Goal: Transaction & Acquisition: Purchase product/service

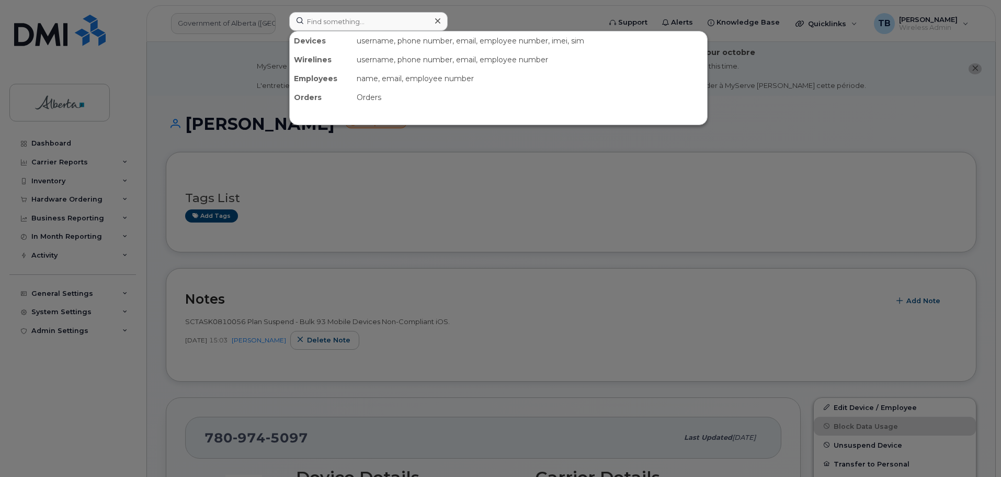
scroll to position [209, 0]
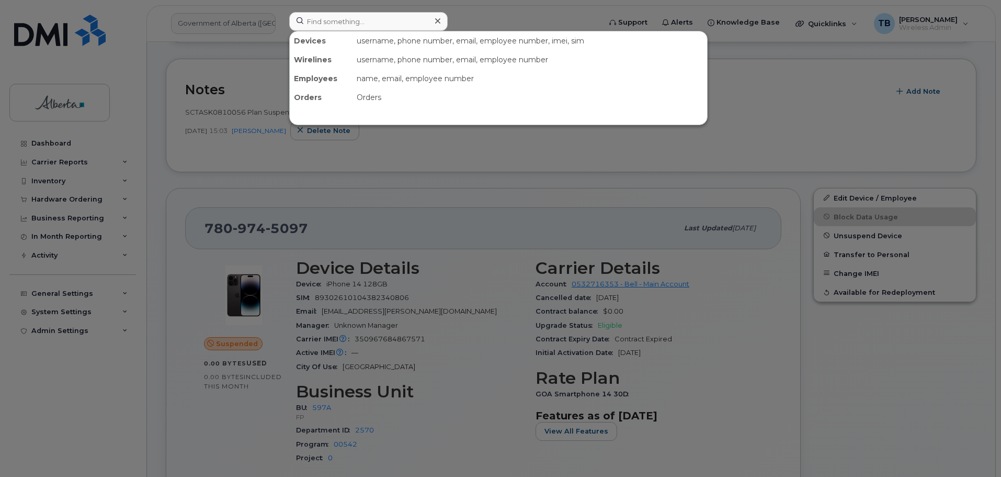
click at [311, 14] on input at bounding box center [368, 21] width 159 height 19
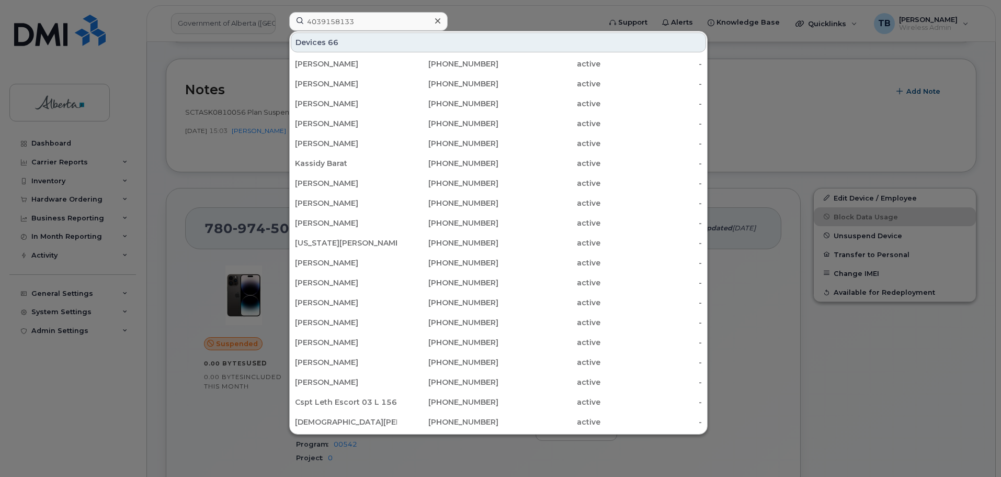
type input "4039158133"
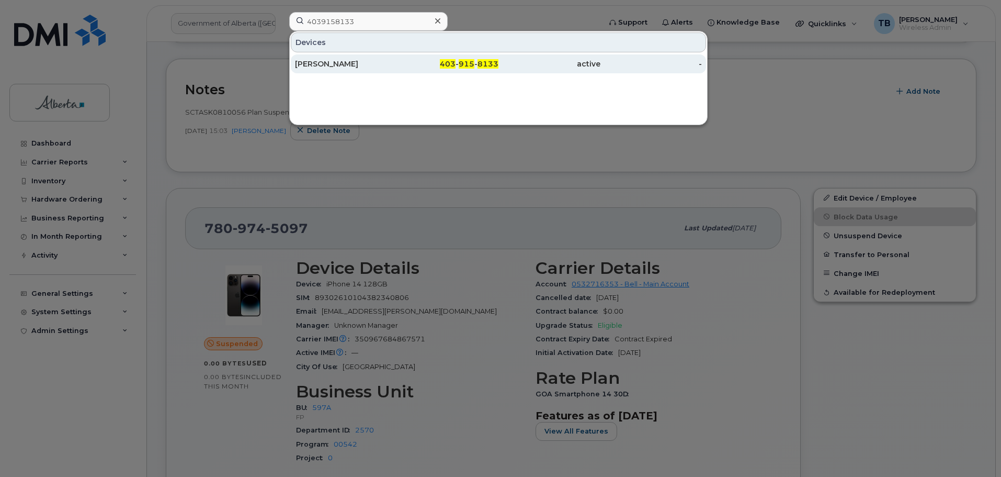
click at [345, 72] on div "Ian Scrivener" at bounding box center [346, 63] width 102 height 19
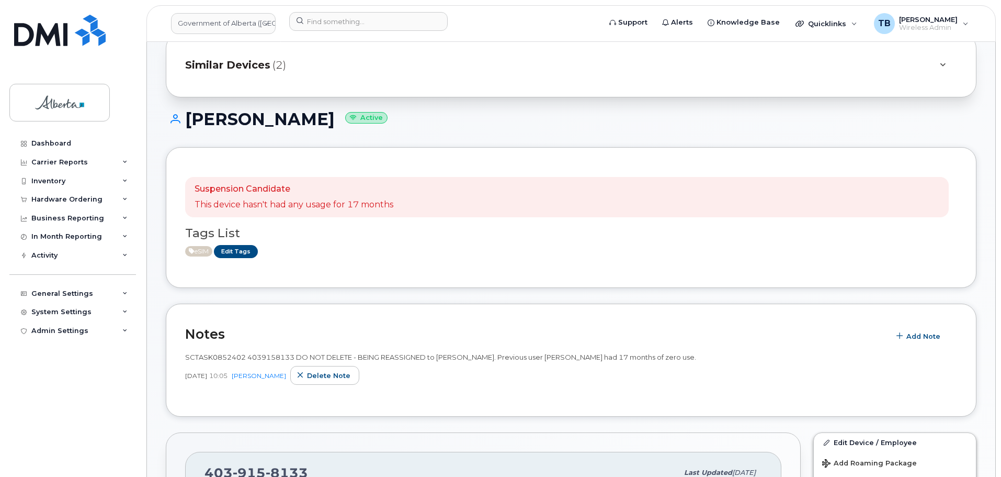
scroll to position [105, 0]
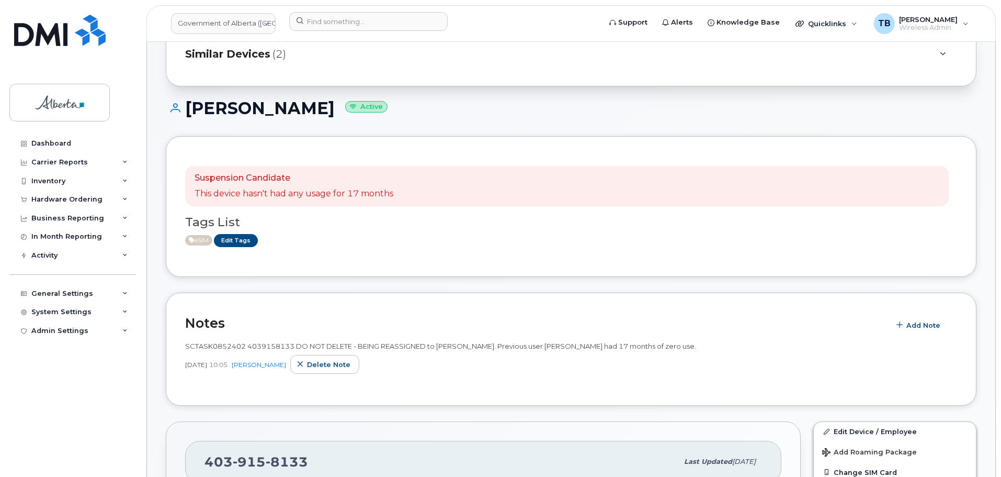
click at [232, 344] on span "SCTASK0852402 4039158133 DO NOT DELETE - BEING REASSIGNED to Ian Scrivener. Pre…" at bounding box center [440, 346] width 511 height 8
click at [419, 236] on div "eSIM Edit Tags" at bounding box center [567, 240] width 764 height 13
click at [208, 341] on div "SCTASK0852402 4039158133 DO NOT DELETE - BEING REASSIGNED to Ian Scrivener. Pre…" at bounding box center [571, 346] width 772 height 10
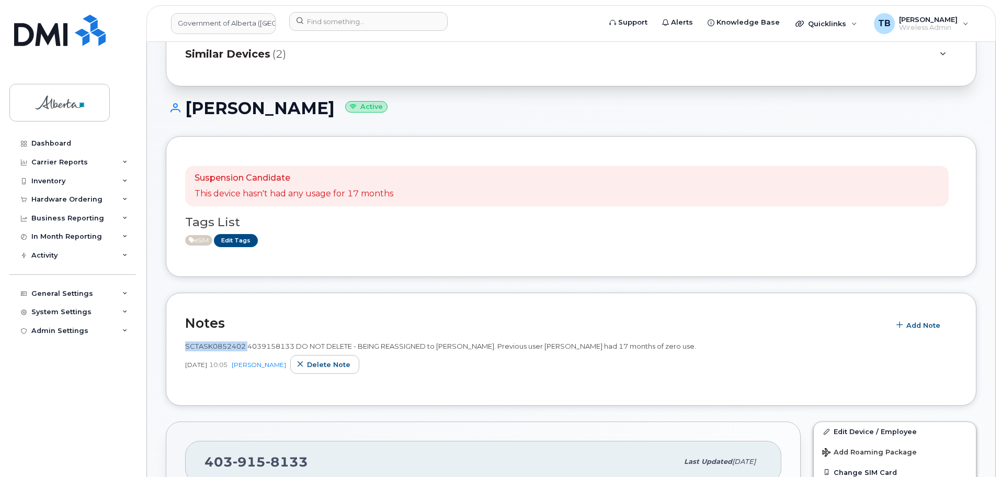
copy span "SCTASK0852402"
click at [39, 22] on img at bounding box center [60, 30] width 92 height 31
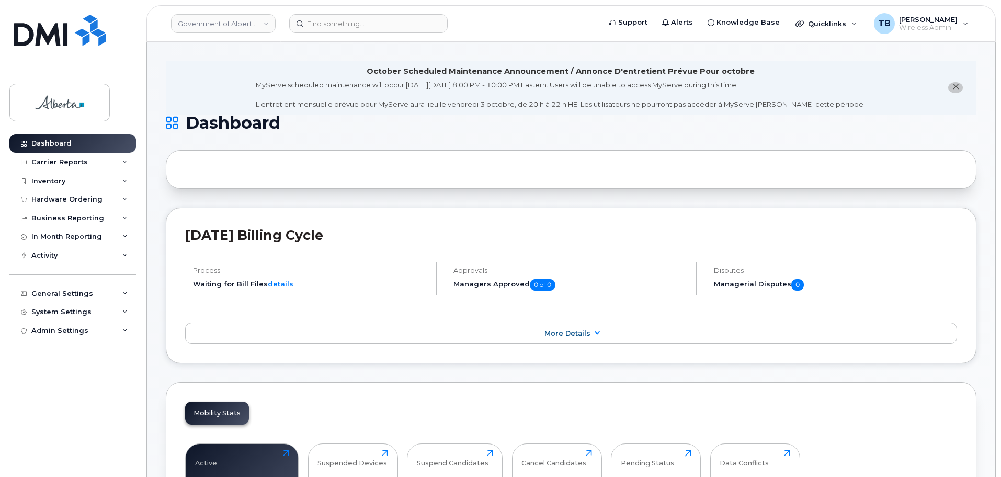
click at [199, 78] on li "October Scheduled Maintenance Announcement / Annonce D'entretient Prévue Pour o…" at bounding box center [571, 88] width 811 height 54
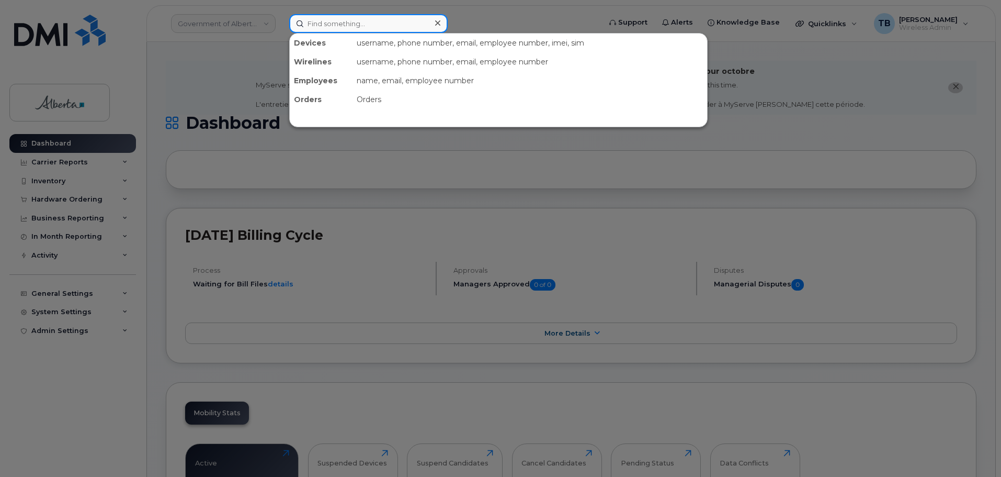
click at [321, 19] on input at bounding box center [368, 23] width 159 height 19
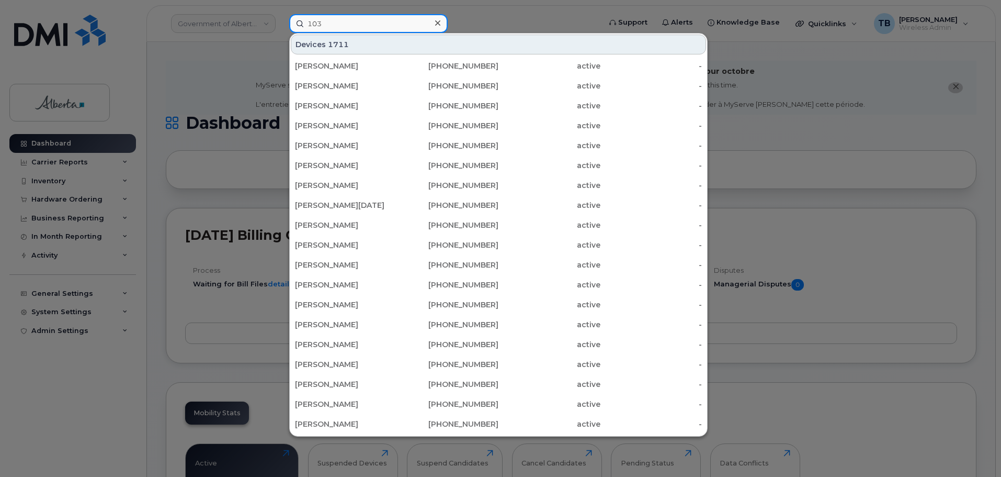
drag, startPoint x: 322, startPoint y: 23, endPoint x: 281, endPoint y: 20, distance: 40.4
click at [281, 19] on div "103 Devices 1711 Mo Hamouda 780-717-5186 active - Marty Collins 780-719-8142 ac…" at bounding box center [441, 23] width 321 height 19
type input "4033228843"
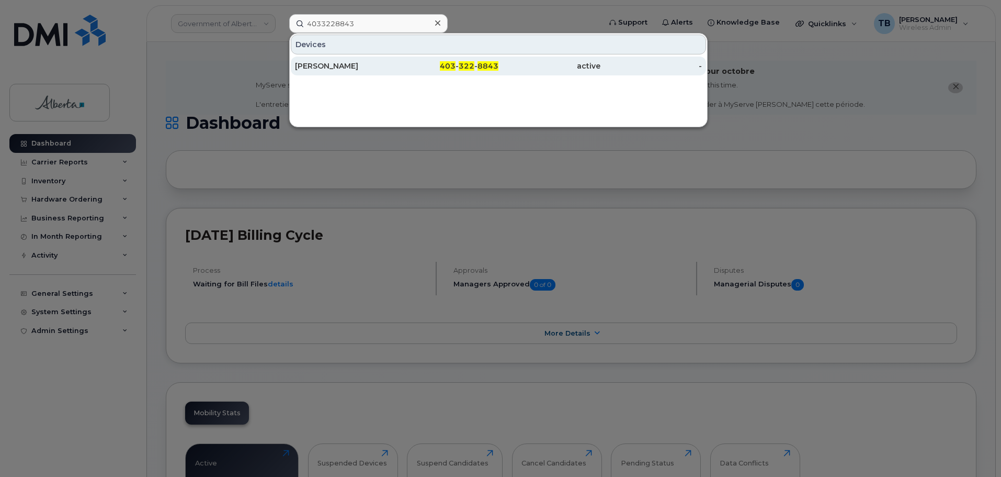
click at [327, 70] on div "[PERSON_NAME]" at bounding box center [346, 66] width 102 height 10
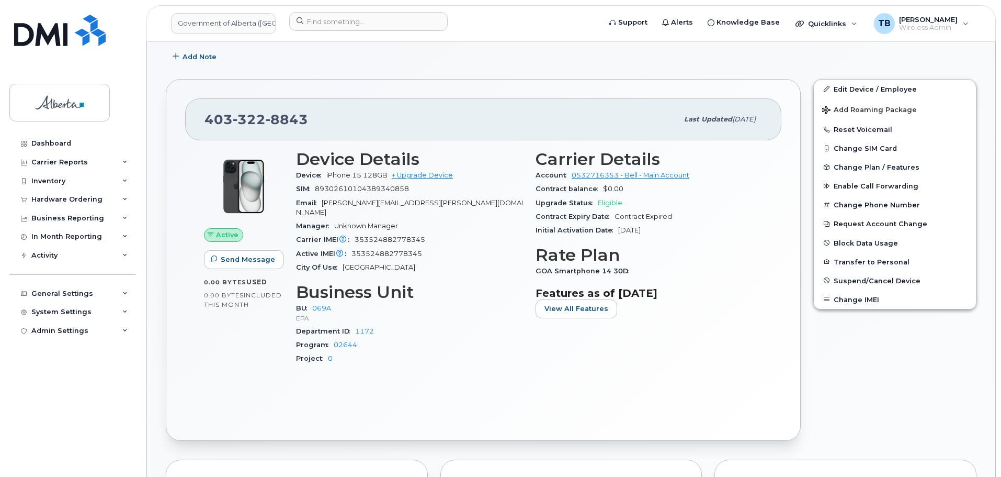
scroll to position [262, 0]
drag, startPoint x: 326, startPoint y: 119, endPoint x: 202, endPoint y: 111, distance: 124.8
click at [202, 111] on div "[PHONE_NUMBER] Last updated [DATE]" at bounding box center [483, 118] width 596 height 42
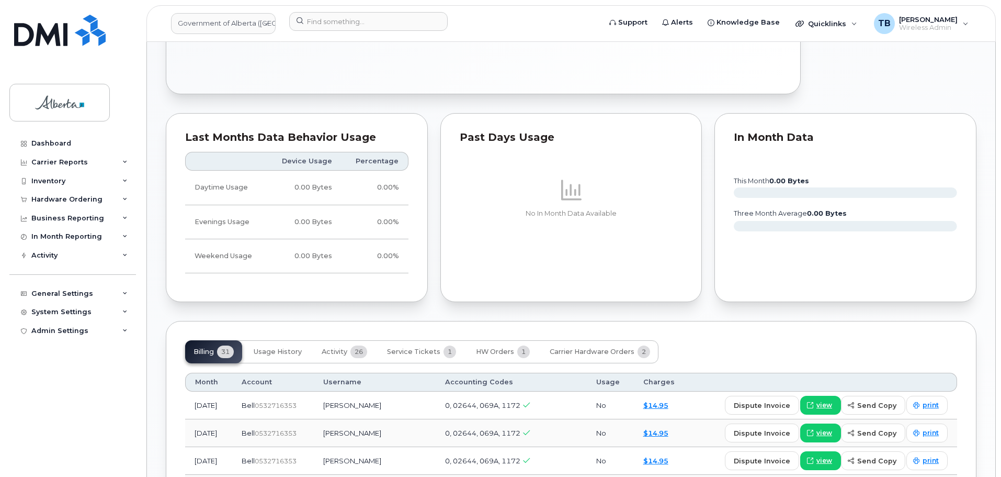
scroll to position [680, 0]
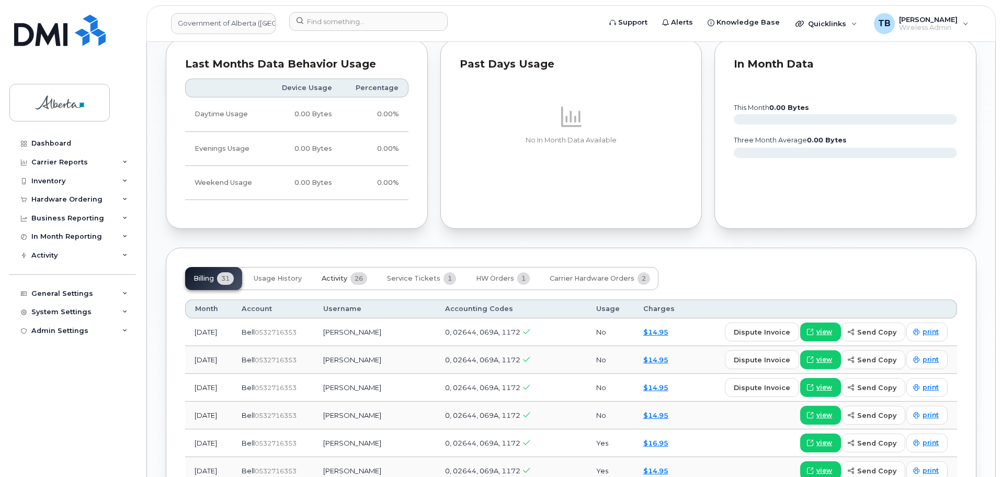
click at [335, 274] on span "Activity" at bounding box center [335, 278] width 26 height 8
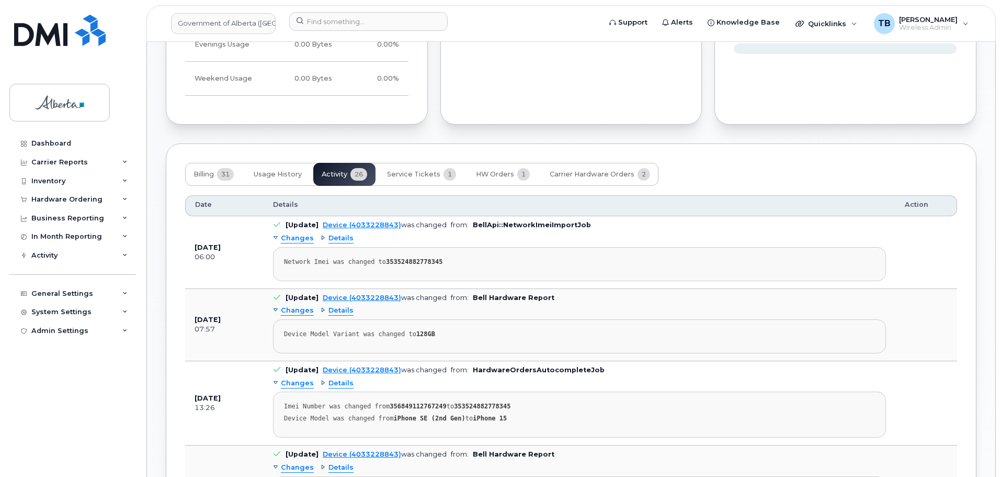
scroll to position [785, 0]
click at [207, 169] on button "Billing 31" at bounding box center [213, 173] width 57 height 23
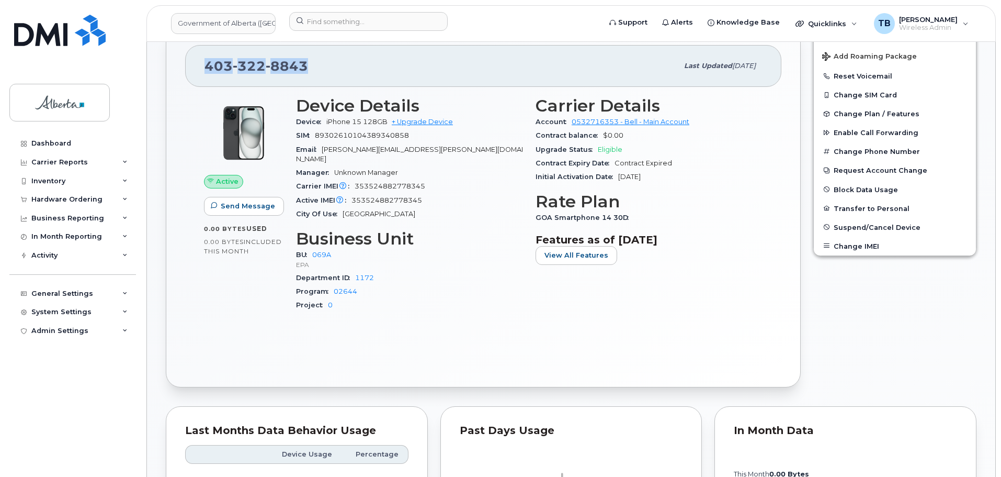
scroll to position [262, 0]
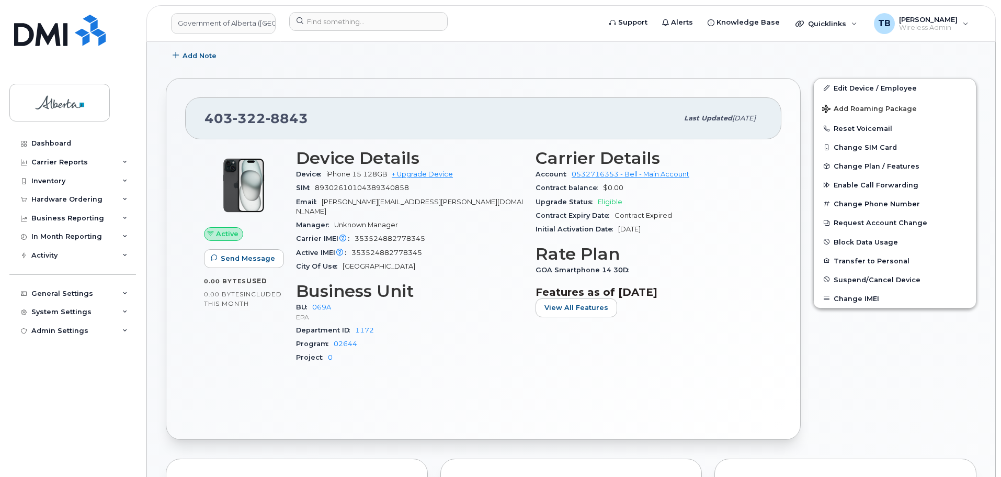
click at [467, 338] on div "Program 02644" at bounding box center [409, 344] width 227 height 14
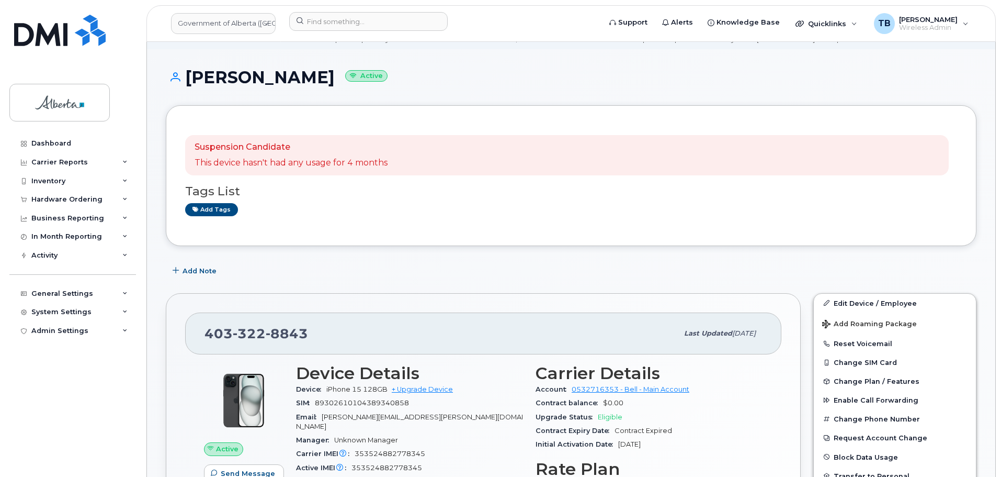
scroll to position [209, 0]
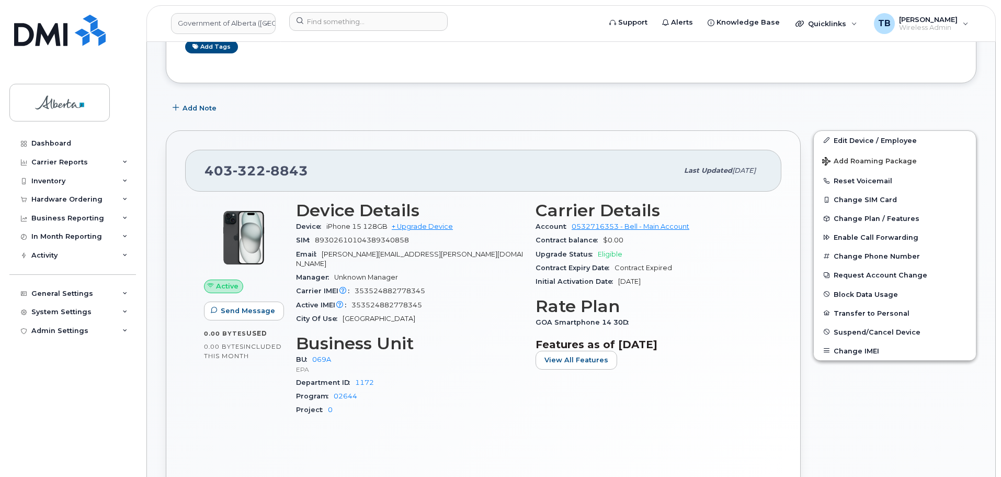
click at [480, 299] on div "Active IMEI Active IMEI is refreshed daily with a delay of up to 48 hours follo…" at bounding box center [409, 305] width 227 height 14
click at [480, 115] on div "Add Note" at bounding box center [571, 108] width 811 height 19
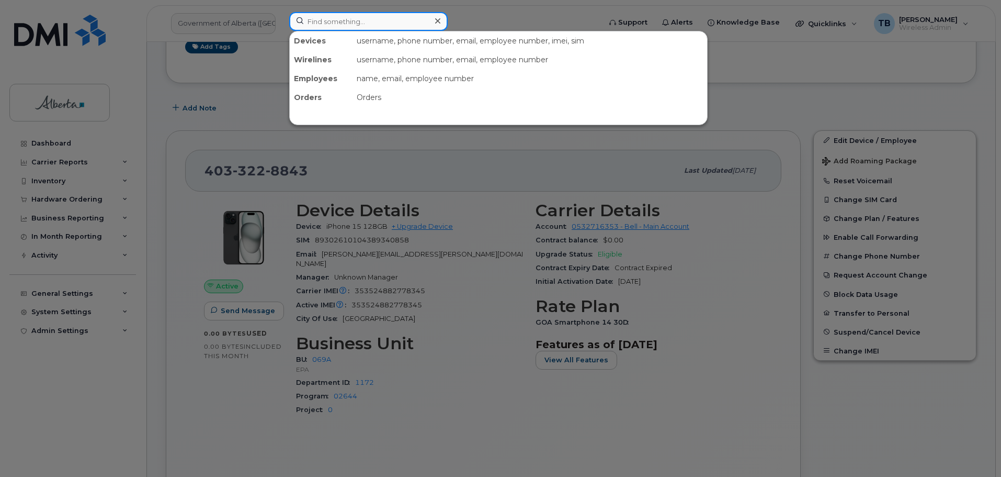
click at [321, 19] on input at bounding box center [368, 21] width 159 height 19
paste input "5873857113"
type input "5873857113"
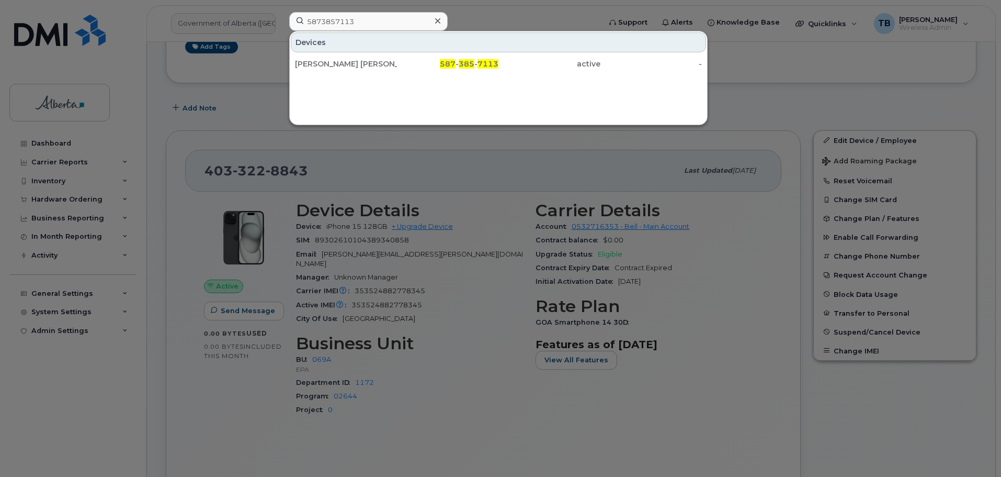
drag, startPoint x: 324, startPoint y: 63, endPoint x: 341, endPoint y: 105, distance: 45.6
click at [324, 63] on div "Abisola Joshua" at bounding box center [346, 64] width 102 height 10
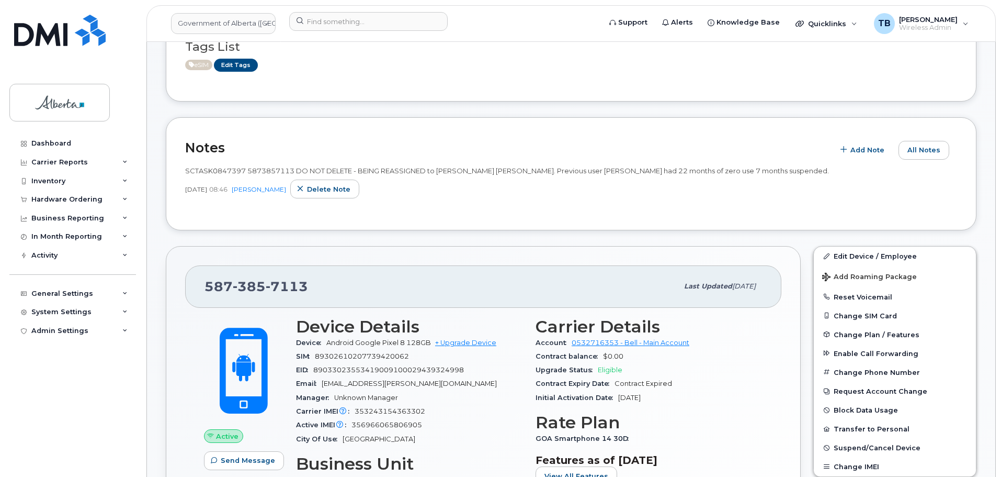
scroll to position [209, 0]
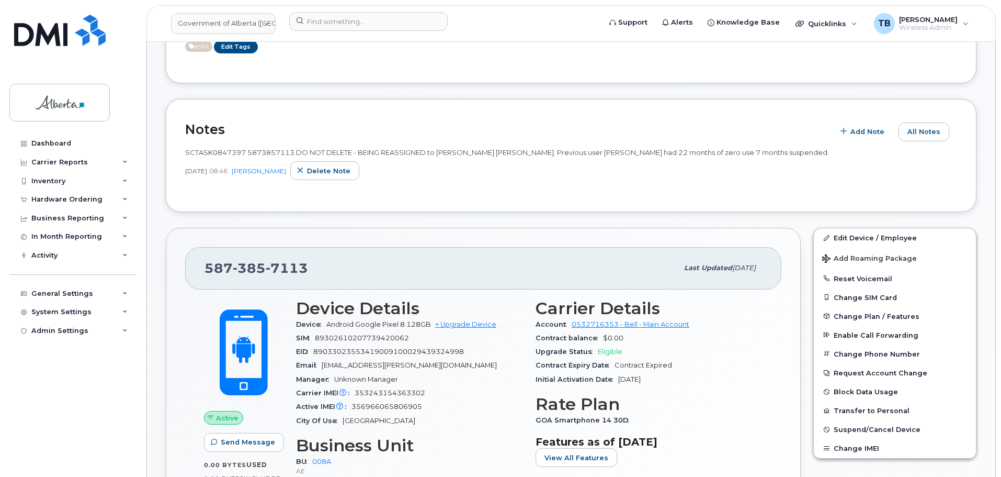
click at [381, 395] on span "353243154363302" at bounding box center [390, 393] width 71 height 8
copy span "353243154363302"
click at [330, 23] on input at bounding box center [368, 21] width 159 height 19
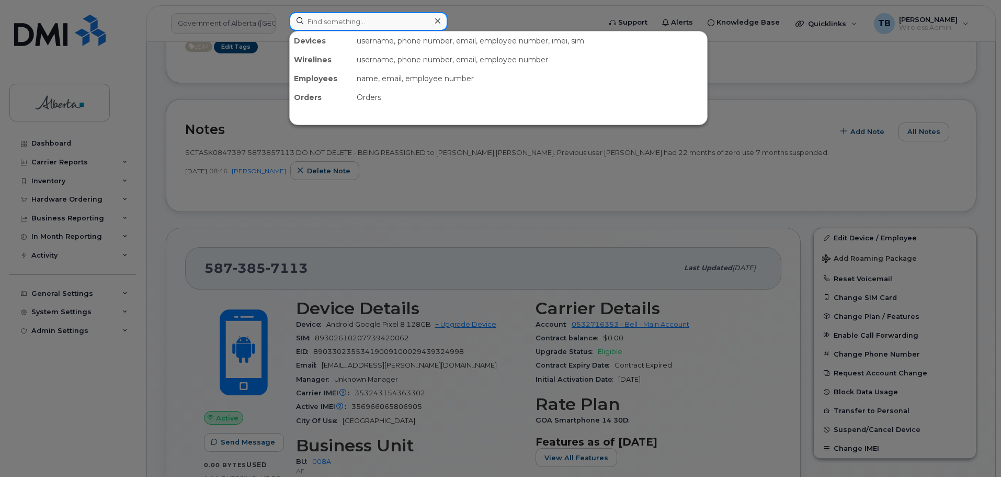
paste input "7802652172"
type input "7802652172"
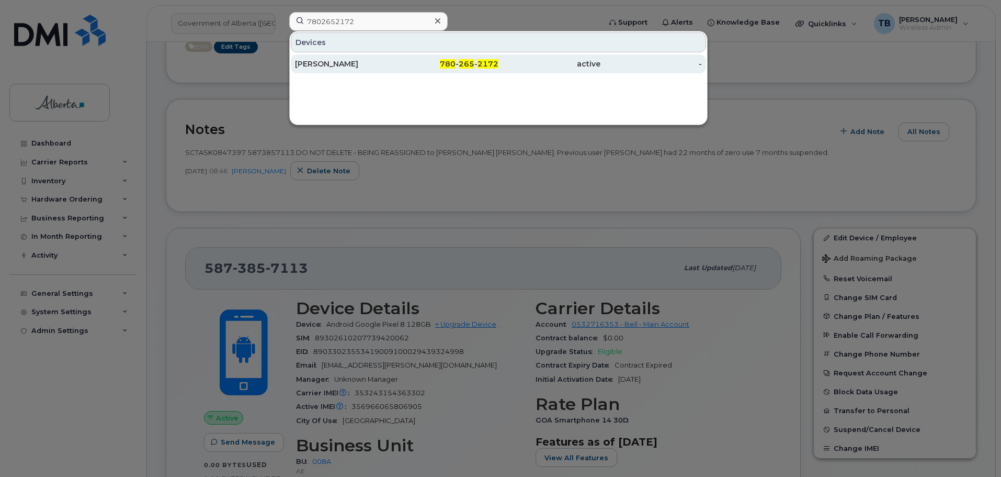
click at [334, 64] on div "[PERSON_NAME]" at bounding box center [346, 64] width 102 height 10
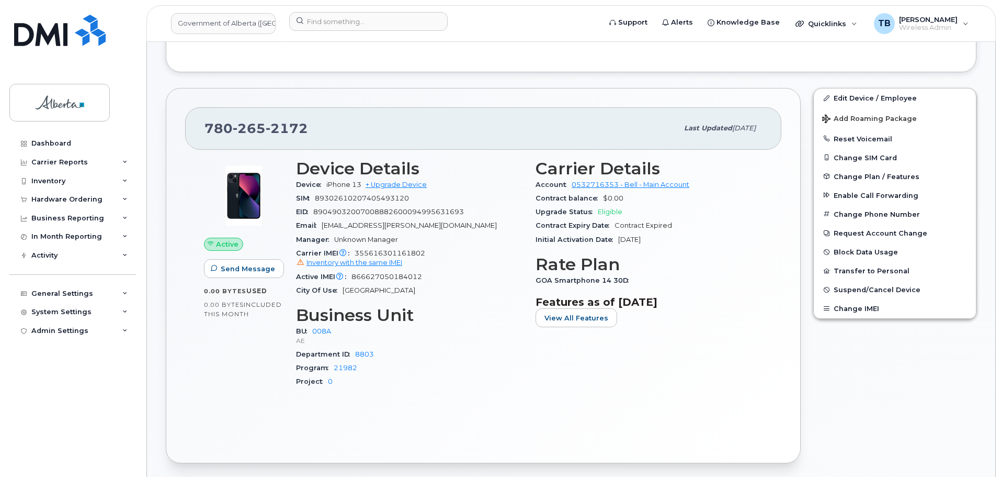
scroll to position [523, 0]
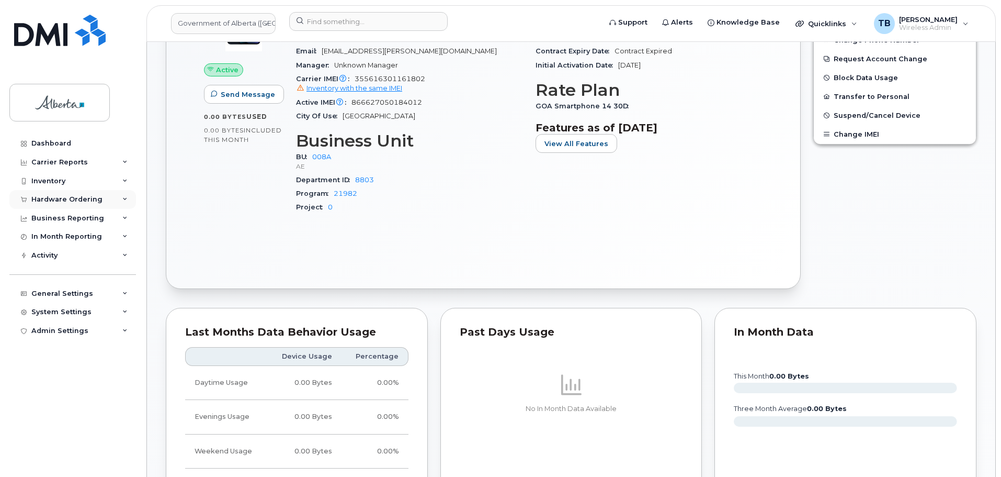
click at [65, 199] on div "Hardware Ordering" at bounding box center [66, 199] width 71 height 8
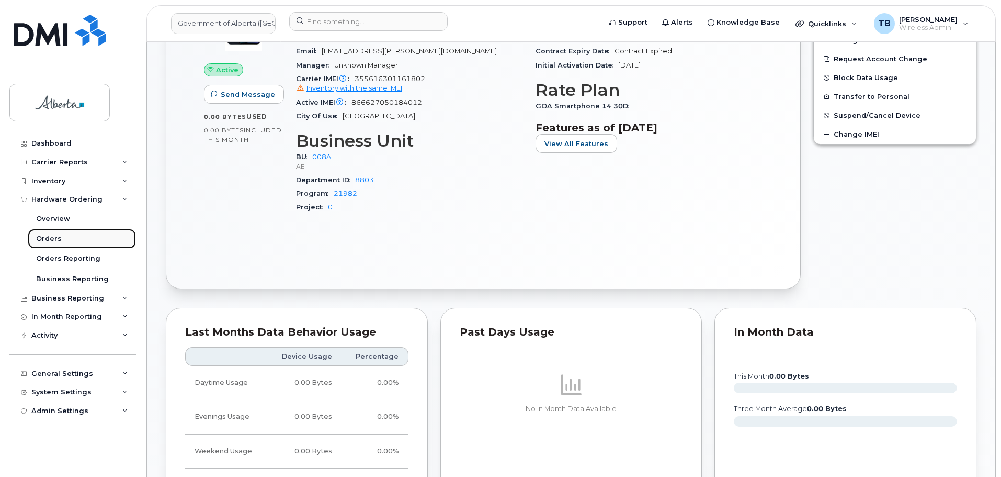
click at [41, 240] on div "Orders" at bounding box center [49, 238] width 26 height 9
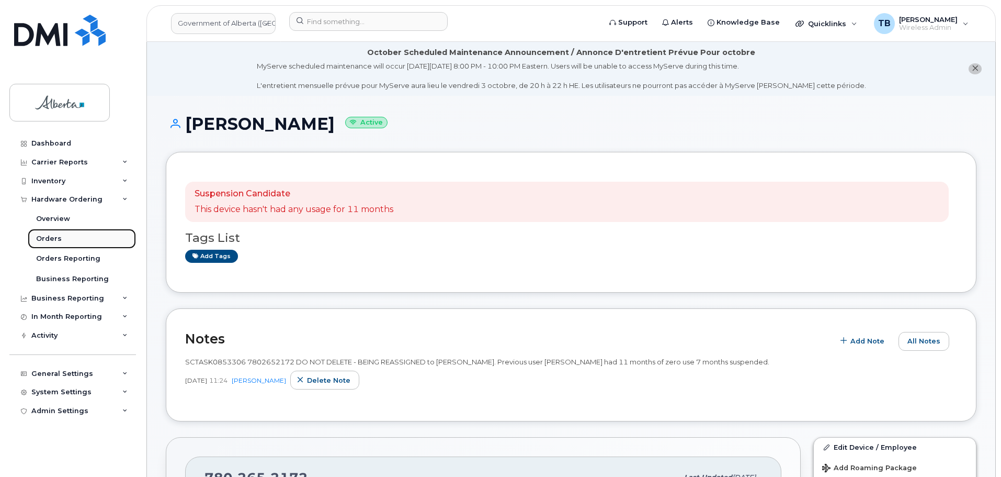
click at [41, 240] on div "Orders" at bounding box center [49, 238] width 26 height 9
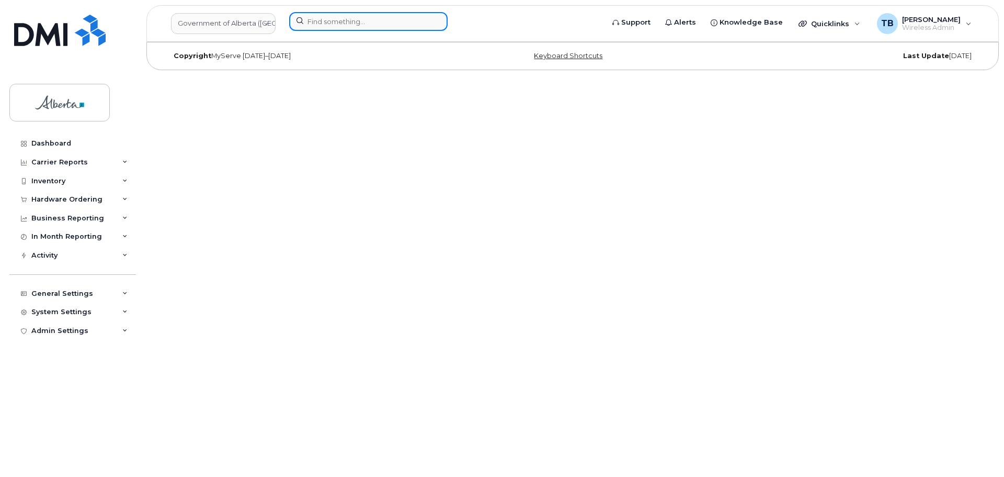
click at [309, 16] on input at bounding box center [368, 21] width 159 height 19
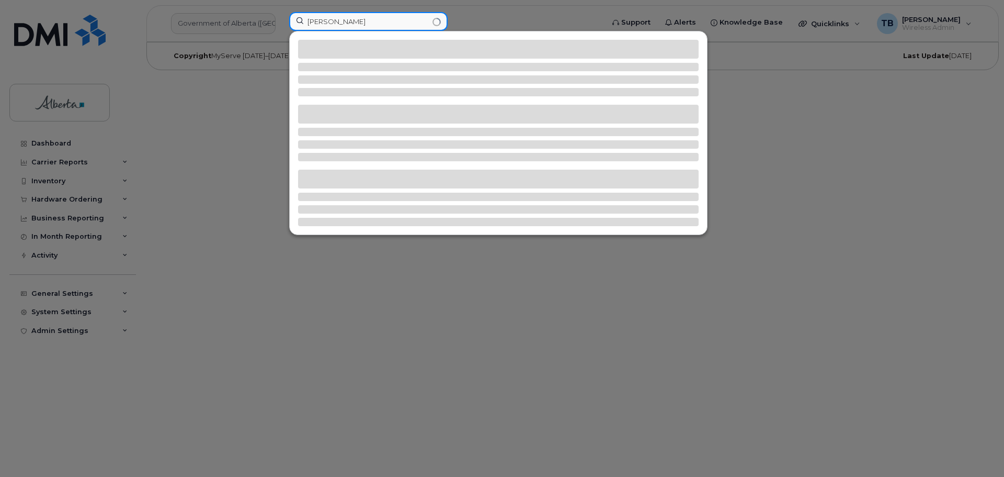
type input "ben ofor"
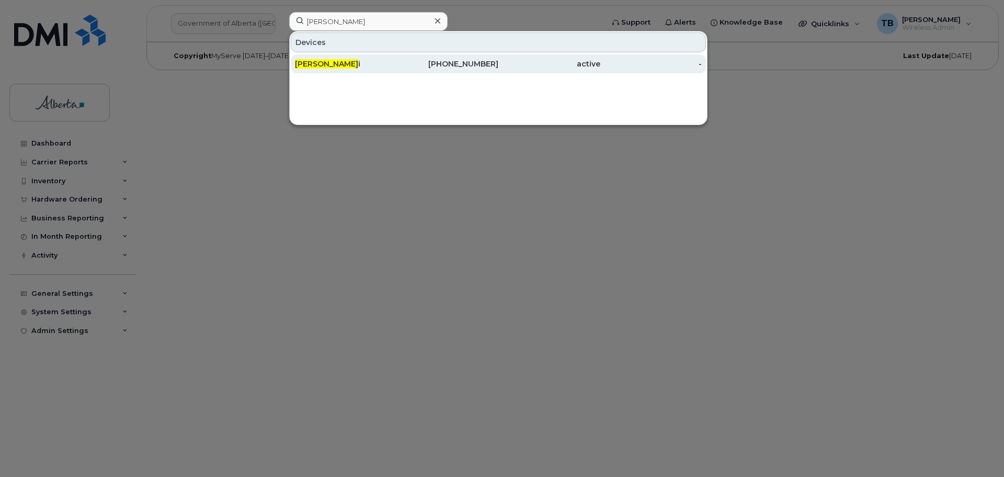
click at [307, 61] on span "Ben Ofor" at bounding box center [326, 63] width 63 height 9
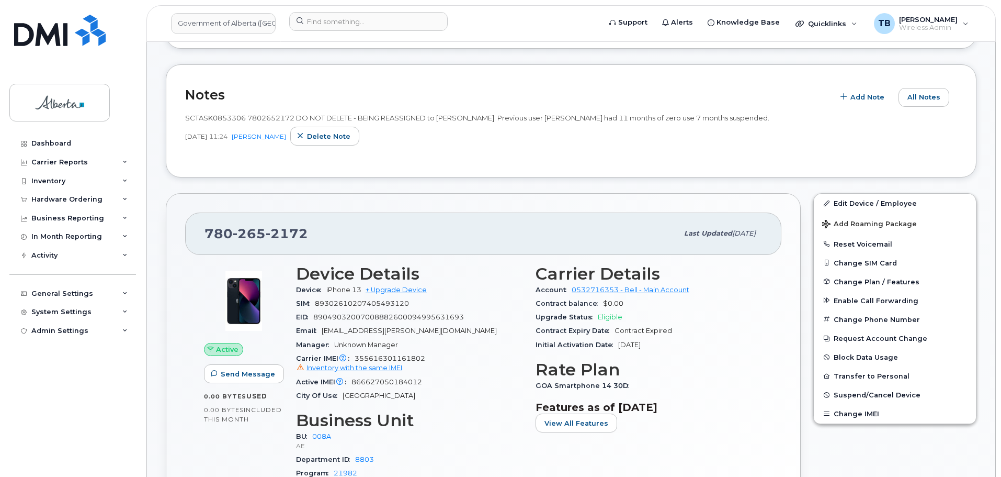
scroll to position [262, 0]
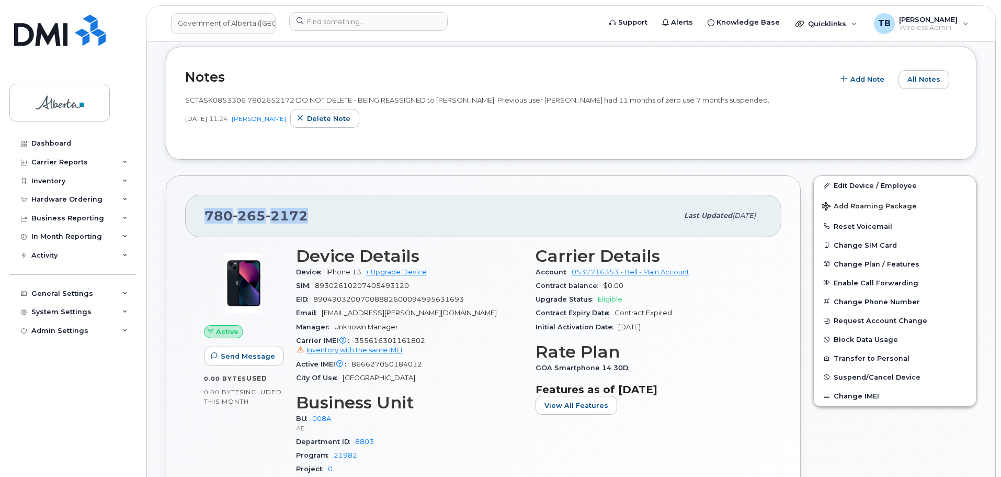
drag, startPoint x: 311, startPoint y: 212, endPoint x: 191, endPoint y: 206, distance: 119.5
click at [191, 206] on div "[PHONE_NUMBER] Last updated [DATE]" at bounding box center [483, 216] width 596 height 42
copy span "[PHONE_NUMBER]"
click at [53, 200] on div "Hardware Ordering" at bounding box center [66, 199] width 71 height 8
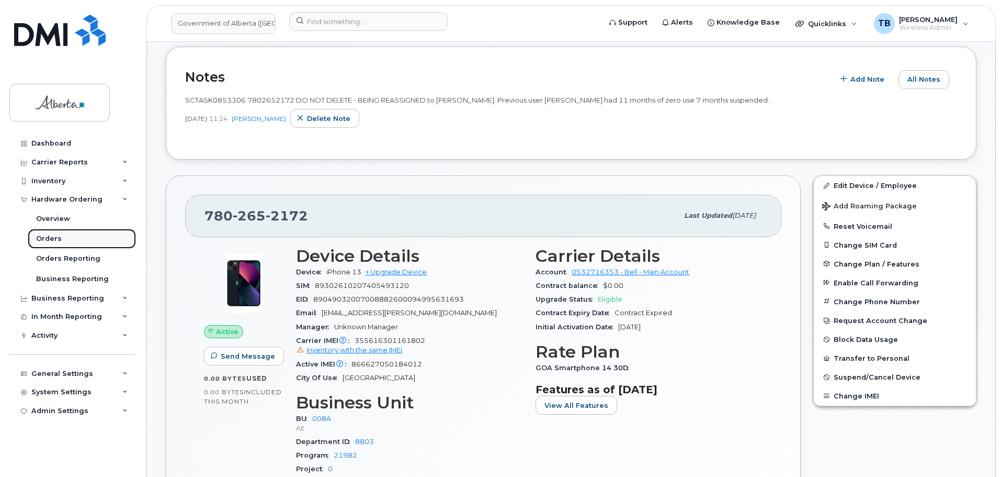
click at [51, 238] on div "Orders" at bounding box center [49, 238] width 26 height 9
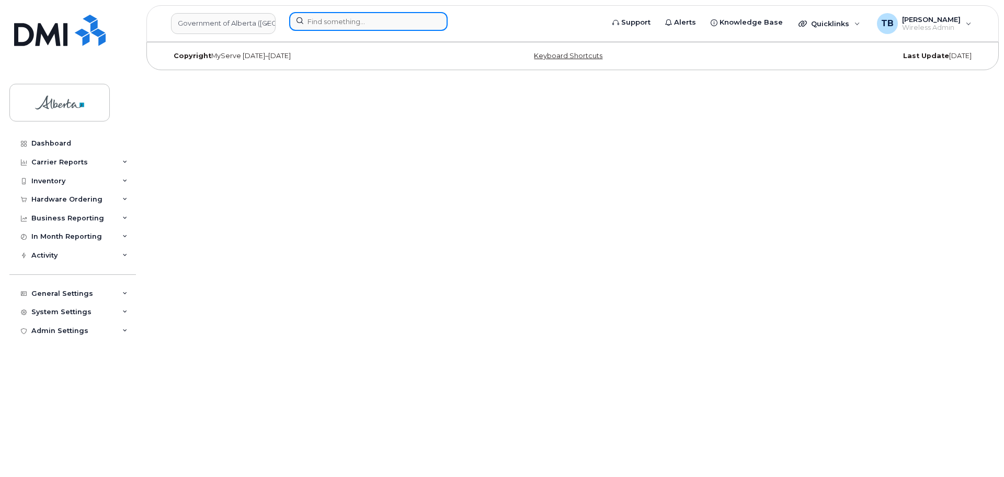
click at [354, 14] on input at bounding box center [368, 21] width 159 height 19
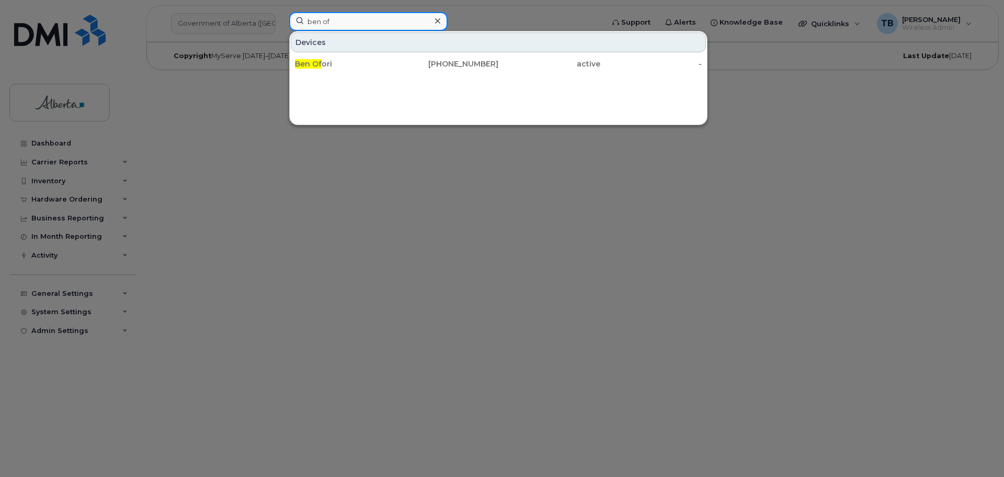
type input "ben of"
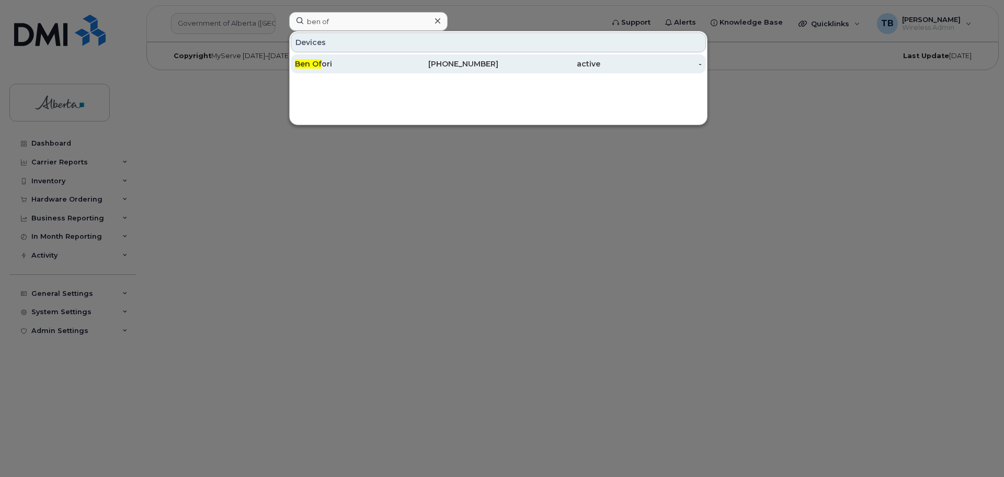
click at [363, 66] on div "Ben Of ori" at bounding box center [346, 64] width 102 height 10
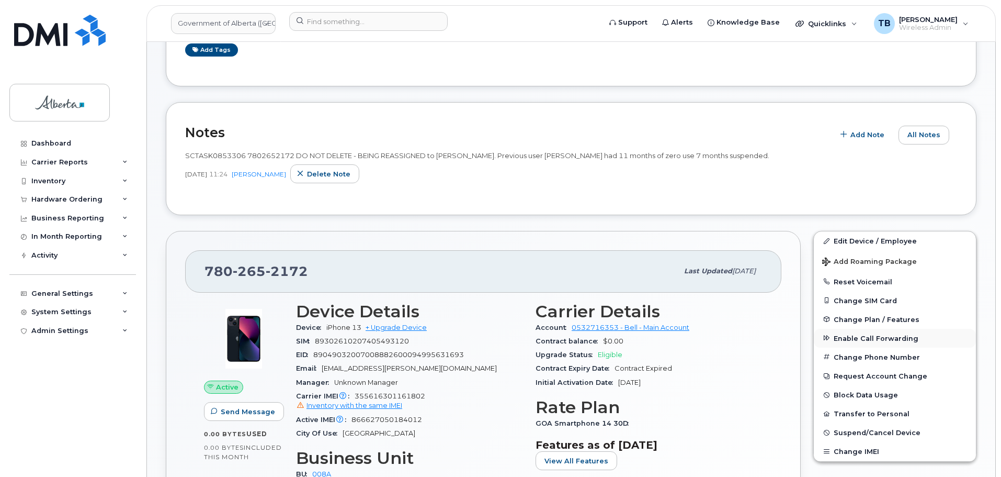
scroll to position [209, 0]
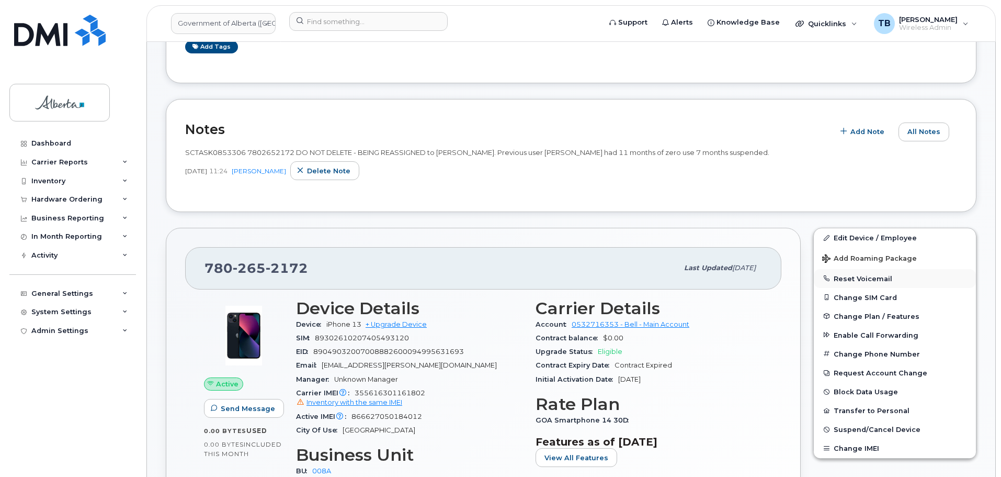
click at [845, 276] on button "Reset Voicemail" at bounding box center [895, 278] width 162 height 19
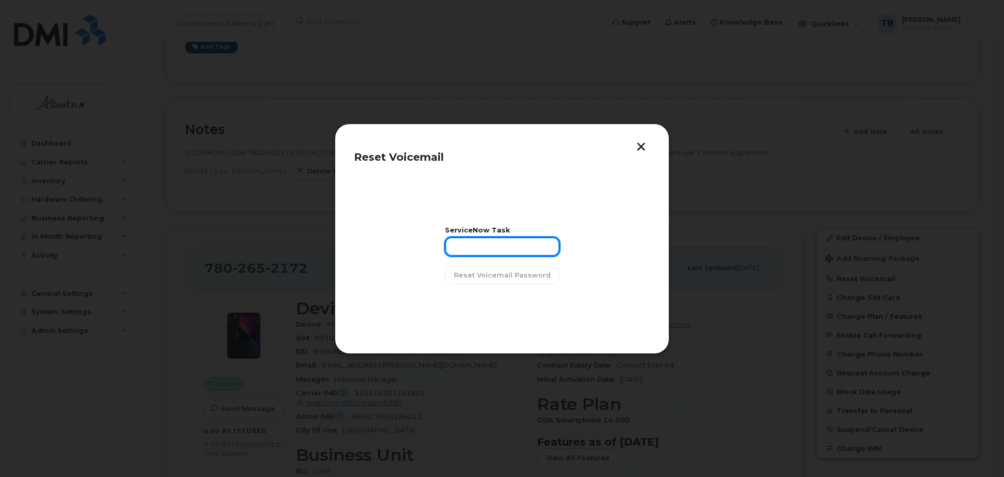
click at [521, 248] on input "text" at bounding box center [502, 246] width 115 height 19
paste input "SCTASK0853306"
type input "SCTASK0853306"
click at [509, 275] on span "Reset Voicemail Password" at bounding box center [502, 275] width 97 height 10
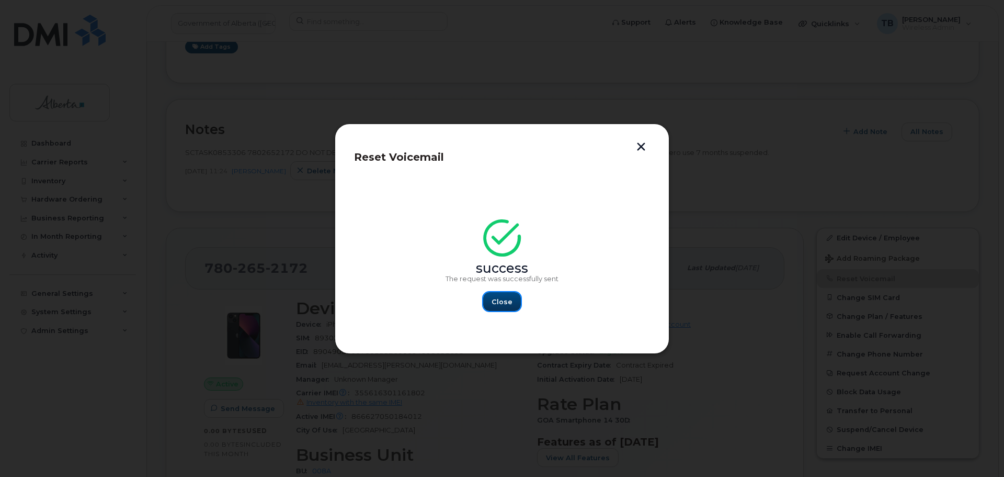
click at [509, 299] on span "Close" at bounding box center [502, 302] width 21 height 10
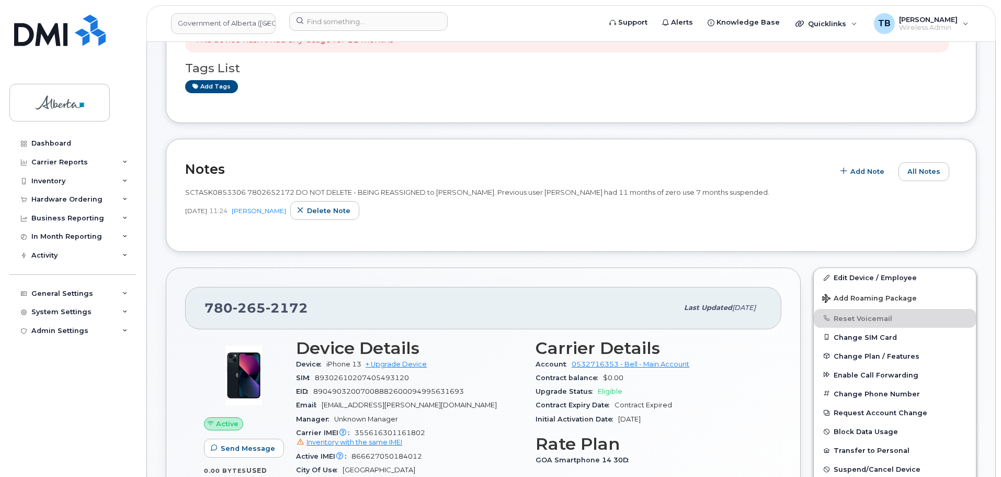
scroll to position [0, 0]
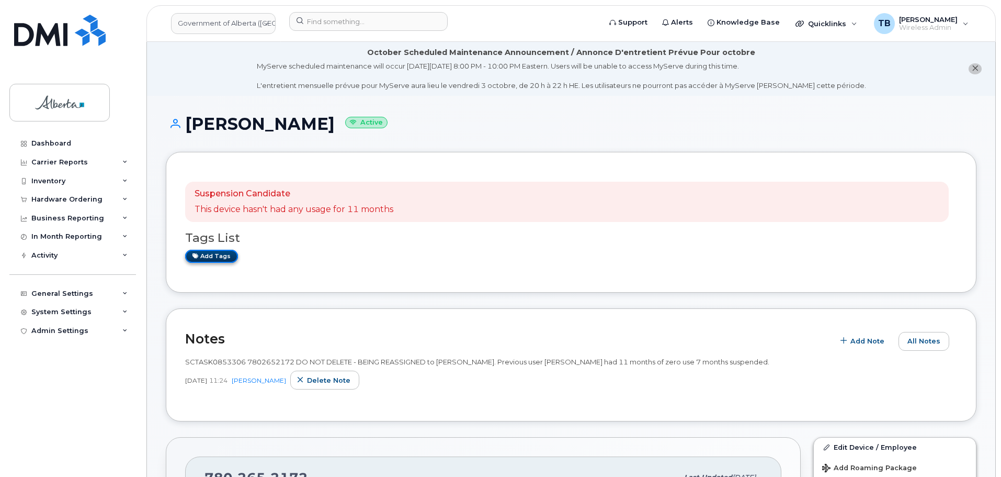
click at [203, 257] on link "Add tags" at bounding box center [211, 256] width 53 height 13
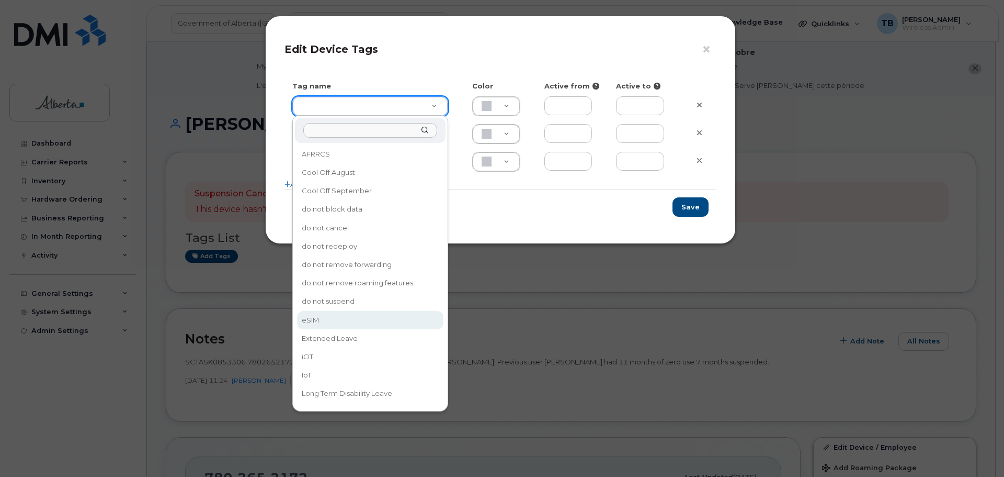
drag, startPoint x: 317, startPoint y: 318, endPoint x: 459, endPoint y: 282, distance: 146.2
type input "eSIM"
type input "D6CDC1"
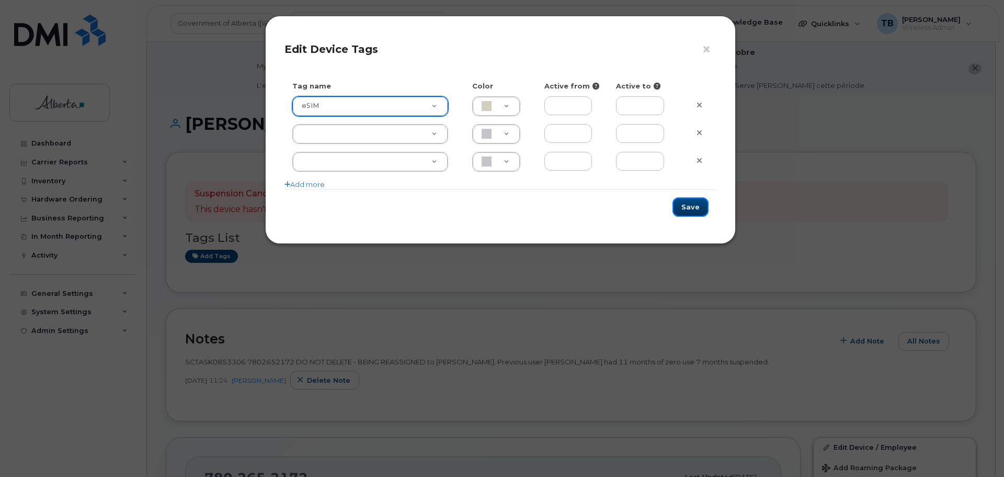
click at [698, 203] on button "Save" at bounding box center [691, 206] width 36 height 19
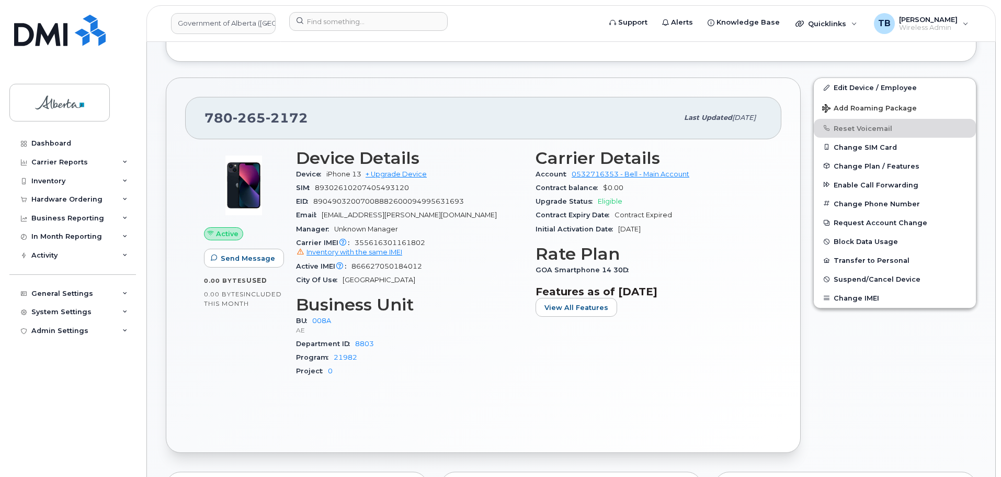
scroll to position [366, 0]
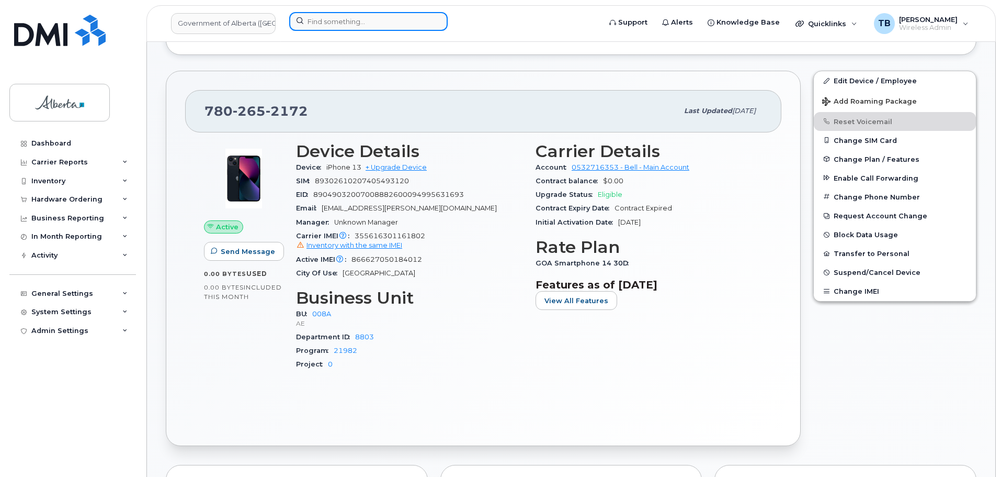
click at [310, 23] on input at bounding box center [368, 21] width 159 height 19
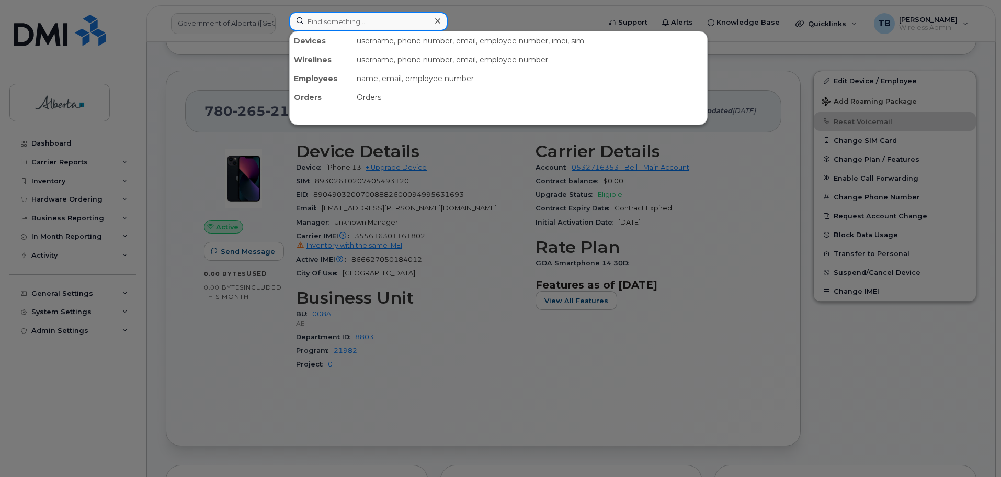
paste input "(780) 265-2172"
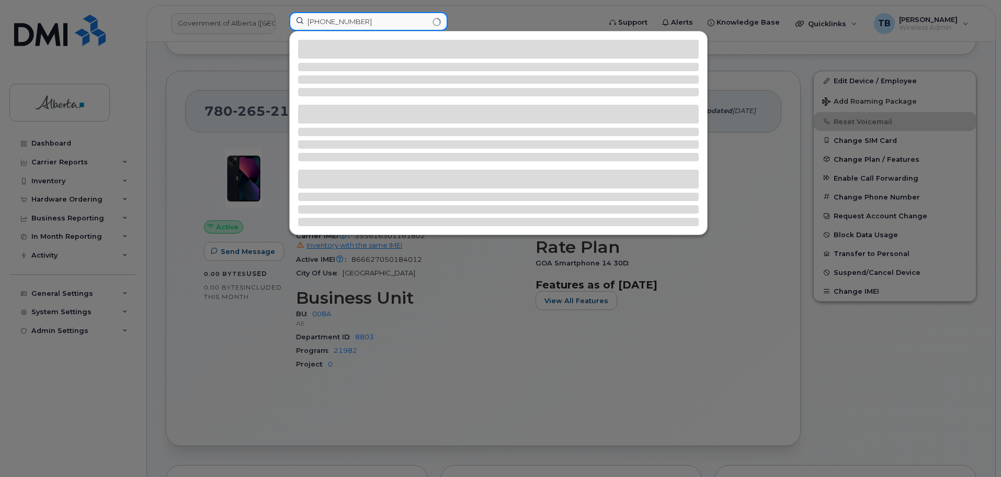
type input "(780) 265-2172"
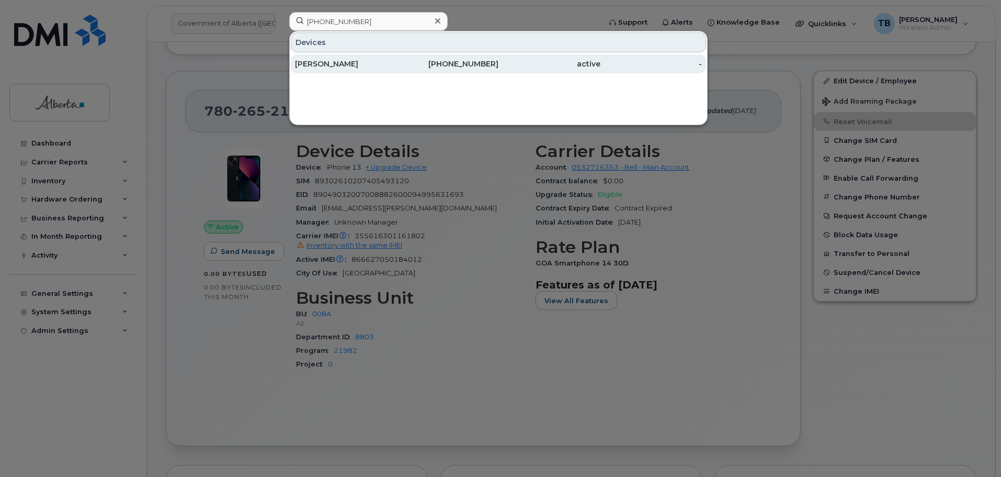
click at [310, 64] on div "Ben Ofori" at bounding box center [346, 64] width 102 height 10
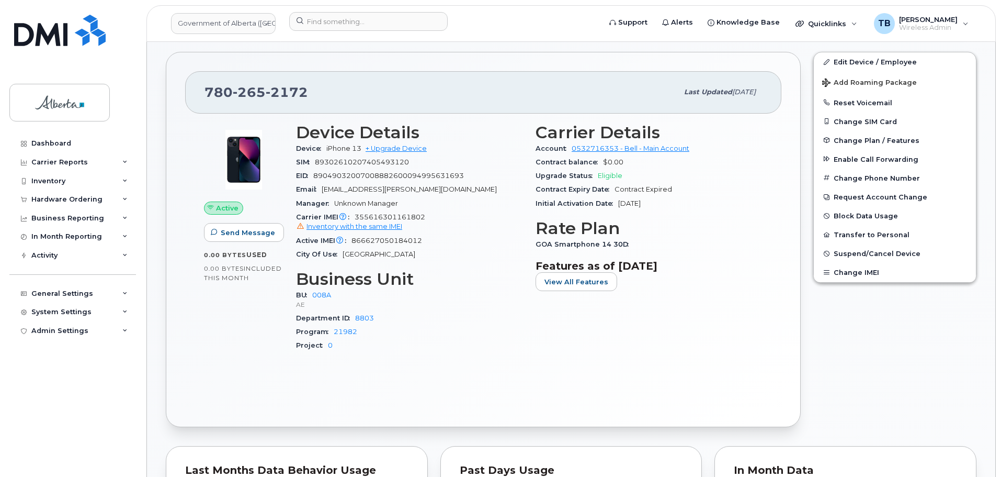
scroll to position [419, 0]
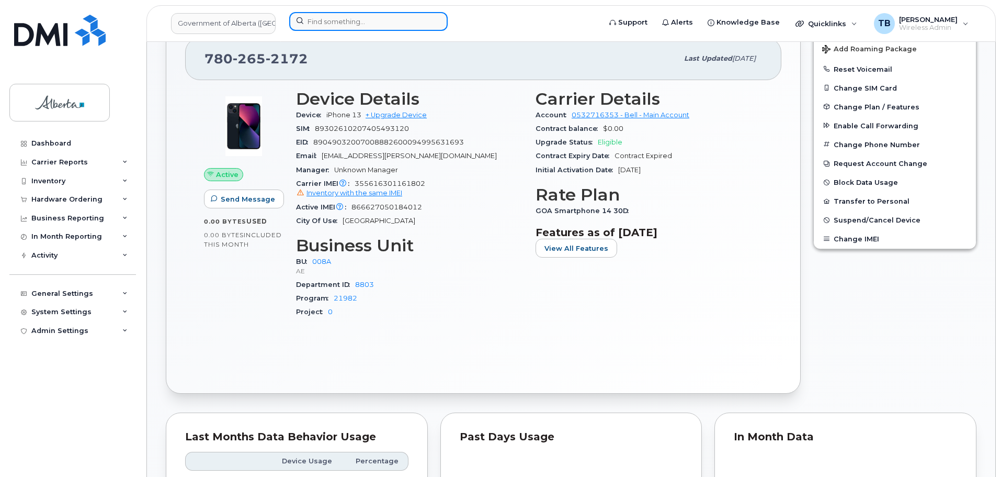
click at [336, 22] on input at bounding box center [368, 21] width 159 height 19
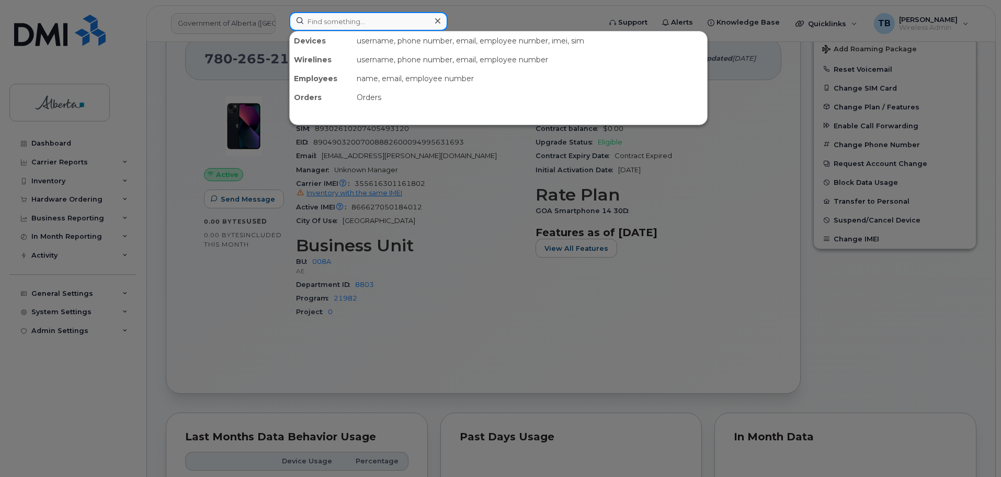
paste input "7802652172"
type input "7802652172"
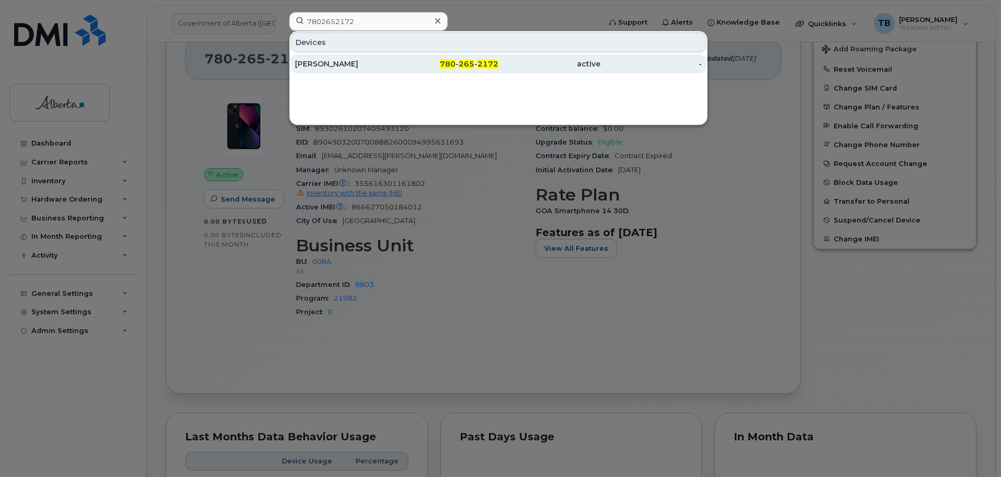
click at [323, 65] on div "Ben Ofori" at bounding box center [346, 64] width 102 height 10
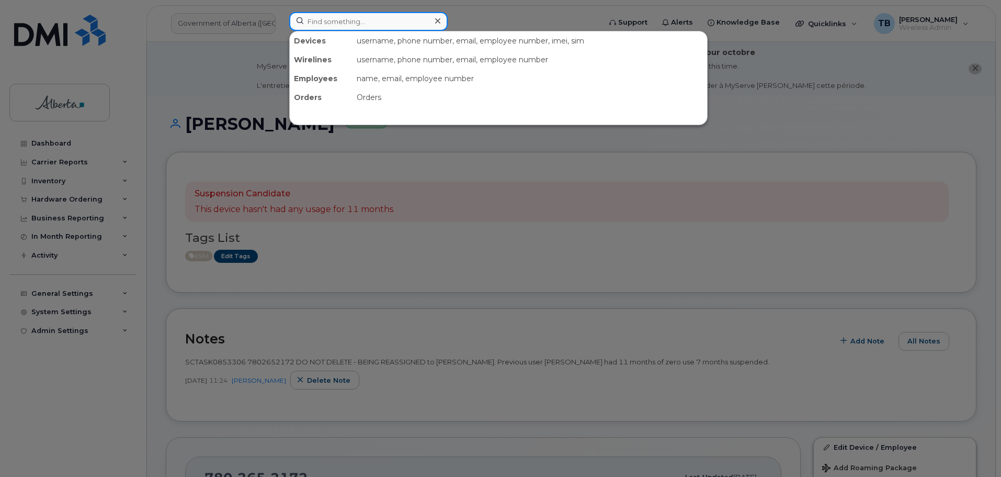
click at [378, 21] on input at bounding box center [368, 21] width 159 height 19
paste input "4035429800"
type input "4035429800"
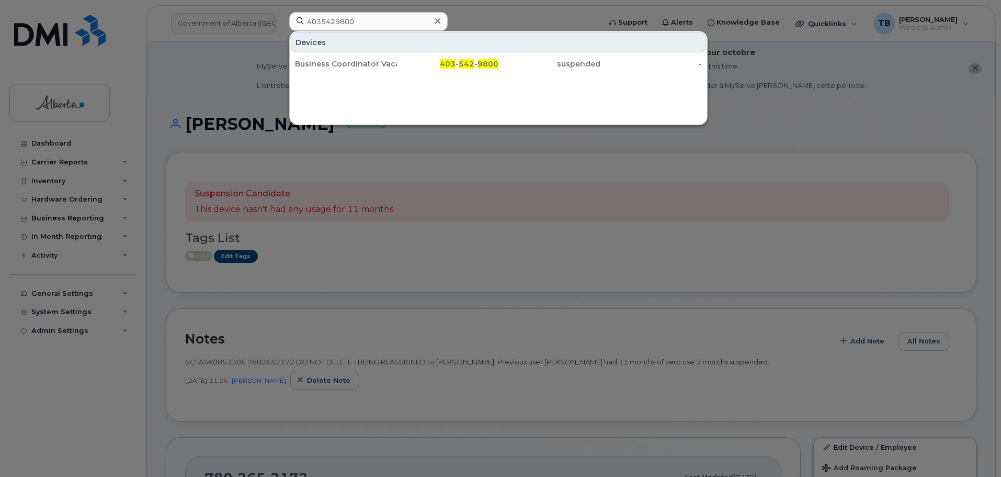
drag, startPoint x: 360, startPoint y: 60, endPoint x: 359, endPoint y: 80, distance: 19.9
click at [360, 60] on div "Business Coordinator Vacant" at bounding box center [346, 64] width 102 height 10
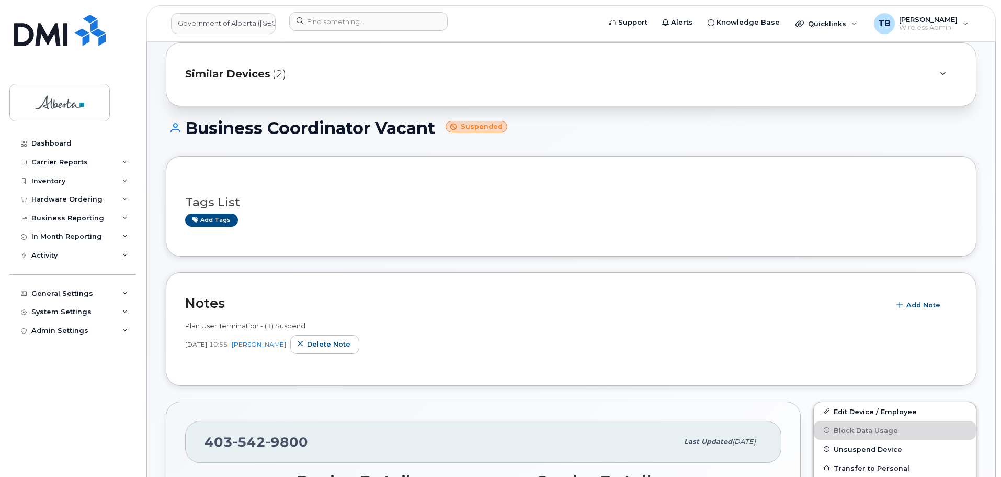
scroll to position [105, 0]
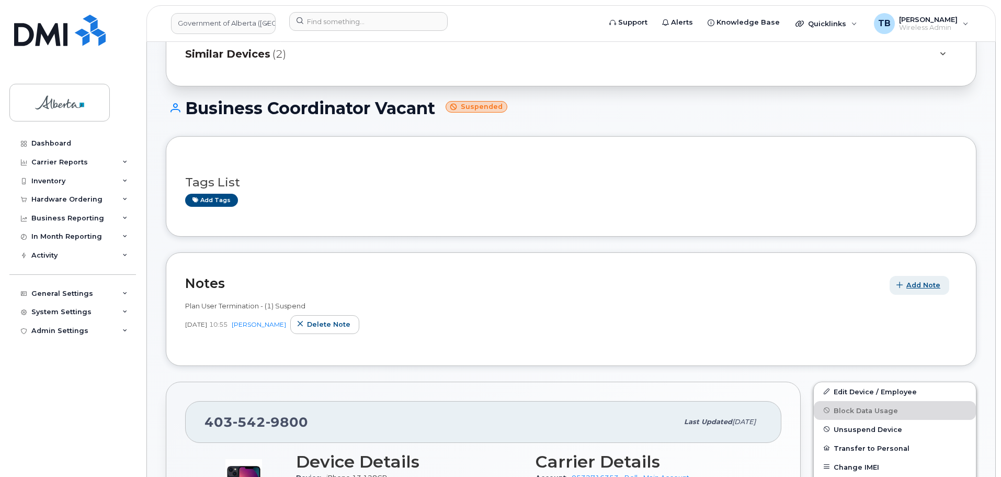
click at [919, 286] on span "Add Note" at bounding box center [924, 285] width 34 height 10
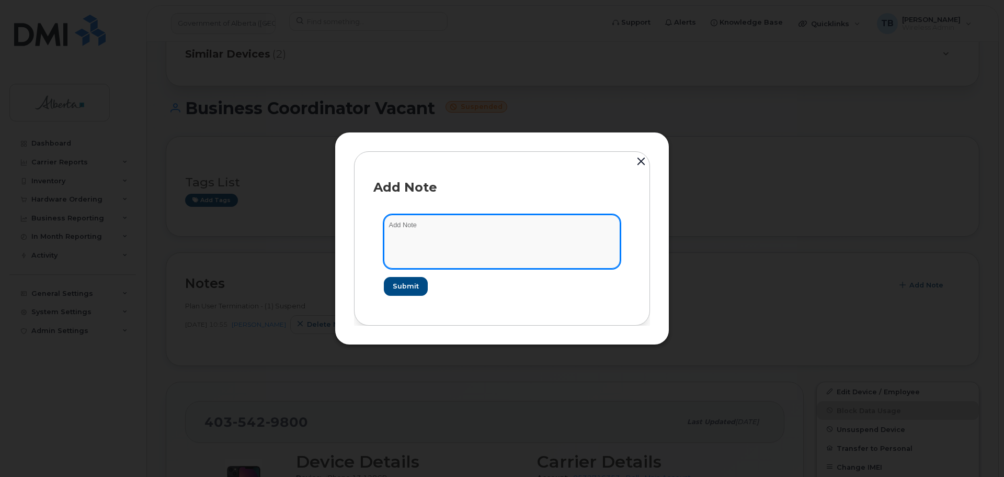
click at [420, 228] on textarea at bounding box center [502, 240] width 236 height 53
paste textarea "SCTASK0855087 Device Plan Reassign - (1)"
click at [420, 228] on textarea "SCTASK0855087 Device Plan Reassign - (1)" at bounding box center [502, 240] width 236 height 53
type textarea "SCTASK0855087 Device Plan Reassign - (1)"
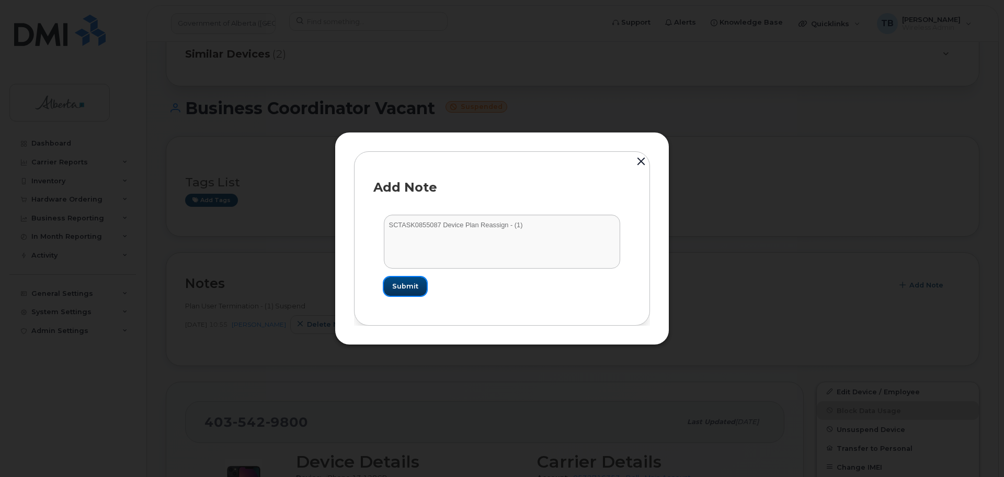
click at [408, 283] on span "Submit" at bounding box center [405, 286] width 26 height 10
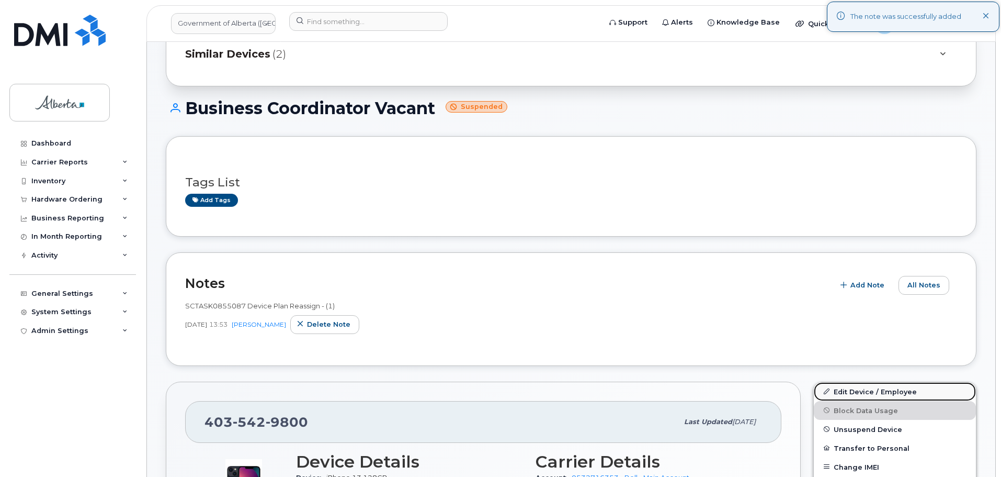
click at [863, 387] on link "Edit Device / Employee" at bounding box center [895, 391] width 162 height 19
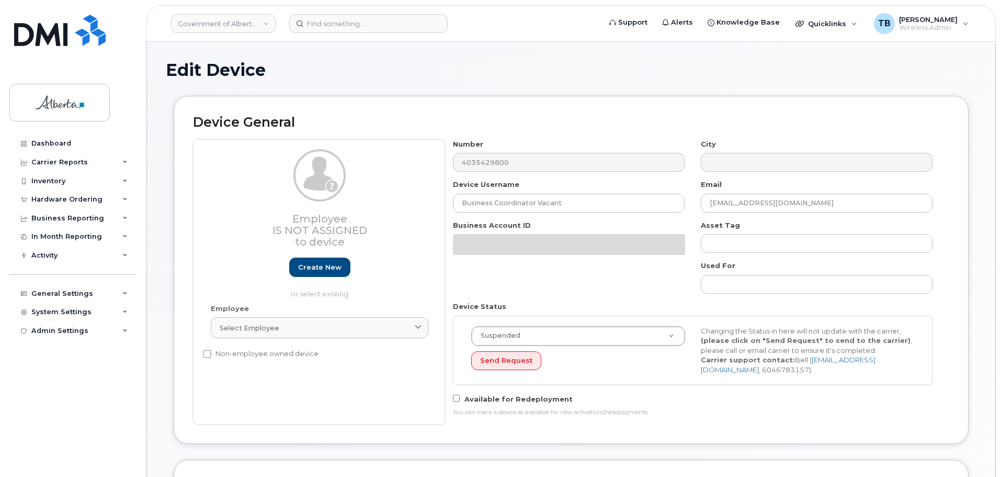
select select "4206362"
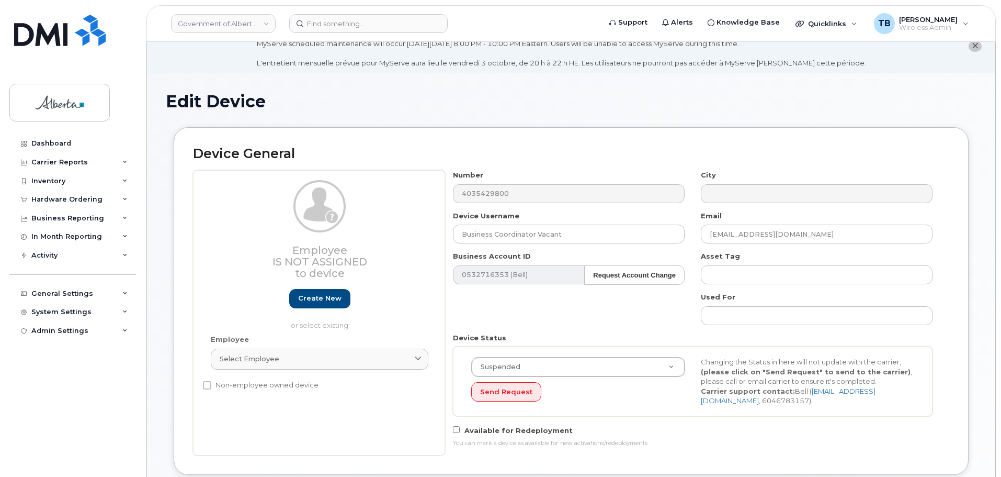
scroll to position [1, 0]
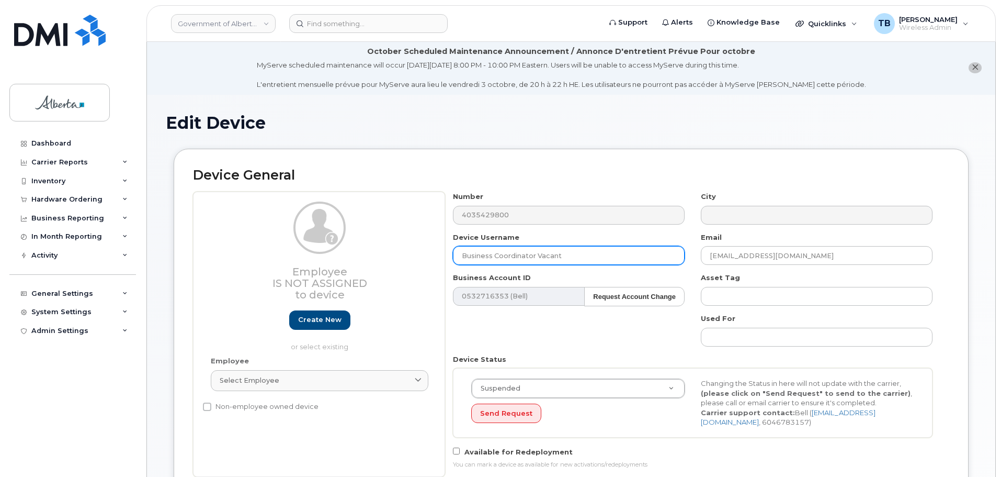
drag, startPoint x: 572, startPoint y: 259, endPoint x: 424, endPoint y: 253, distance: 148.7
click at [424, 253] on div "Employee Is not assigned to device Create new or select existing Employee Selec…" at bounding box center [571, 333] width 756 height 285
paste input "Megan Smiley"
type input "Megan Smiley"
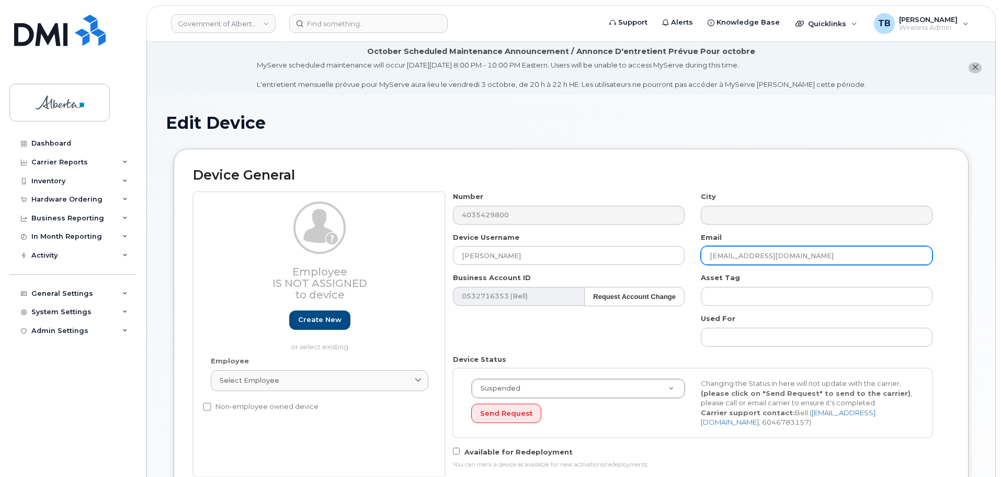
drag, startPoint x: 787, startPoint y: 259, endPoint x: 695, endPoint y: 254, distance: 92.2
click at [695, 254] on div "Email May.Hung@gov.ab.ca" at bounding box center [817, 248] width 248 height 33
paste input "egan.Smiley"
type input "Megan.Smiley@gov.ab.ca"
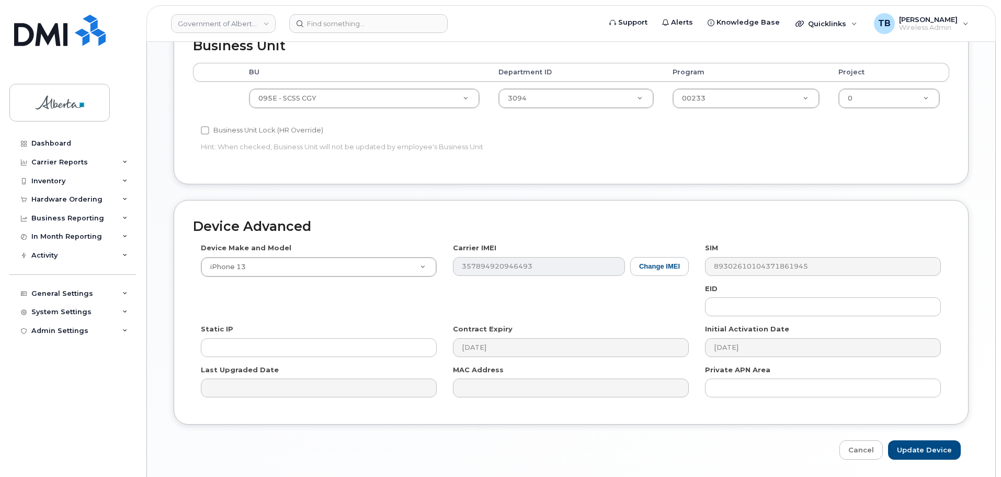
scroll to position [524, 0]
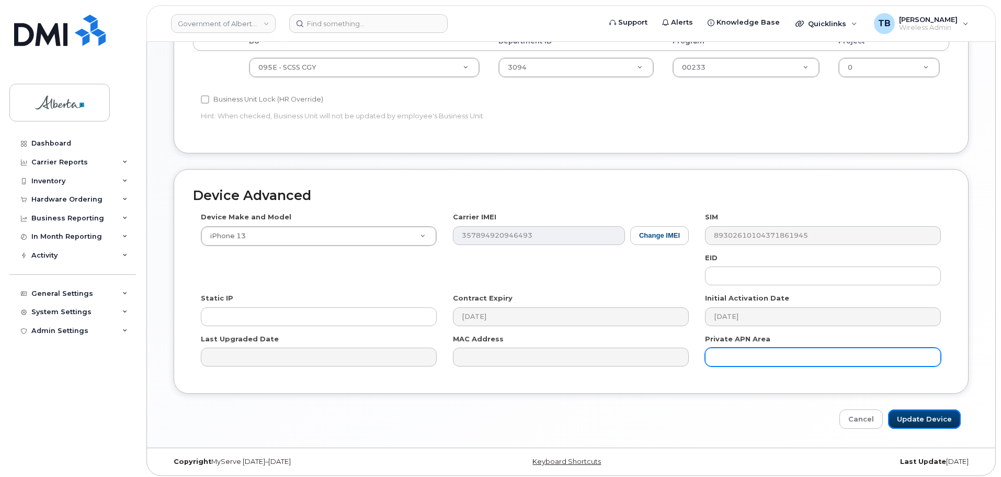
drag, startPoint x: 906, startPoint y: 417, endPoint x: 712, endPoint y: 349, distance: 205.7
click at [906, 417] on input "Update Device" at bounding box center [924, 418] width 73 height 19
type input "Saving..."
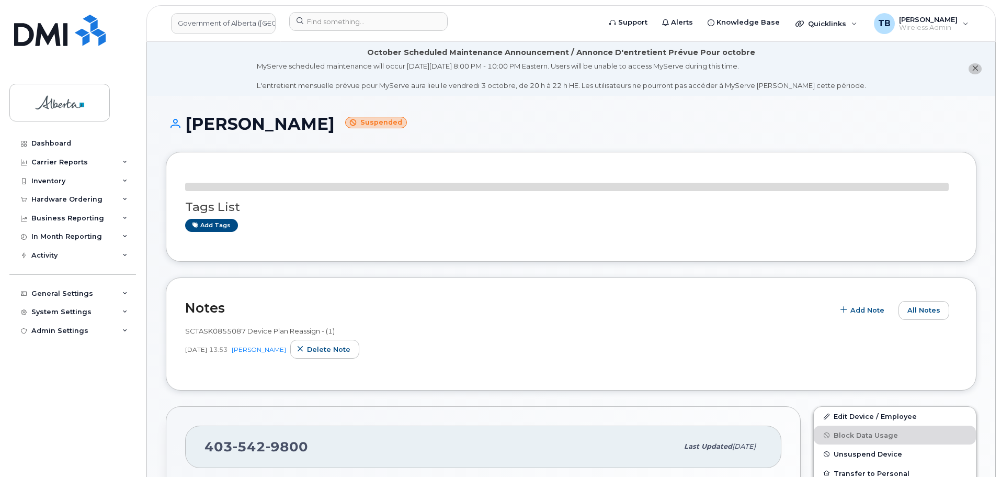
click at [212, 336] on div "SCTASK0855087 Device Plan Reassign - (1) [DATE] 13:53 [PERSON_NAME] Delete note" at bounding box center [571, 342] width 772 height 33
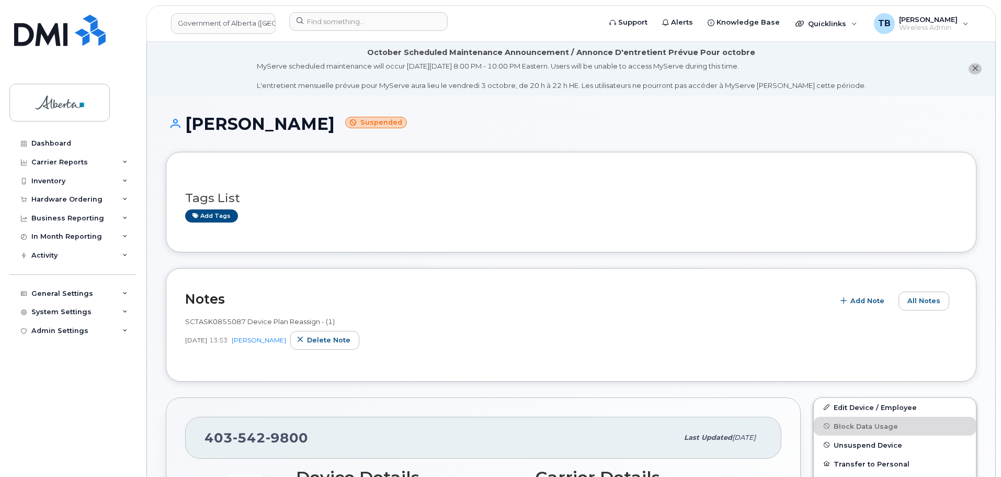
click at [211, 330] on div "SCTASK0855087 Device Plan Reassign - (1) [DATE] 13:53 [PERSON_NAME] Delete note" at bounding box center [571, 332] width 772 height 33
click at [210, 322] on span "SCTASK0855087 Device Plan Reassign - (1)" at bounding box center [260, 321] width 150 height 8
copy span "SCTASK0855087"
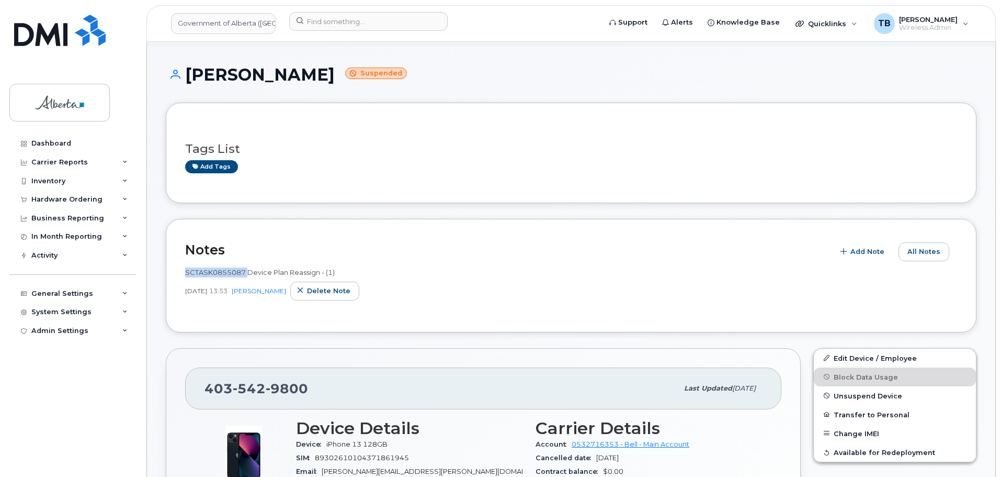
scroll to position [105, 0]
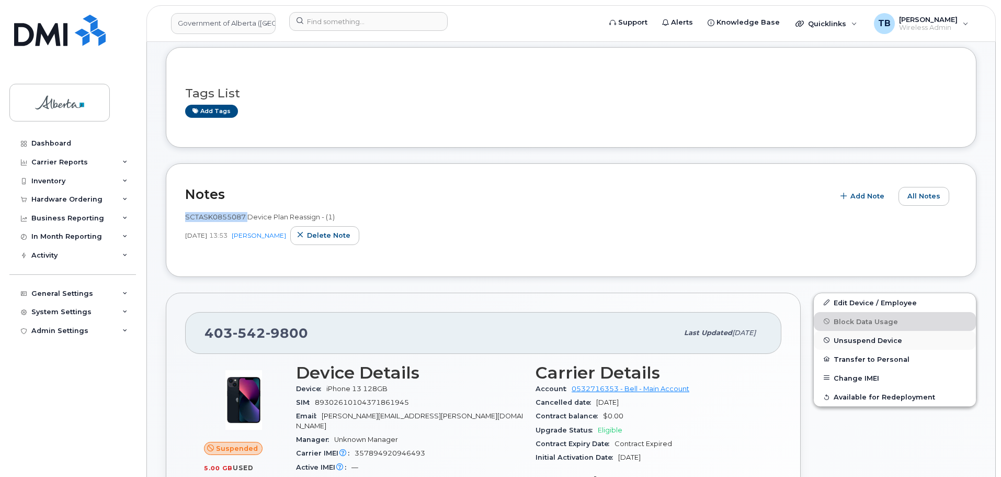
click at [863, 342] on span "Unsuspend Device" at bounding box center [868, 340] width 69 height 8
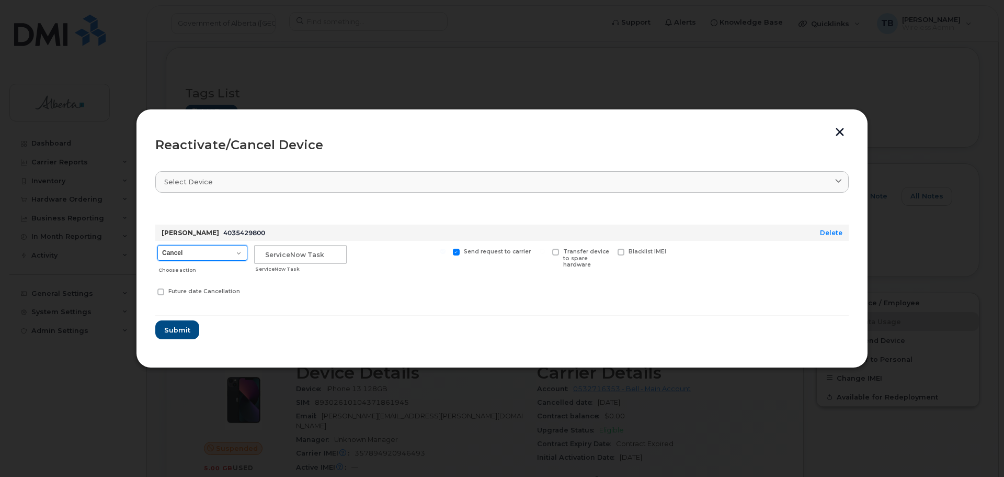
click at [198, 249] on select "Cancel Suspend - Extend Suspension Reactivate" at bounding box center [202, 253] width 90 height 16
click at [157, 245] on select "Cancel Suspend - Extend Suspension Reactivate" at bounding box center [202, 253] width 90 height 16
click at [197, 257] on select "Cancel Suspend - Extend Suspension Reactivate" at bounding box center [202, 253] width 90 height 16
select select "[object Object]"
click at [157, 245] on select "Cancel Suspend - Extend Suspension Reactivate" at bounding box center [202, 253] width 90 height 16
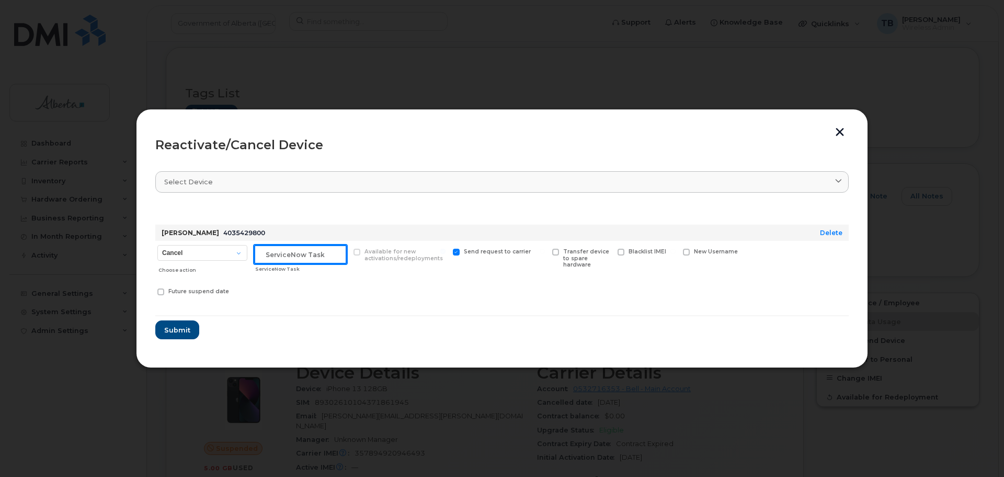
click at [268, 253] on input "text" at bounding box center [300, 254] width 93 height 19
paste input "SCTASK0855087"
type input "SCTASK0855087"
click at [172, 328] on span "Submit" at bounding box center [177, 330] width 26 height 10
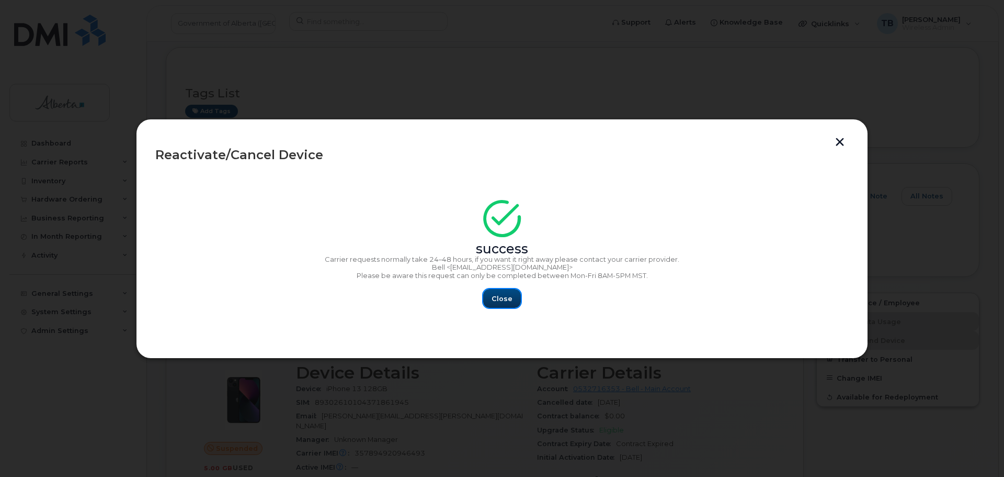
click at [513, 300] on button "Close" at bounding box center [502, 298] width 38 height 19
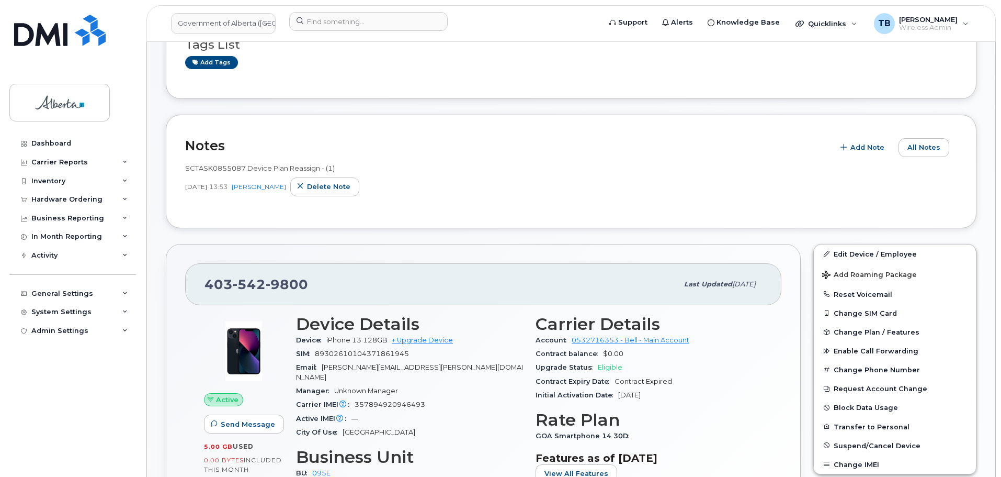
scroll to position [157, 0]
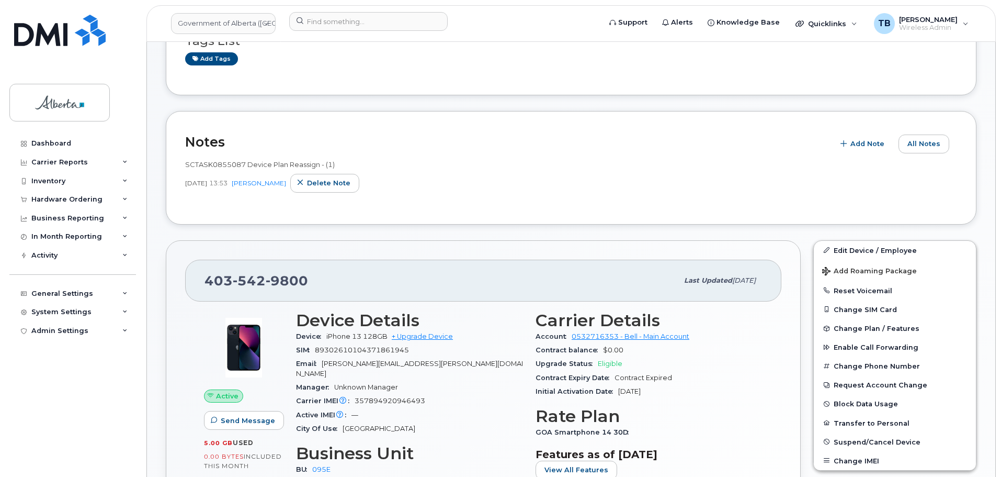
click at [256, 266] on div "[PHONE_NUMBER] Last updated [DATE]" at bounding box center [483, 280] width 596 height 42
click at [252, 275] on span "542" at bounding box center [249, 281] width 33 height 16
copy span "[PHONE_NUMBER]"
click at [373, 27] on input at bounding box center [368, 21] width 159 height 19
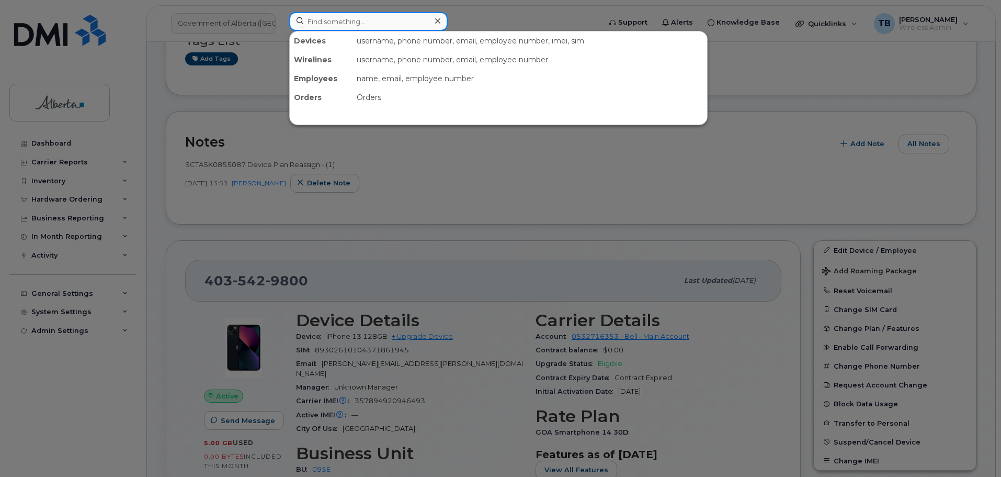
paste input "5873372508"
type input "5873372508"
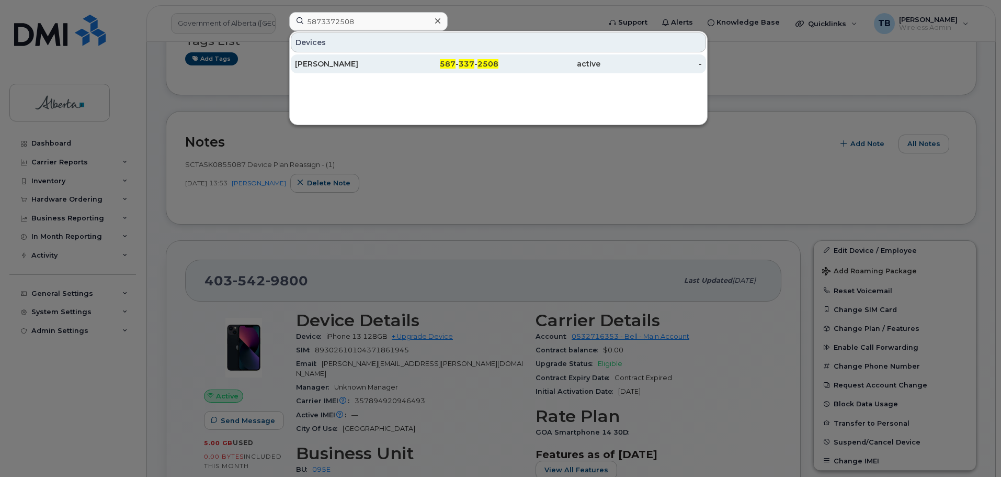
click at [321, 63] on div "[PERSON_NAME]" at bounding box center [346, 64] width 102 height 10
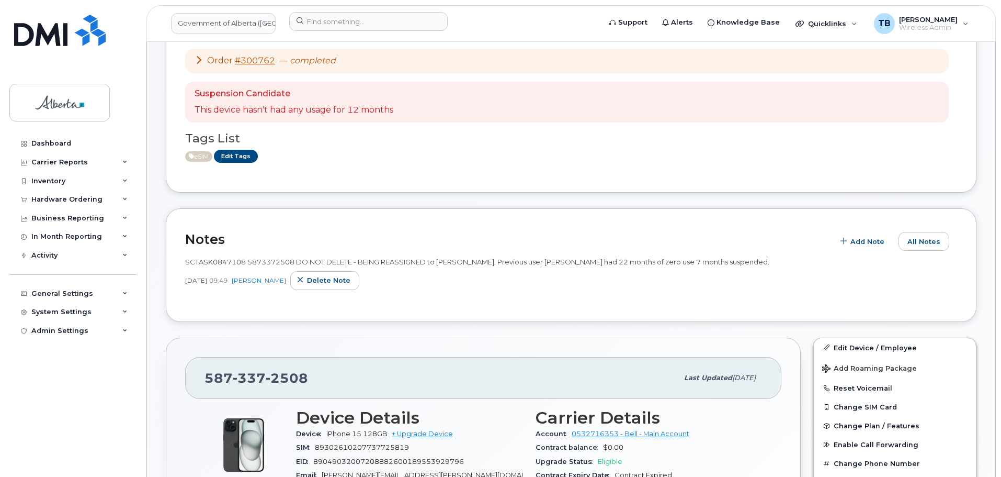
scroll to position [262, 0]
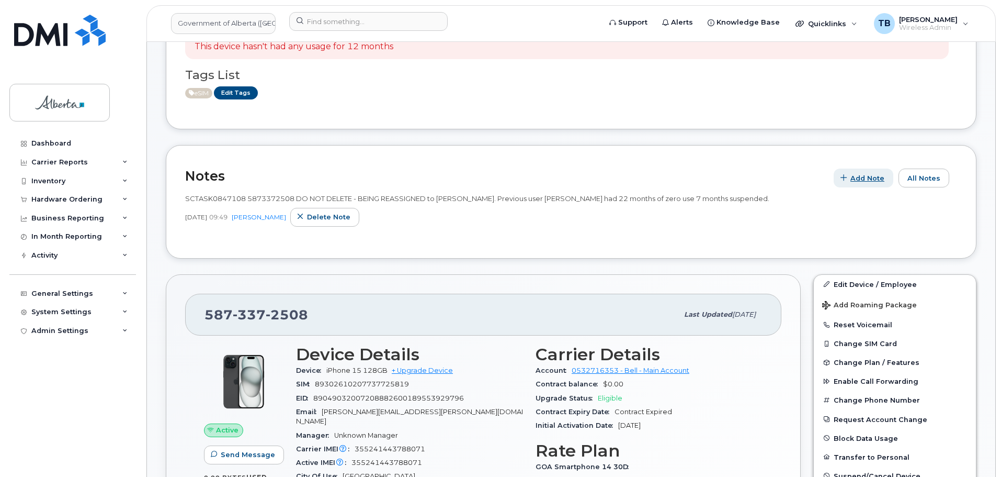
click at [866, 178] on span "Add Note" at bounding box center [868, 178] width 34 height 10
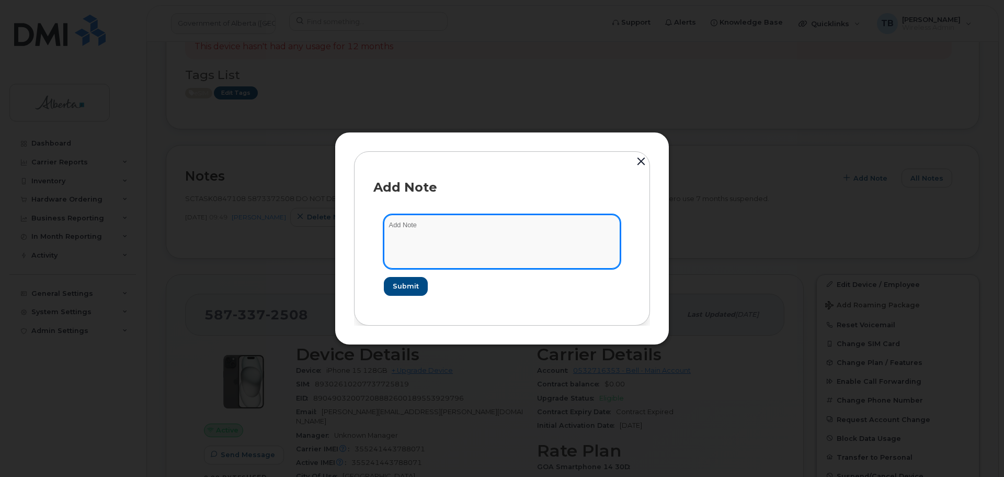
click at [522, 232] on textarea at bounding box center [502, 240] width 236 height 53
paste textarea "SCTASK0855984"
paste textarea "Plan VM PIN - (1)"
click at [417, 224] on textarea "SCTASK0855984 Plan VM PIN - (1)" at bounding box center [502, 240] width 236 height 53
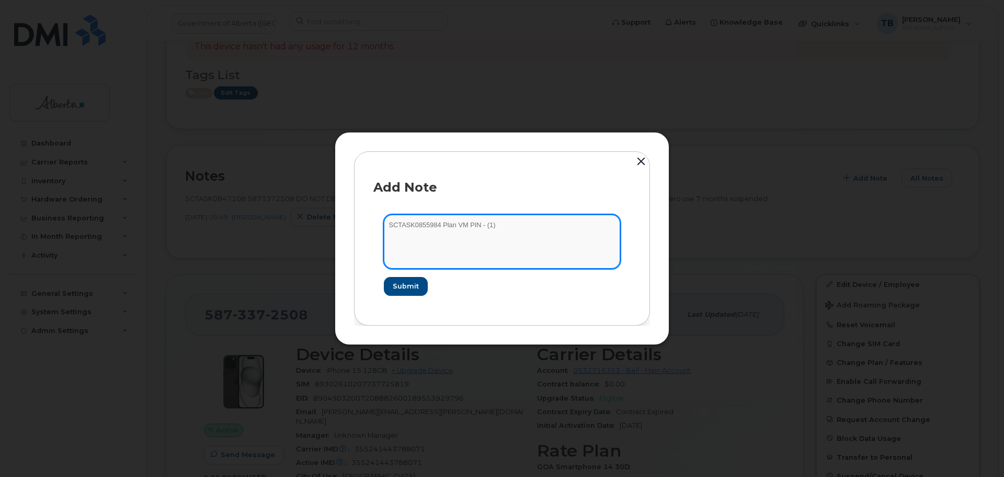
type textarea "SCTASK0855984 Plan VM PIN - (1)"
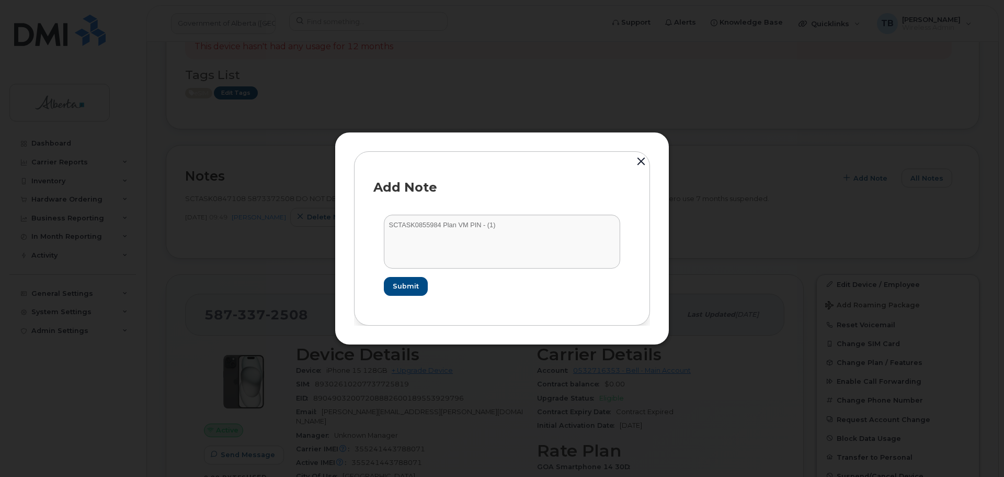
click at [405, 298] on form "SCTASK0855984 Plan VM PIN - (1) Submit" at bounding box center [502, 254] width 257 height 101
click at [405, 285] on span "Submit" at bounding box center [405, 286] width 26 height 10
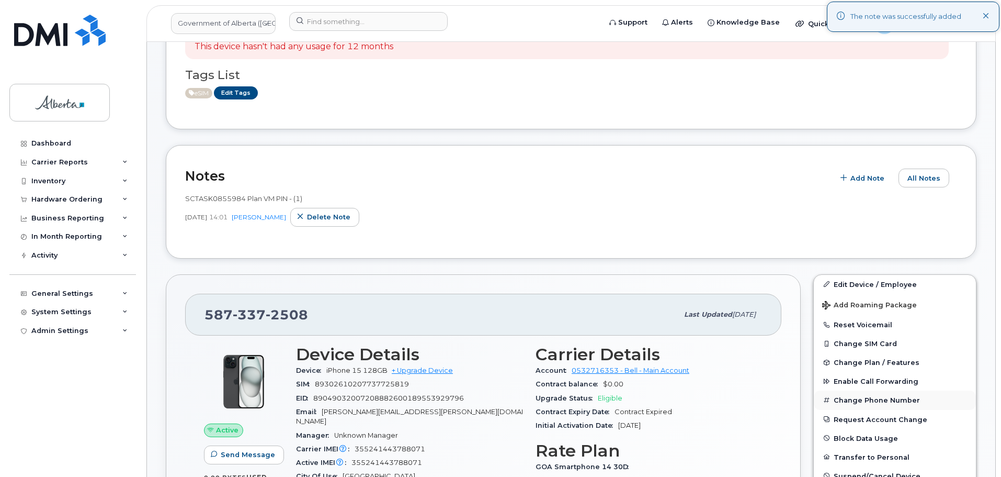
scroll to position [366, 0]
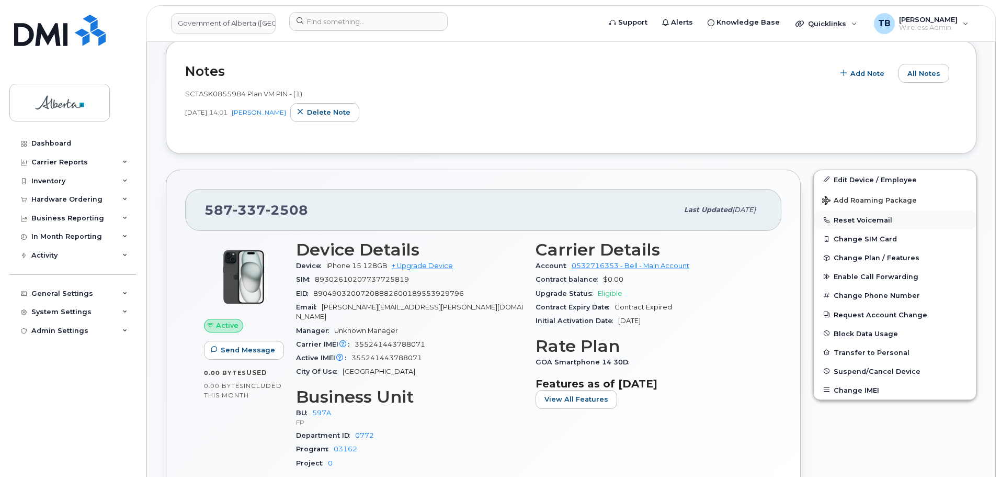
click at [874, 216] on button "Reset Voicemail" at bounding box center [895, 219] width 162 height 19
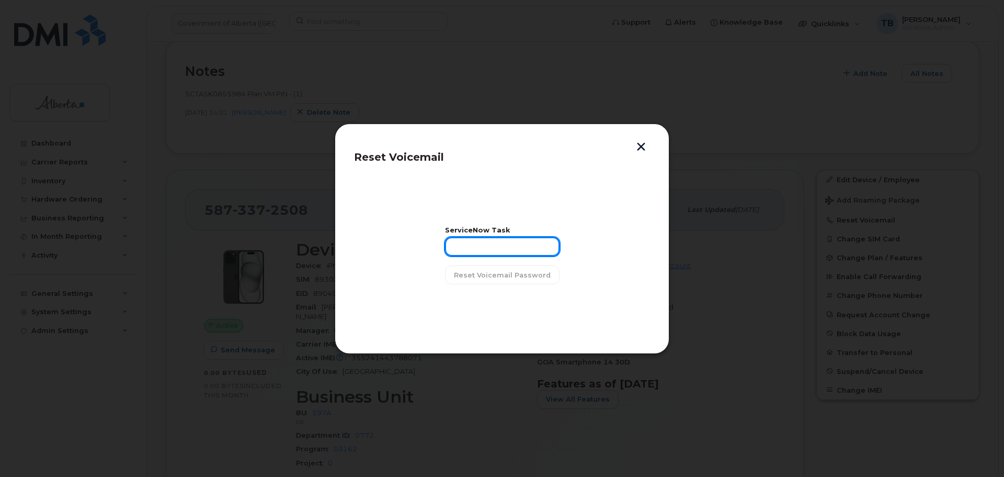
click at [500, 251] on input "text" at bounding box center [502, 246] width 115 height 19
click at [642, 142] on button "button" at bounding box center [642, 147] width 16 height 11
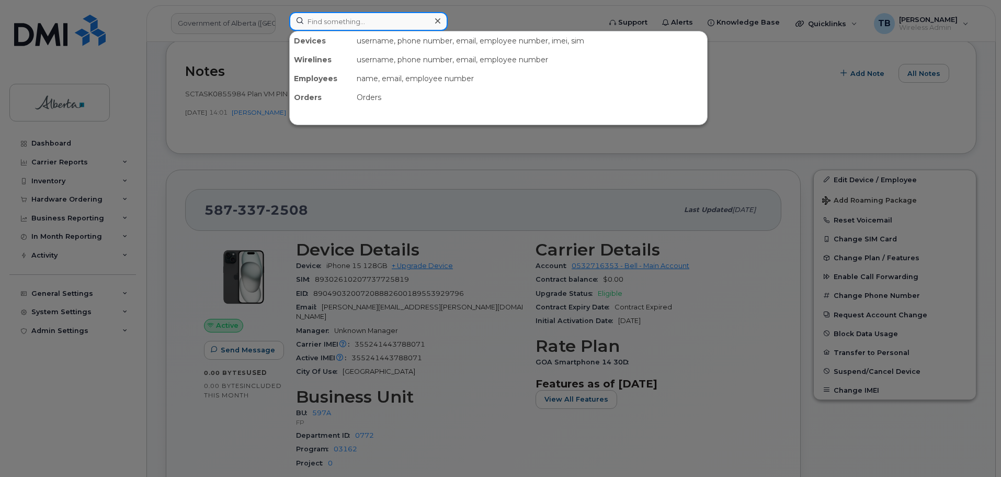
click at [307, 22] on input at bounding box center [368, 21] width 159 height 19
paste input "4037103705"
type input "4037103705"
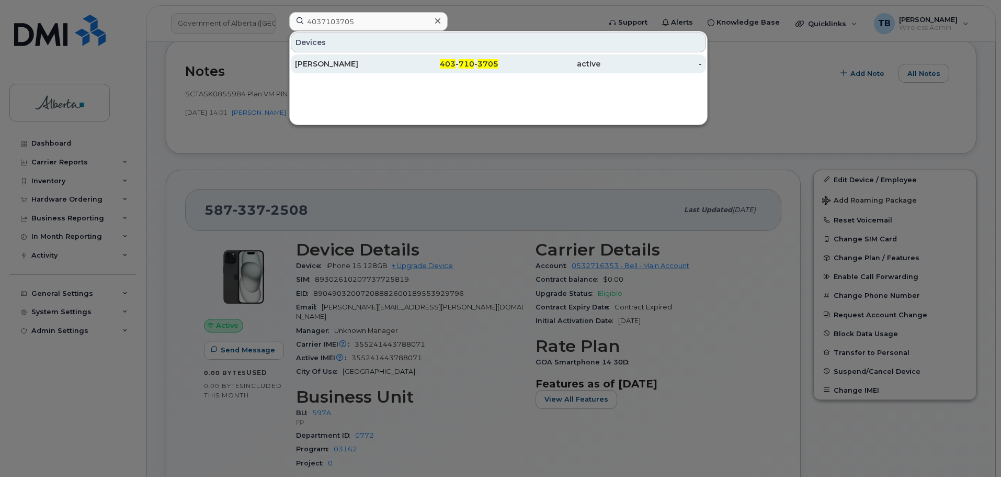
click at [313, 65] on div "[PERSON_NAME]" at bounding box center [346, 64] width 102 height 10
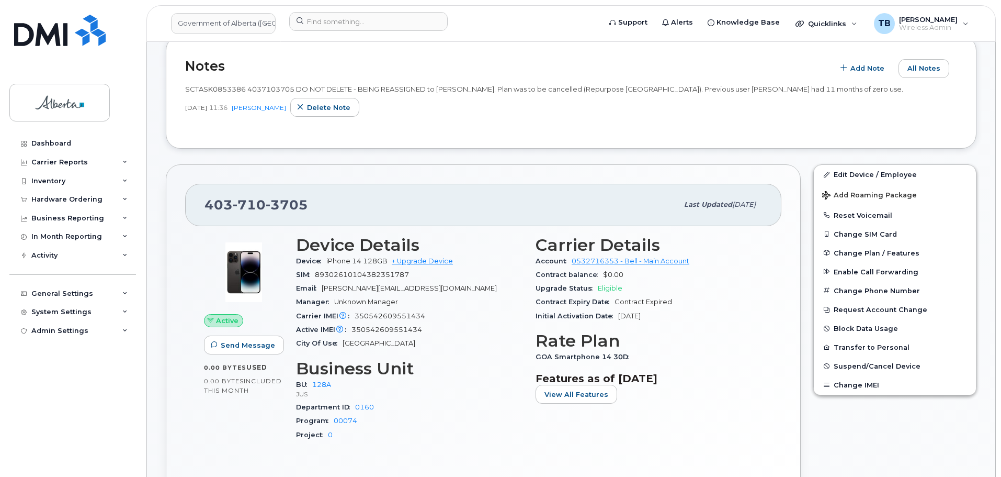
scroll to position [157, 0]
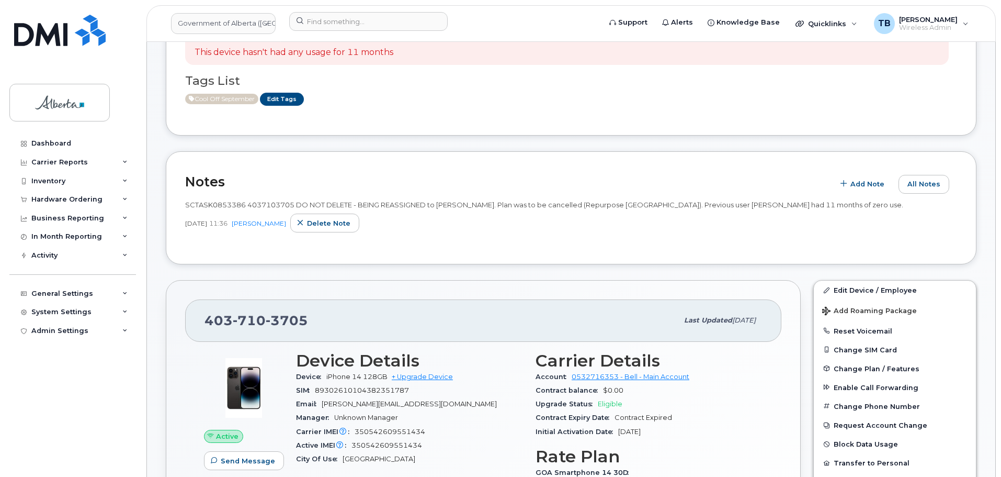
click at [273, 204] on span "SCTASK0853386 4037103705 DO NOT DELETE - BEING REASSIGNED to [PERSON_NAME]. Pla…" at bounding box center [544, 204] width 718 height 8
copy span "4037103705"
click at [37, 201] on div "Hardware Ordering" at bounding box center [66, 199] width 71 height 8
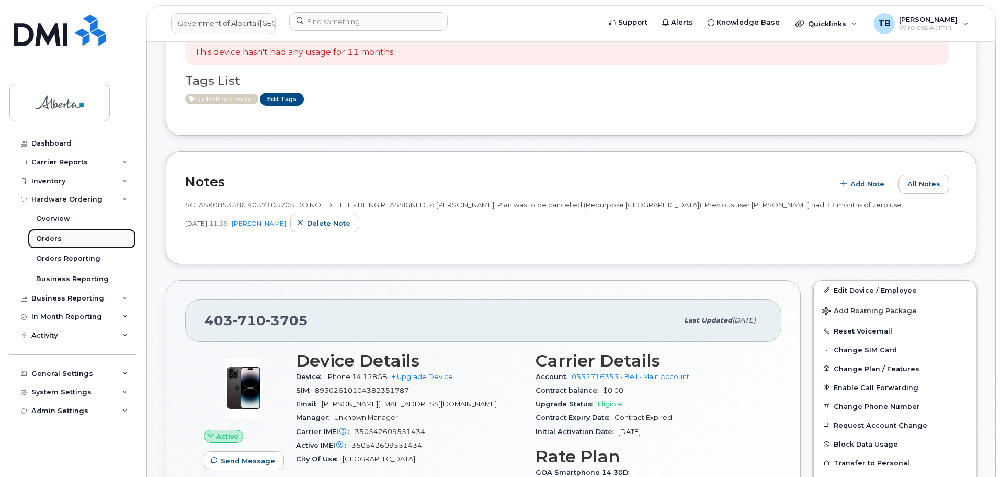
click at [44, 234] on div "Orders" at bounding box center [49, 238] width 26 height 9
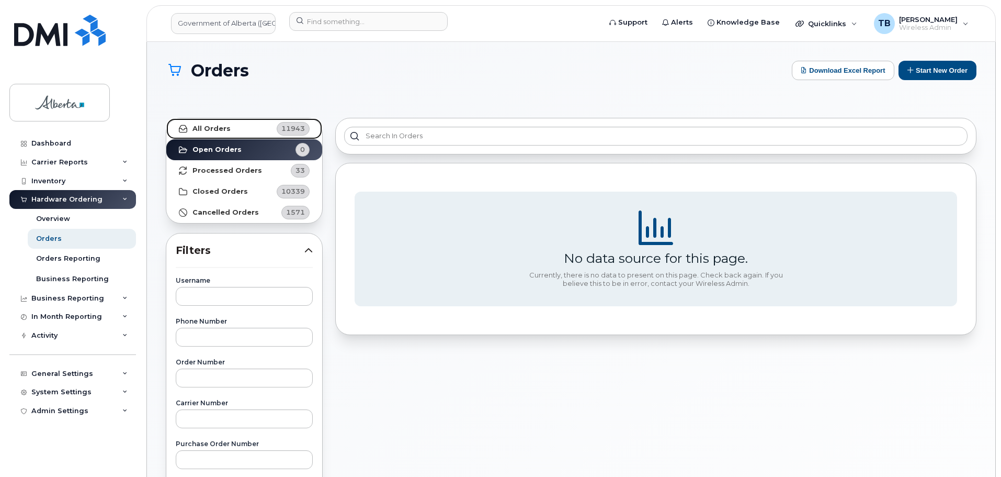
click at [227, 128] on strong "All Orders" at bounding box center [212, 129] width 38 height 8
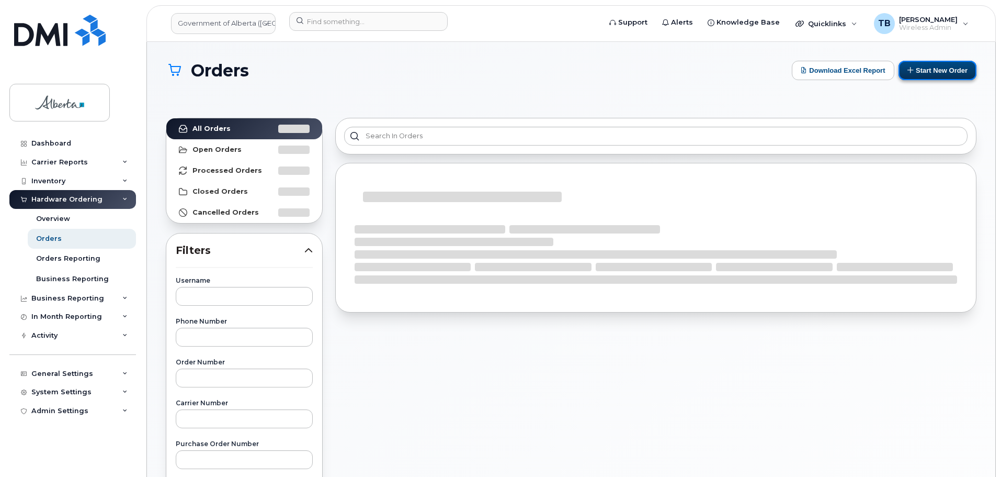
click at [933, 69] on button "Start New Order" at bounding box center [938, 70] width 78 height 19
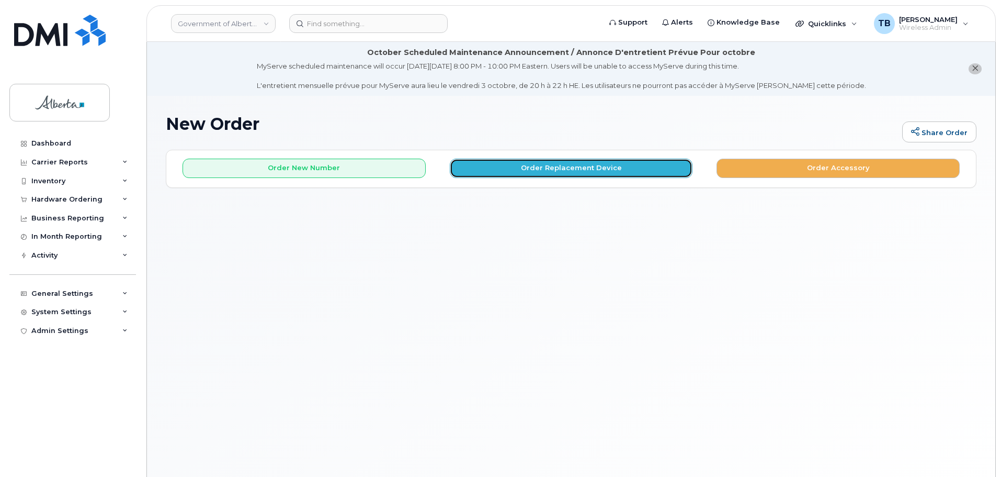
click at [512, 164] on button "Order Replacement Device" at bounding box center [571, 168] width 243 height 19
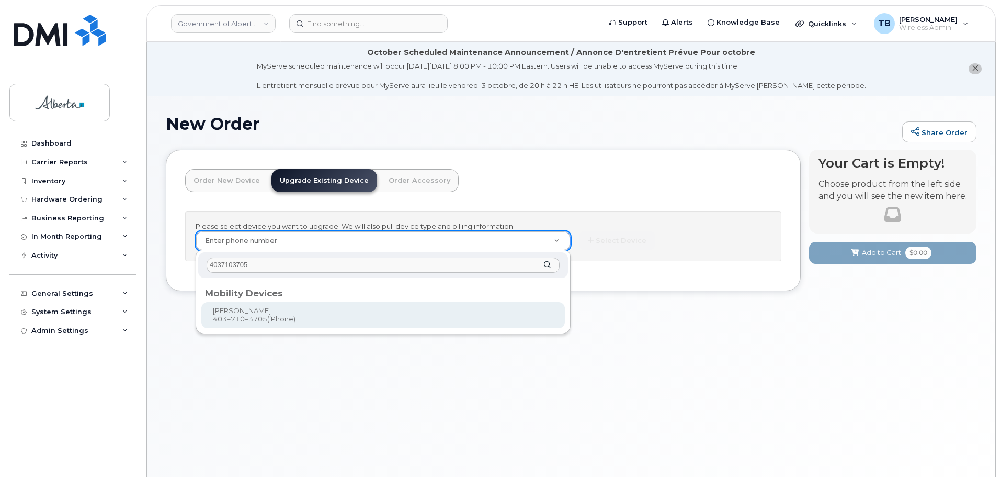
type input "4037103705"
type input "789761"
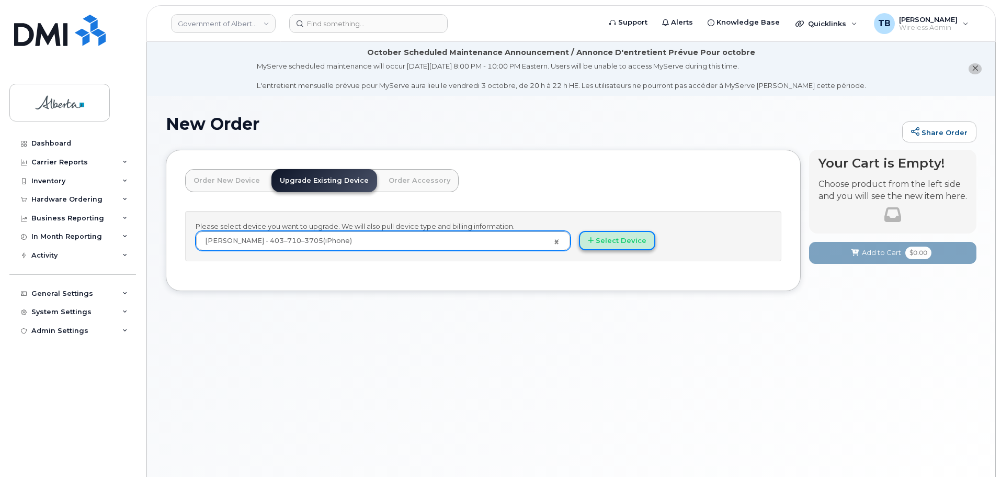
click at [597, 246] on button "Select Device" at bounding box center [617, 240] width 76 height 19
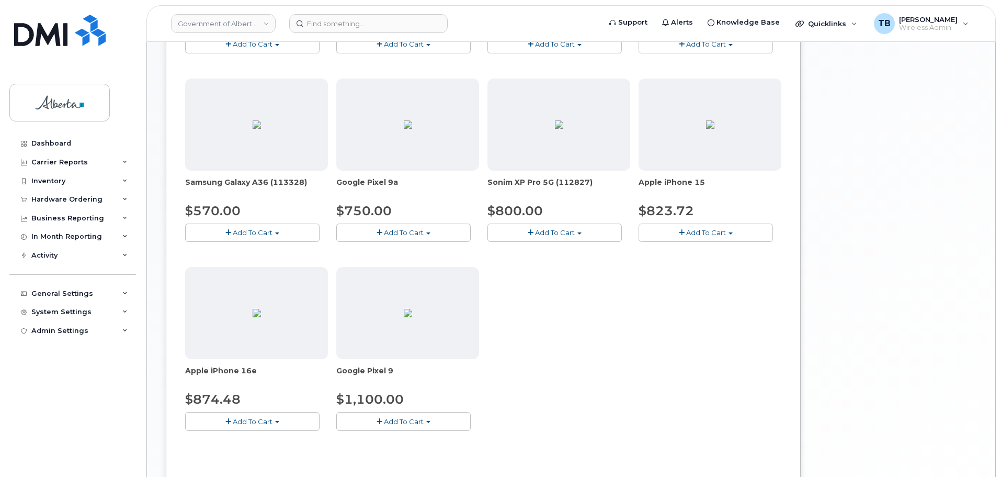
scroll to position [419, 0]
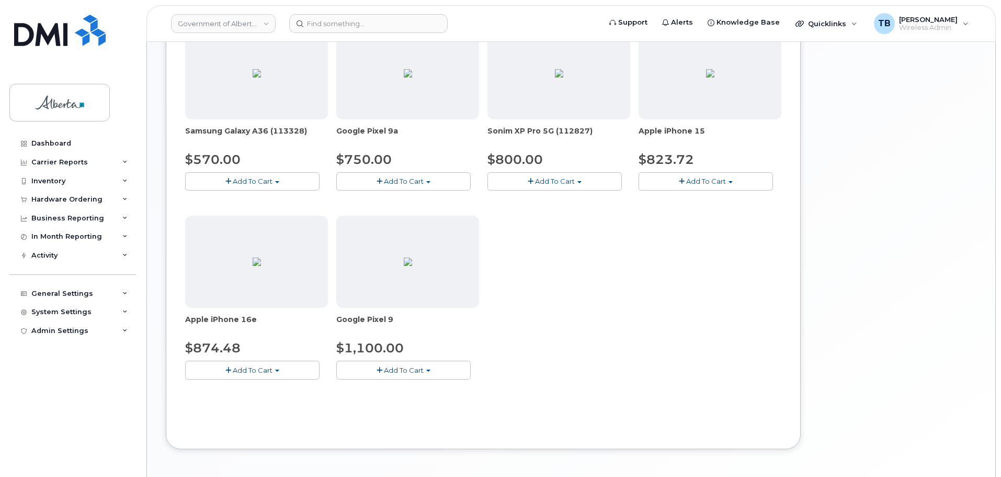
click at [253, 374] on button "Add To Cart" at bounding box center [252, 369] width 134 height 18
click at [268, 399] on link "$874.48 - 30-day upgrade (128GB model)" at bounding box center [271, 401] width 166 height 13
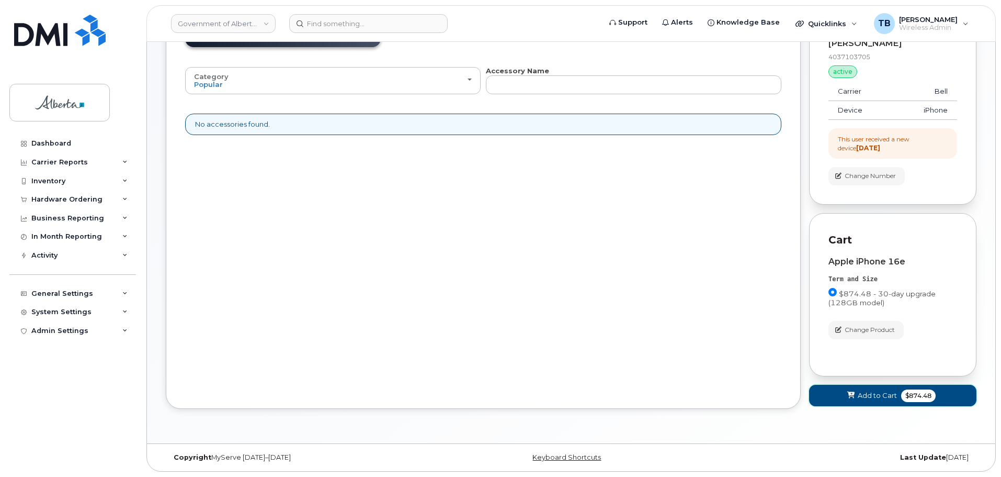
click at [874, 398] on span "Add to Cart" at bounding box center [877, 395] width 39 height 10
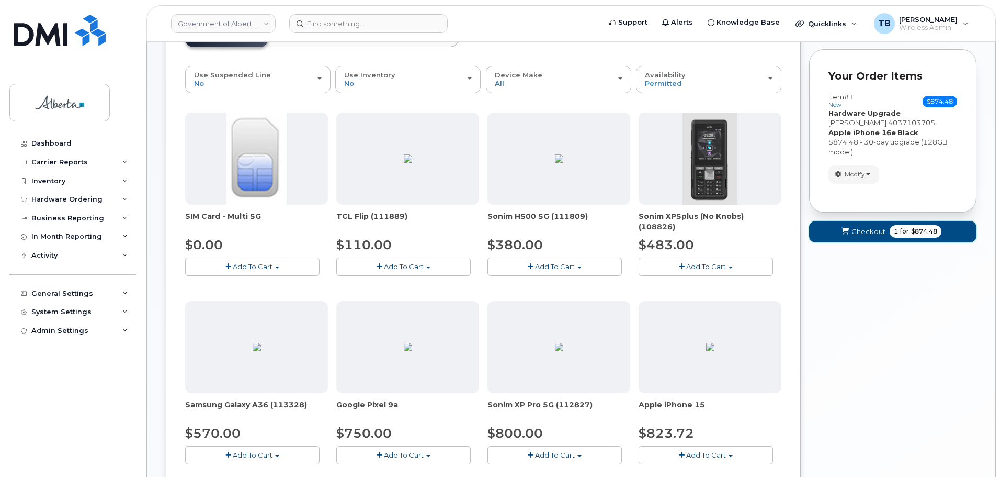
click at [846, 227] on span "submit" at bounding box center [845, 232] width 10 height 10
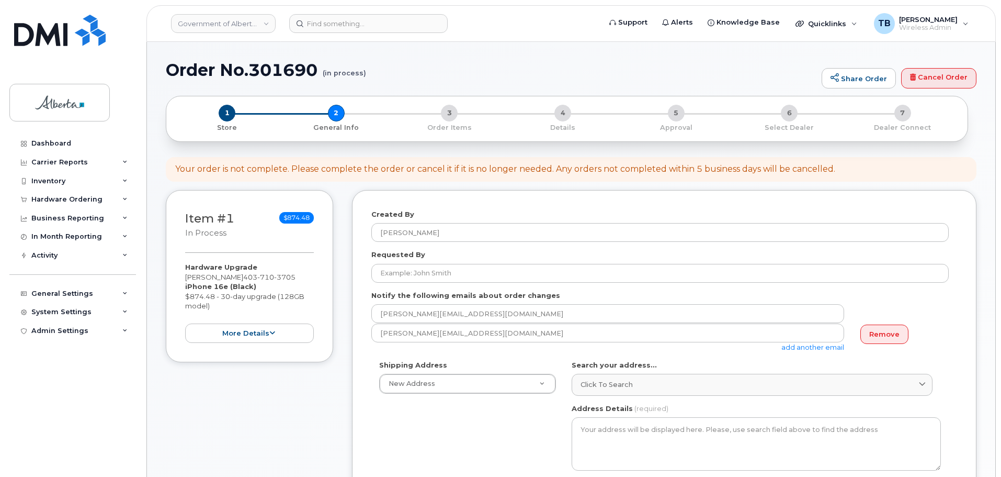
select select
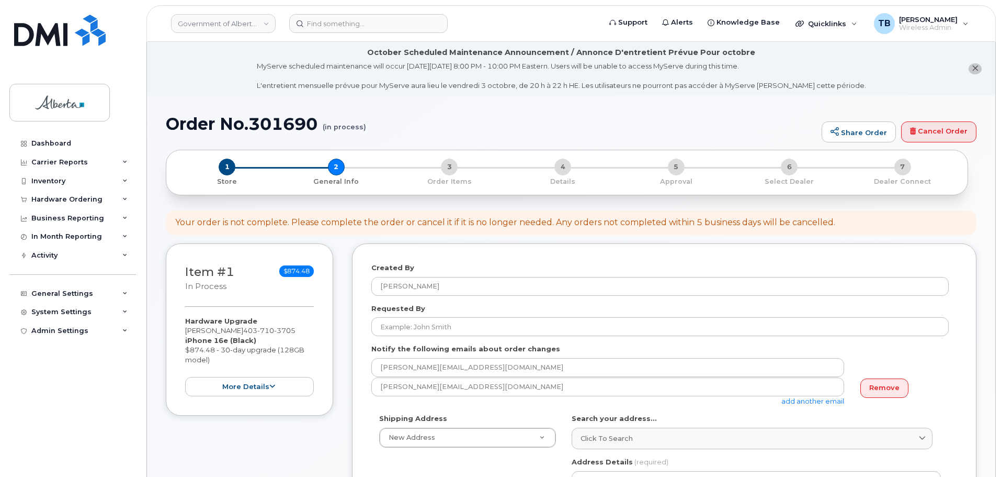
click at [268, 119] on h1 "Order No.301690 (in process)" at bounding box center [491, 124] width 651 height 18
copy h1 "301690"
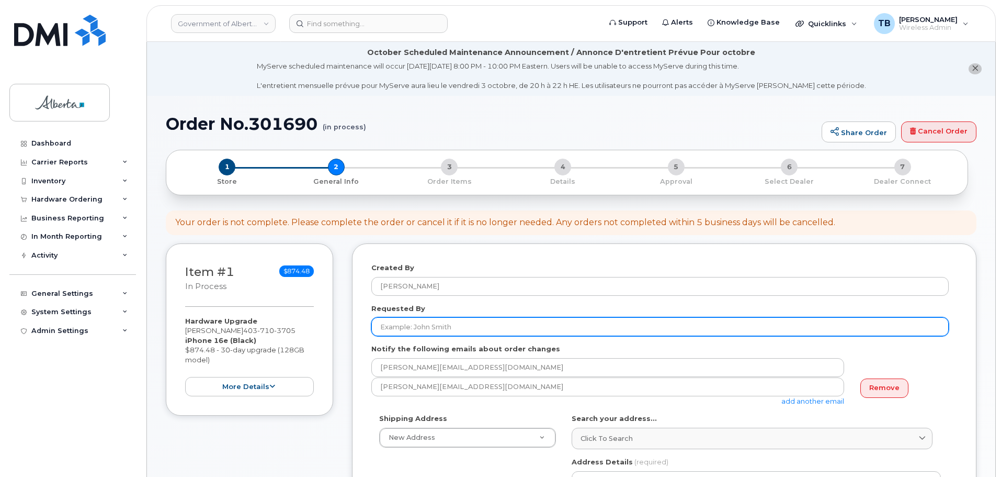
drag, startPoint x: 472, startPoint y: 327, endPoint x: 293, endPoint y: 325, distance: 178.9
paste input "Melissa Chu"
type input "Melissa Chu"
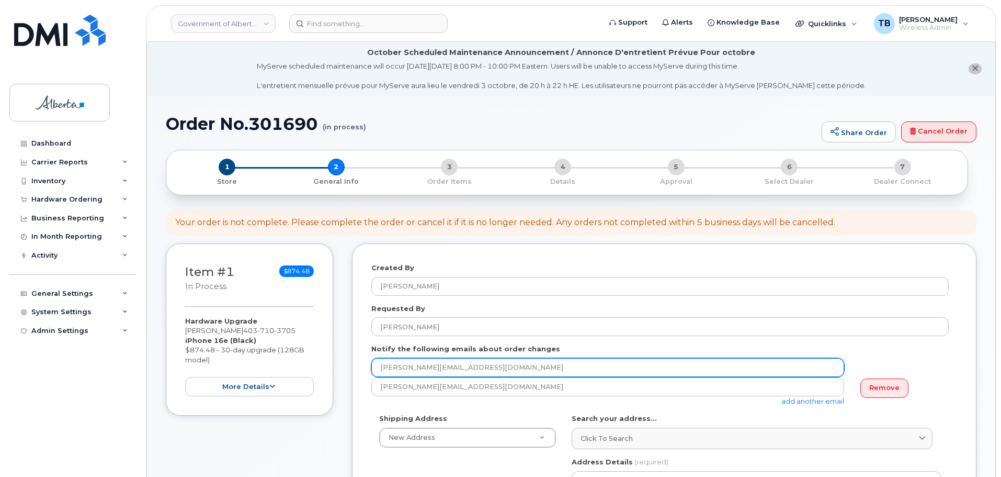
drag, startPoint x: 351, startPoint y: 366, endPoint x: 330, endPoint y: 366, distance: 21.4
paste input "Catherine.Patrick"
type input "Catherine.Patrick@gov.ab.ca"
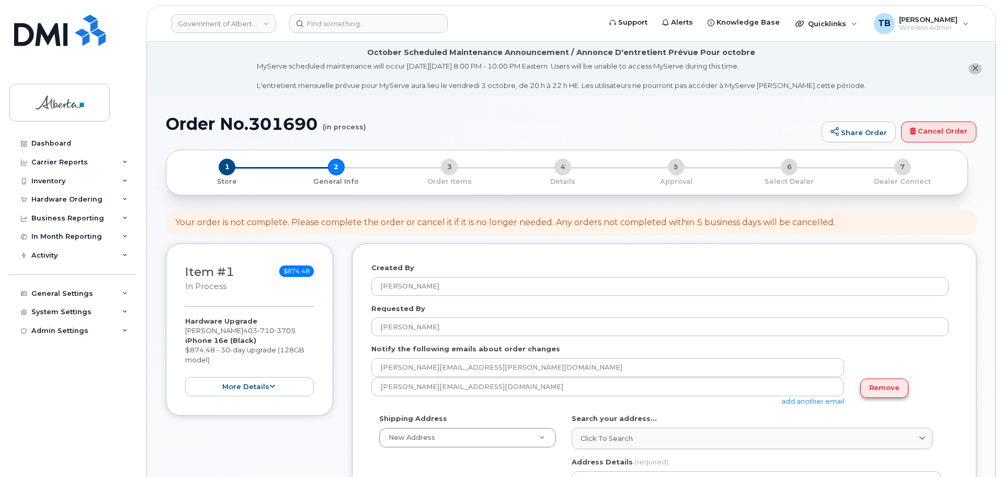
click at [878, 390] on link "Remove" at bounding box center [885, 387] width 48 height 19
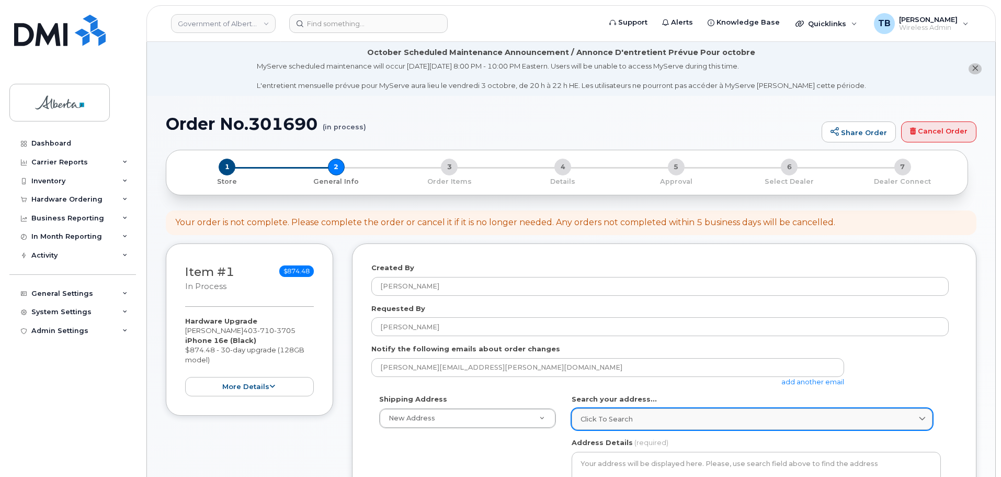
click at [612, 412] on link "Click to search" at bounding box center [752, 418] width 361 height 21
paste input "639 - 5 Avenue S. W."
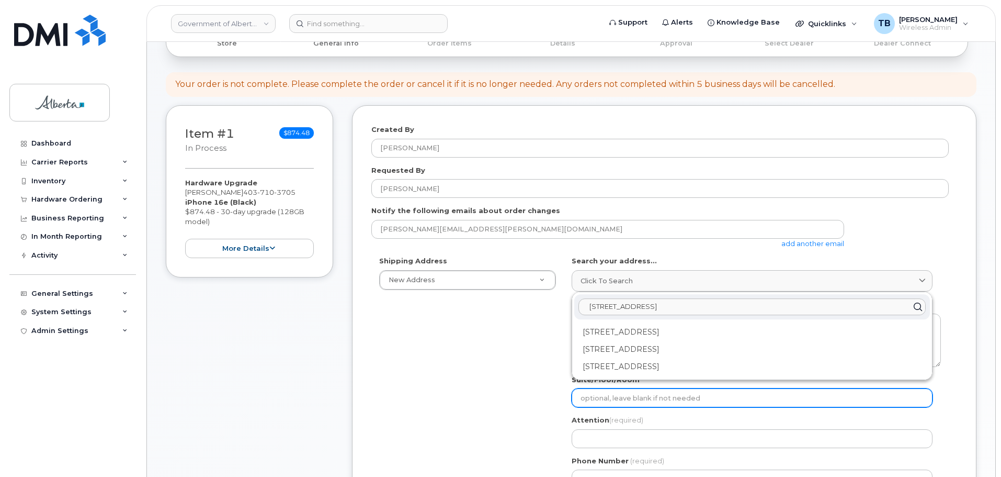
scroll to position [157, 0]
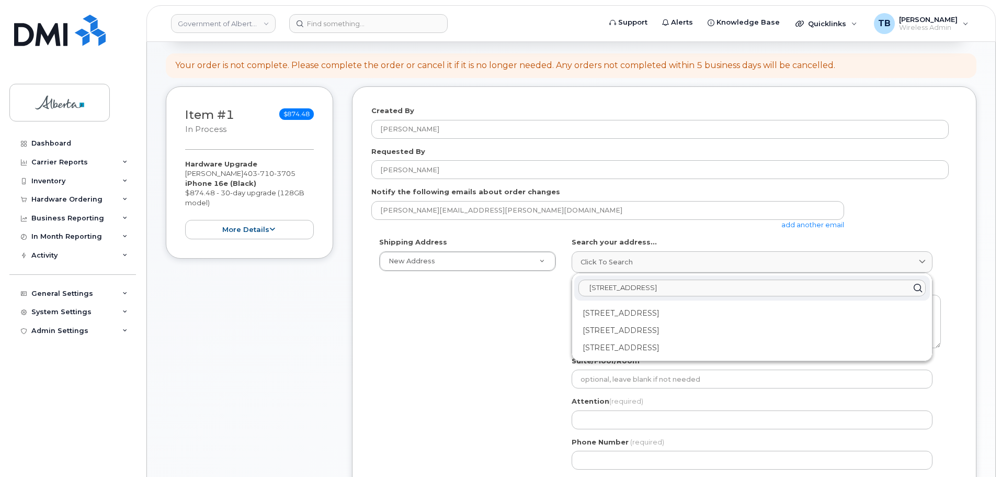
type input "639 - 5 Avenue S. W."
click at [650, 350] on div "639 5 Ave SW Calgary AB T2P 0M9" at bounding box center [752, 347] width 356 height 17
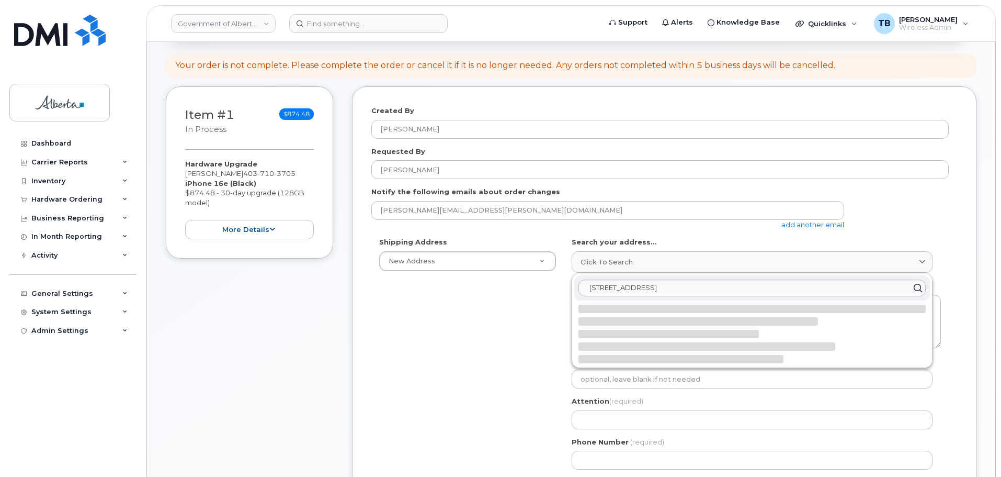
select select
type textarea "639 5 Ave SW CALGARY AB T2P 0M9 CANADA"
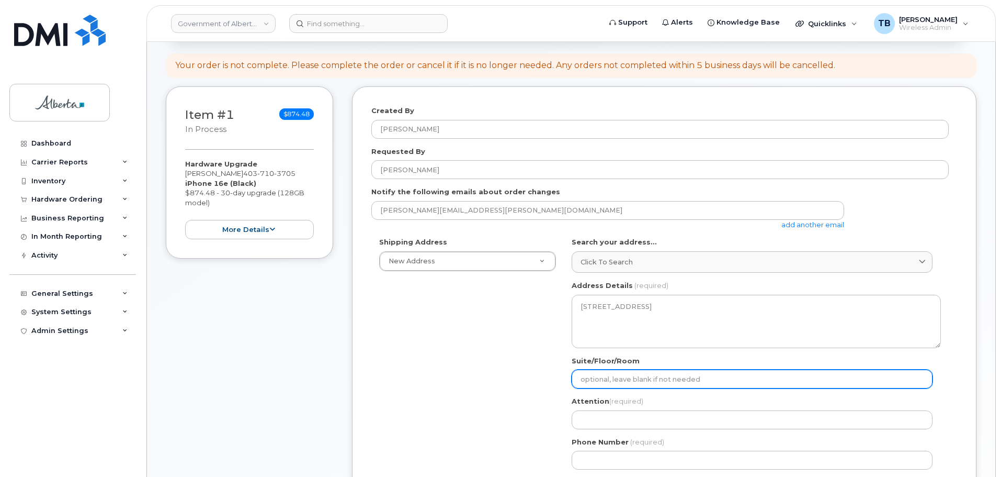
click at [611, 378] on input "Suite/Floor/Room" at bounding box center [752, 378] width 361 height 19
paste input "16th Floor"
select select
type input "16th Floor"
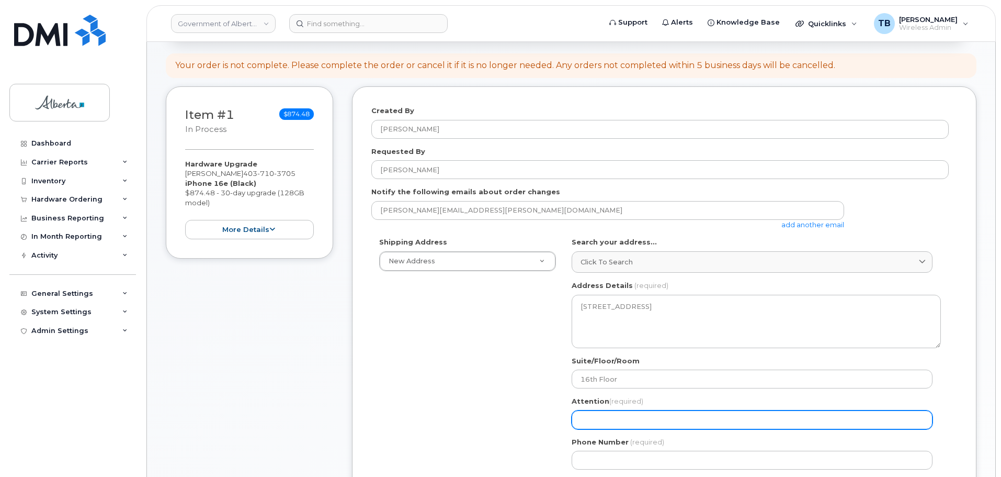
click at [586, 417] on input "Attention (required)" at bounding box center [752, 419] width 361 height 19
paste input "[PERSON_NAME]"
select select
type input "[PERSON_NAME]"
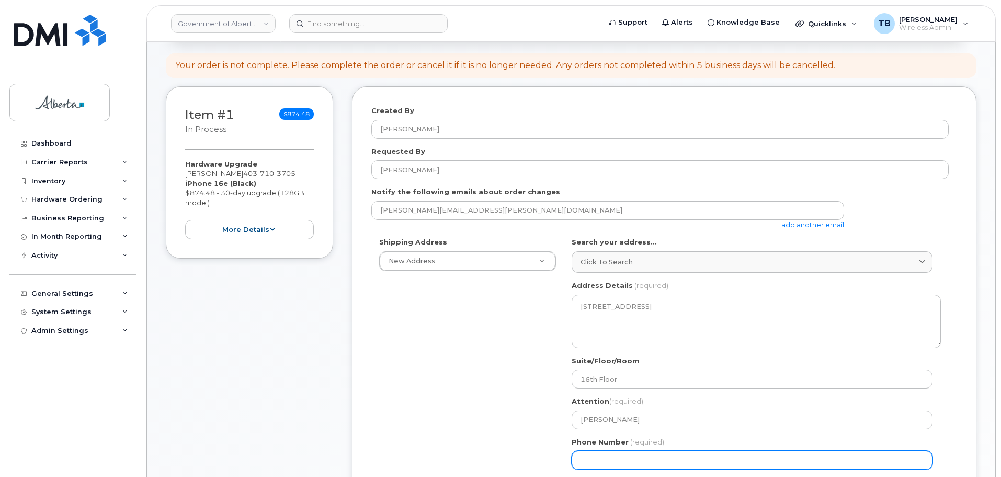
click at [606, 454] on input "Phone Number" at bounding box center [752, 459] width 361 height 19
paste input "8257346554"
select select
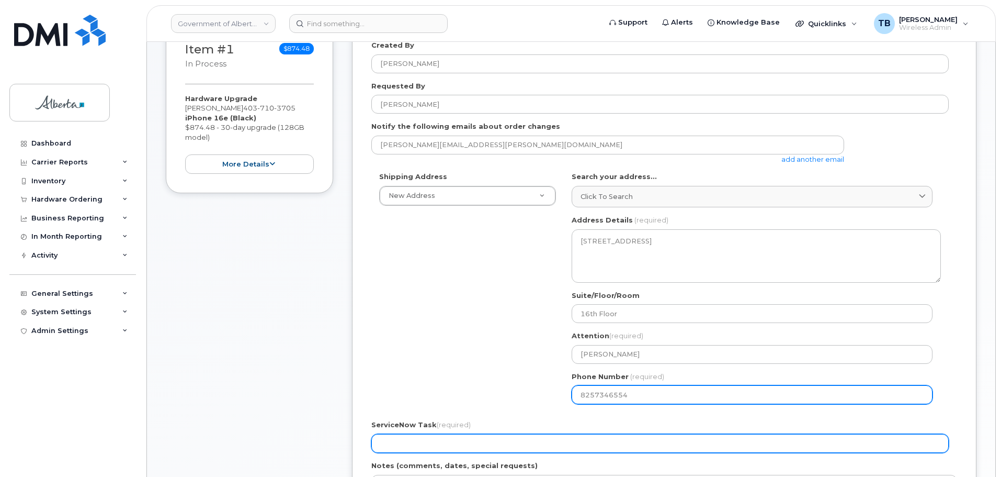
scroll to position [314, 0]
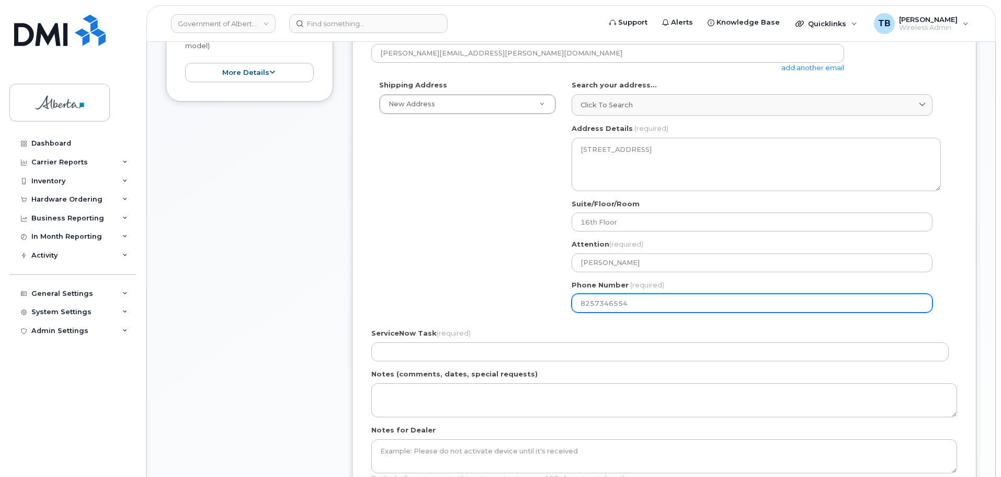
type input "8257346554"
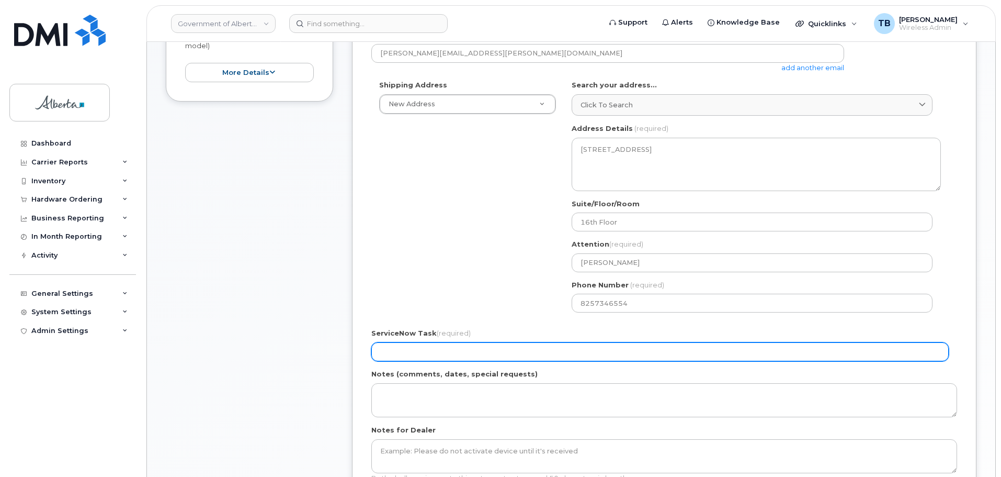
click at [397, 354] on input "ServiceNow Task (required)" at bounding box center [660, 351] width 578 height 19
paste input "SCTASK0853386"
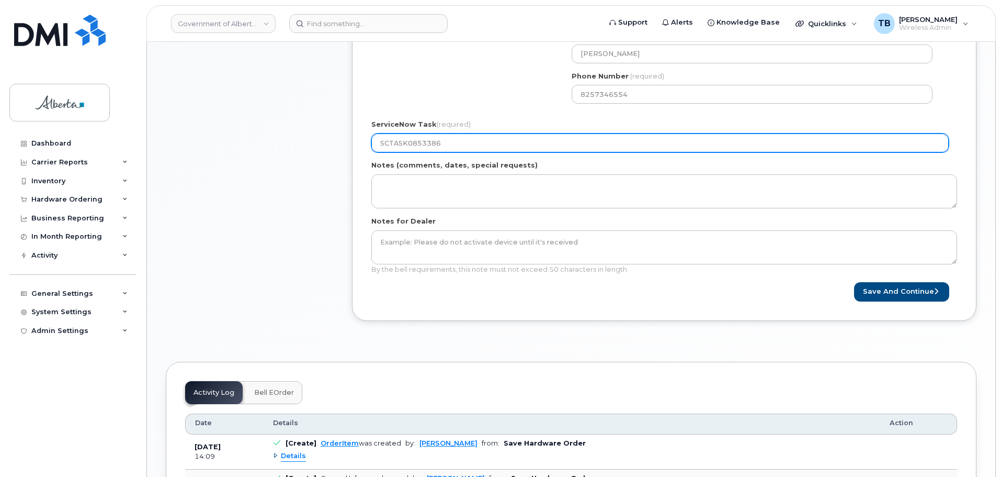
scroll to position [523, 0]
type input "SCTASK0853386"
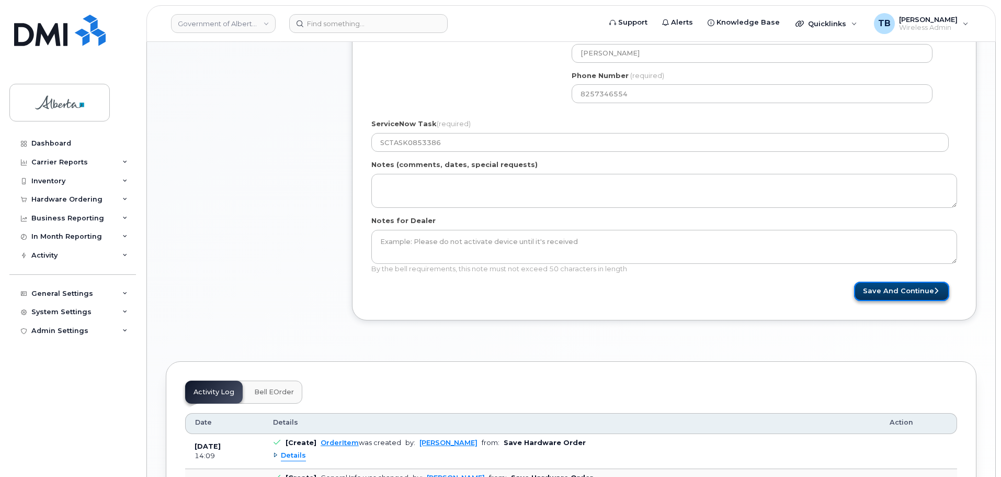
click at [900, 289] on button "Save and Continue" at bounding box center [901, 290] width 95 height 19
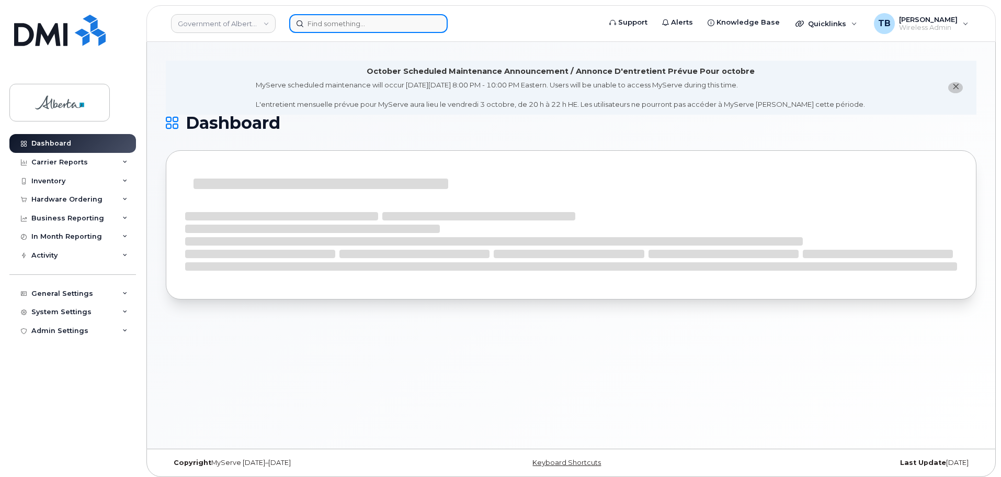
click at [308, 21] on input at bounding box center [368, 23] width 159 height 19
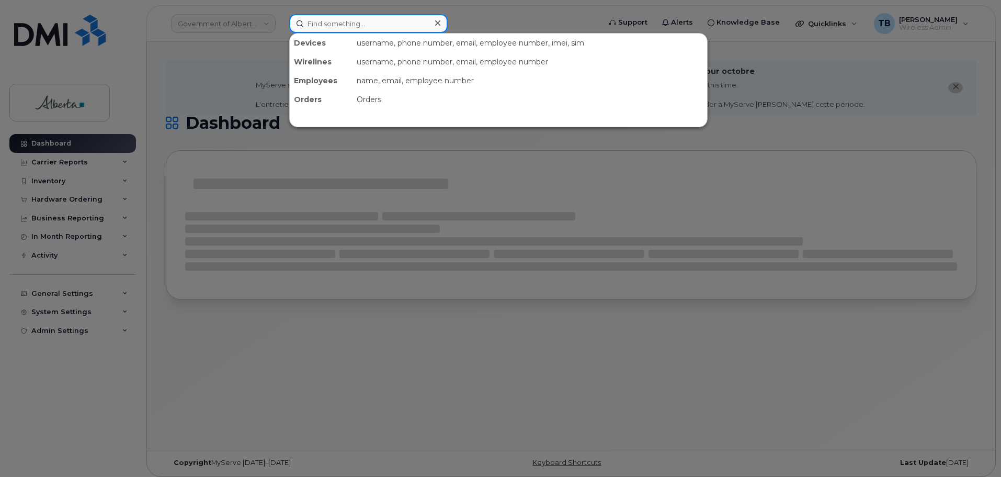
paste input "4037103705"
type input "4037103705"
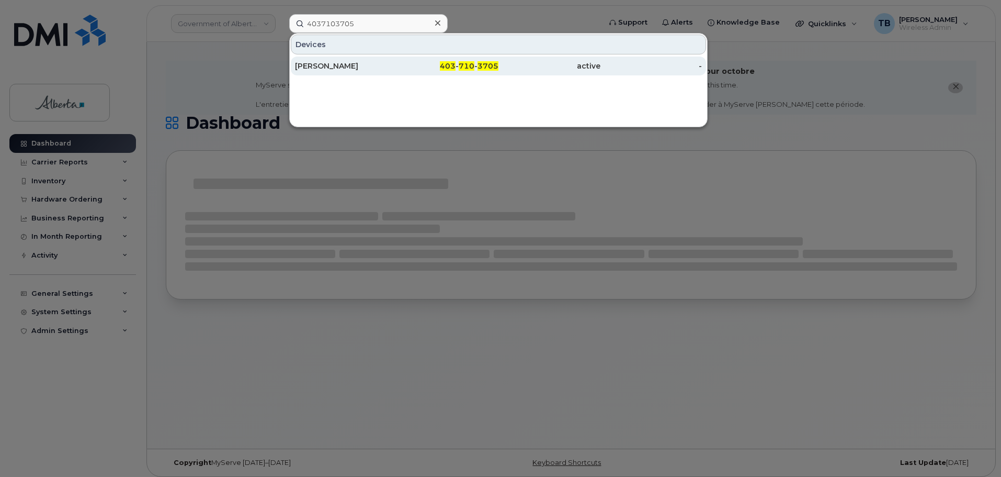
click at [318, 60] on div "[PERSON_NAME]" at bounding box center [346, 65] width 102 height 19
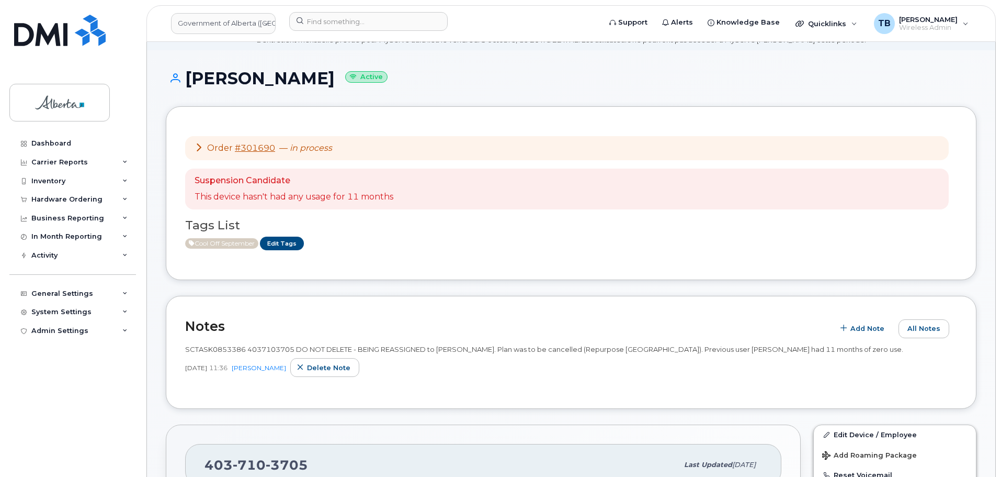
scroll to position [105, 0]
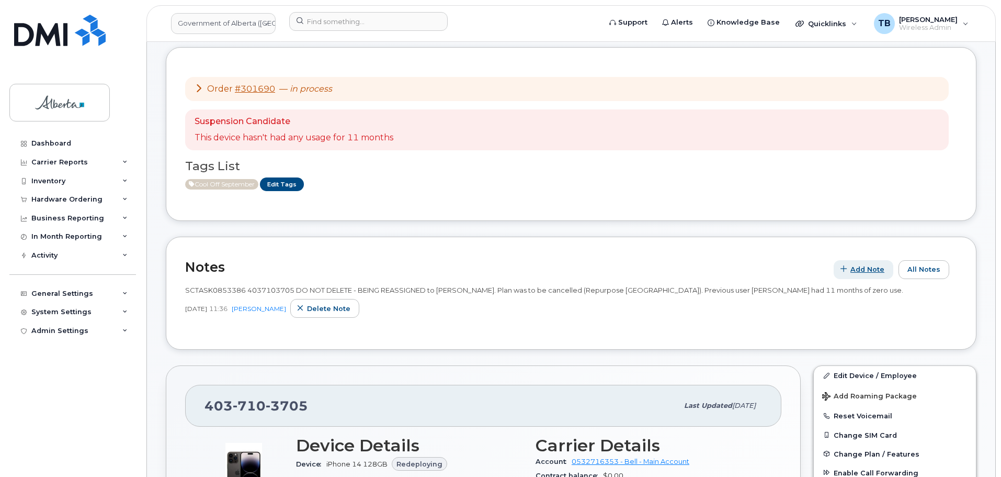
click at [866, 266] on span "Add Note" at bounding box center [868, 269] width 34 height 10
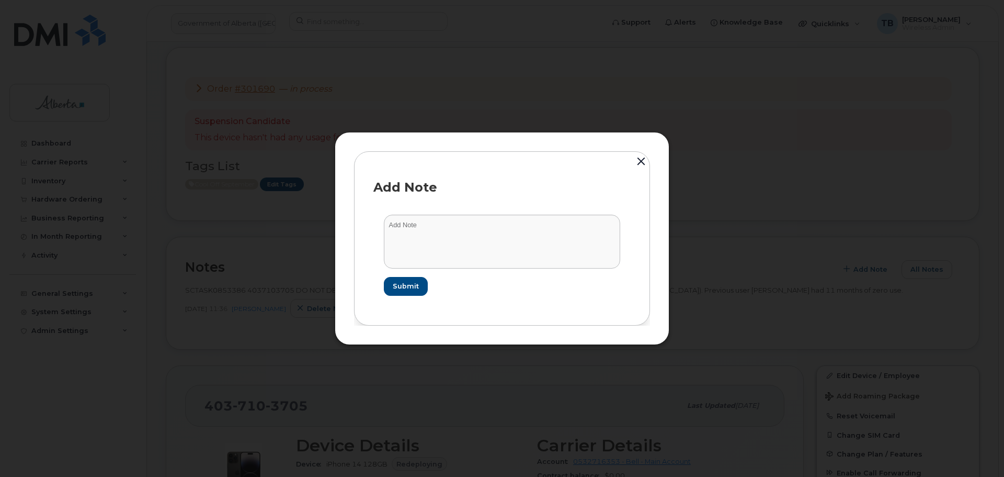
click at [641, 160] on button "button" at bounding box center [642, 162] width 16 height 23
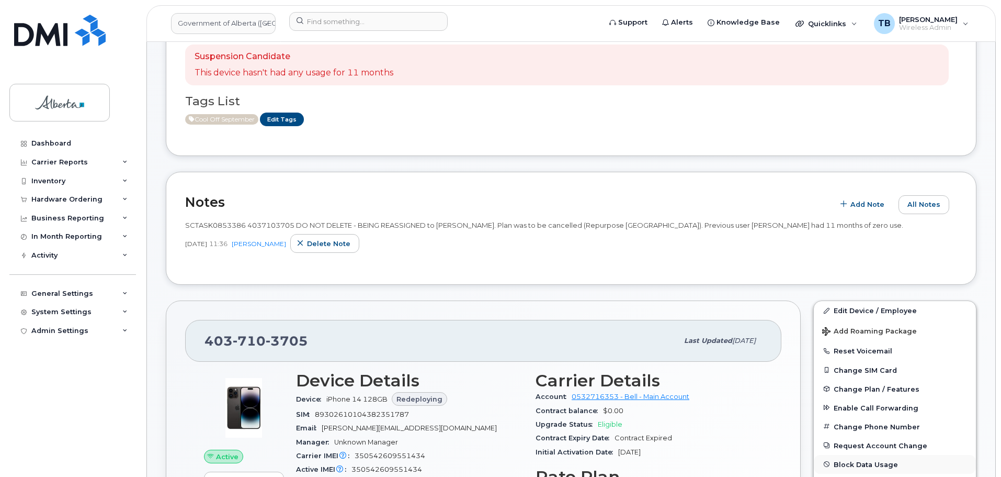
scroll to position [314, 0]
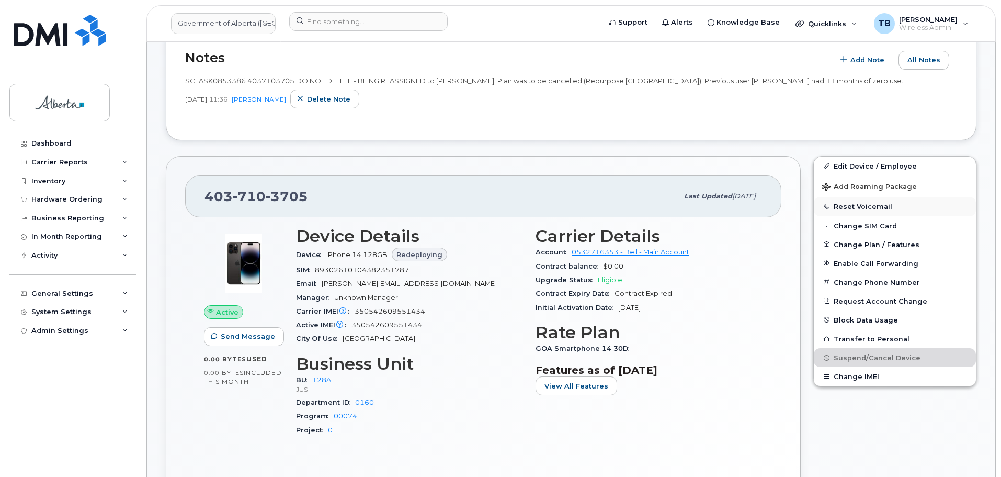
click at [854, 207] on button "Reset Voicemail" at bounding box center [895, 206] width 162 height 19
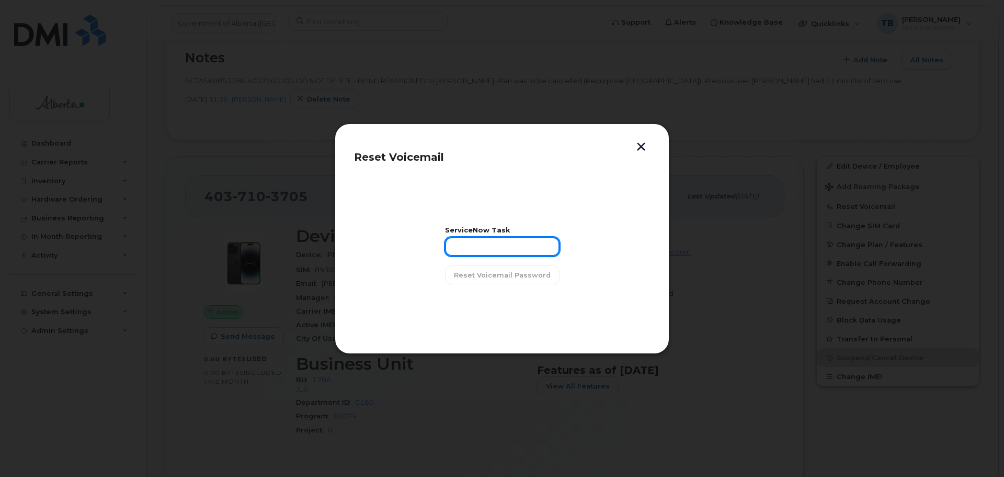
click at [477, 255] on input "text" at bounding box center [502, 246] width 115 height 19
paste input "SCTASK0853386"
type input "SCTASK0853386"
click at [464, 276] on span "Reset Voicemail Password" at bounding box center [502, 275] width 97 height 10
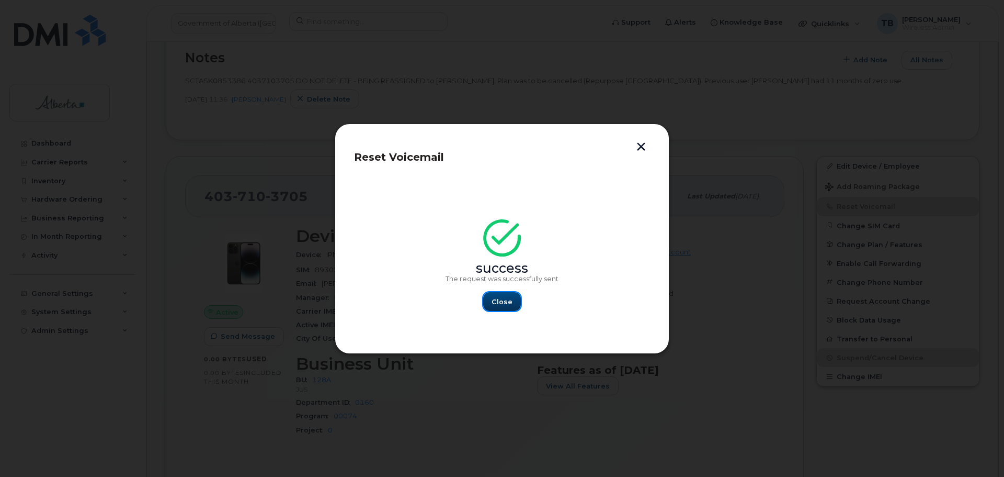
click at [501, 303] on span "Close" at bounding box center [502, 302] width 21 height 10
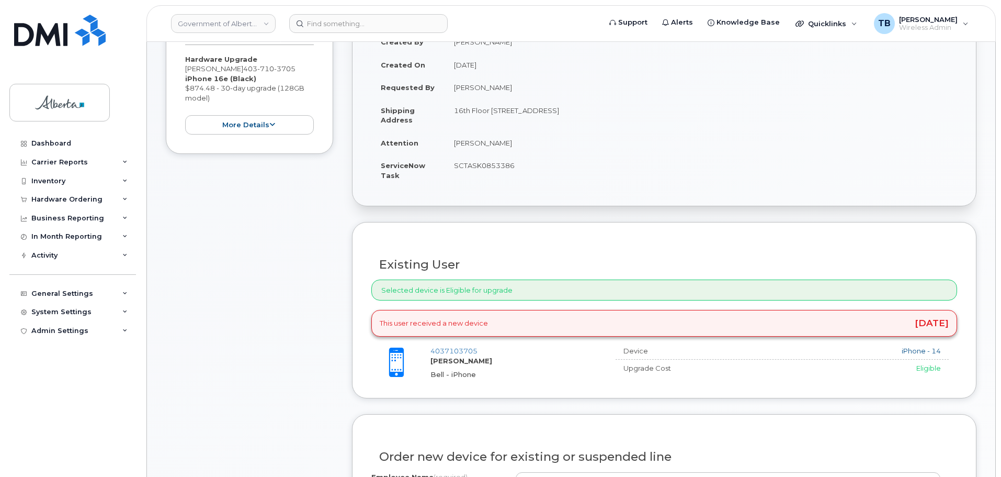
scroll to position [419, 0]
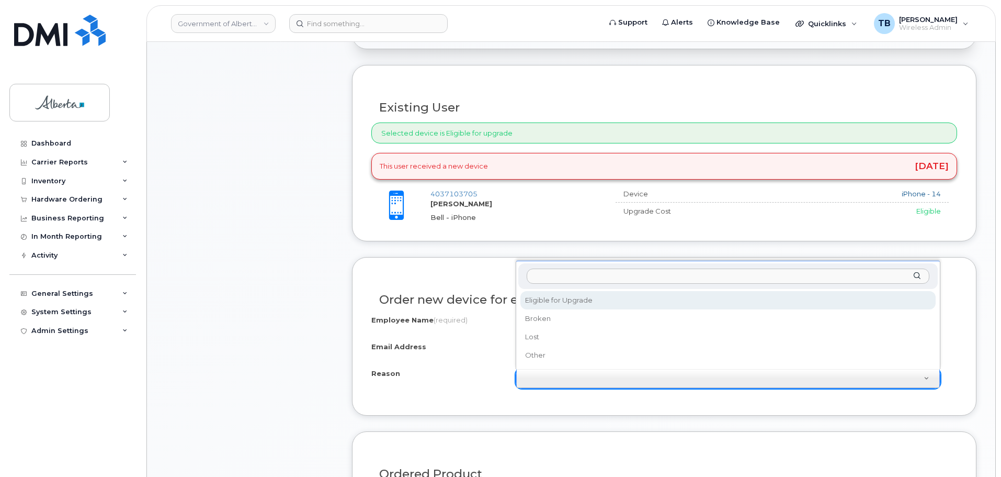
select select "eligible_for_upgrade"
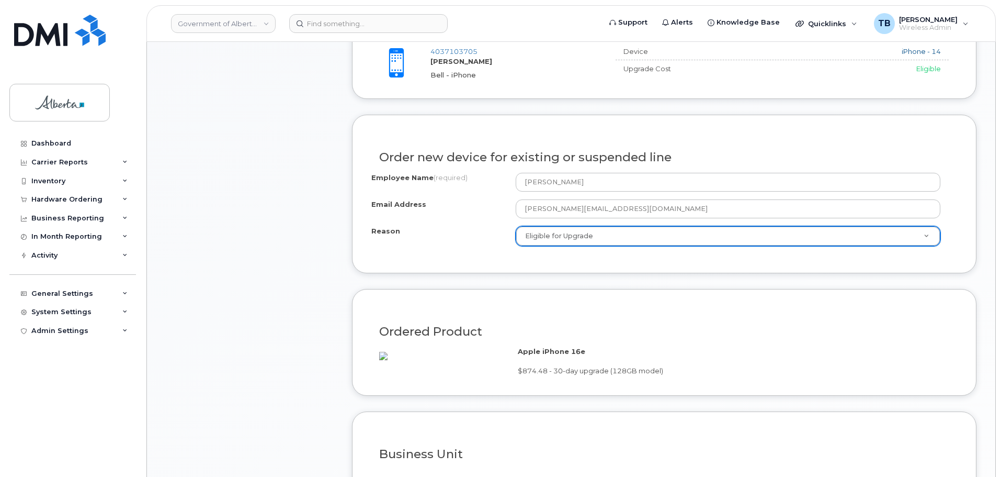
scroll to position [680, 0]
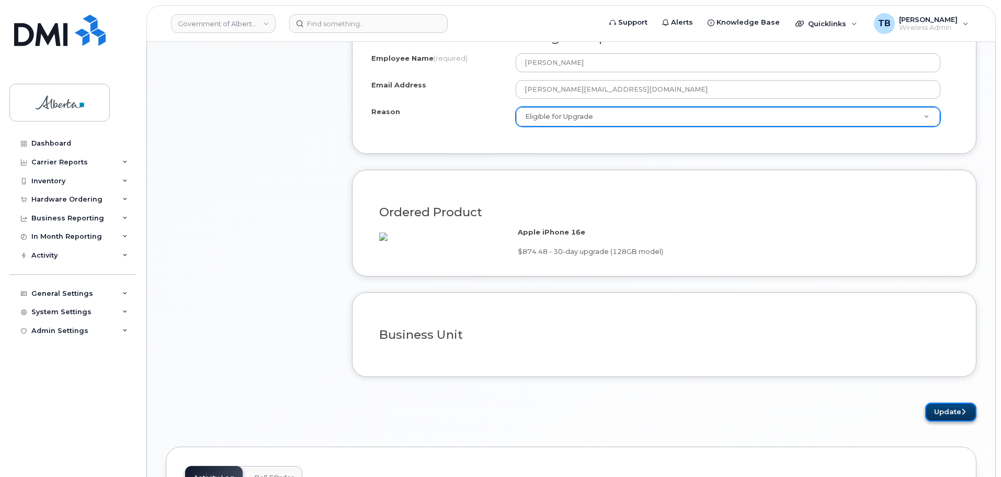
click at [944, 422] on button "Update" at bounding box center [950, 411] width 51 height 19
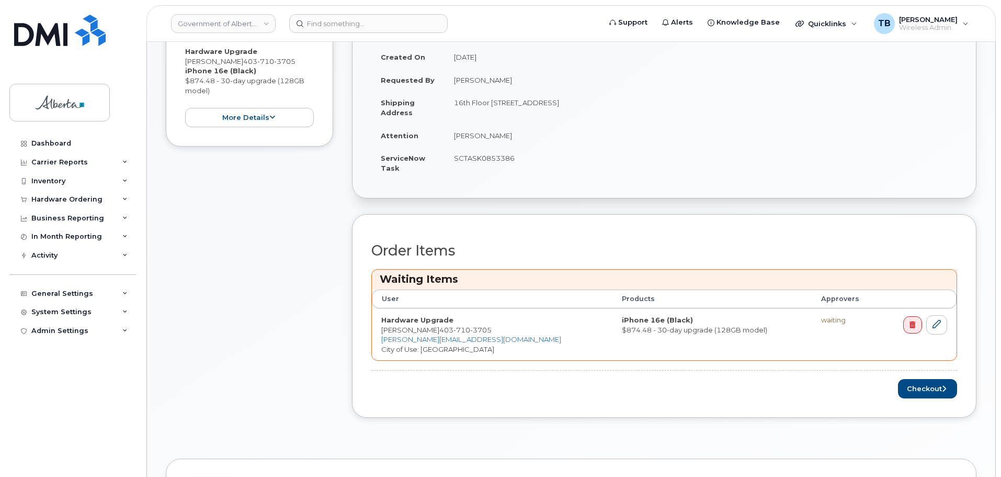
scroll to position [471, 0]
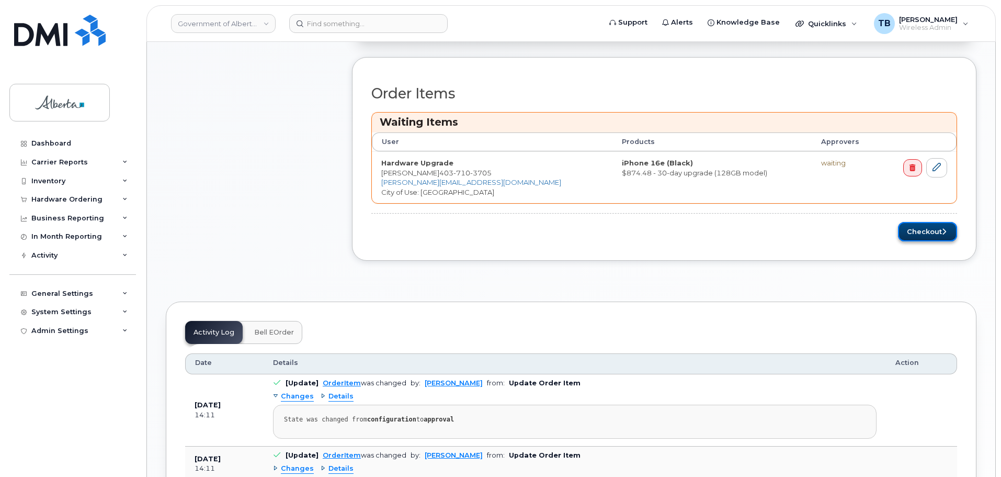
click at [926, 230] on button "Checkout" at bounding box center [927, 231] width 59 height 19
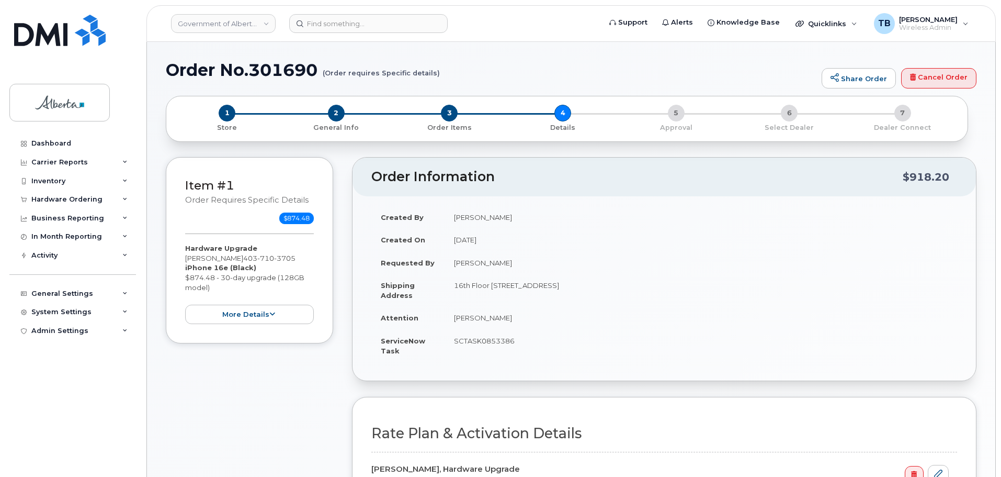
select select
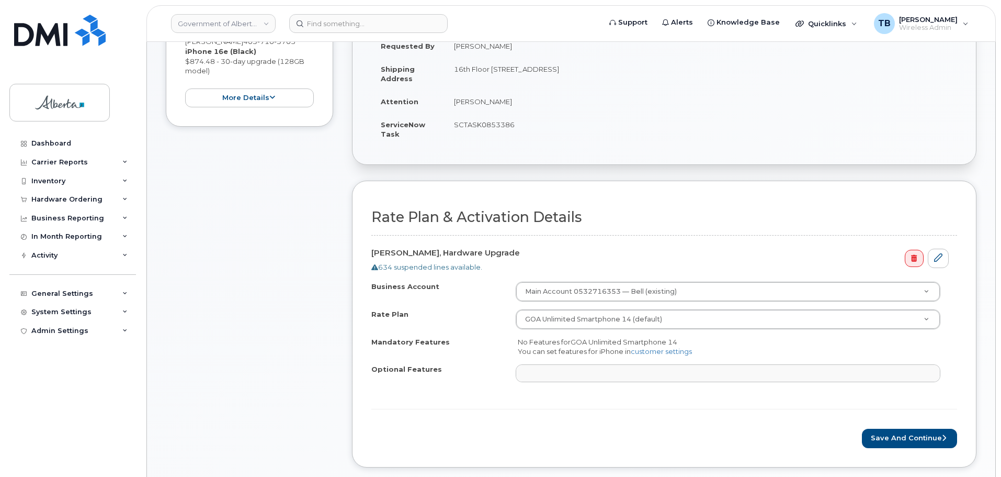
scroll to position [471, 0]
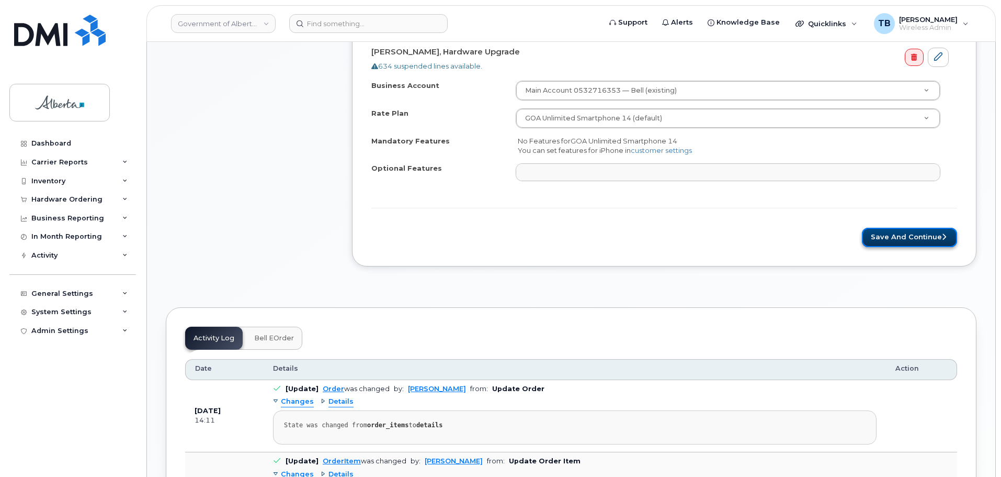
click at [898, 232] on button "Save and Continue" at bounding box center [909, 237] width 95 height 19
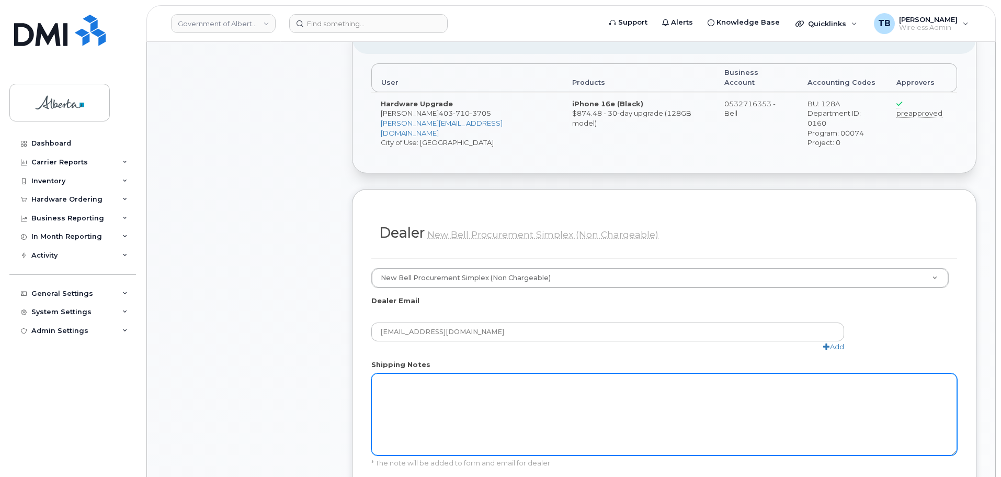
scroll to position [523, 0]
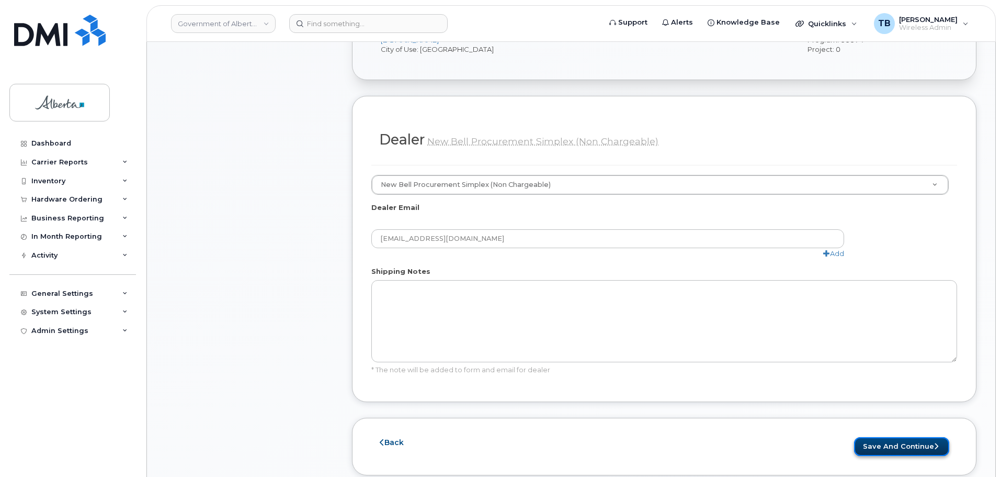
click at [892, 437] on button "Save and Continue" at bounding box center [901, 446] width 95 height 19
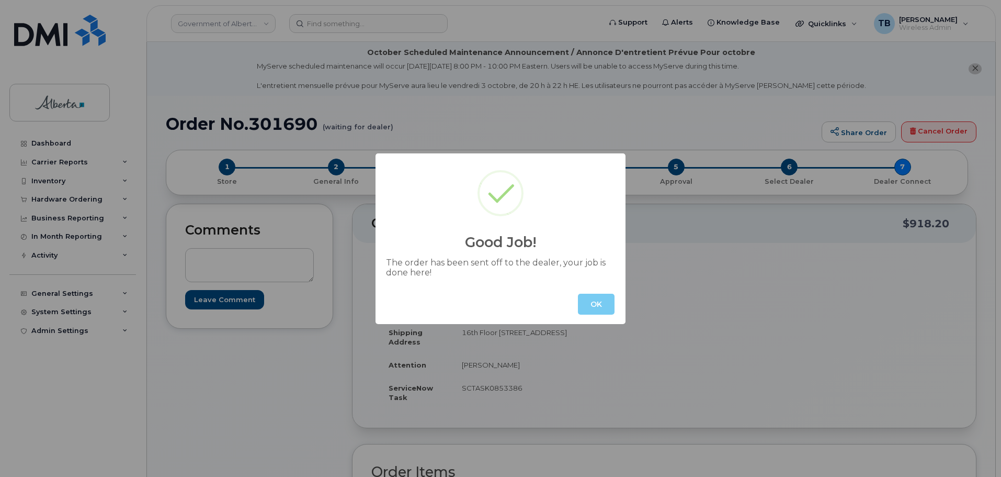
click at [603, 311] on button "OK" at bounding box center [596, 303] width 37 height 21
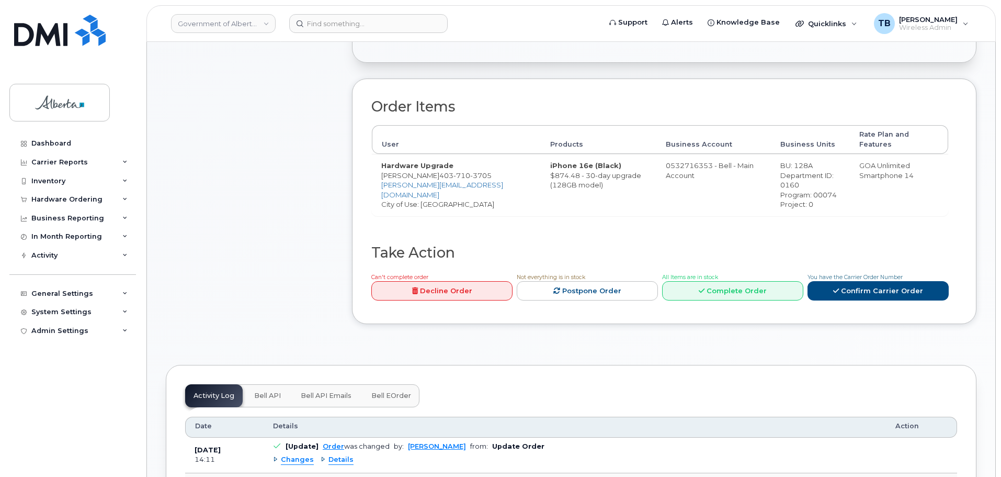
scroll to position [366, 0]
click at [262, 389] on button "Bell API" at bounding box center [267, 394] width 43 height 23
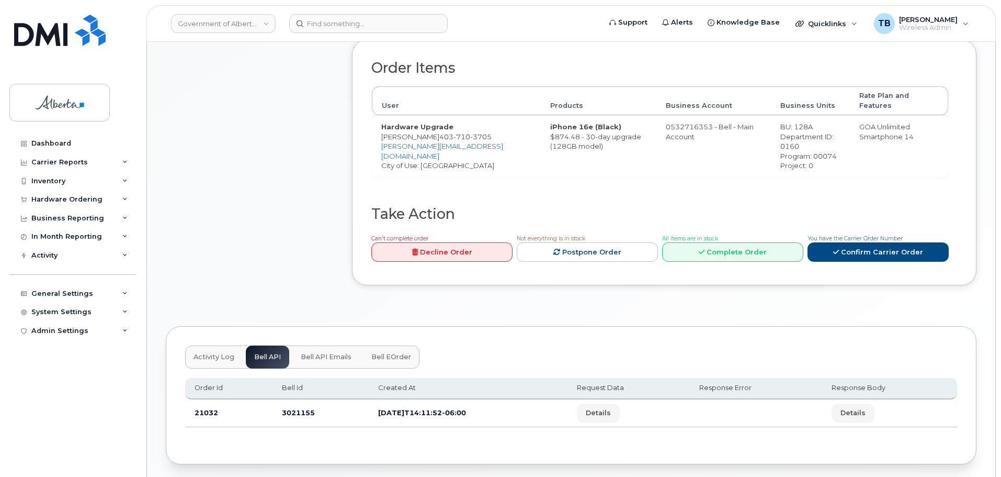
scroll to position [434, 0]
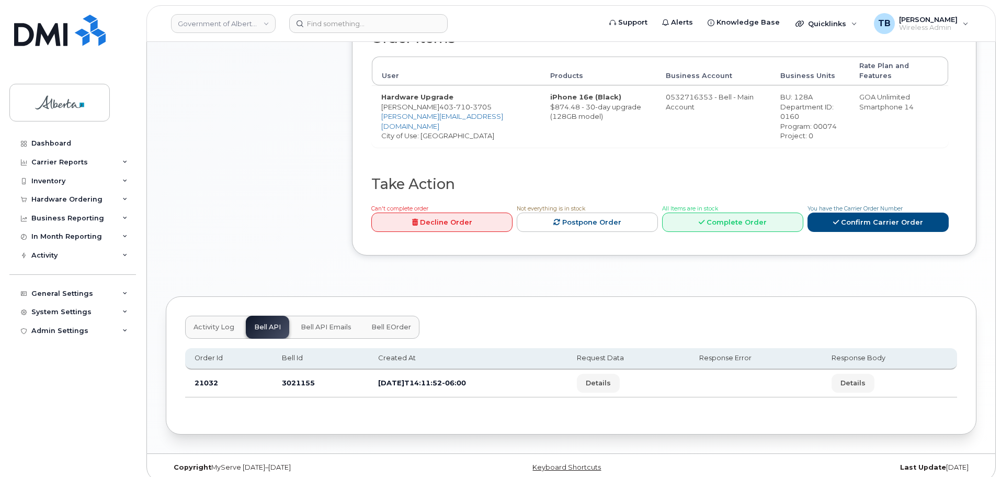
click at [295, 381] on td "3021155" at bounding box center [321, 383] width 96 height 28
copy td "3021155"
drag, startPoint x: 67, startPoint y: 36, endPoint x: 92, endPoint y: 1, distance: 43.2
click at [67, 36] on img at bounding box center [60, 30] width 92 height 31
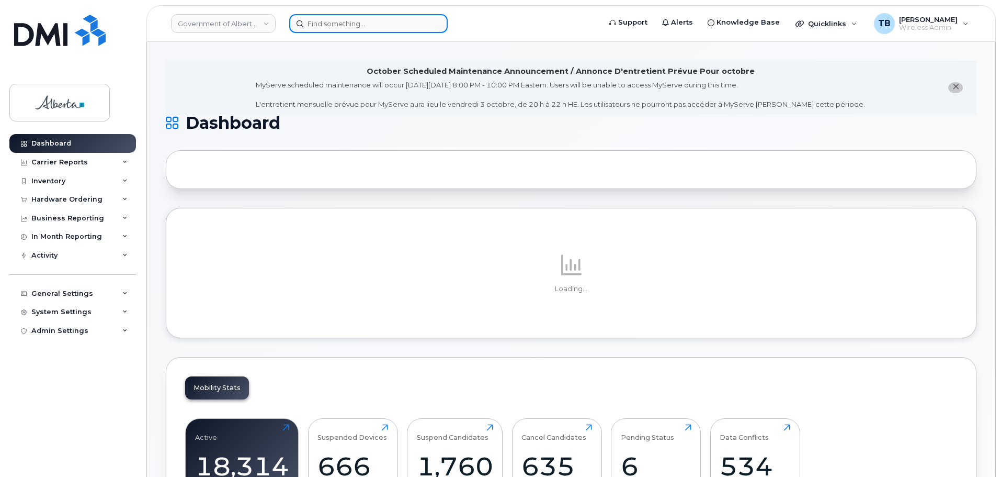
click at [318, 27] on input at bounding box center [368, 23] width 159 height 19
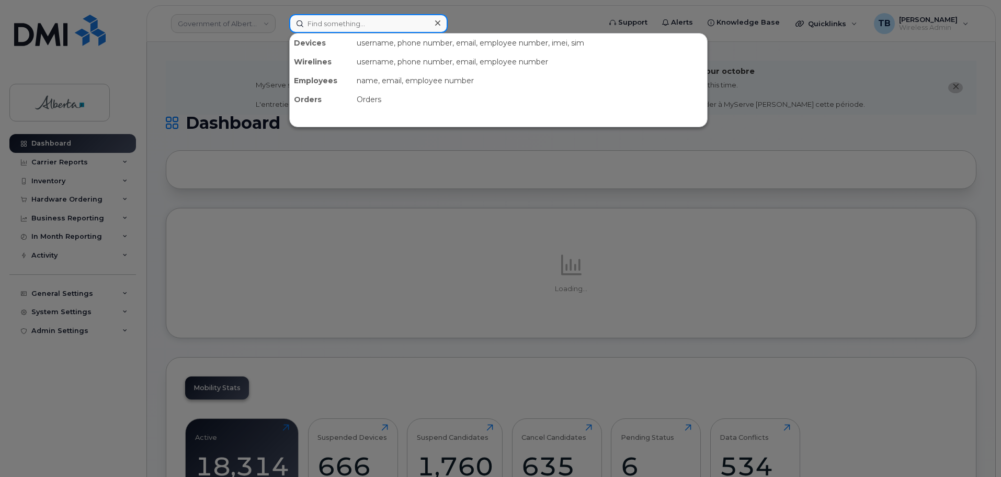
paste input "7802974926"
type input "7802974926"
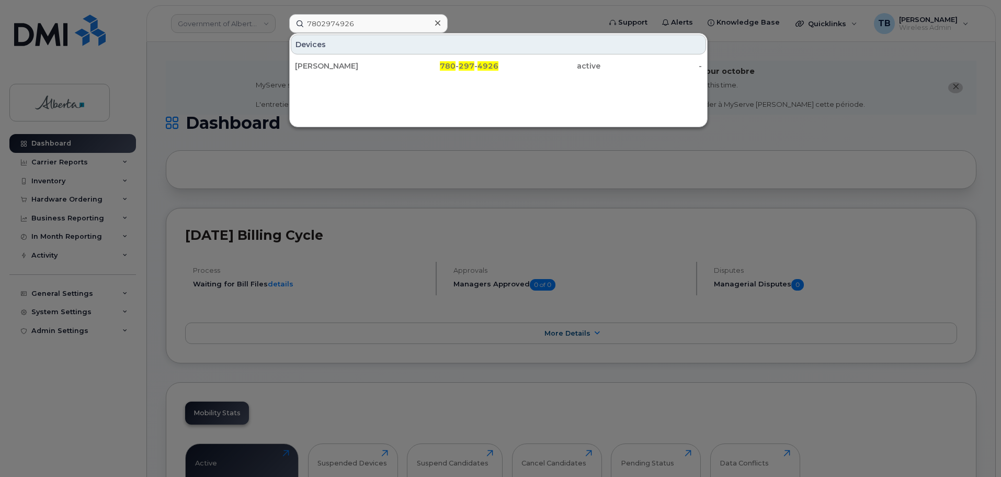
drag, startPoint x: 313, startPoint y: 70, endPoint x: 216, endPoint y: 97, distance: 101.5
click at [313, 70] on div "[PERSON_NAME]" at bounding box center [346, 66] width 102 height 10
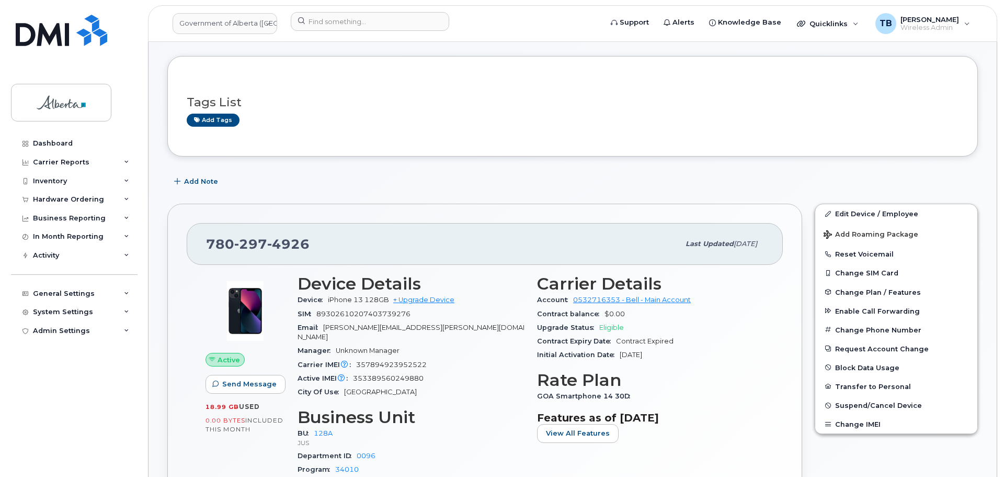
scroll to position [209, 0]
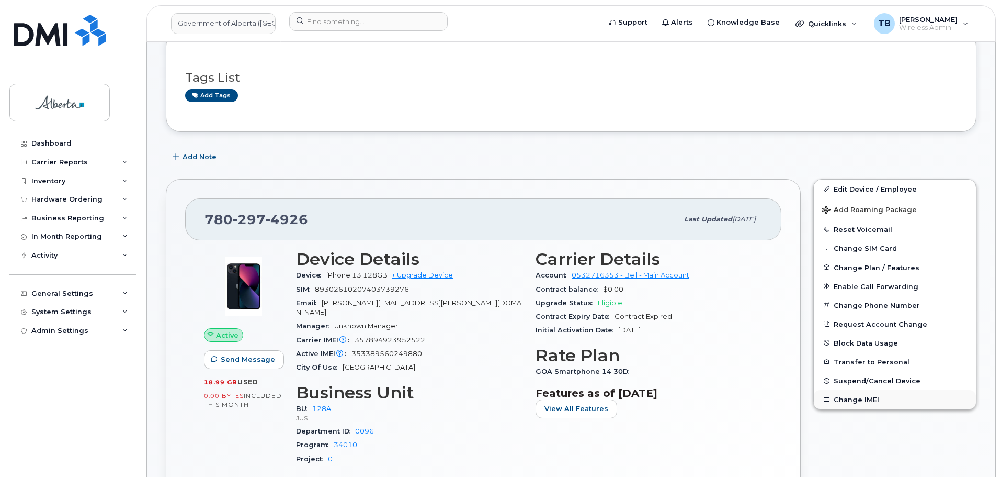
click at [869, 397] on button "Change IMEI" at bounding box center [895, 399] width 162 height 19
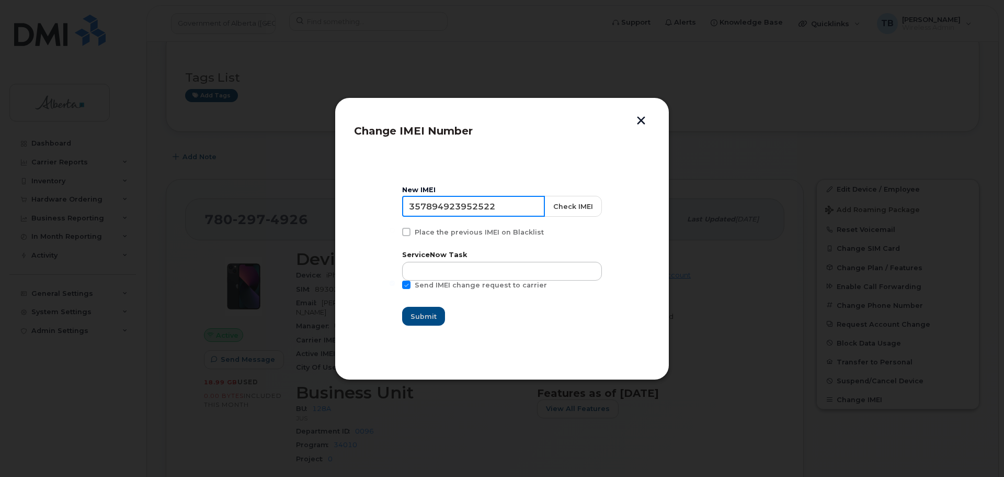
drag, startPoint x: 525, startPoint y: 208, endPoint x: 380, endPoint y: 213, distance: 145.0
click at [381, 213] on section "New IMEI [TECHNICAL_ID] Check IMEI Place the previous IMEI on Blacklist Service…" at bounding box center [502, 255] width 296 height 209
click at [377, 215] on section "New IMEI [TECHNICAL_ID] Check IMEI Place the previous IMEI on Blacklist Service…" at bounding box center [502, 255] width 296 height 209
drag, startPoint x: 506, startPoint y: 205, endPoint x: 416, endPoint y: 207, distance: 90.0
click at [416, 207] on input "357894923952522" at bounding box center [473, 206] width 143 height 21
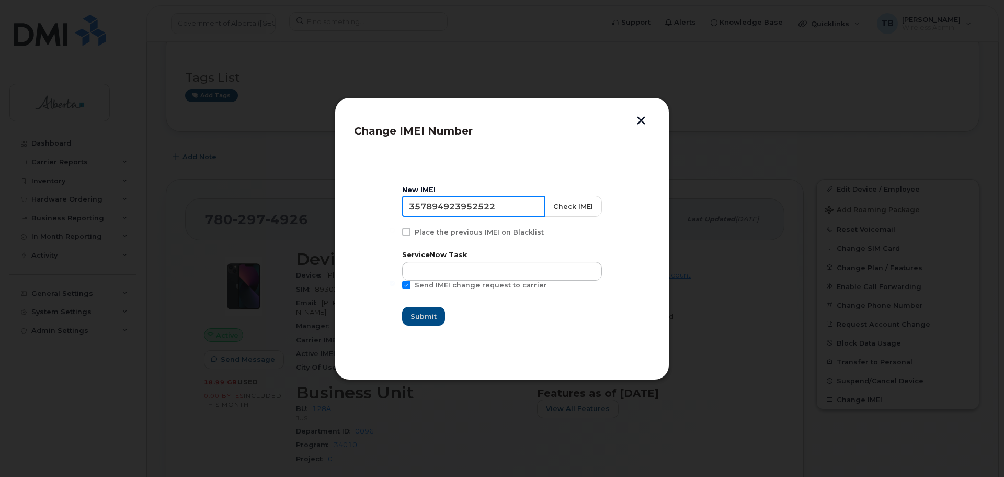
click at [416, 207] on input "357894923952522" at bounding box center [473, 206] width 143 height 21
paste input "353389560249880"
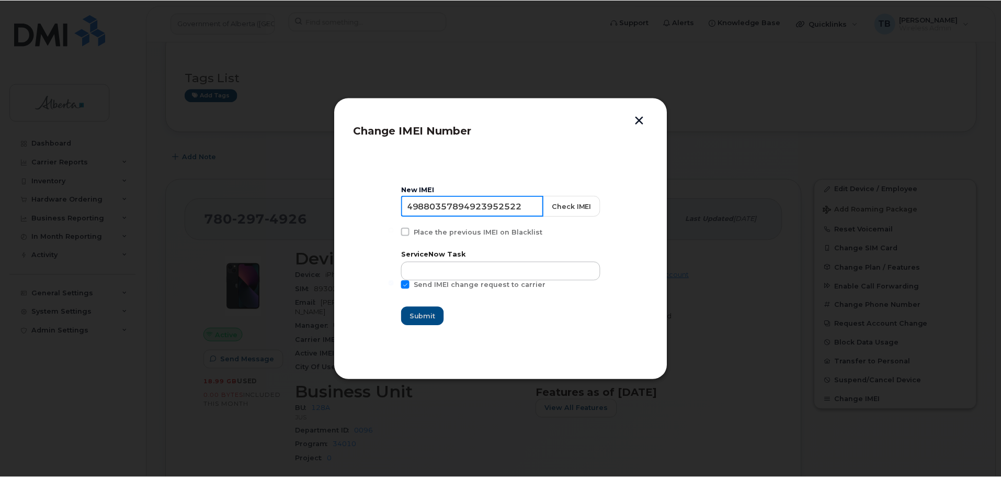
scroll to position [0, 0]
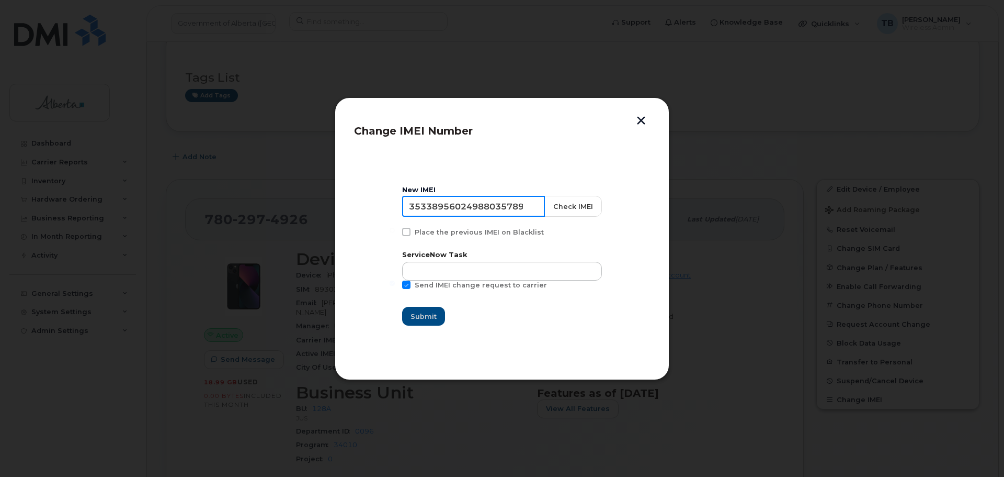
paste input
type input "353389560249880"
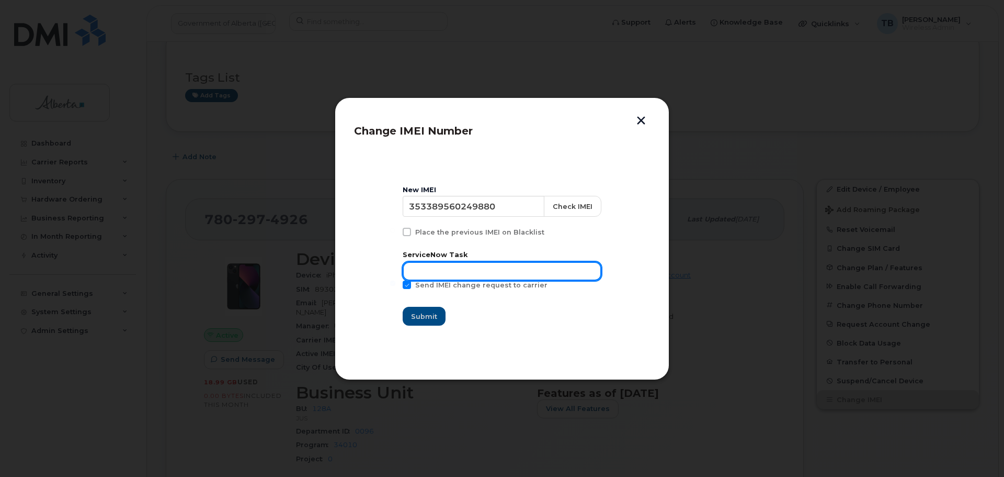
click at [459, 270] on input "text" at bounding box center [502, 271] width 199 height 19
paste input "SCTASK0856477"
type input "SCTASK0856477"
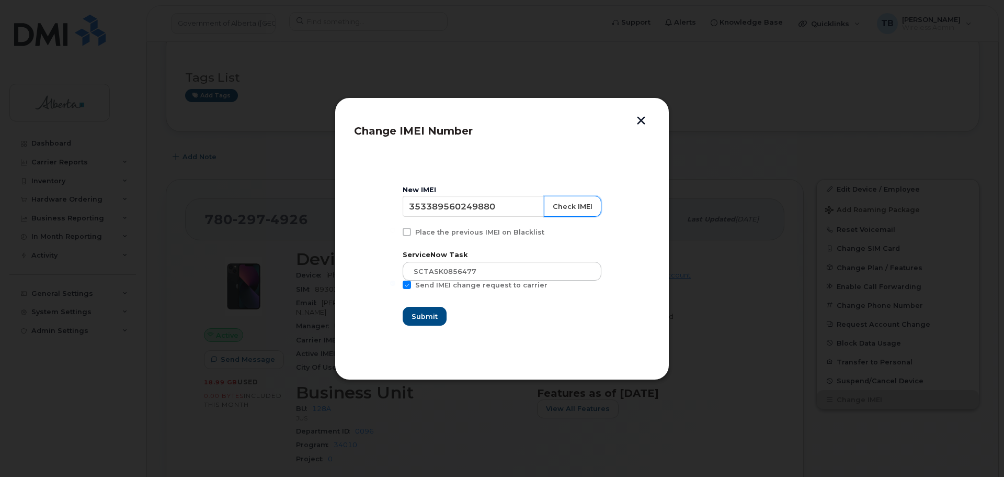
click at [574, 203] on button "Check IMEI" at bounding box center [573, 206] width 58 height 21
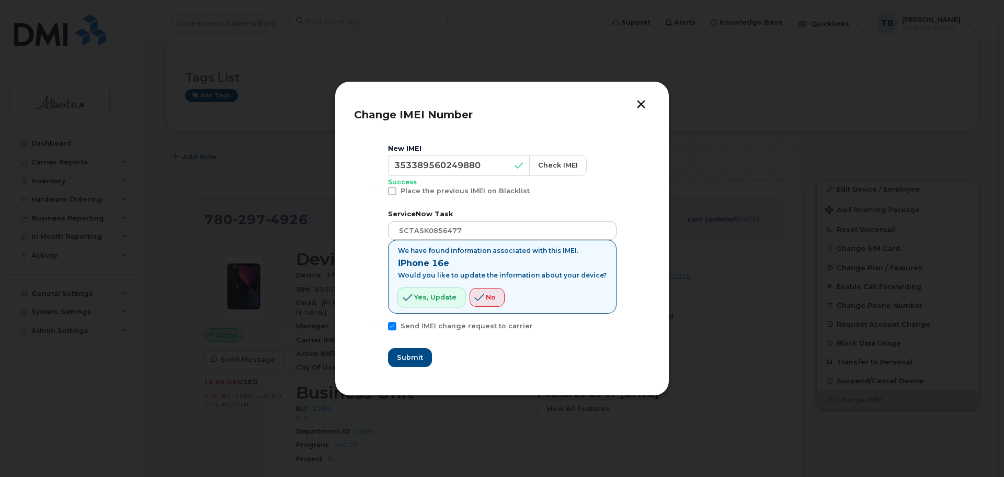
click at [446, 301] on span "Yes, update" at bounding box center [435, 297] width 42 height 10
click at [416, 360] on span "Submit" at bounding box center [410, 357] width 26 height 10
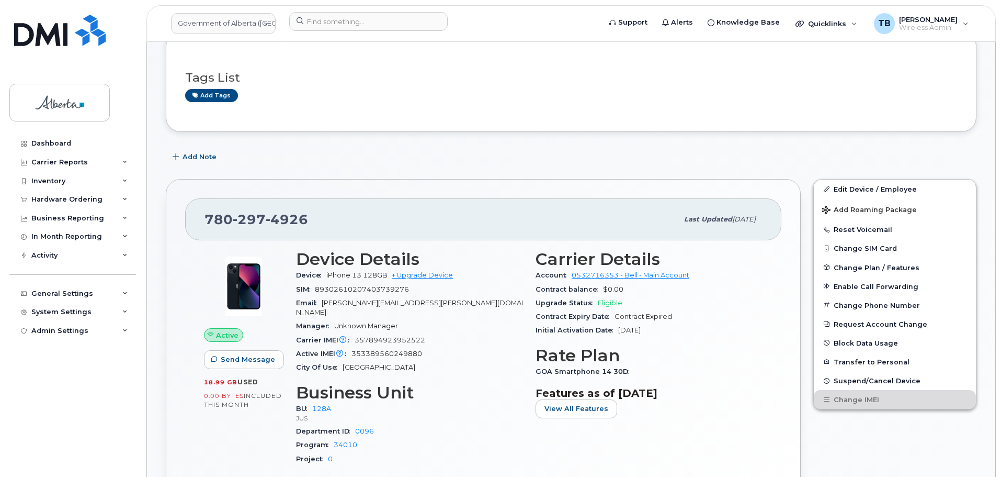
click at [404, 335] on div "Carrier IMEI Carrier IMEI is reported during the last billing cycle or change o…" at bounding box center [409, 340] width 227 height 14
click at [403, 336] on span "357894923952522" at bounding box center [390, 340] width 71 height 8
copy span "357894923952522"
click at [327, 22] on input at bounding box center [368, 21] width 159 height 19
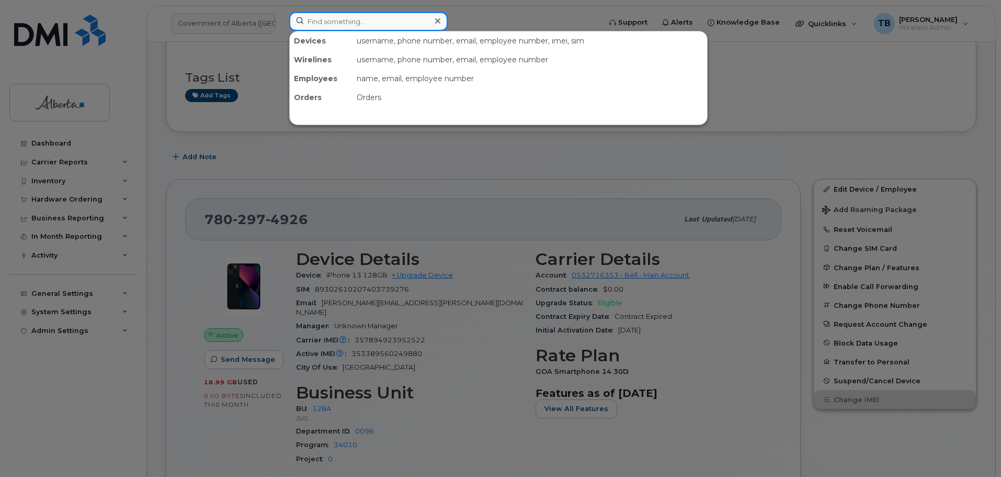
paste input "357894923952522"
type input "357894923952522"
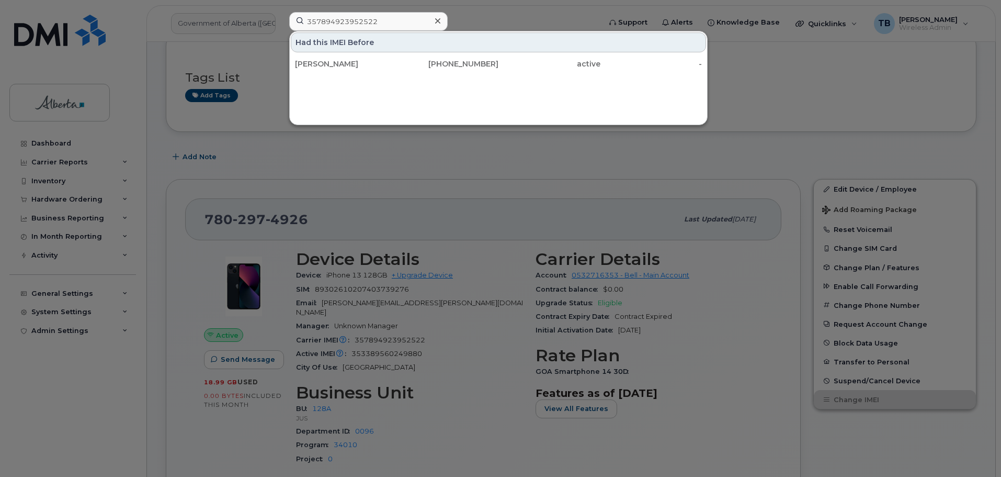
click at [359, 158] on div at bounding box center [500, 238] width 1001 height 477
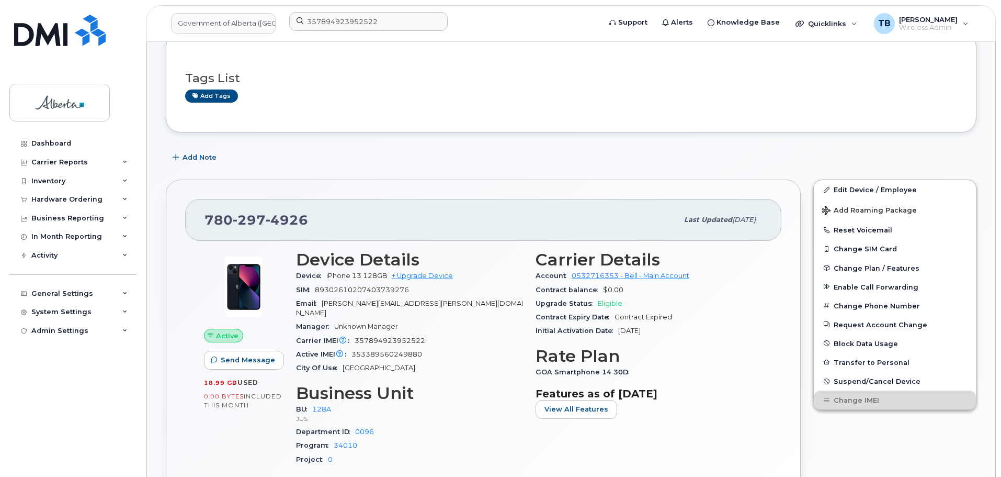
scroll to position [209, 0]
click at [67, 51] on link at bounding box center [59, 45] width 100 height 60
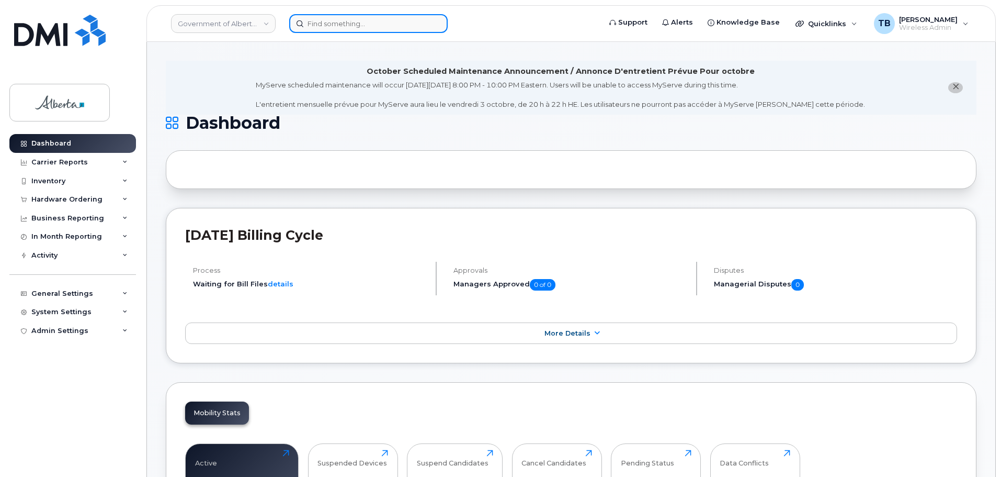
click at [325, 23] on input at bounding box center [368, 23] width 159 height 19
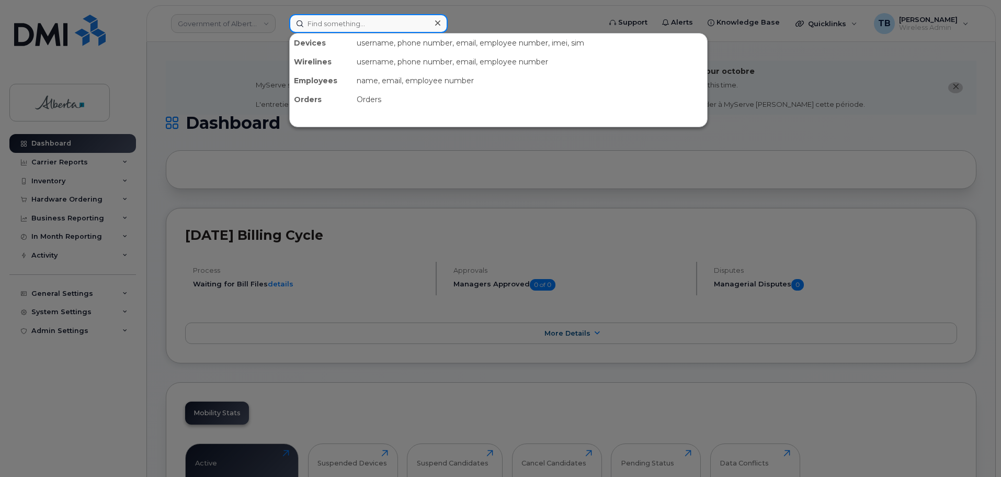
paste input "7802667850"
type input "7802667850"
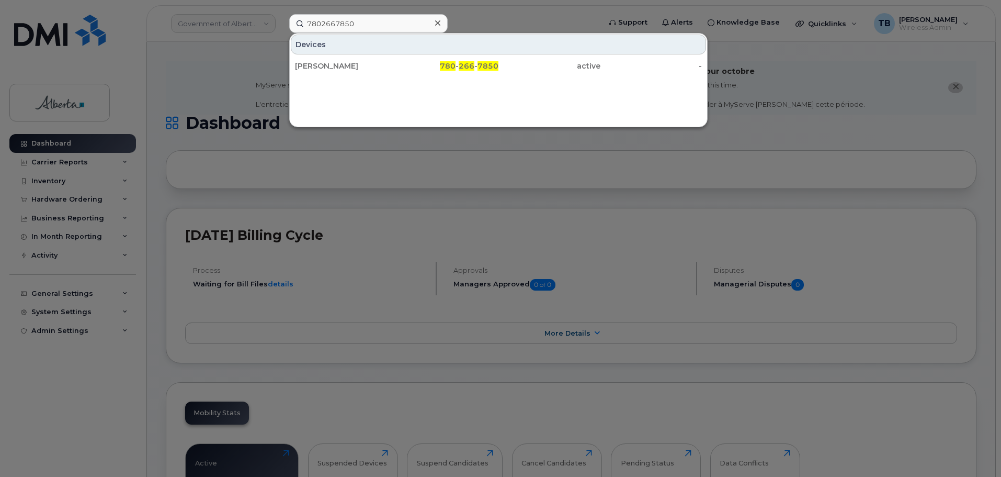
drag, startPoint x: 317, startPoint y: 70, endPoint x: 341, endPoint y: 81, distance: 26.0
click at [317, 70] on div "Brad J Smith" at bounding box center [346, 66] width 102 height 10
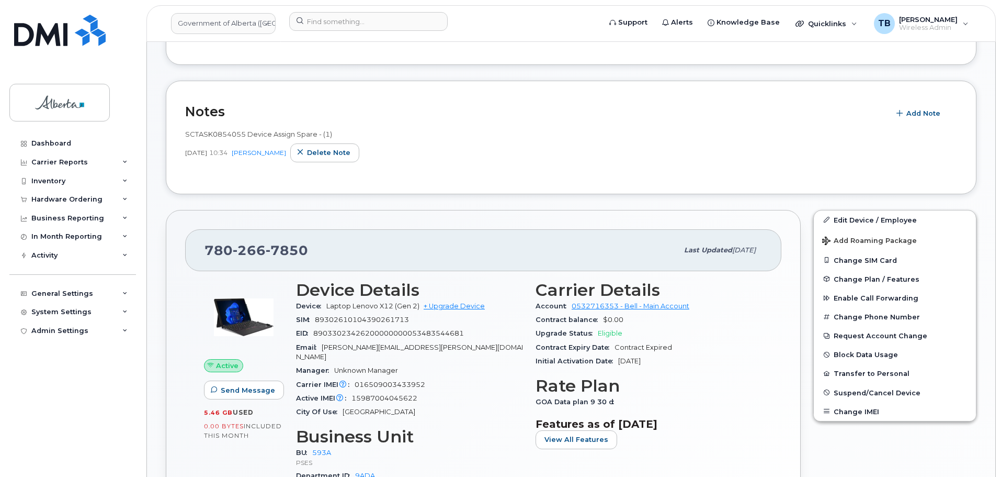
scroll to position [314, 0]
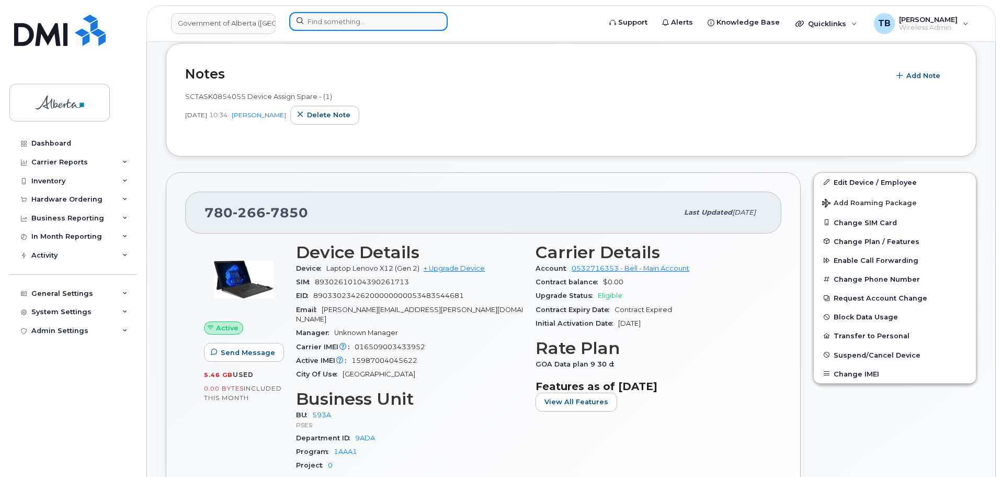
click at [332, 26] on input at bounding box center [368, 21] width 159 height 19
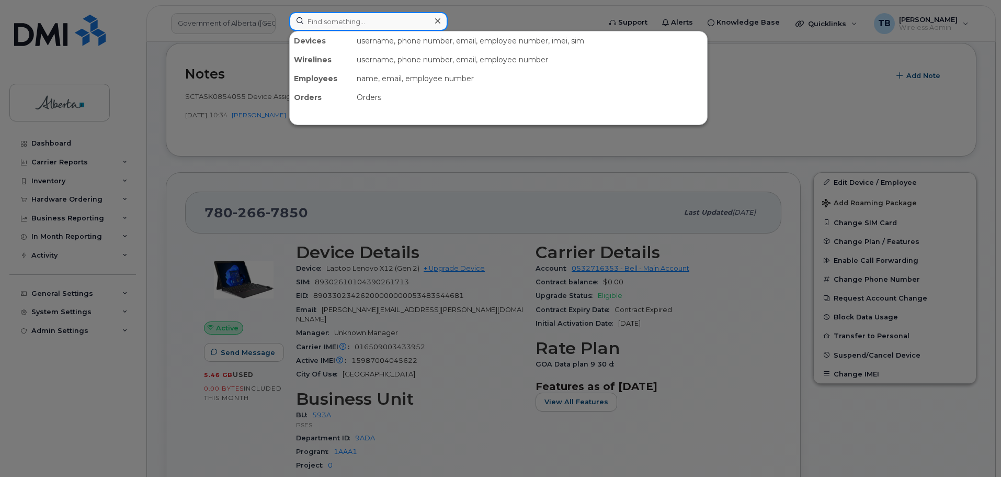
paste input "7802320171"
type input "7802320171"
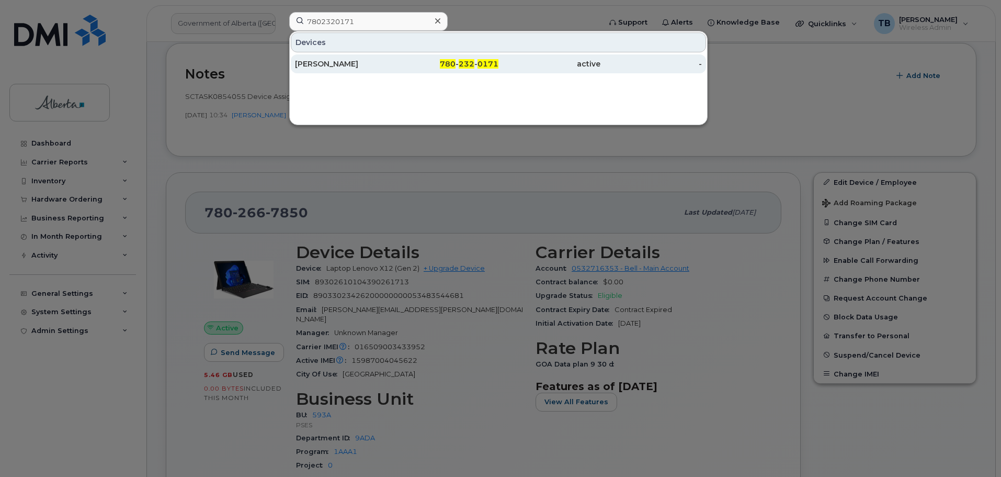
click at [305, 60] on div "[PERSON_NAME]" at bounding box center [346, 64] width 102 height 10
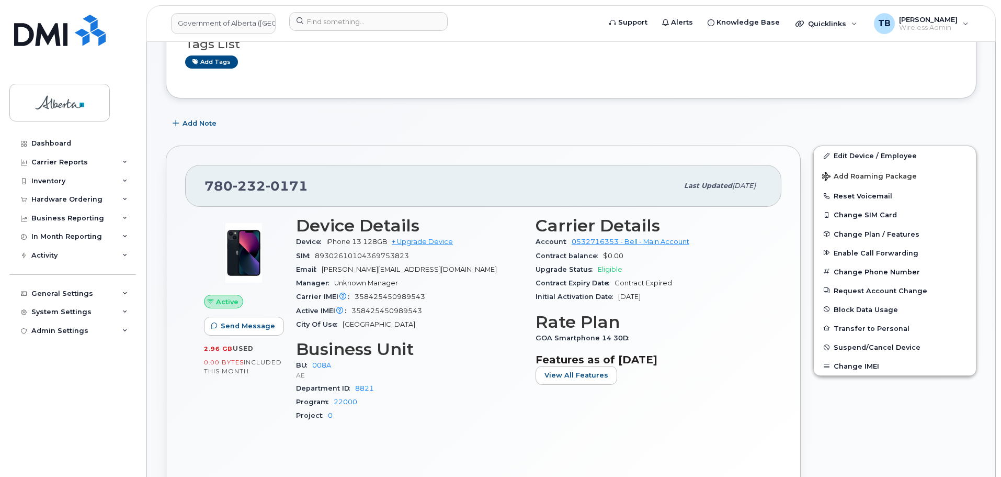
scroll to position [149, 0]
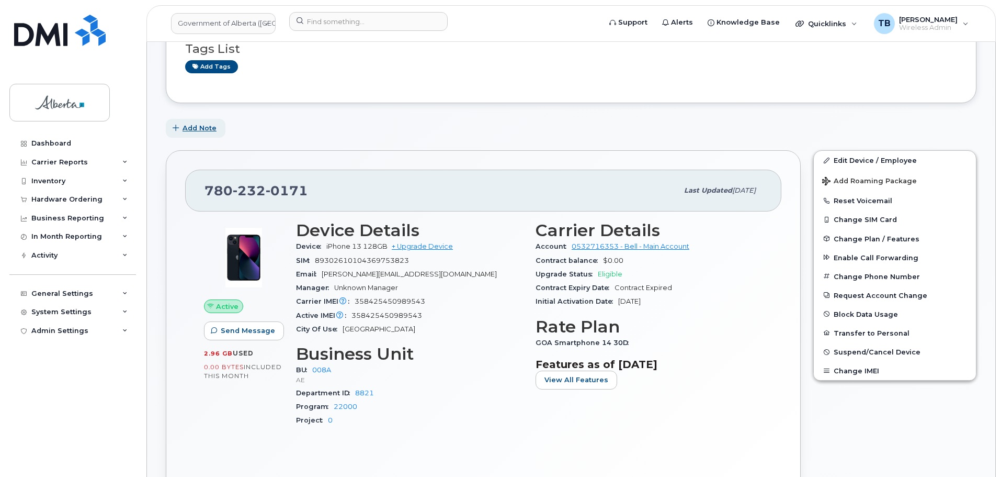
click at [196, 133] on span "Add Note" at bounding box center [200, 128] width 34 height 10
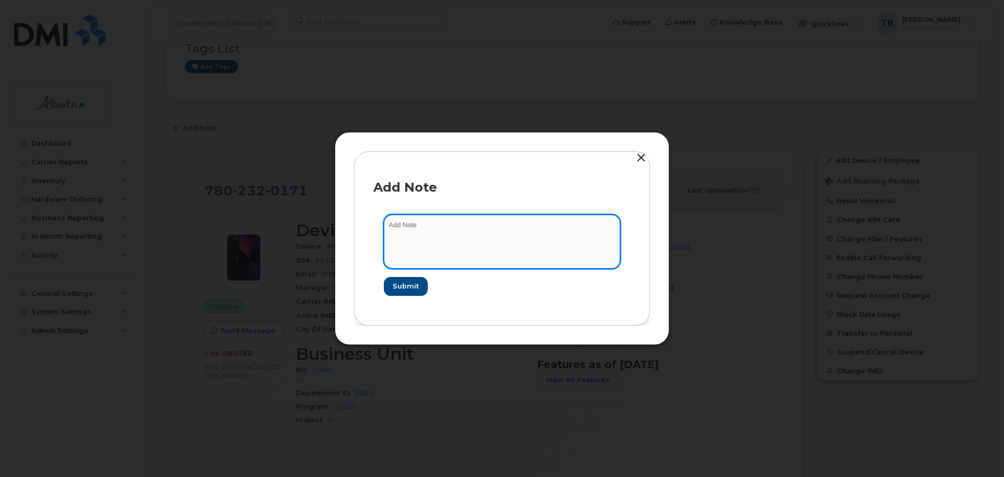
click at [427, 244] on textarea at bounding box center [502, 240] width 236 height 53
paste textarea "SCTASK0855478 Plan Financial Codes - (3) Bell AE to JETI"
type textarea "SCTASK0855478 Plan Financial Codes - (3) Bell AE to JETI"
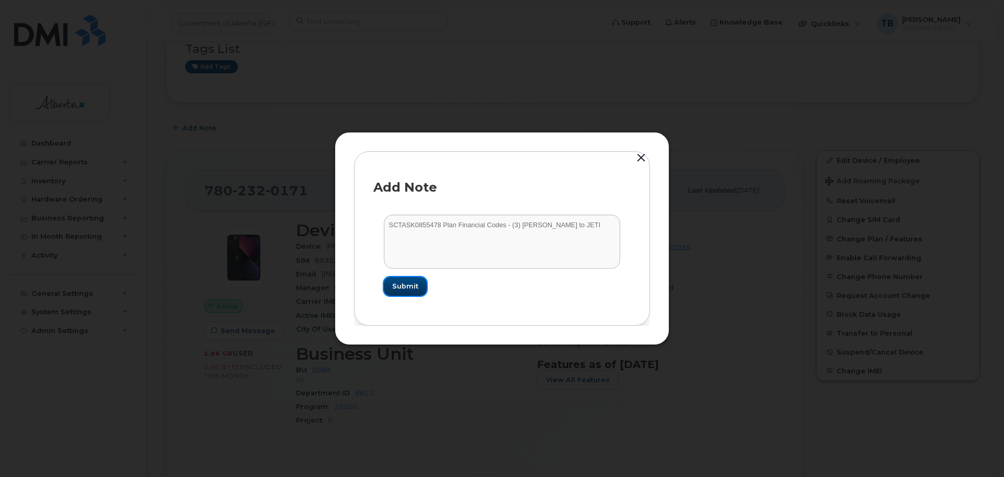
click at [396, 281] on span "Submit" at bounding box center [405, 286] width 26 height 10
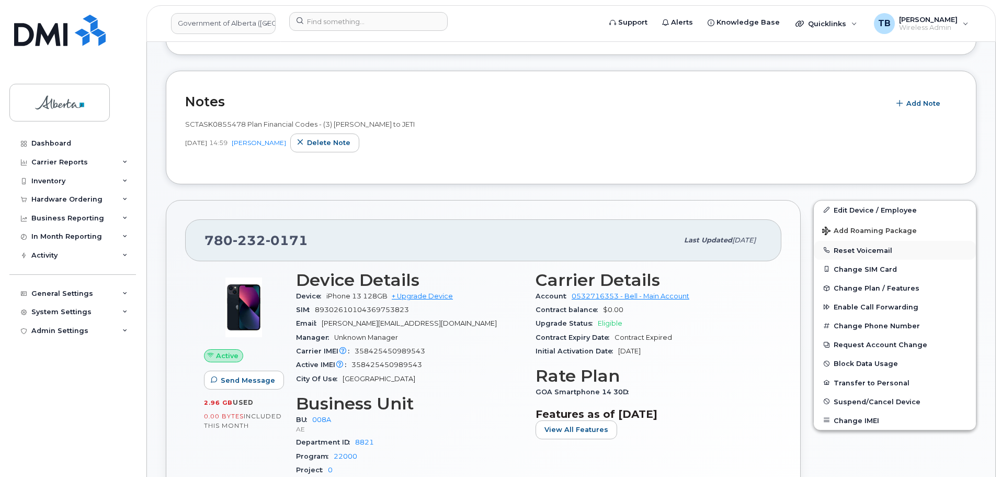
scroll to position [306, 0]
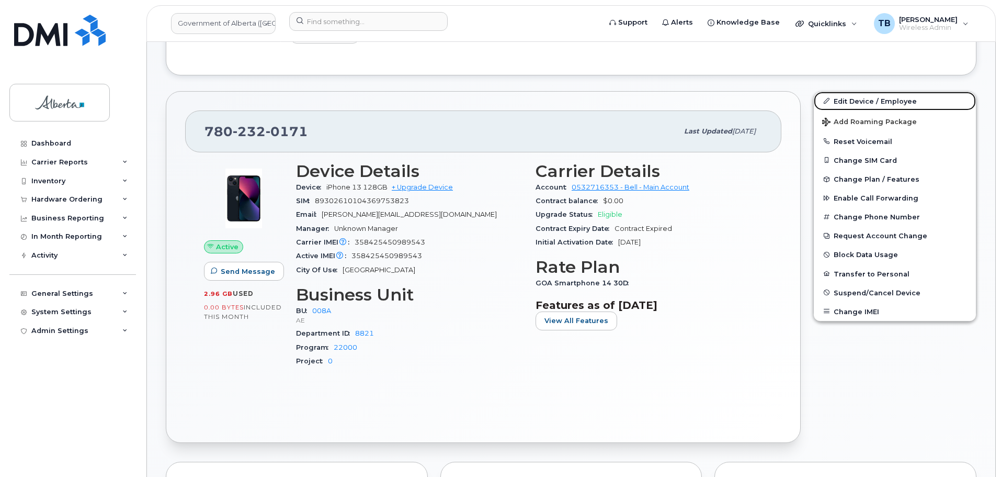
drag, startPoint x: 858, startPoint y: 103, endPoint x: 477, endPoint y: 227, distance: 400.8
click at [858, 103] on link "Edit Device / Employee" at bounding box center [895, 101] width 162 height 19
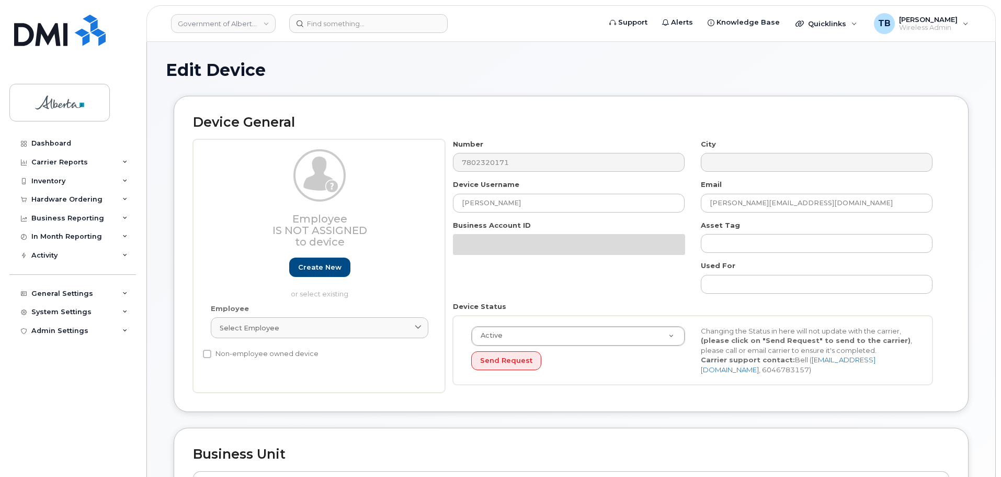
select select "4749737"
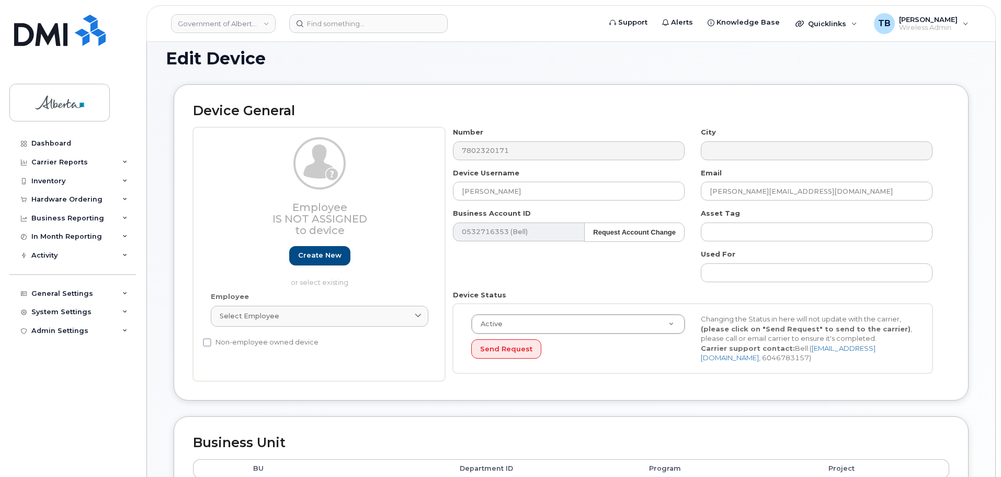
scroll to position [157, 0]
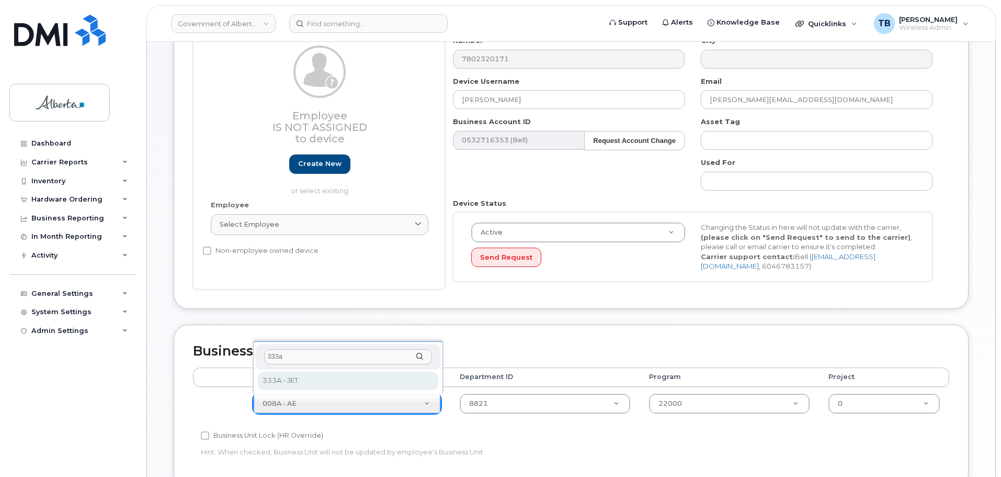
type input "333a"
select select "4206363"
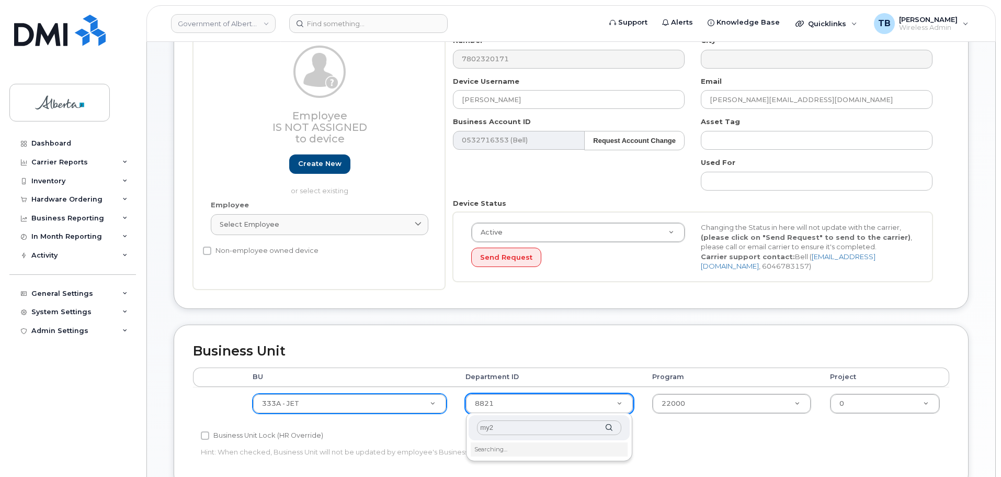
type input "my25"
drag, startPoint x: 523, startPoint y: 432, endPoint x: 444, endPoint y: 431, distance: 79.0
click at [444, 431] on body "Government of [GEOGRAPHIC_DATA] (GOA) Support Alerts Knowledge Base Quicklinks …" at bounding box center [500, 330] width 1001 height 974
type input "MY25"
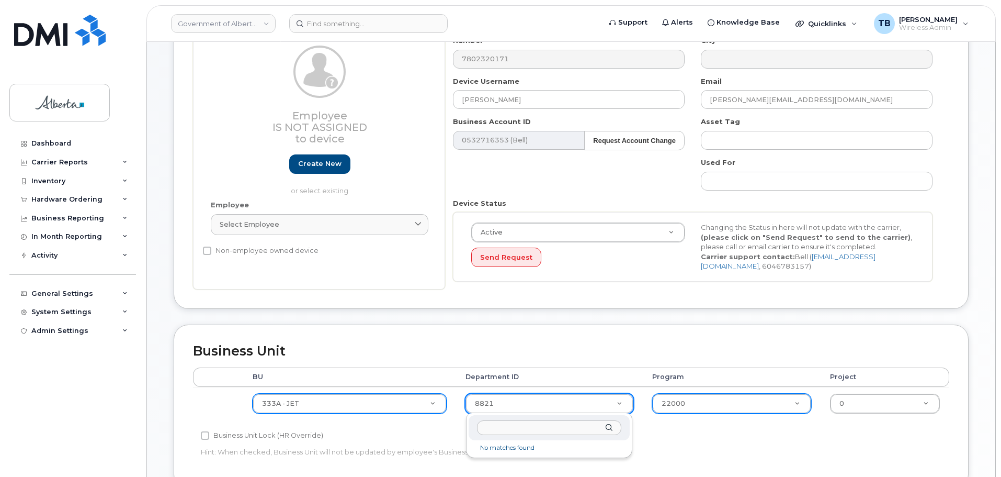
drag, startPoint x: 680, startPoint y: 412, endPoint x: 678, endPoint y: 406, distance: 6.0
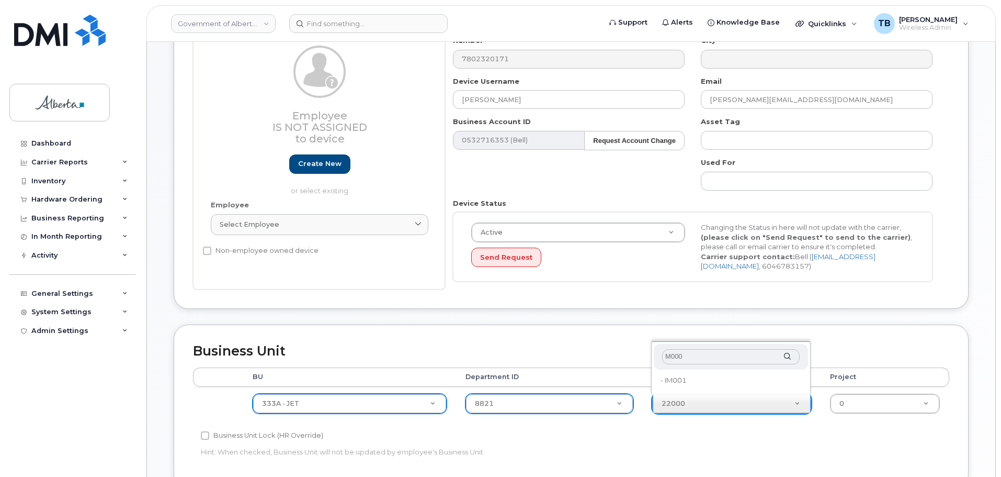
type input "M0001"
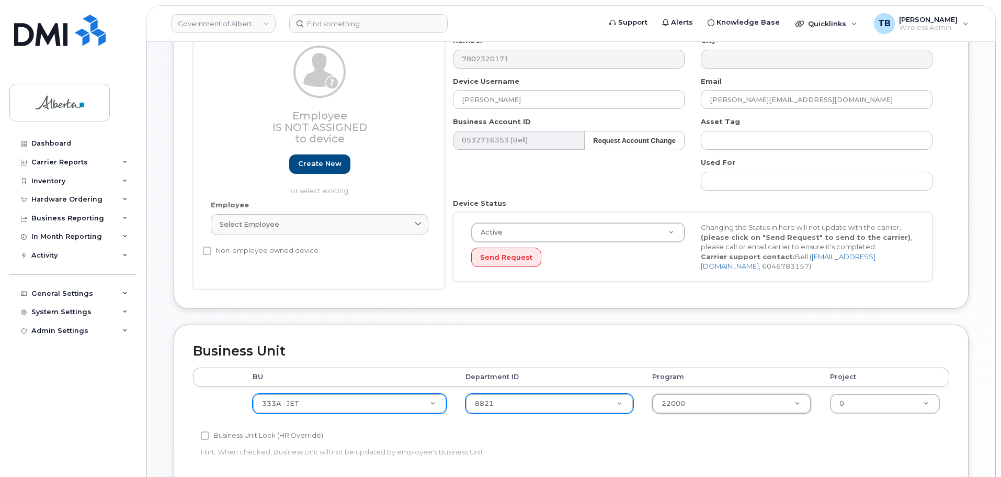
click at [521, 378] on th "Department ID" at bounding box center [549, 376] width 187 height 19
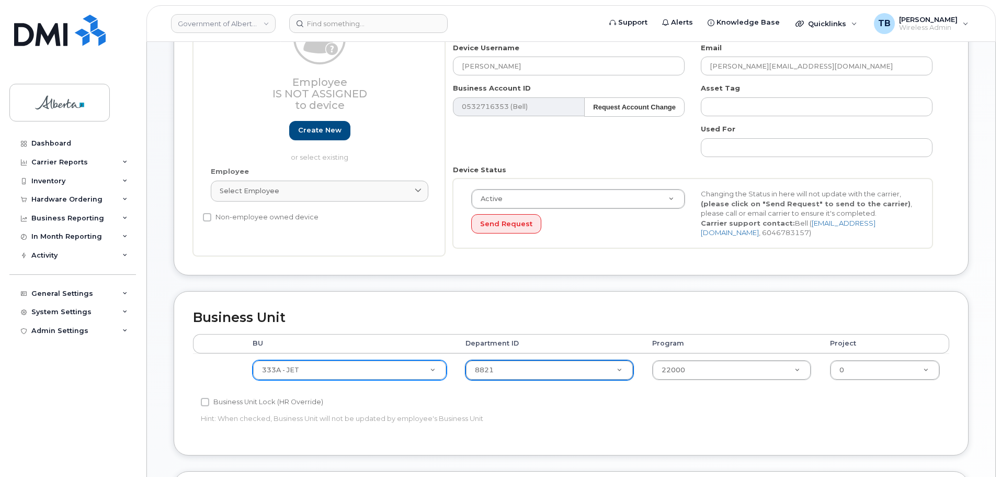
scroll to position [209, 0]
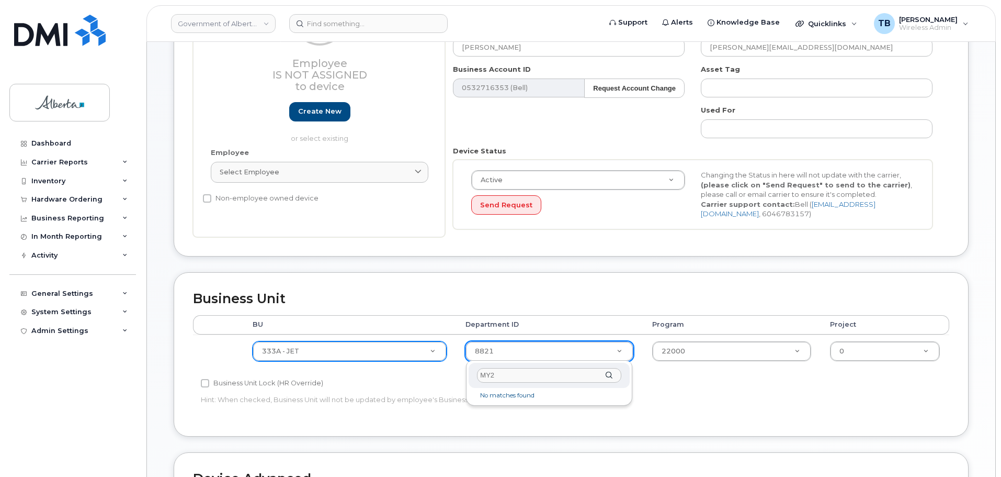
type input "MY25"
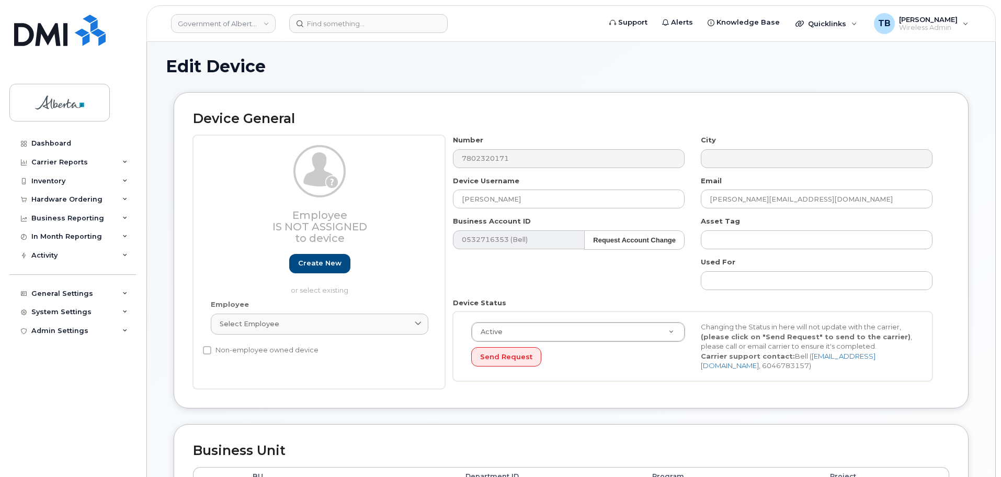
scroll to position [52, 0]
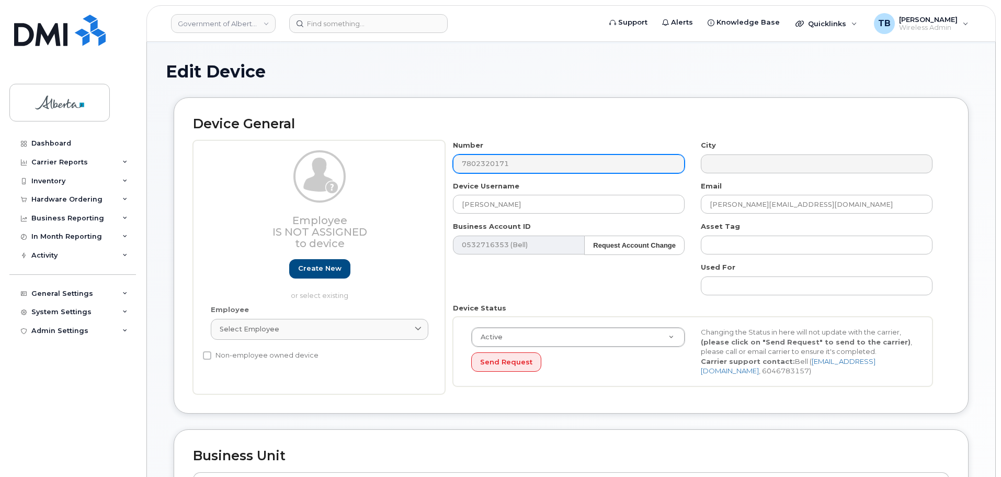
click at [429, 168] on div "Employee Is not assigned to device Create new or select existing Employee Selec…" at bounding box center [571, 267] width 756 height 254
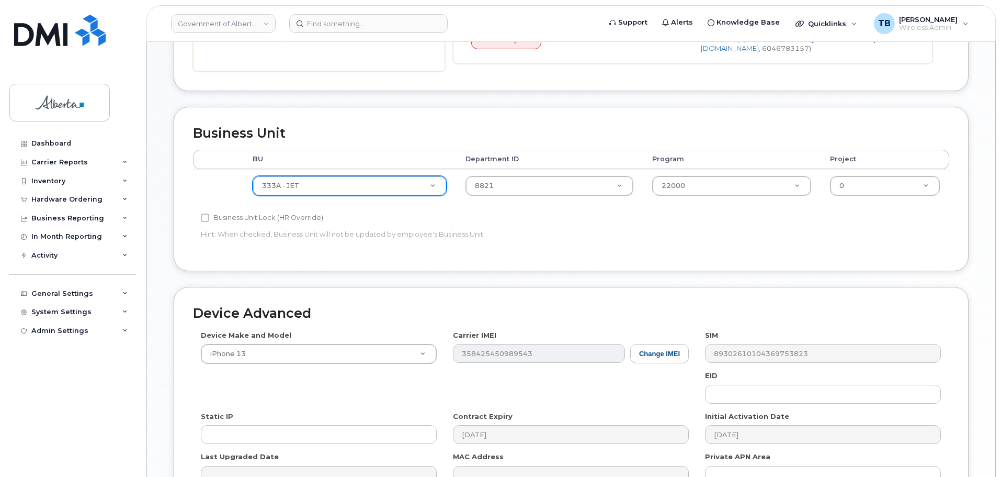
scroll to position [419, 0]
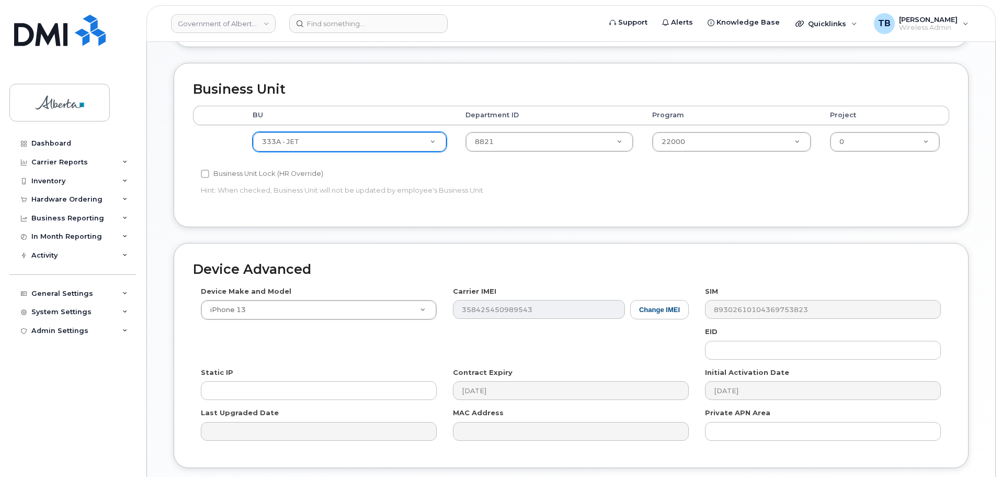
drag, startPoint x: 849, startPoint y: 114, endPoint x: 707, endPoint y: 127, distance: 142.4
click at [849, 114] on th "Project" at bounding box center [885, 115] width 129 height 19
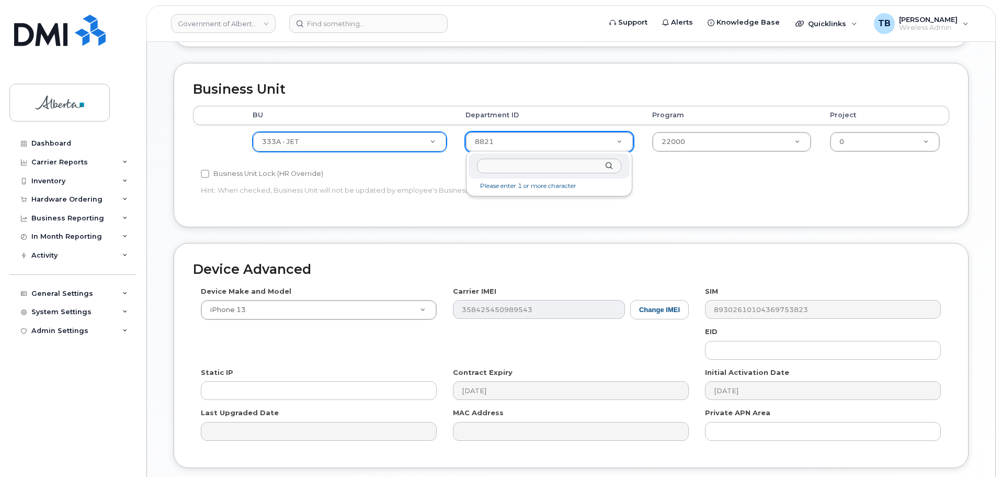
click at [513, 185] on li "Please enter 1 or more character" at bounding box center [549, 185] width 157 height 11
type input "MY25"
click at [611, 166] on div "MY25" at bounding box center [549, 166] width 161 height 26
click at [610, 166] on div "MY25" at bounding box center [549, 166] width 161 height 26
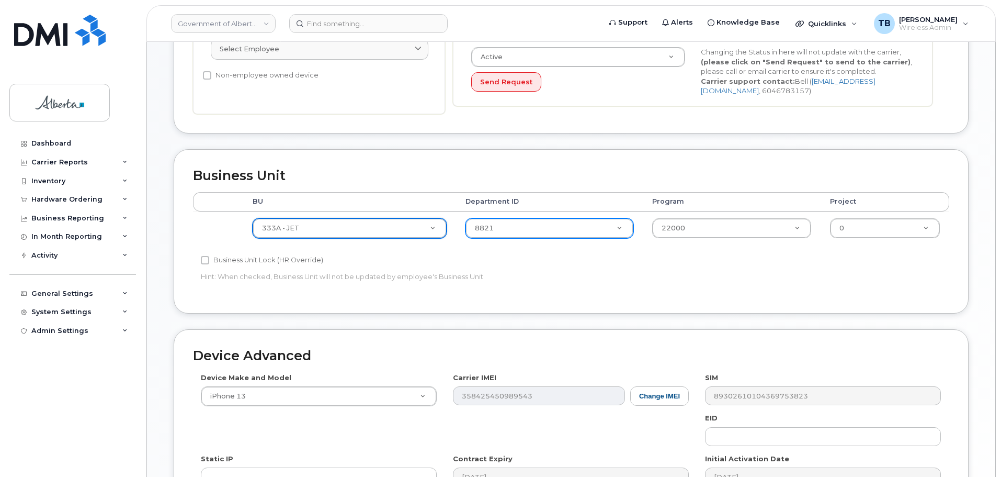
scroll to position [314, 0]
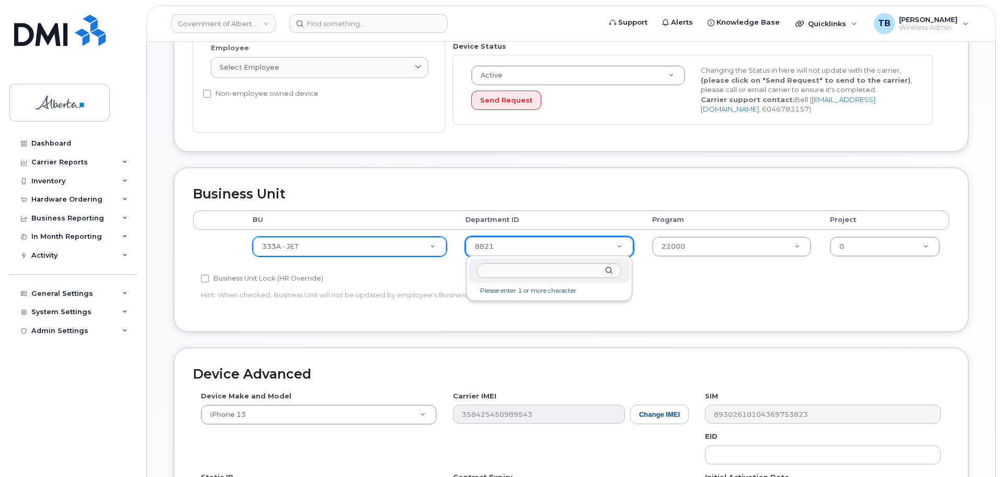
click at [506, 297] on div "Please enter 1 or more character" at bounding box center [549, 278] width 166 height 45
click at [589, 271] on input "text" at bounding box center [549, 270] width 144 height 15
click at [605, 269] on input "text" at bounding box center [549, 270] width 144 height 15
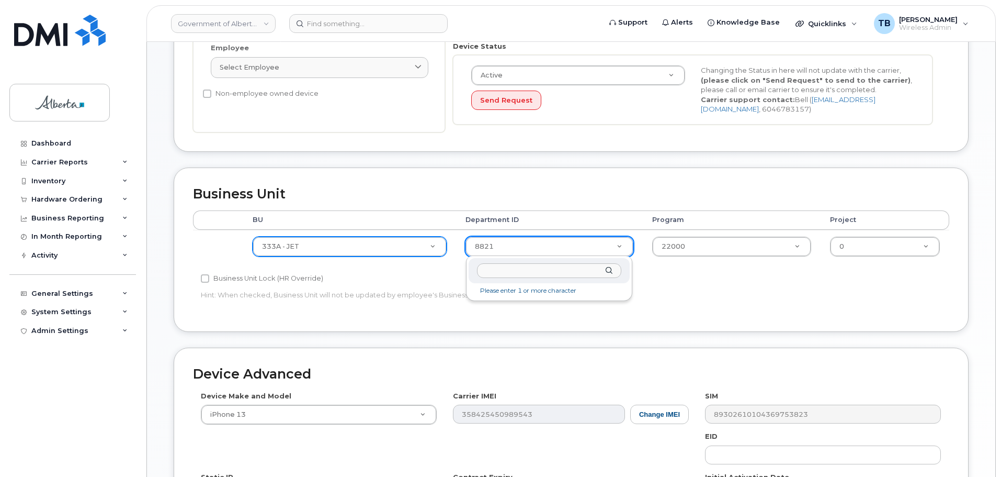
click at [609, 271] on div at bounding box center [549, 271] width 161 height 26
type input "MY"
drag, startPoint x: 500, startPoint y: 301, endPoint x: 496, endPoint y: 297, distance: 5.6
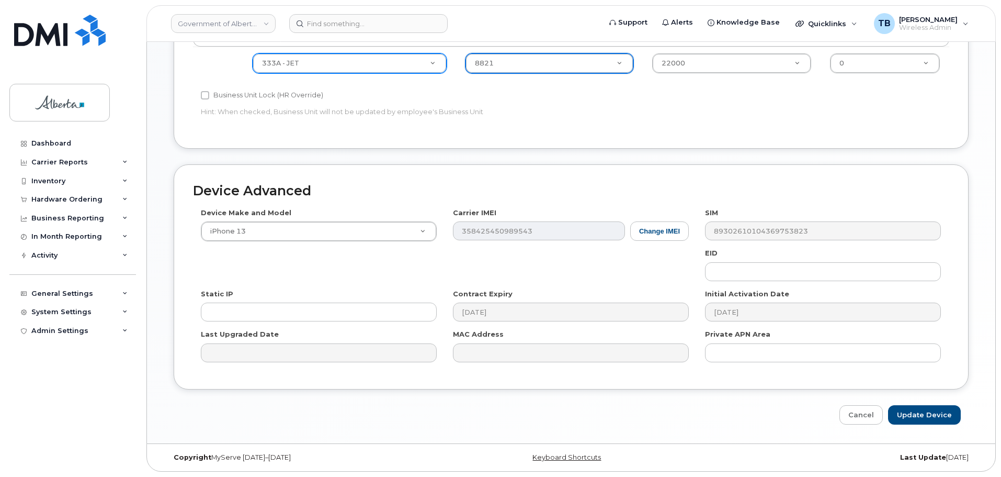
scroll to position [288, 0]
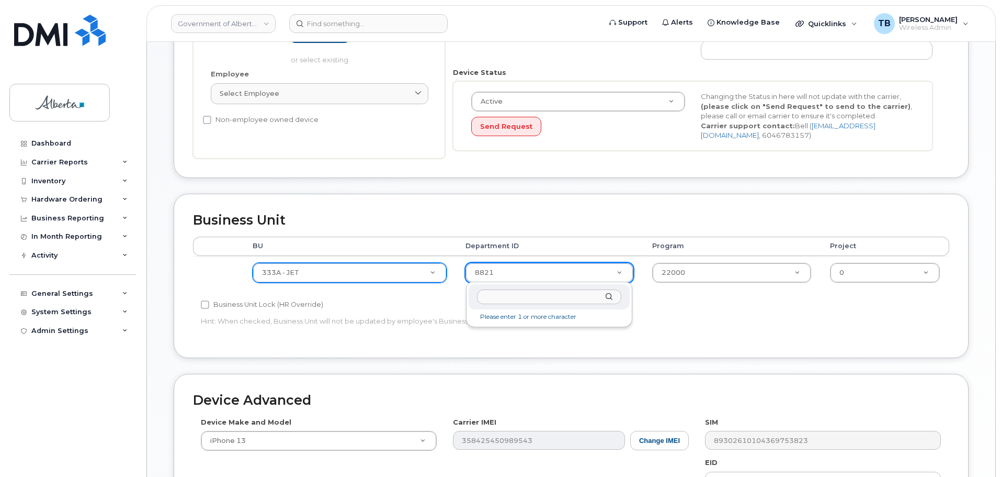
click at [535, 322] on li "Please enter 1 or more character" at bounding box center [549, 316] width 157 height 11
click at [526, 317] on li "Please enter 1 or more character" at bounding box center [549, 316] width 157 height 11
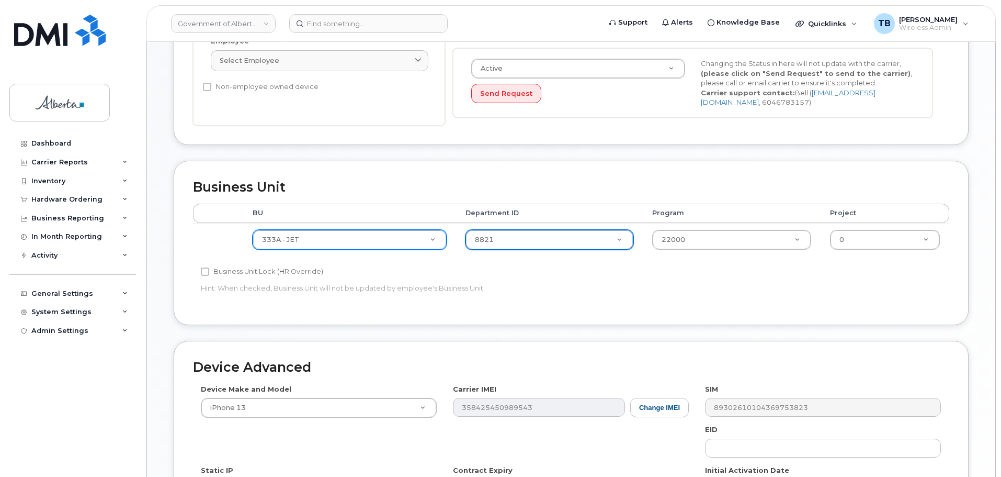
scroll to position [340, 0]
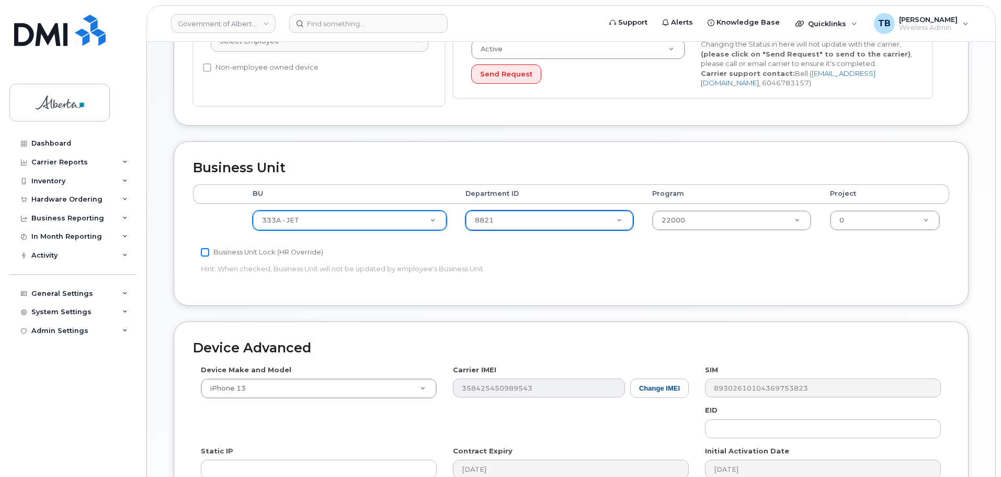
click at [202, 253] on input "Business Unit Lock (HR Override)" at bounding box center [205, 252] width 8 height 8
checkbox input "false"
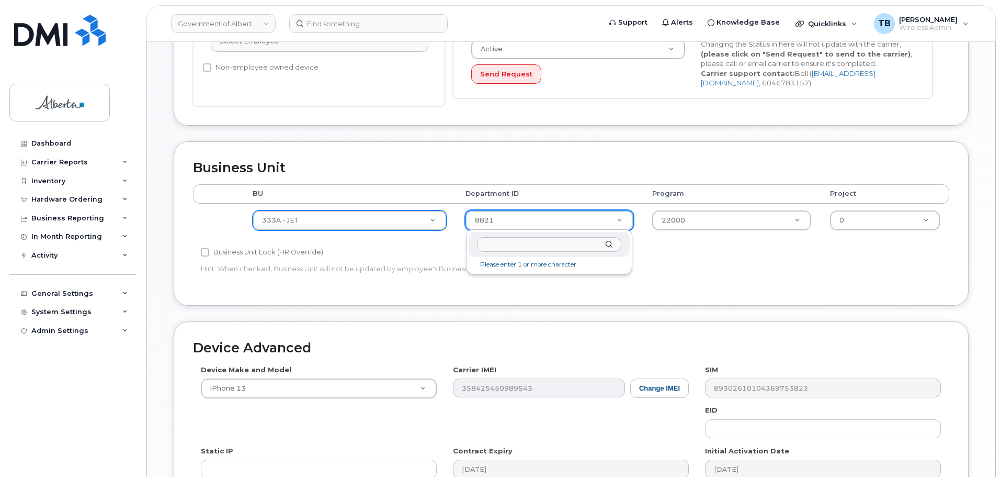
click at [509, 264] on li "Please enter 1 or more character" at bounding box center [549, 264] width 157 height 11
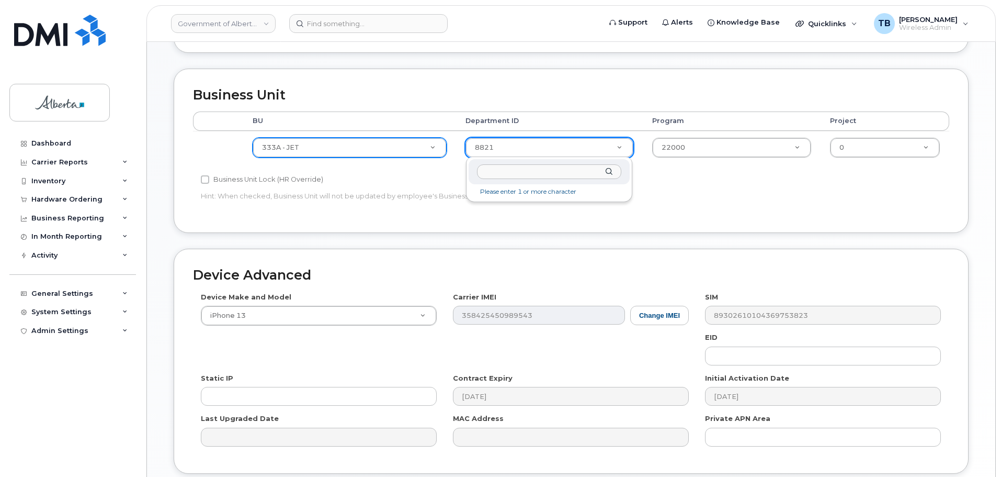
scroll to position [392, 0]
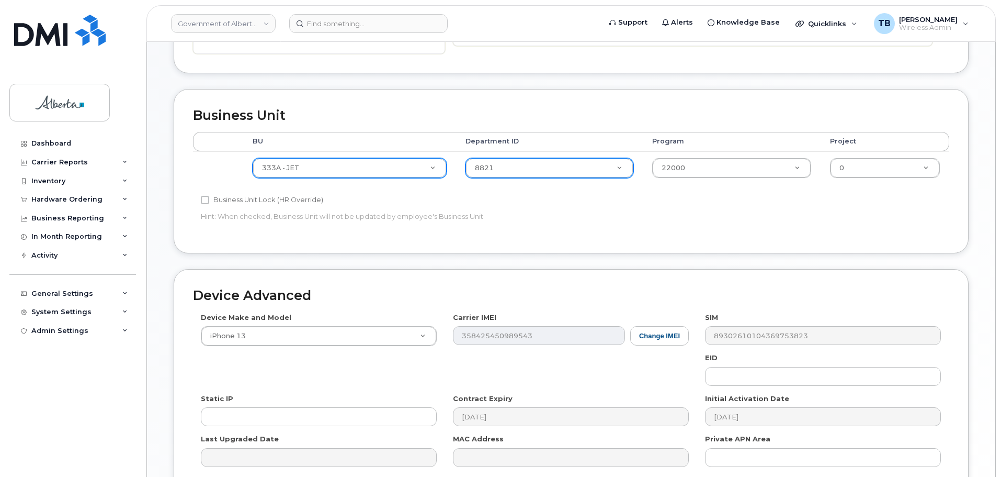
click at [608, 246] on div "Business Unit Accounting Categories Rules BU Department ID Program Project 333A…" at bounding box center [571, 171] width 795 height 164
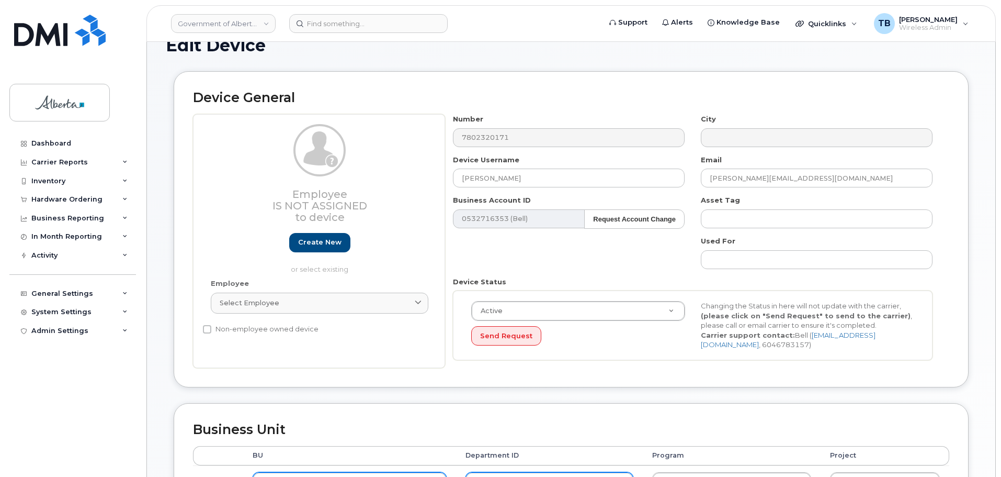
scroll to position [183, 0]
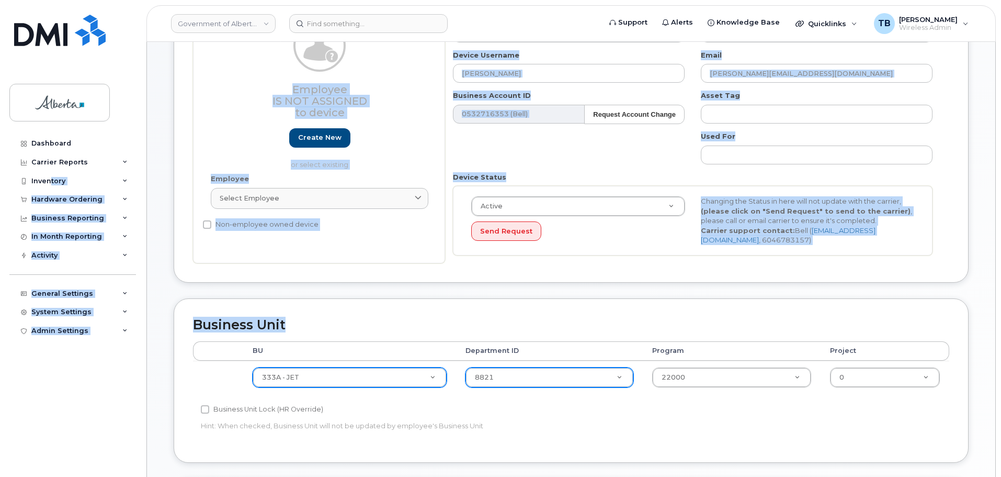
drag, startPoint x: 51, startPoint y: 185, endPoint x: 394, endPoint y: 336, distance: 374.7
click at [390, 334] on div "Government of Alberta (GOA) Support Alerts Knowledge Base Quicklinks Suspend / …" at bounding box center [571, 308] width 850 height 898
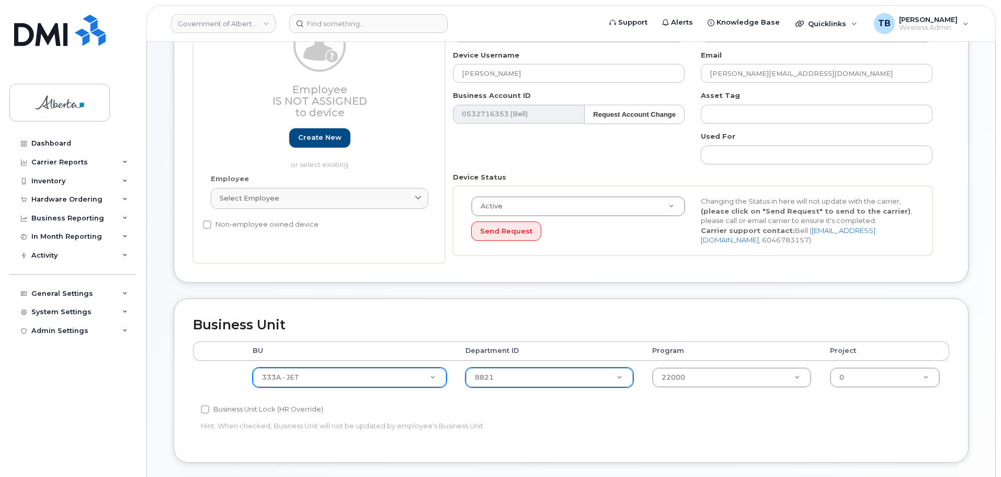
click at [409, 348] on th "BU" at bounding box center [349, 350] width 213 height 19
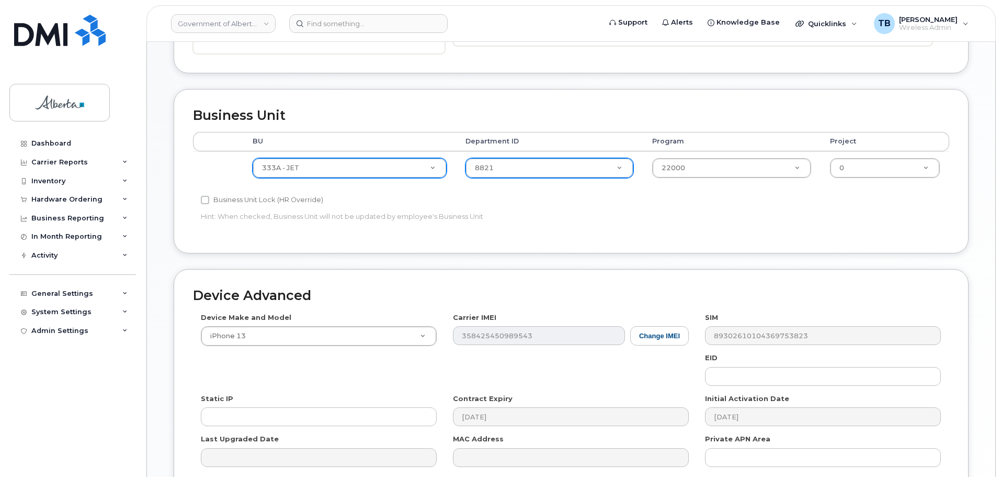
scroll to position [497, 0]
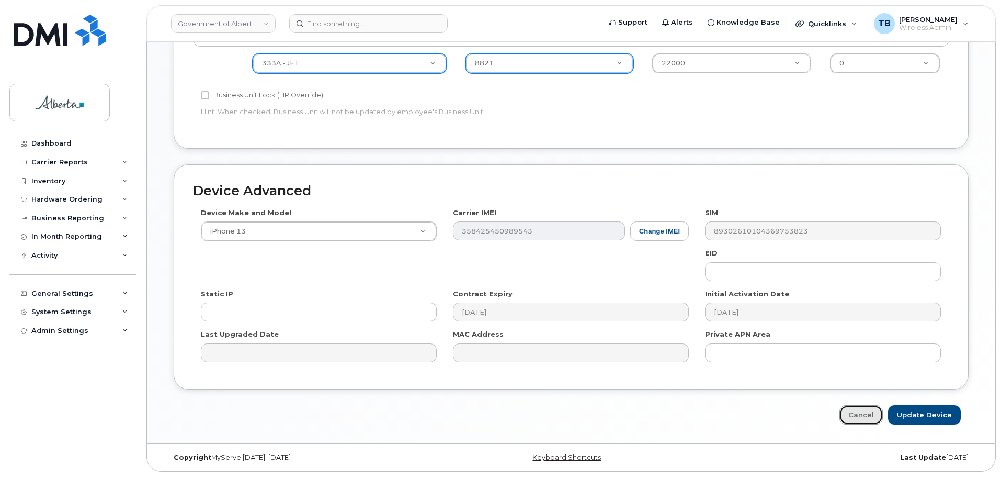
click at [854, 420] on link "Cancel" at bounding box center [861, 414] width 43 height 19
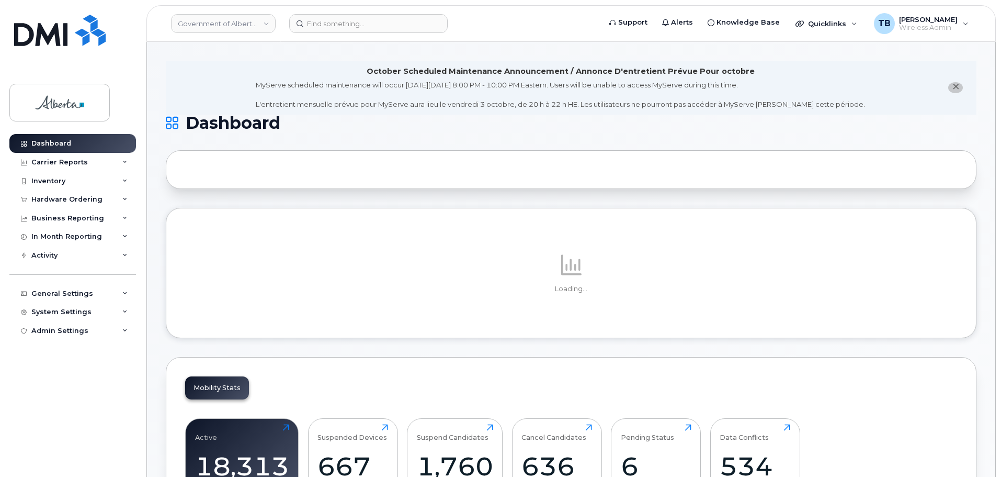
click at [331, 33] on header "Government of Alberta (GOA) Support Alerts Knowledge Base Quicklinks Suspend / …" at bounding box center [571, 23] width 850 height 37
click at [318, 25] on input at bounding box center [368, 23] width 159 height 19
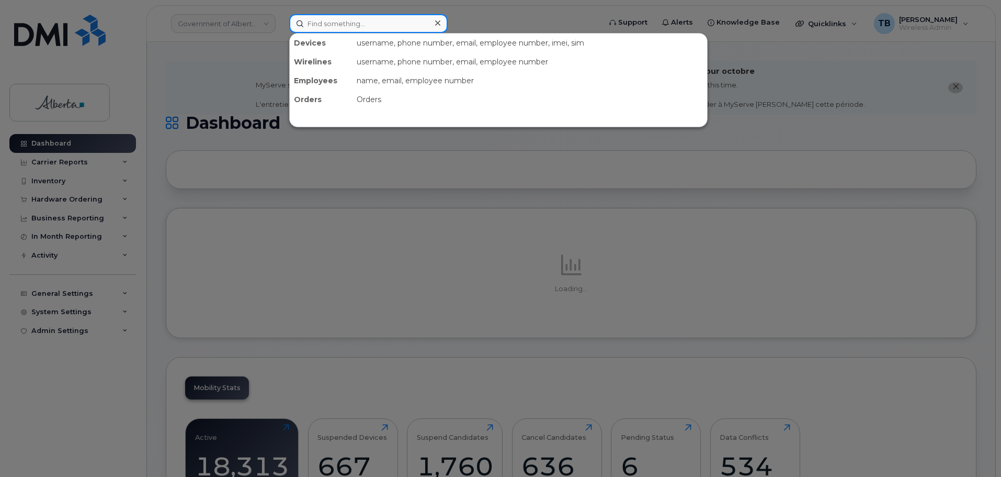
paste input "7802320171"
type input "7802320171"
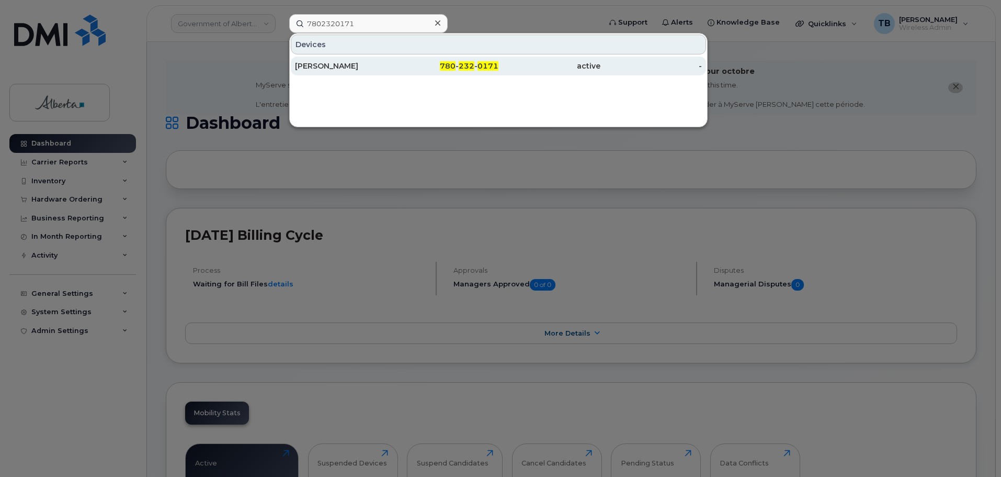
click at [343, 62] on div "[PERSON_NAME]" at bounding box center [346, 66] width 102 height 10
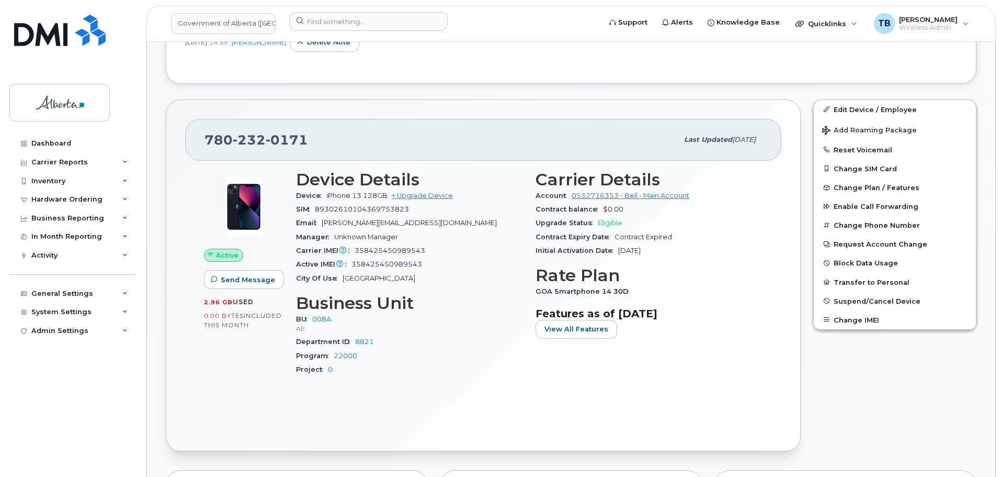
scroll to position [253, 0]
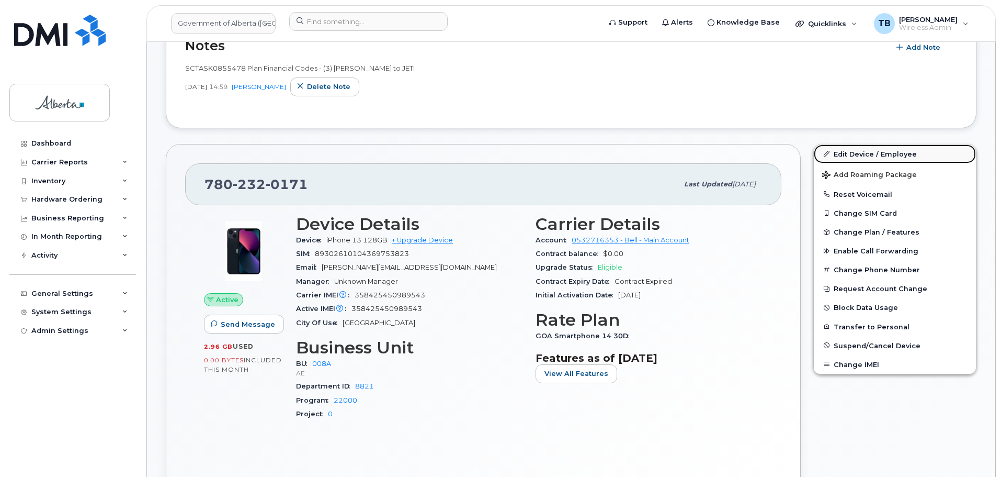
click at [872, 156] on link "Edit Device / Employee" at bounding box center [895, 153] width 162 height 19
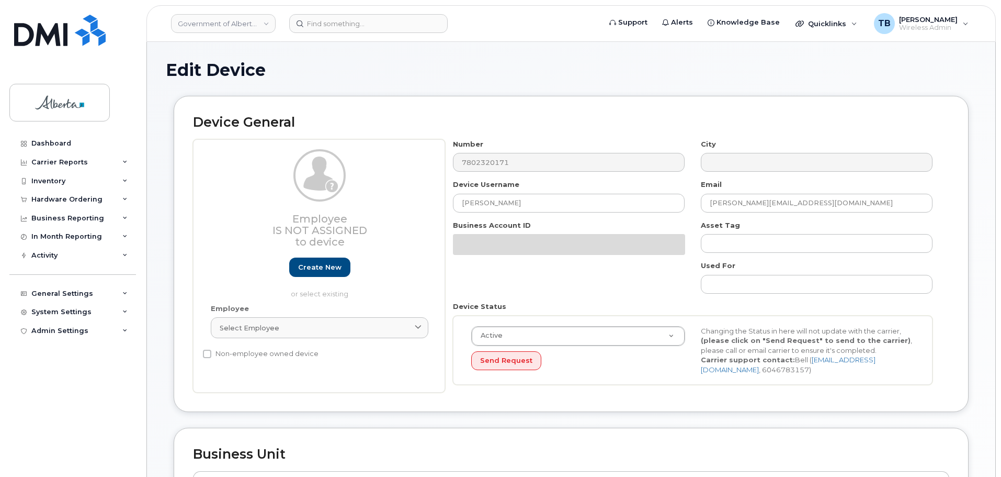
select select "4749737"
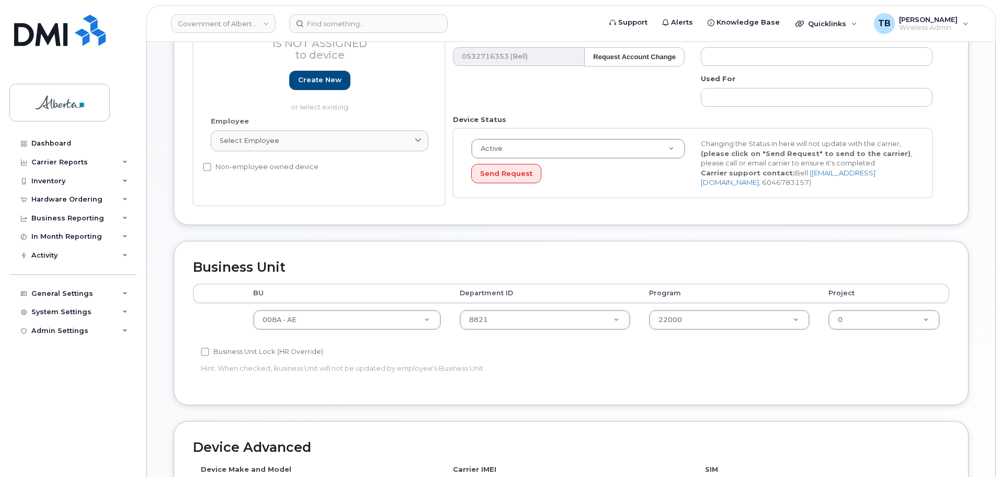
scroll to position [262, 0]
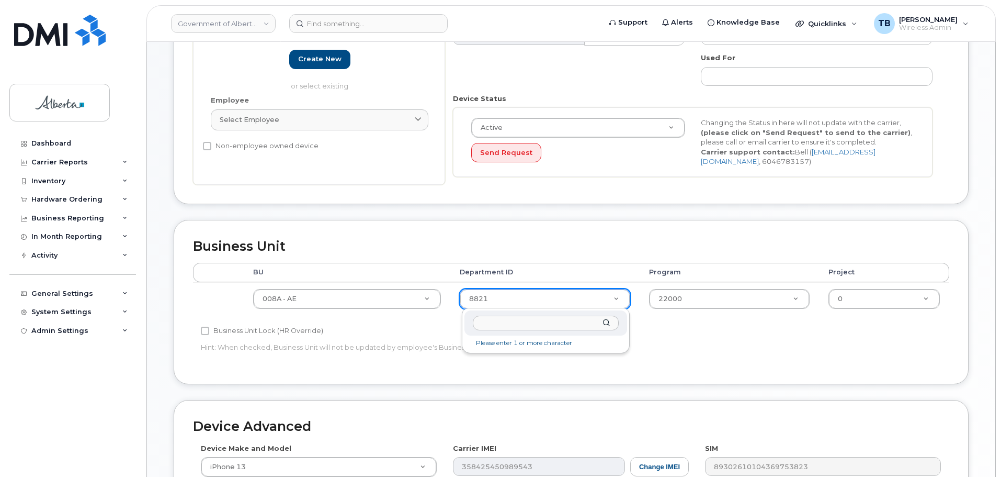
click at [512, 341] on li "Please enter 1 or more character" at bounding box center [546, 342] width 159 height 11
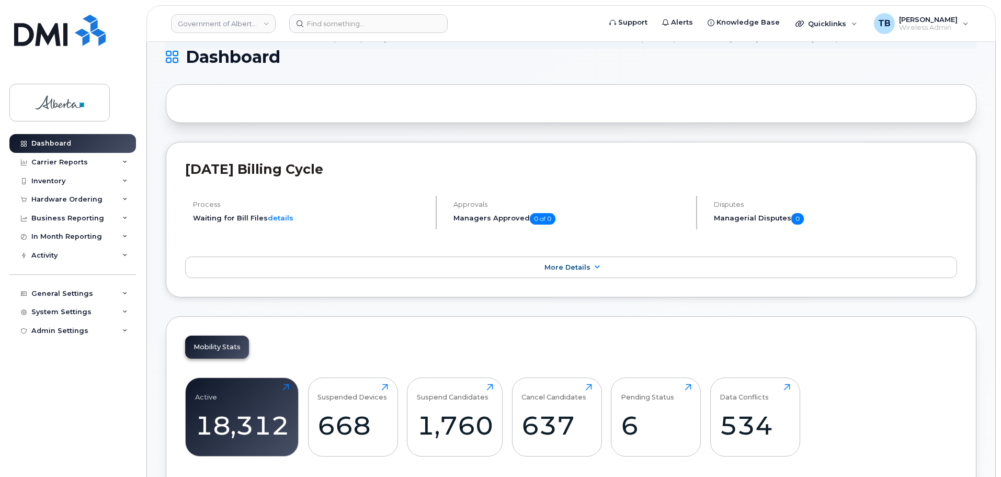
scroll to position [209, 0]
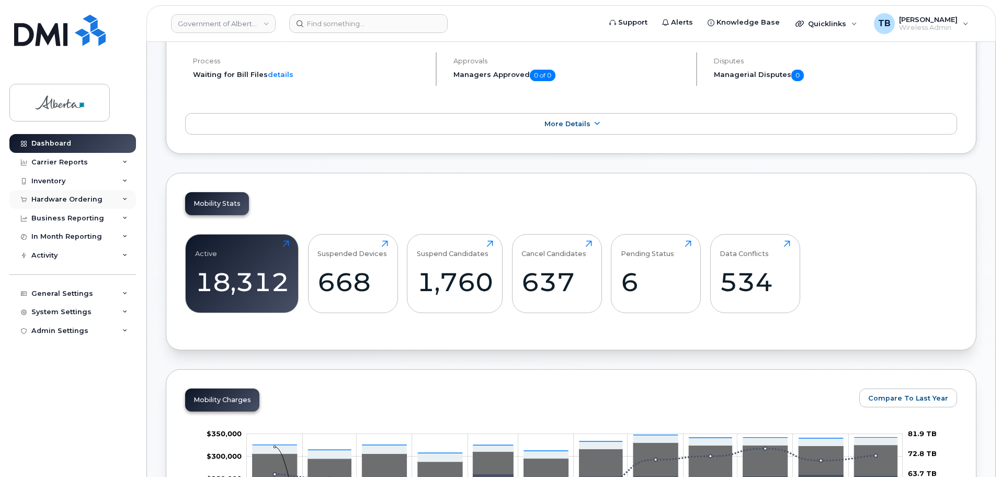
click at [62, 199] on div "Hardware Ordering" at bounding box center [66, 199] width 71 height 8
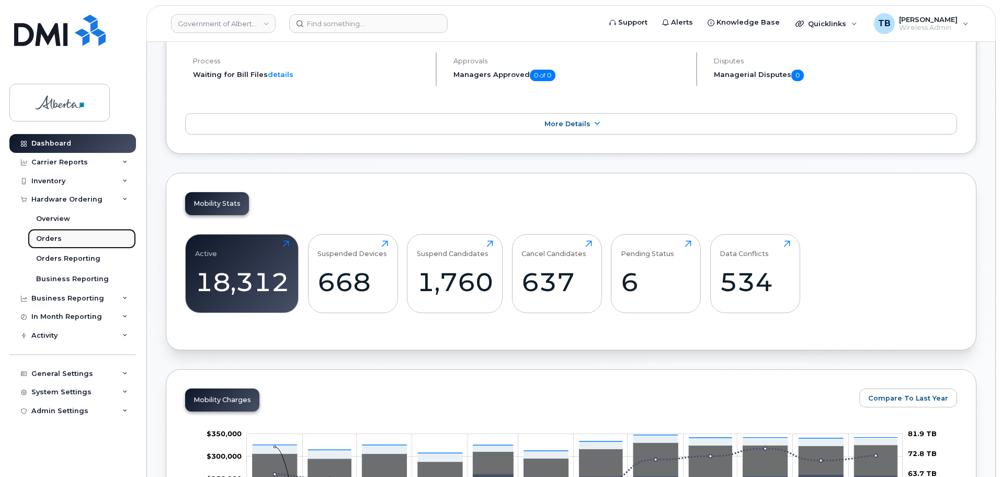
click at [67, 238] on link "Orders" at bounding box center [82, 239] width 108 height 20
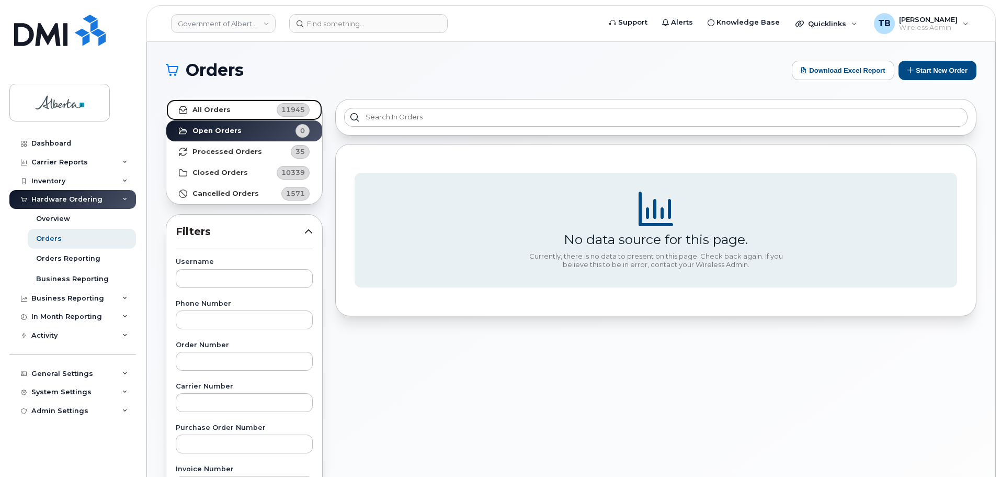
click at [200, 113] on strong "All Orders" at bounding box center [212, 110] width 38 height 8
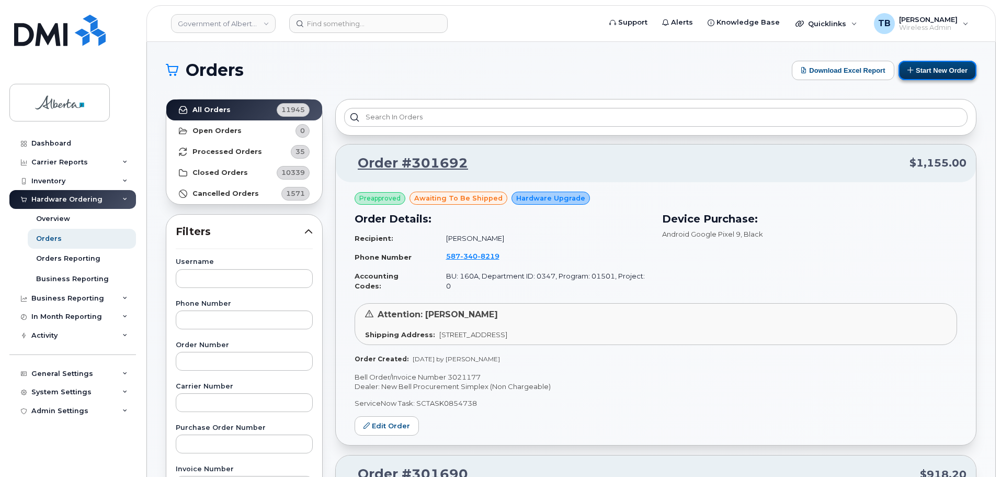
click at [941, 71] on button "Start New Order" at bounding box center [938, 70] width 78 height 19
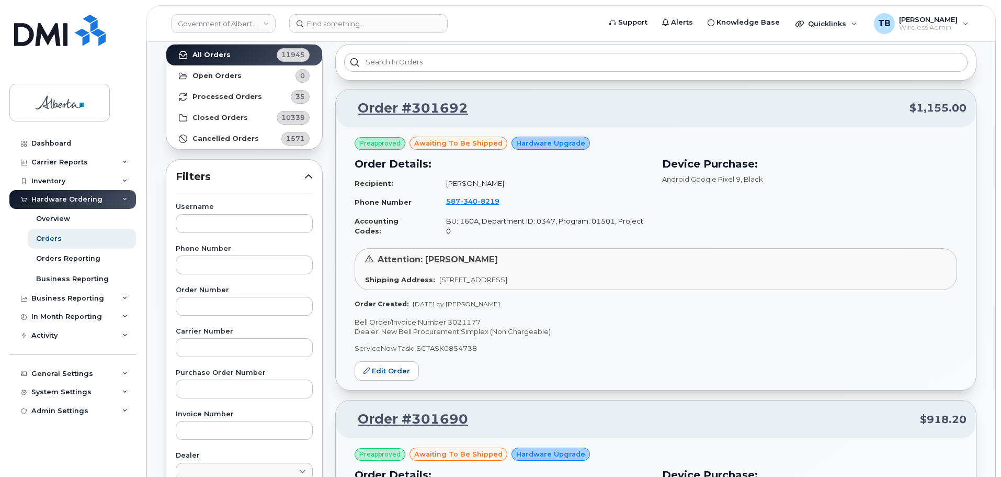
scroll to position [157, 0]
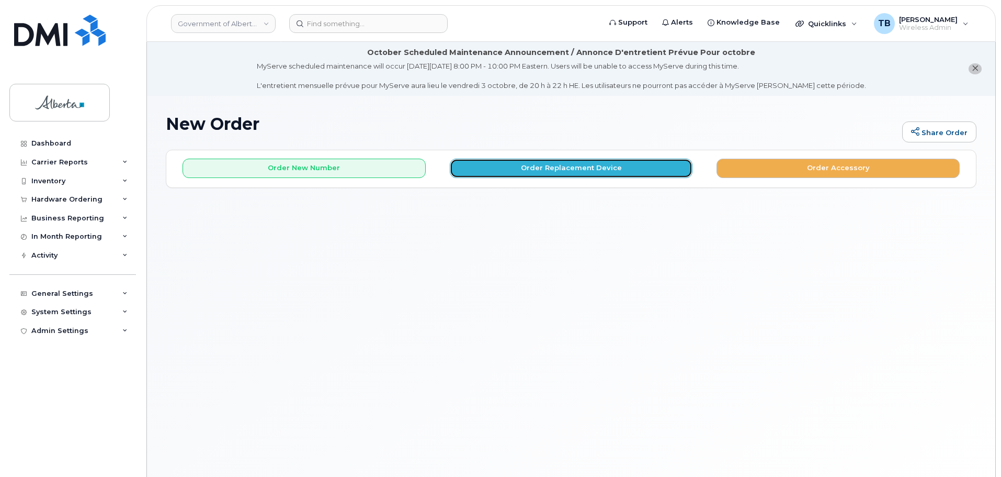
click at [538, 174] on button "Order Replacement Device" at bounding box center [571, 168] width 243 height 19
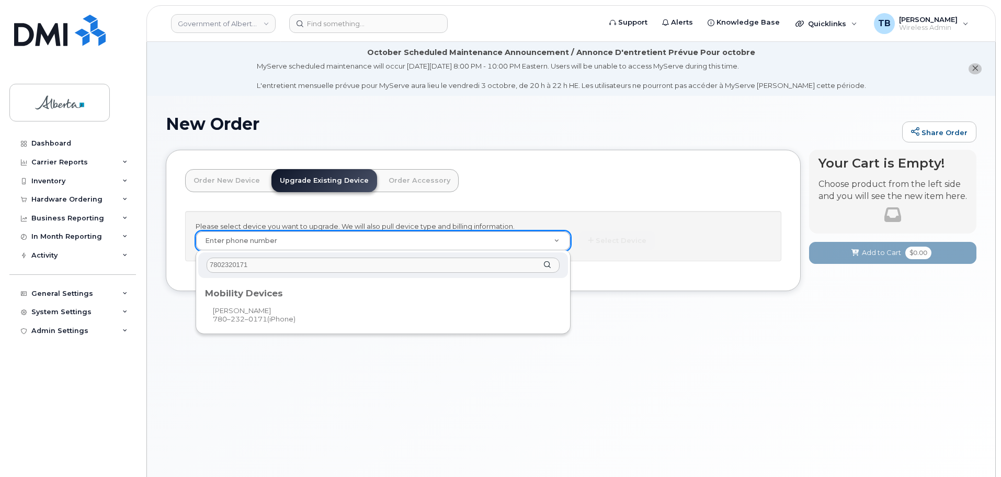
type input "7802320171"
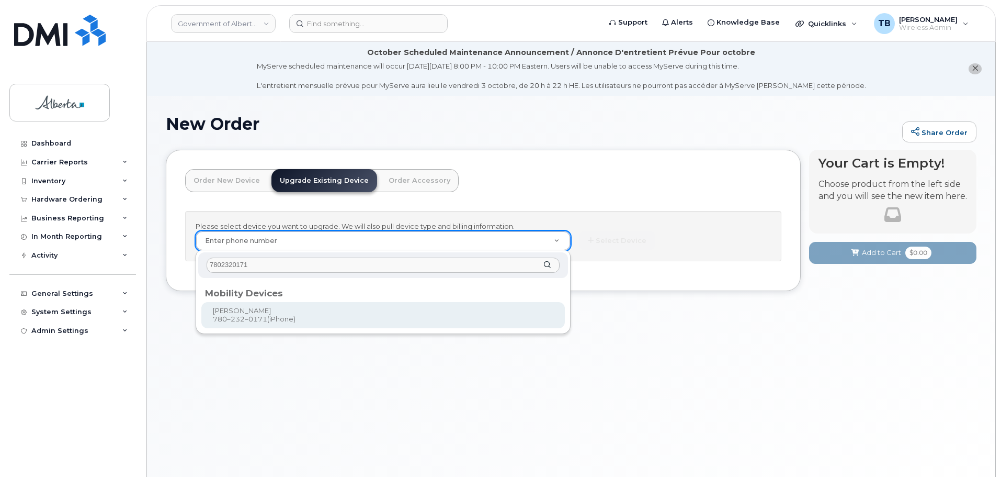
drag, startPoint x: 324, startPoint y: 309, endPoint x: 381, endPoint y: 312, distance: 57.1
type input "980174"
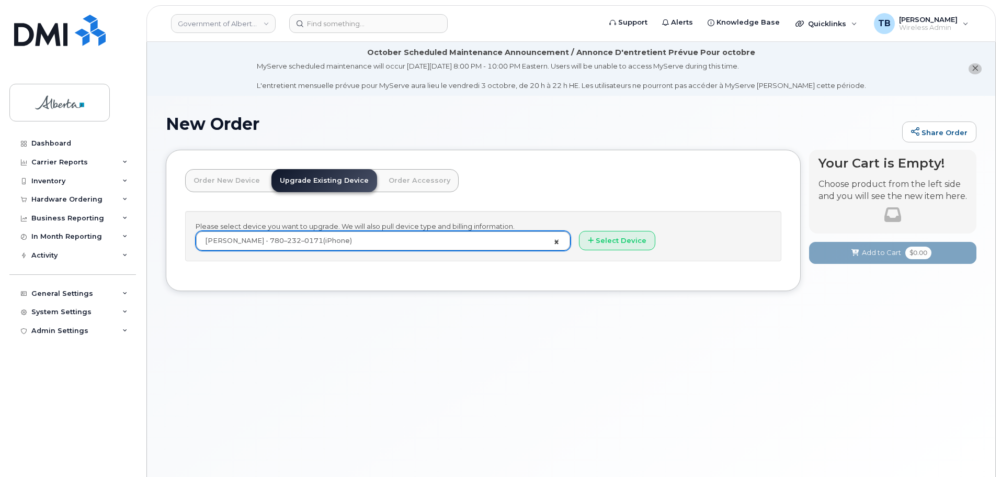
click at [556, 240] on link "Clinton Uzobor - 780–232–0171 (iPhone)" at bounding box center [383, 240] width 374 height 19
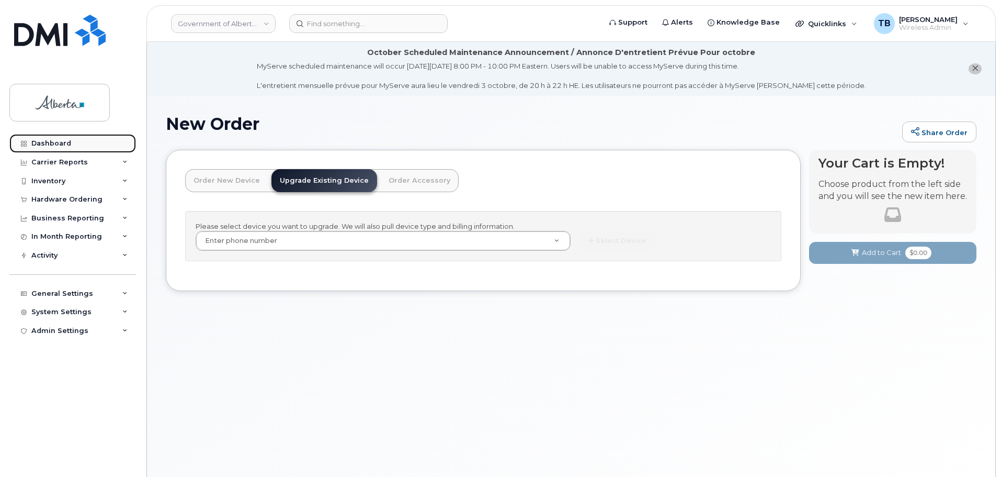
click at [56, 141] on div "Dashboard" at bounding box center [51, 143] width 40 height 8
click at [68, 231] on div "In Month Reporting" at bounding box center [72, 236] width 127 height 19
click at [77, 236] on div "In Month Reporting" at bounding box center [66, 236] width 71 height 8
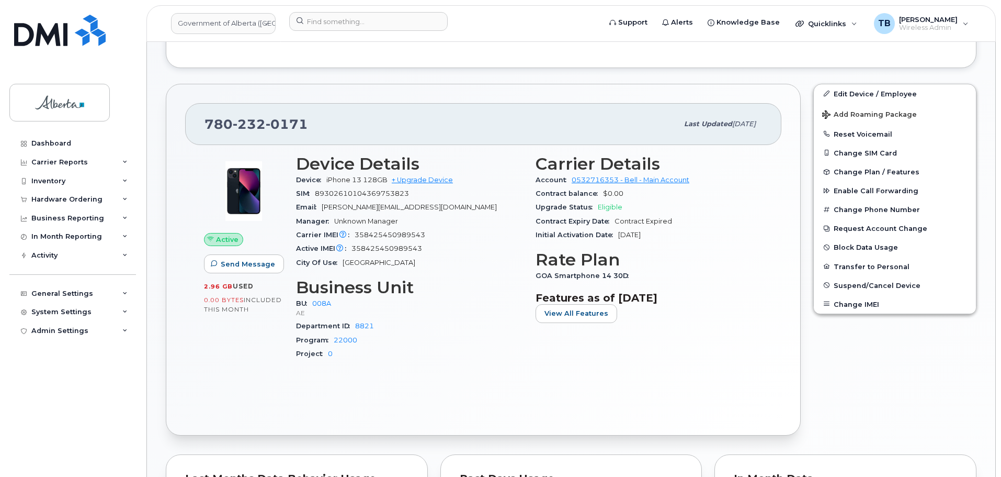
scroll to position [314, 0]
click at [365, 324] on link "8821" at bounding box center [364, 325] width 19 height 8
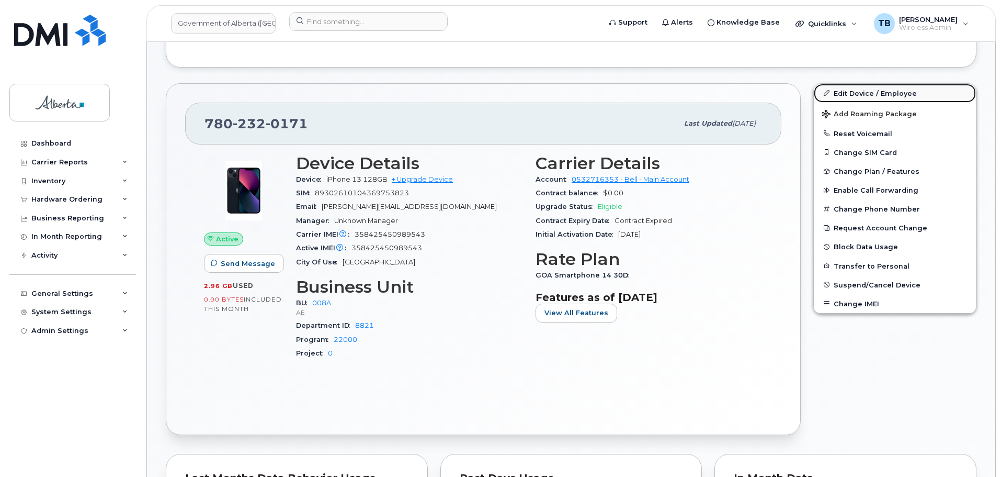
click at [869, 93] on link "Edit Device / Employee" at bounding box center [895, 93] width 162 height 19
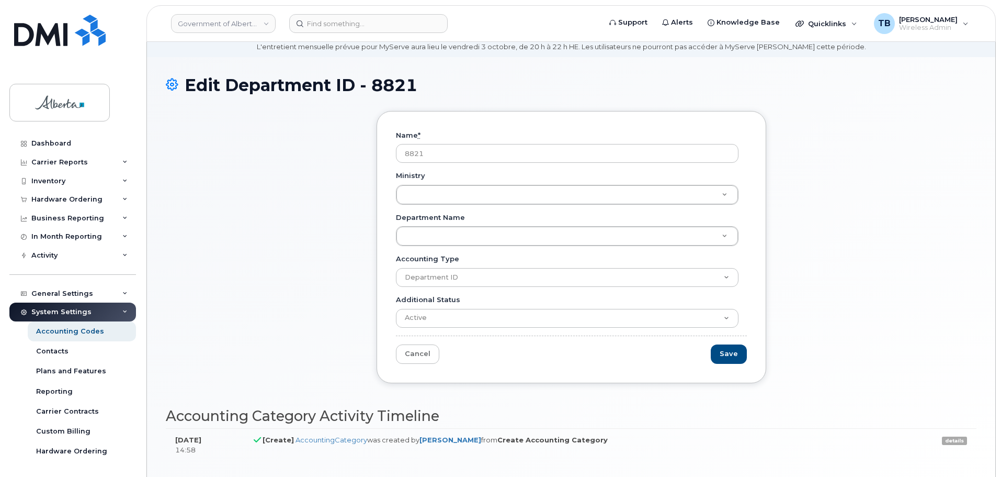
scroll to position [84, 0]
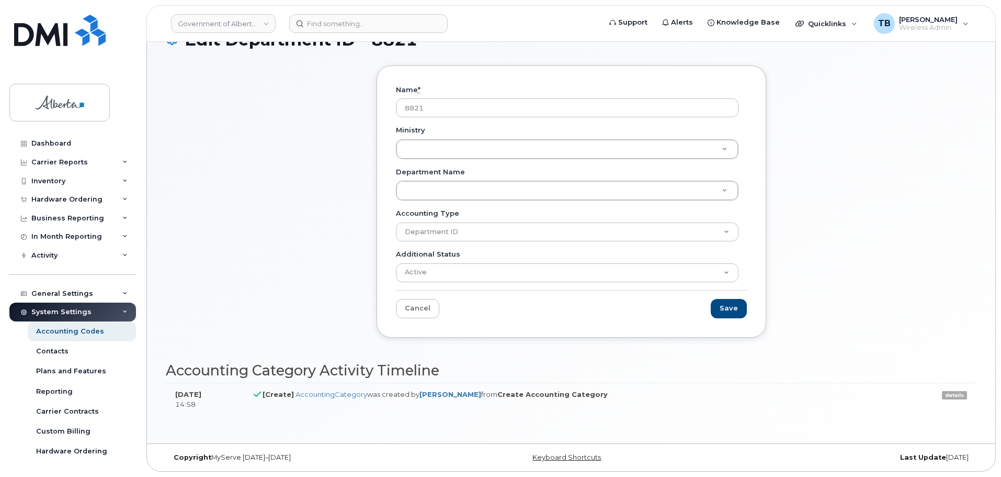
drag, startPoint x: 442, startPoint y: 100, endPoint x: 371, endPoint y: 110, distance: 71.2
click at [371, 110] on div "Name * 8821 Ministry Ministry Ministry Department Name Department Name Departme…" at bounding box center [571, 209] width 405 height 288
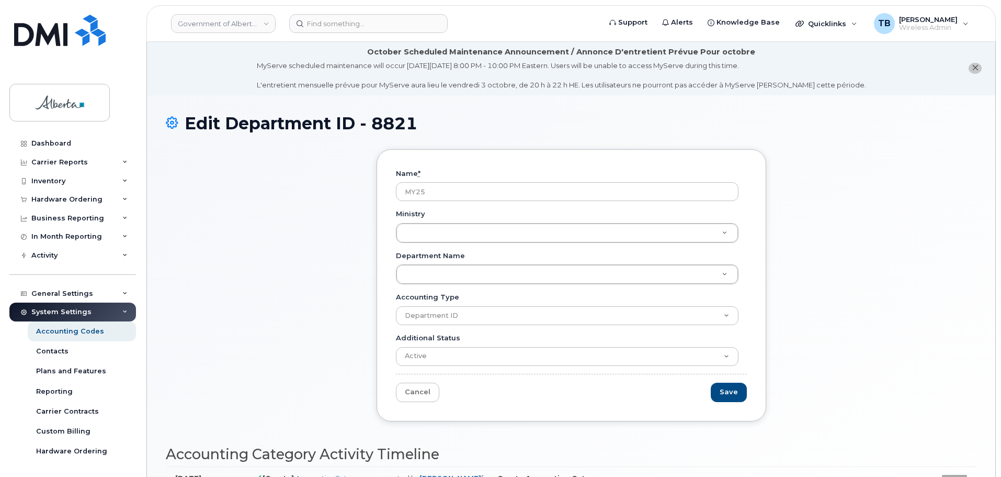
scroll to position [0, 0]
type input "MY25"
click at [421, 394] on link "Cancel" at bounding box center [417, 392] width 43 height 19
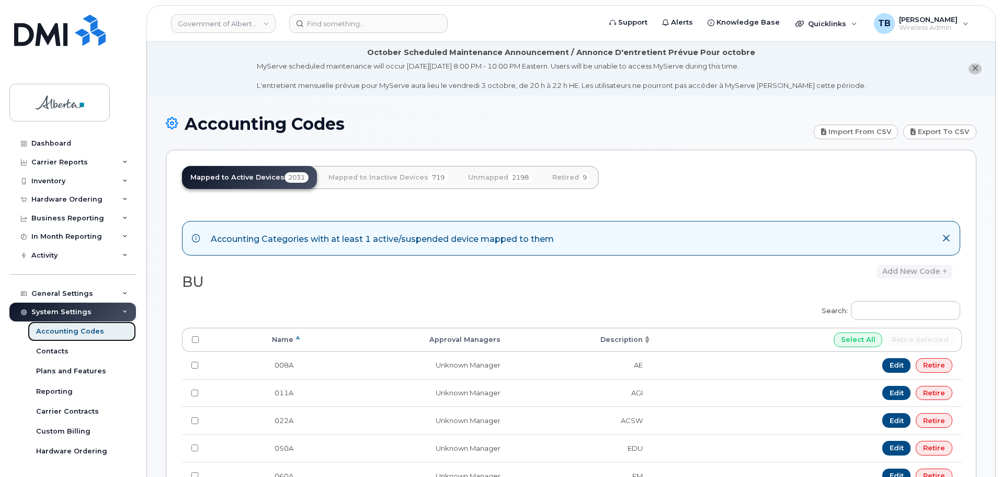
click at [58, 332] on div "Accounting Codes" at bounding box center [70, 330] width 68 height 9
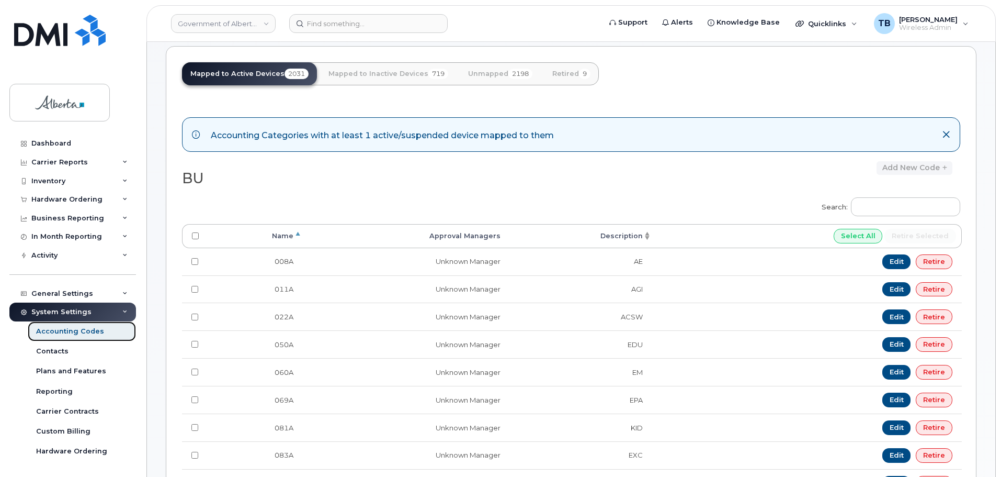
scroll to position [105, 0]
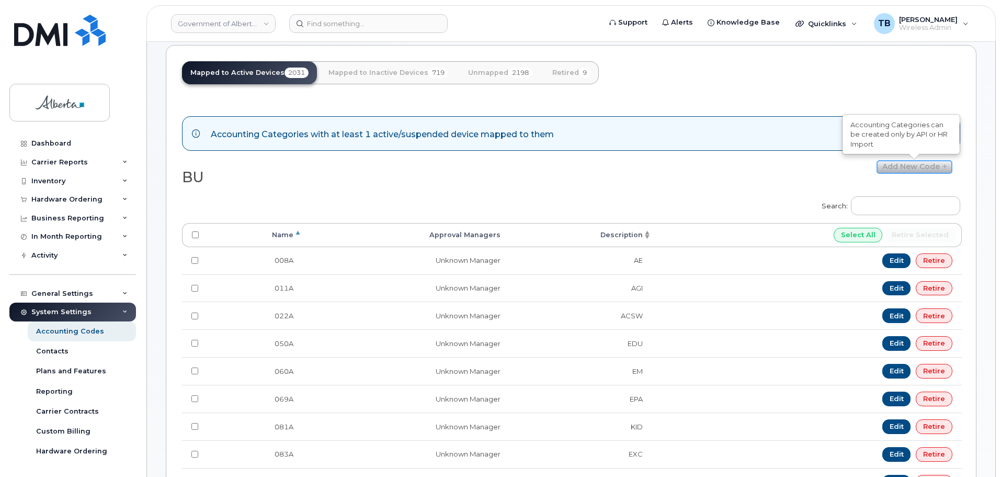
click at [908, 161] on link "Add new code" at bounding box center [915, 167] width 76 height 14
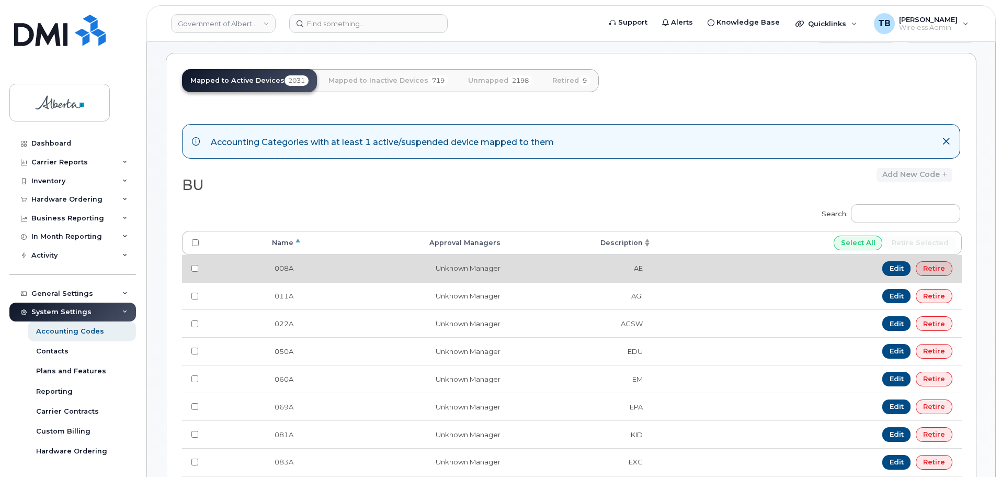
scroll to position [105, 0]
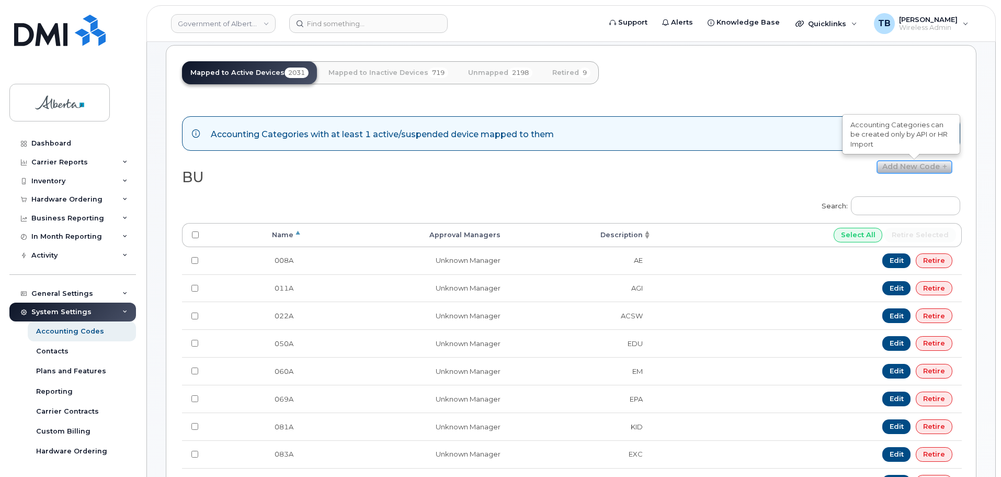
click at [901, 170] on link "Add new code" at bounding box center [915, 167] width 76 height 14
click at [705, 189] on div "Search: Processing... Name Approval Managers Description Select All Retire sele…" at bounding box center [571, 372] width 778 height 366
click at [566, 177] on div "BU" at bounding box center [376, 175] width 389 height 30
click at [946, 132] on icon at bounding box center [946, 133] width 8 height 8
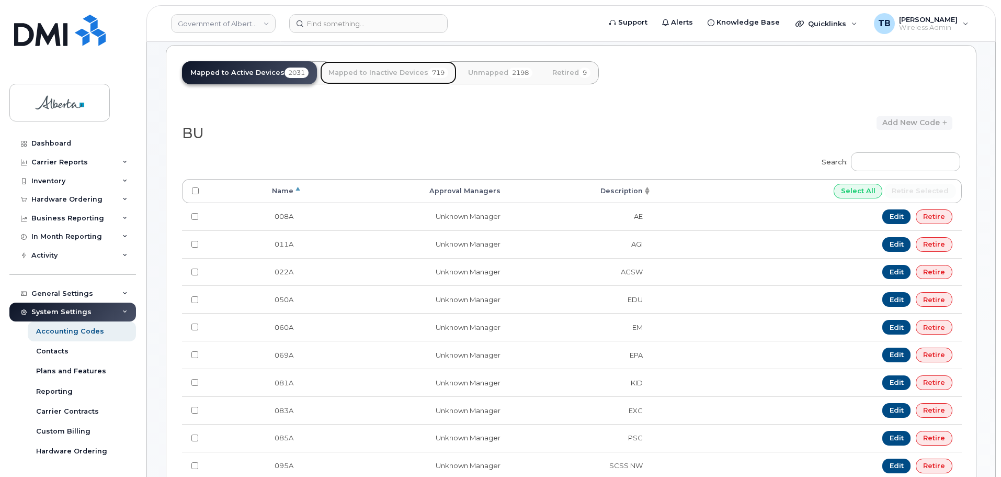
click at [330, 73] on link "Mapped to Inactive Devices 719" at bounding box center [388, 72] width 137 height 23
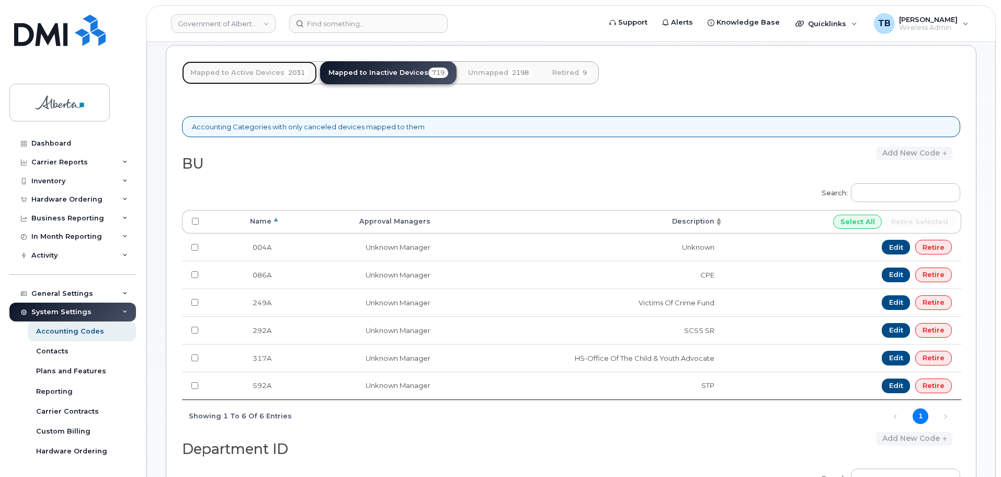
click at [254, 72] on link "Mapped to Active Devices 2031" at bounding box center [249, 72] width 135 height 23
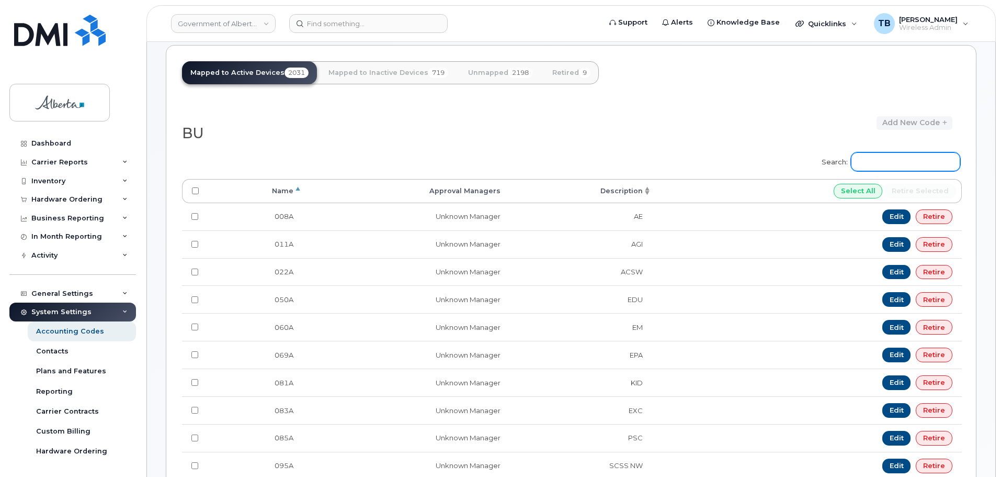
click at [908, 156] on input "Search:" at bounding box center [905, 161] width 109 height 19
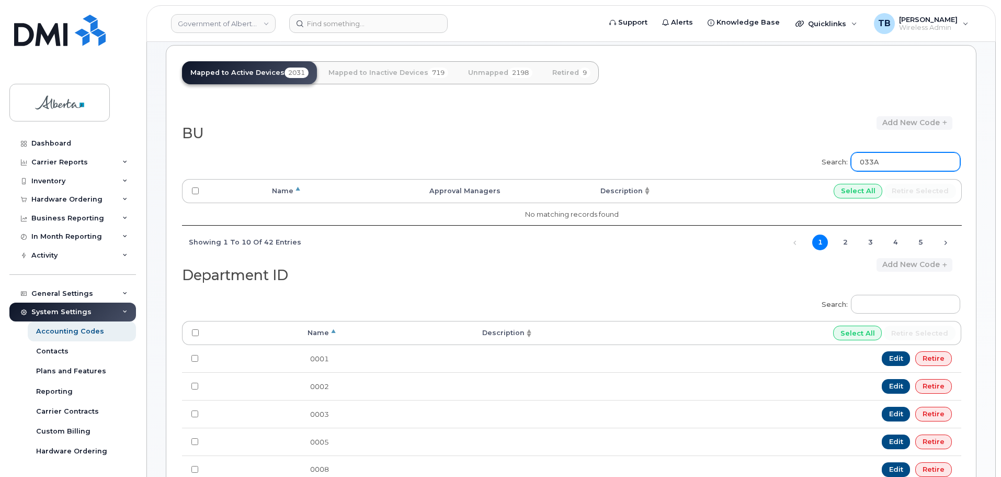
type input "033A"
click at [569, 274] on div "Department ID" at bounding box center [376, 273] width 389 height 30
drag, startPoint x: 900, startPoint y: 163, endPoint x: 834, endPoint y: 168, distance: 65.6
click at [836, 167] on label "Search: 033A" at bounding box center [887, 159] width 145 height 29
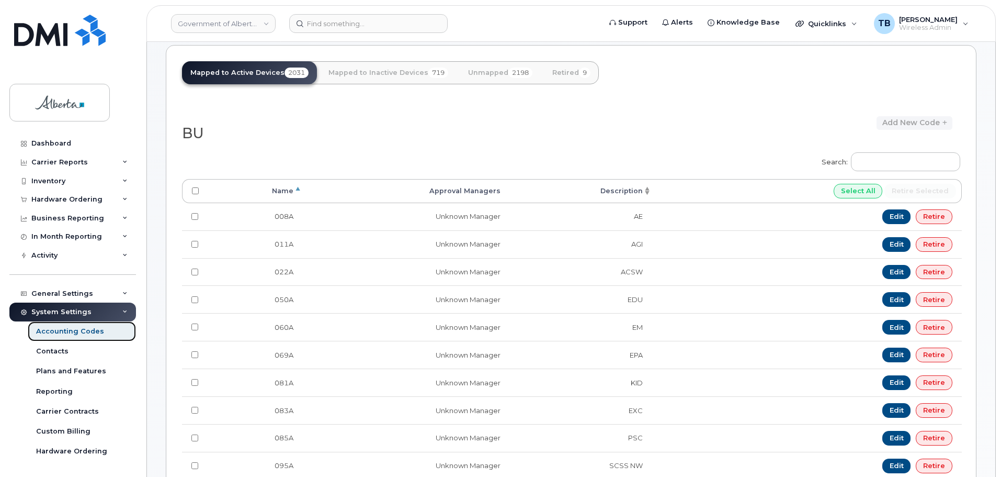
click at [73, 329] on div "Accounting Codes" at bounding box center [70, 330] width 68 height 9
click at [50, 354] on div "Contacts" at bounding box center [52, 350] width 32 height 9
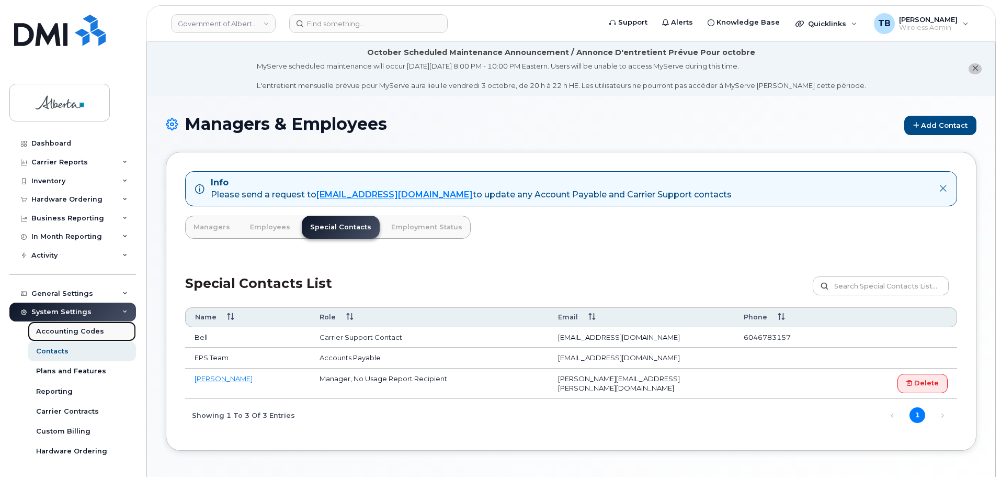
click at [63, 333] on div "Accounting Codes" at bounding box center [70, 330] width 68 height 9
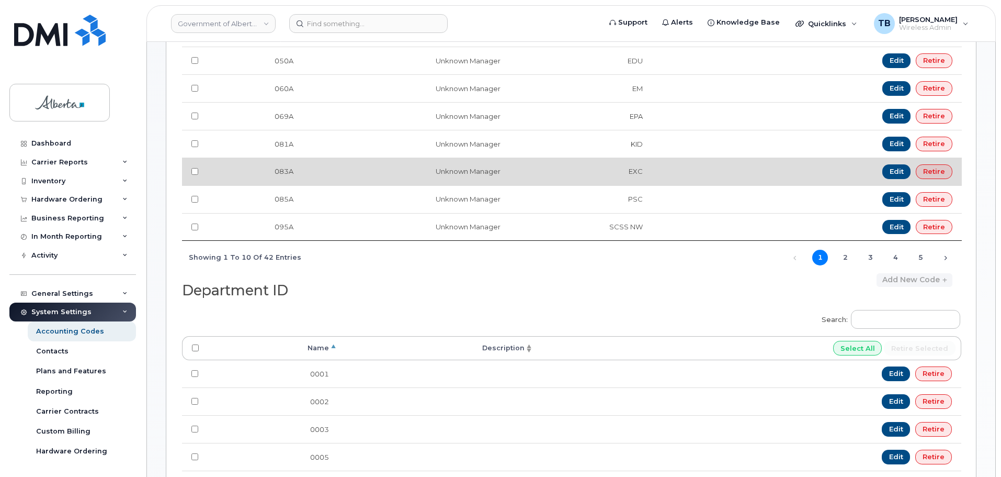
scroll to position [419, 0]
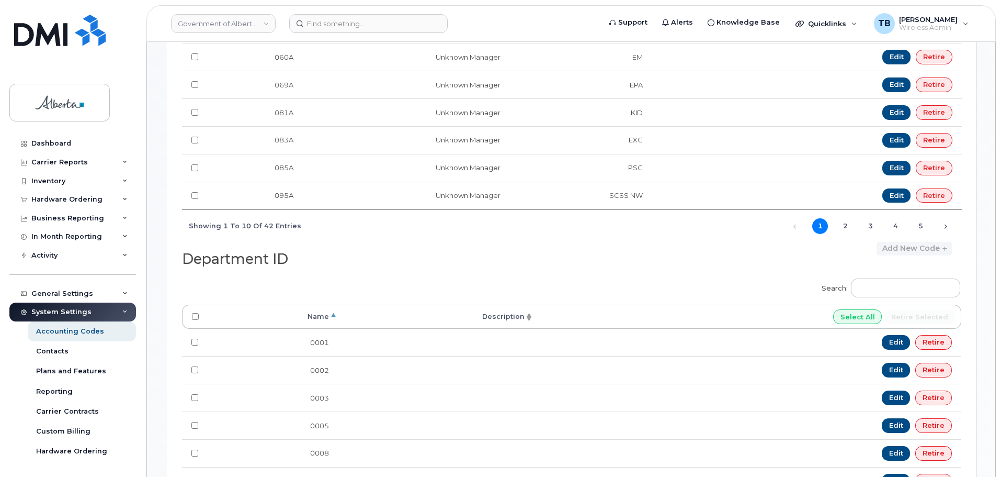
click at [730, 277] on div "Search: Processing... Name Description Select All Retire selected 0001 Edit Ret…" at bounding box center [571, 455] width 778 height 366
click at [878, 285] on input "Search:" at bounding box center [905, 287] width 109 height 19
click at [899, 248] on link "Add new code" at bounding box center [915, 249] width 76 height 14
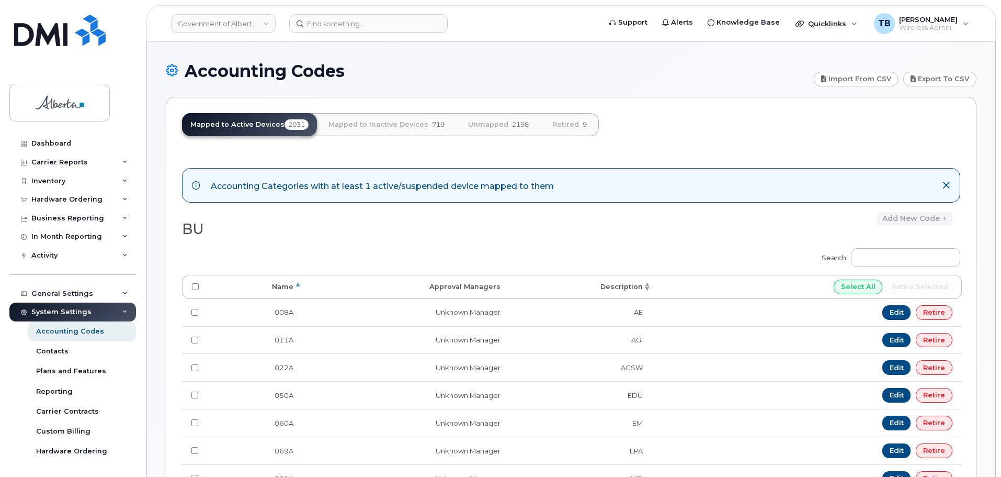
scroll to position [52, 0]
click at [374, 125] on link "Mapped to Inactive Devices 719" at bounding box center [388, 125] width 137 height 23
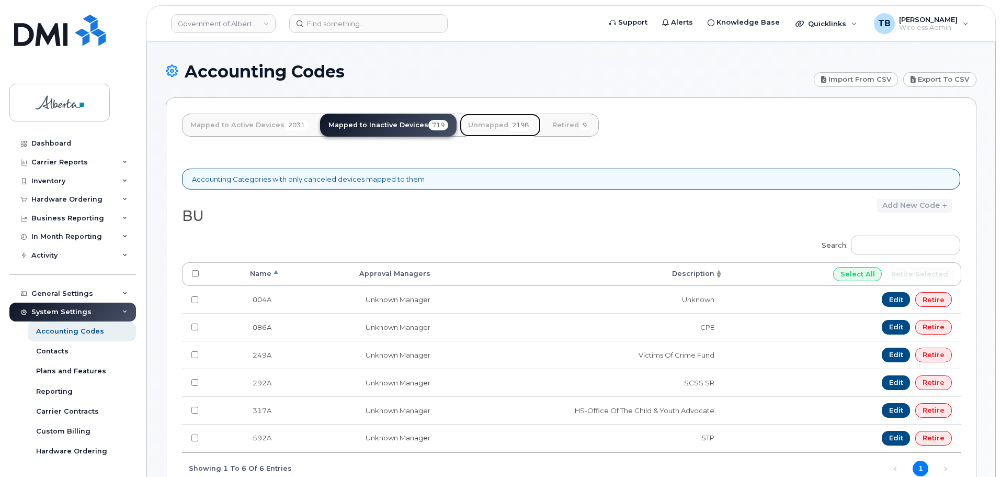
click at [478, 128] on link "Unmapped 2198" at bounding box center [500, 125] width 81 height 23
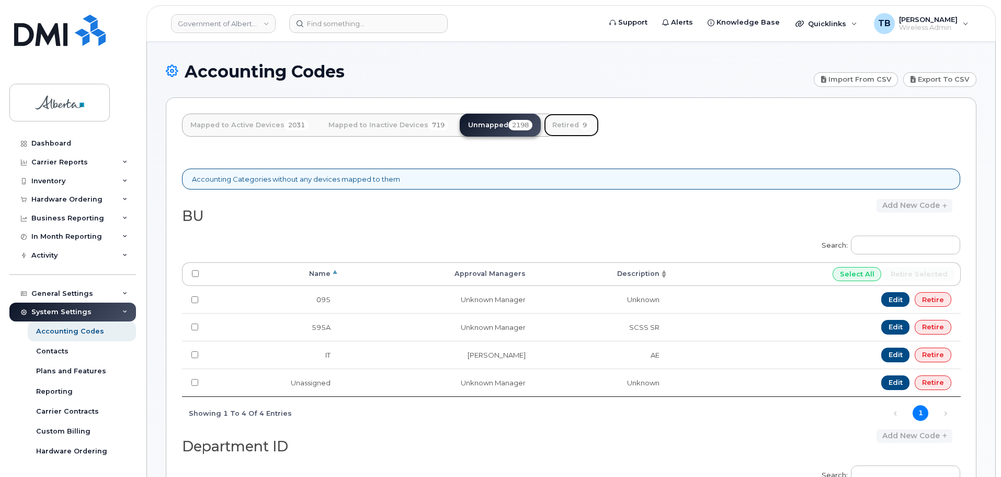
click at [560, 125] on link "Retired 9" at bounding box center [571, 125] width 55 height 23
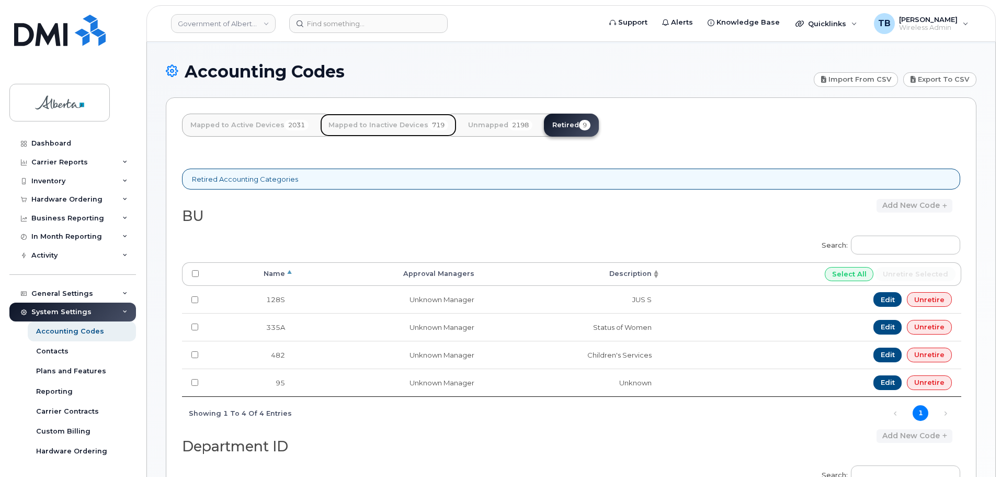
click at [377, 117] on link "Mapped to Inactive Devices 719" at bounding box center [388, 125] width 137 height 23
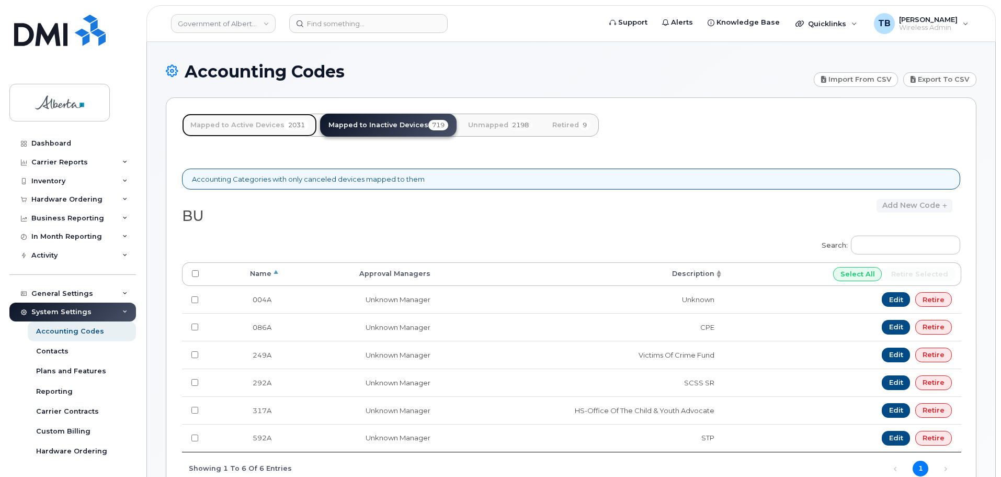
click at [241, 125] on link "Mapped to Active Devices 2031" at bounding box center [249, 125] width 135 height 23
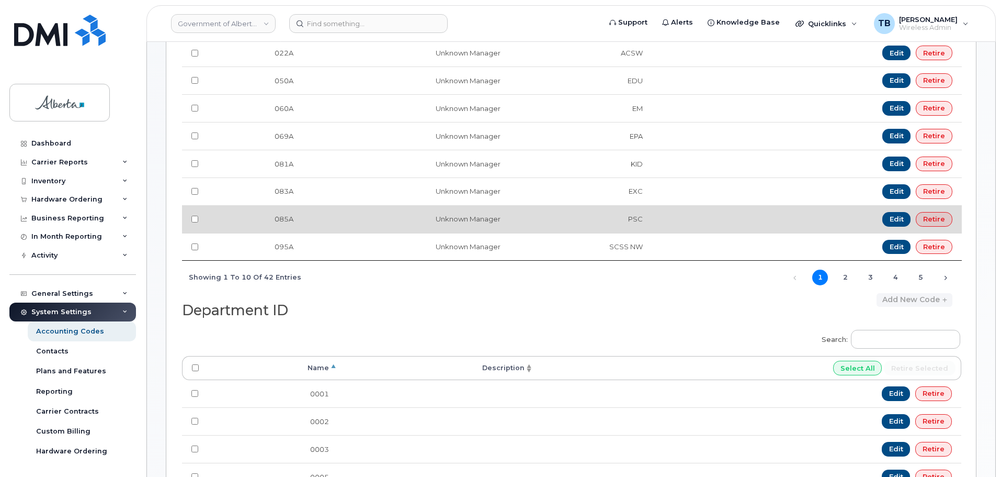
scroll to position [209, 0]
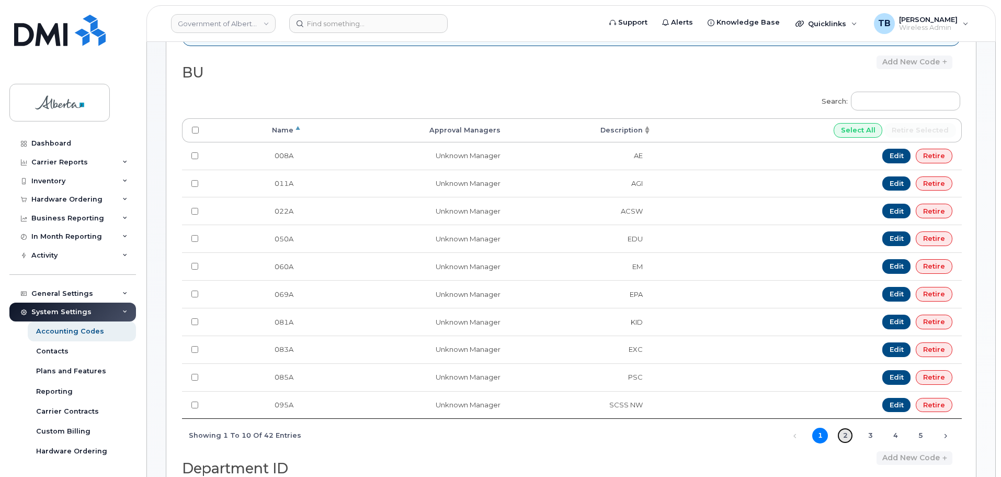
click at [846, 438] on link "2" at bounding box center [846, 435] width 16 height 16
click at [867, 433] on link "3" at bounding box center [871, 435] width 16 height 16
click at [890, 435] on link "4" at bounding box center [896, 435] width 16 height 16
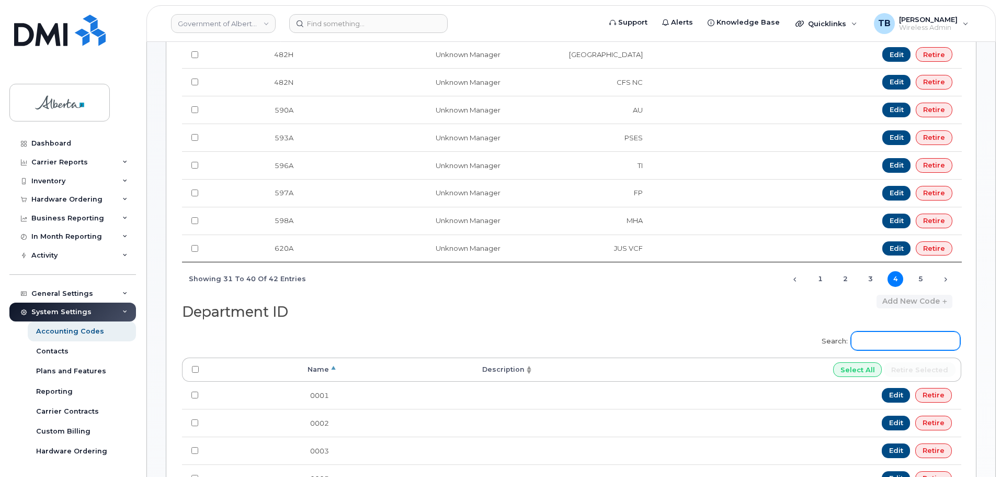
scroll to position [366, 0]
click at [867, 281] on link "3" at bounding box center [871, 278] width 16 height 16
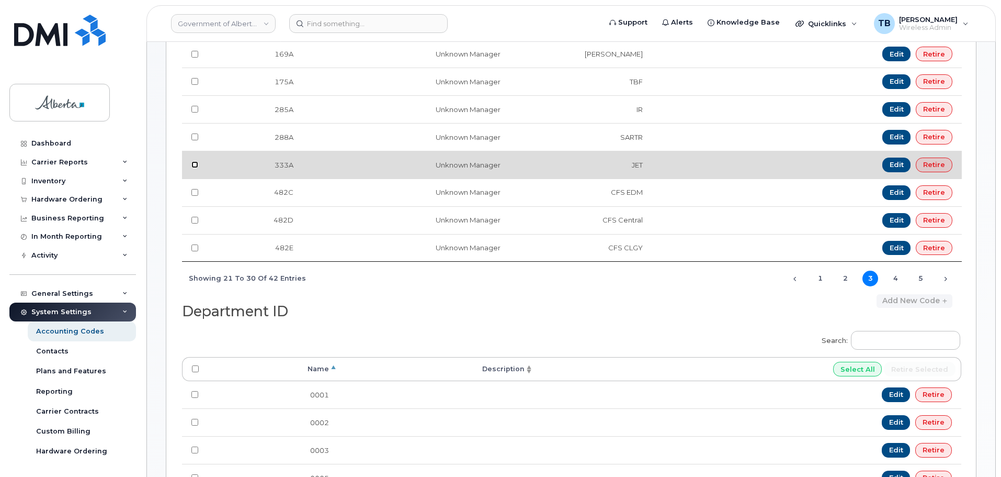
click at [194, 164] on input "checkbox" at bounding box center [194, 164] width 7 height 7
checkbox input "true"
click at [895, 163] on link "Edit" at bounding box center [897, 164] width 29 height 15
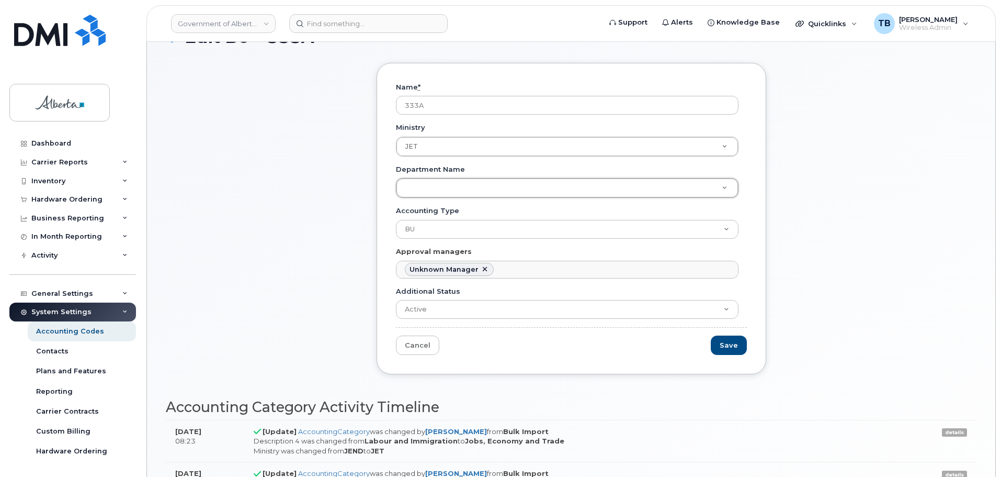
scroll to position [105, 0]
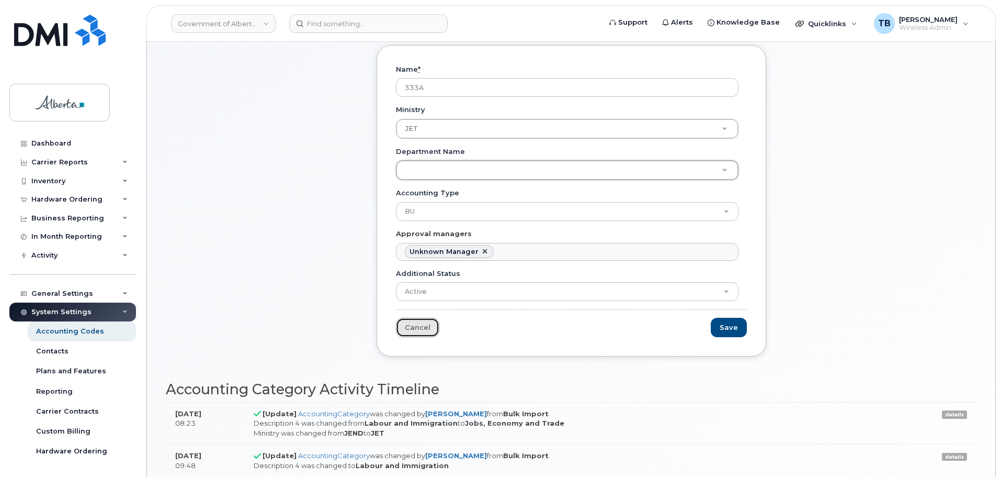
click at [408, 327] on link "Cancel" at bounding box center [417, 327] width 43 height 19
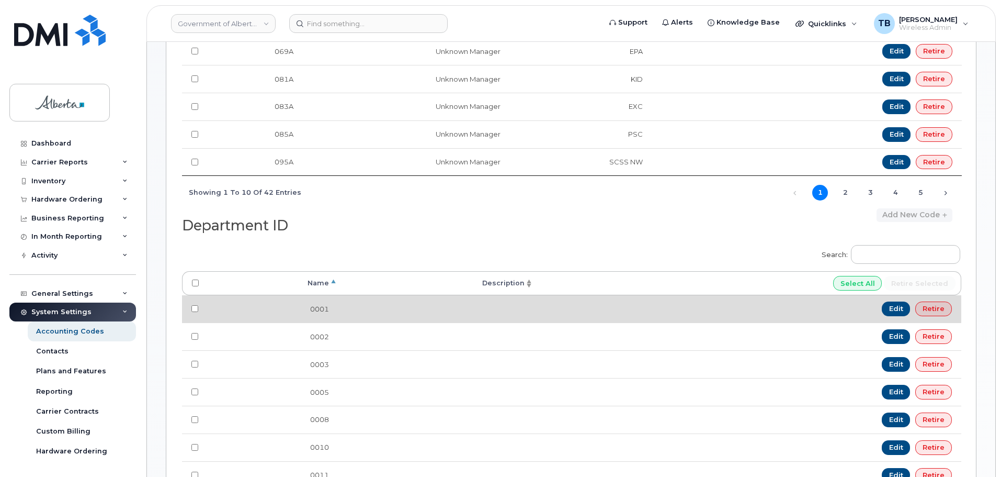
scroll to position [471, 0]
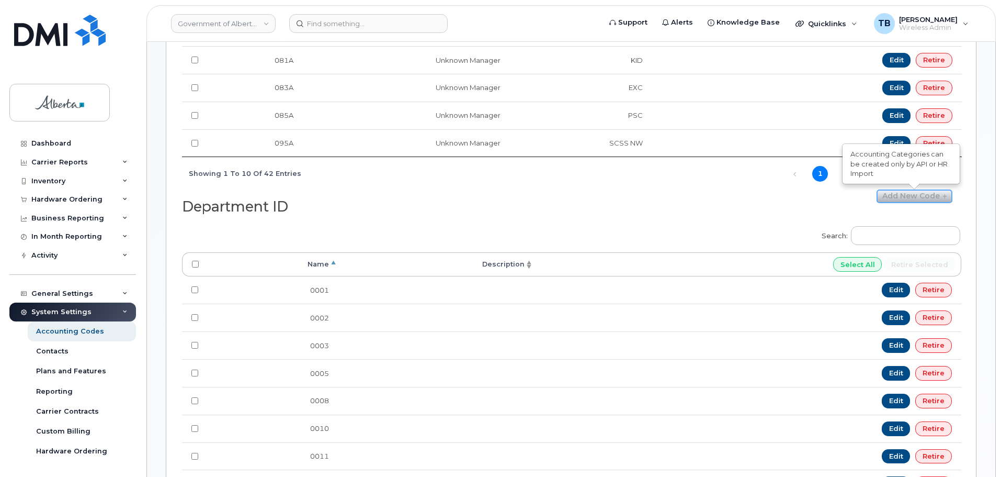
click at [904, 198] on link "Add new code" at bounding box center [915, 196] width 76 height 14
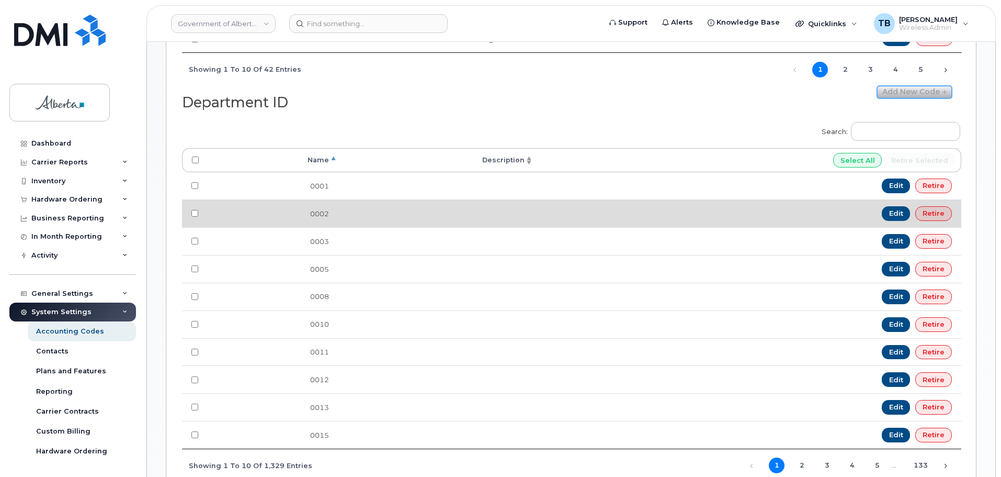
scroll to position [575, 0]
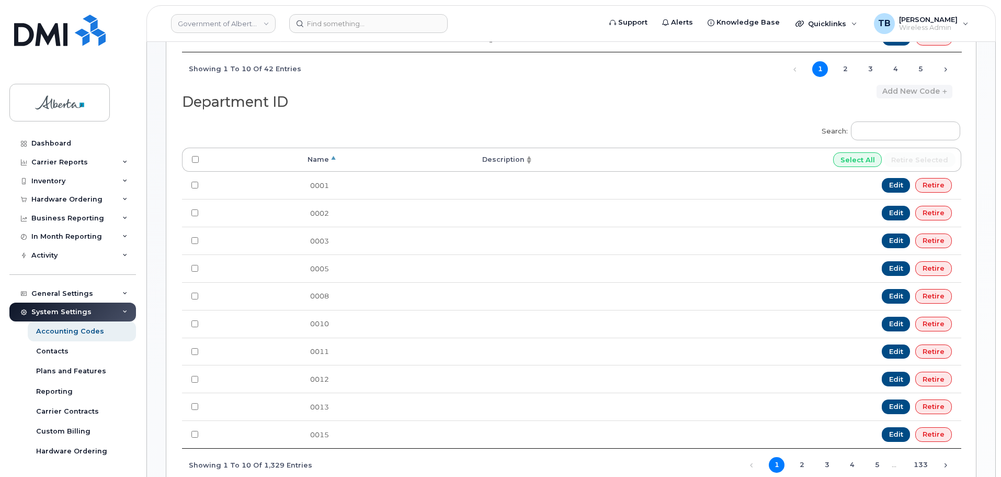
click at [377, 109] on h2 "Department ID" at bounding box center [372, 102] width 381 height 16
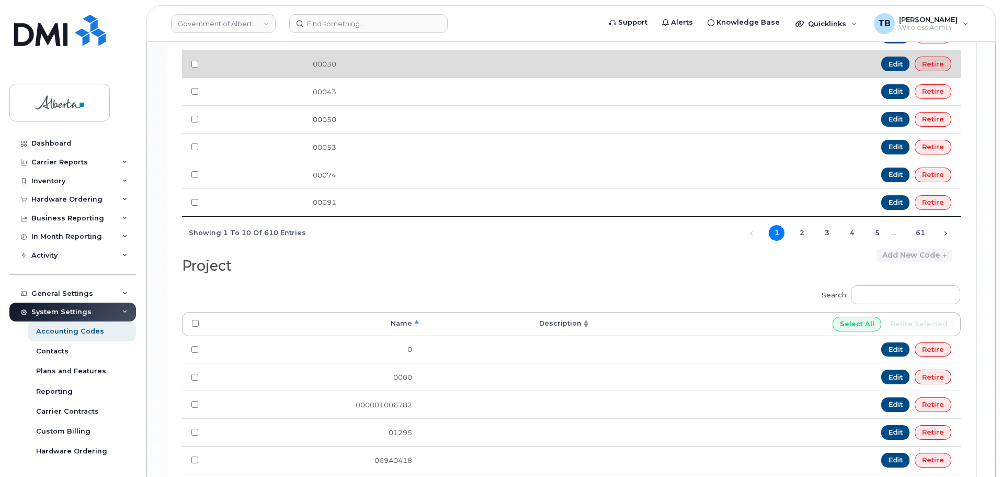
scroll to position [1412, 0]
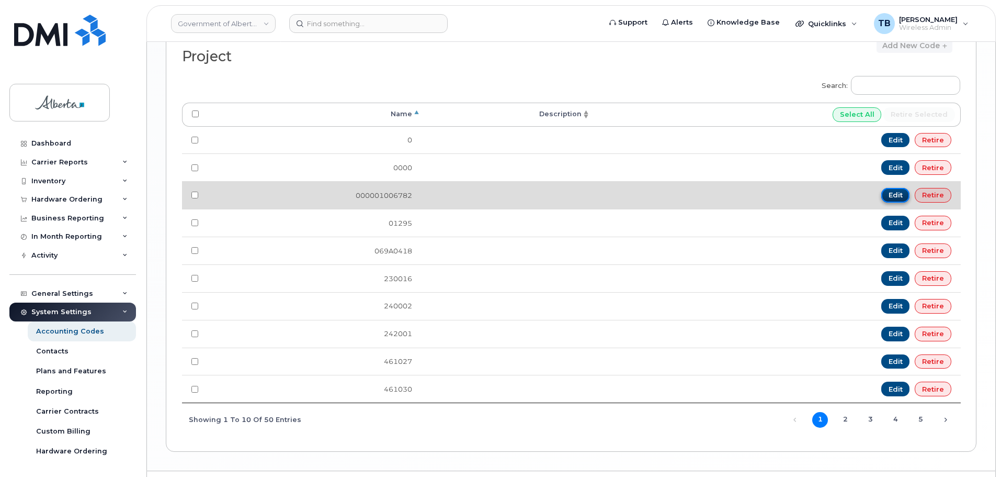
click at [907, 193] on link "Edit" at bounding box center [895, 195] width 29 height 15
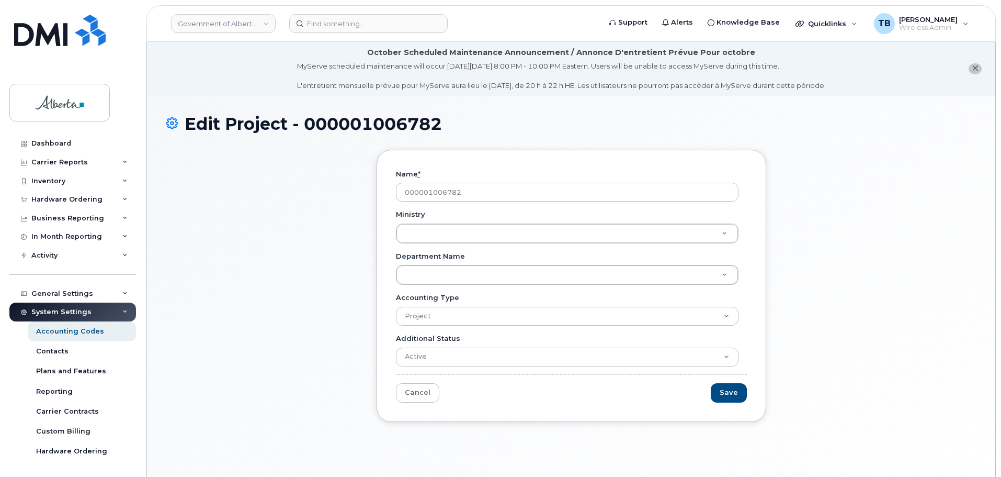
click at [974, 71] on icon "close notification" at bounding box center [975, 68] width 7 height 7
click at [974, 115] on h1 "Edit Project - 000001006782" at bounding box center [571, 124] width 811 height 18
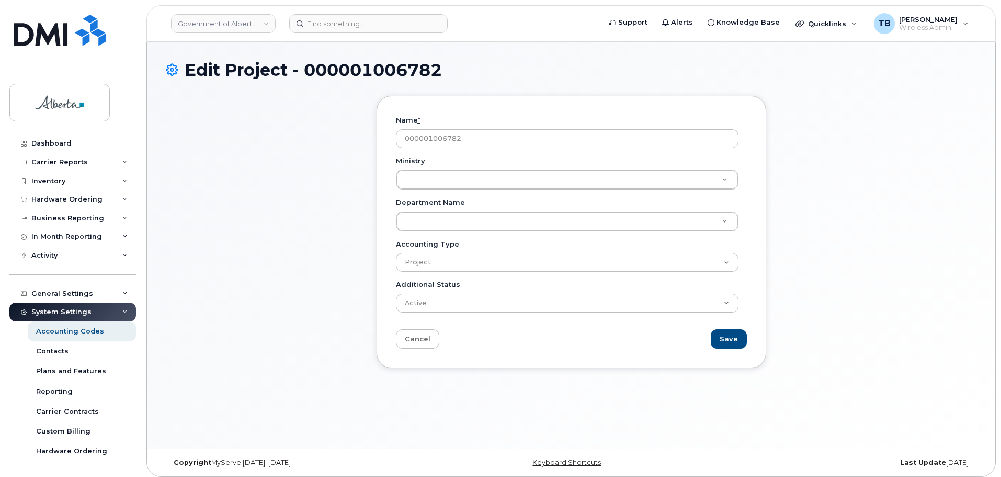
click at [31, 309] on div "System Settings" at bounding box center [61, 312] width 60 height 8
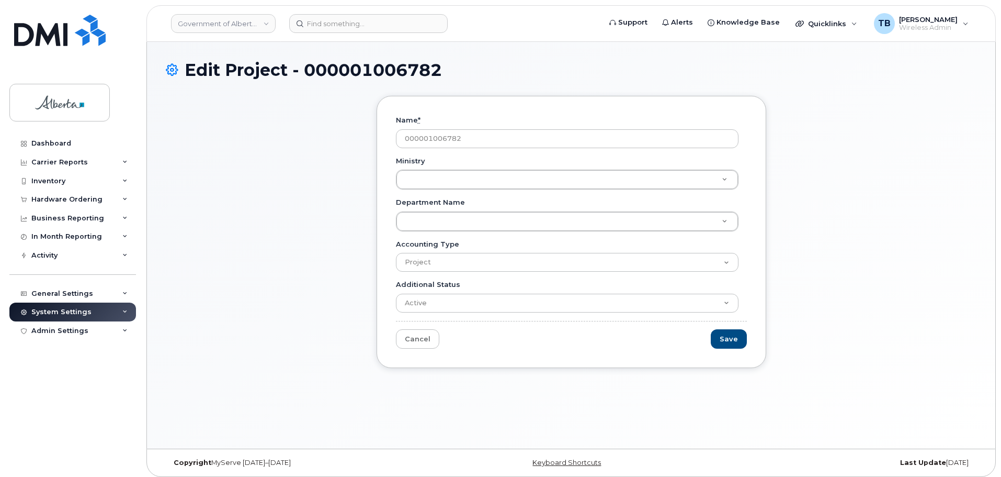
click at [55, 317] on div "System Settings" at bounding box center [72, 311] width 127 height 19
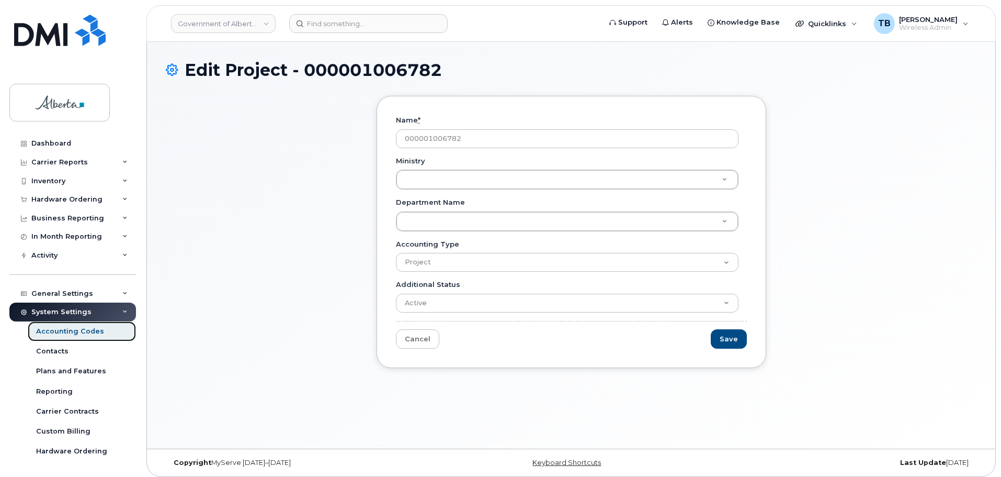
click at [51, 338] on link "Accounting Codes" at bounding box center [82, 331] width 108 height 20
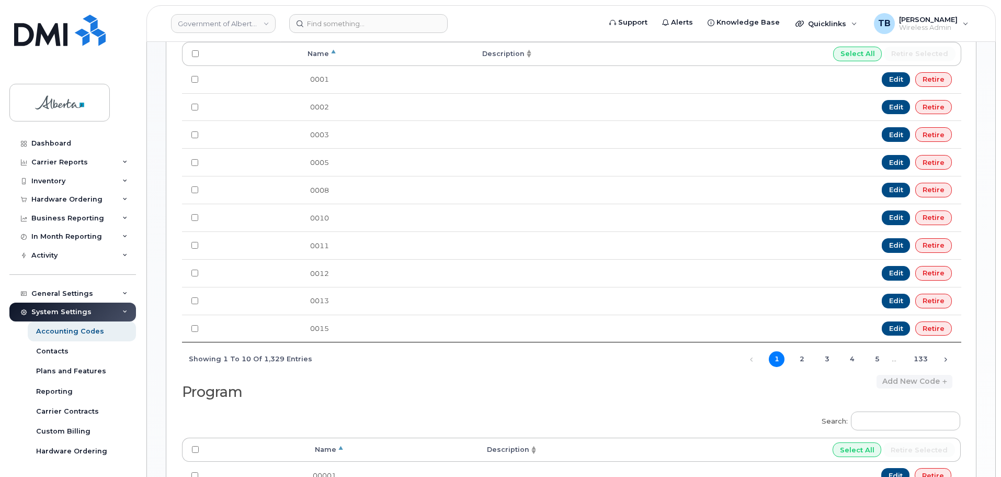
scroll to position [732, 0]
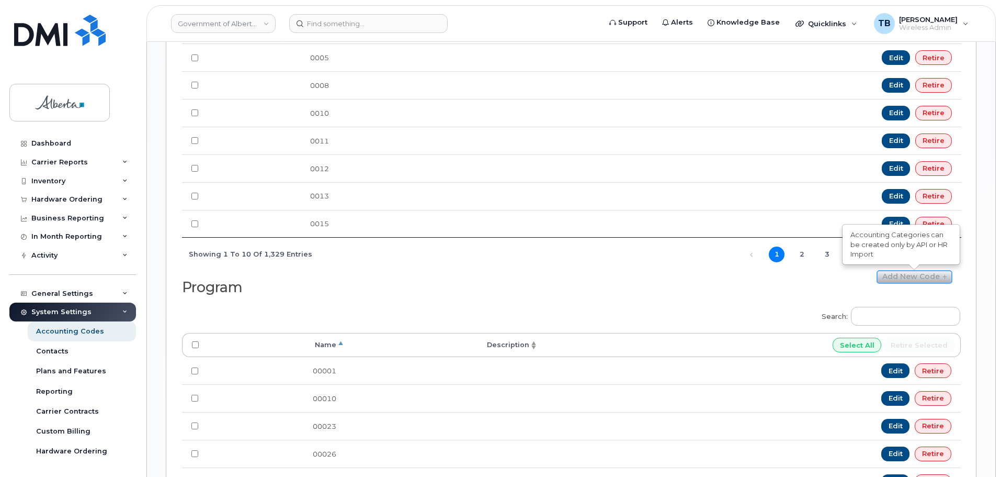
click at [924, 281] on link "Add new code" at bounding box center [915, 277] width 76 height 14
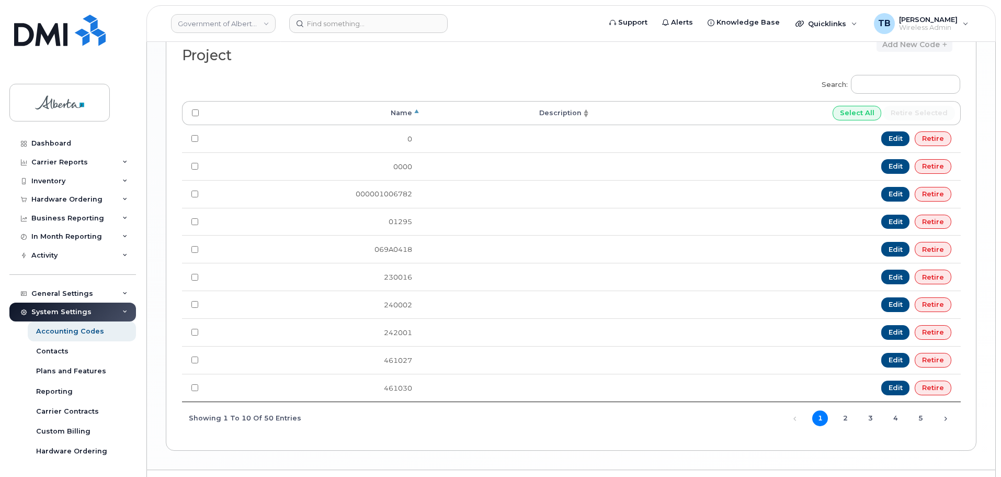
scroll to position [1386, 0]
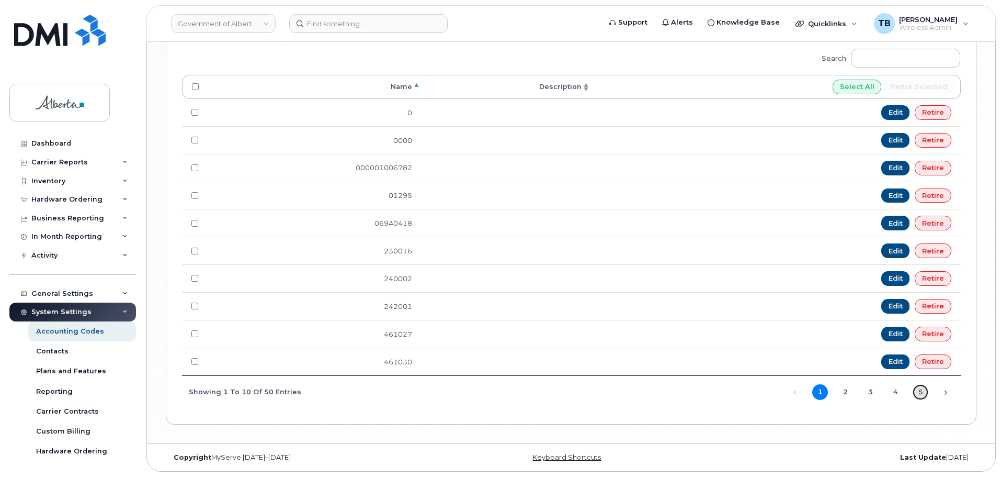
click at [925, 391] on link "5" at bounding box center [921, 392] width 16 height 16
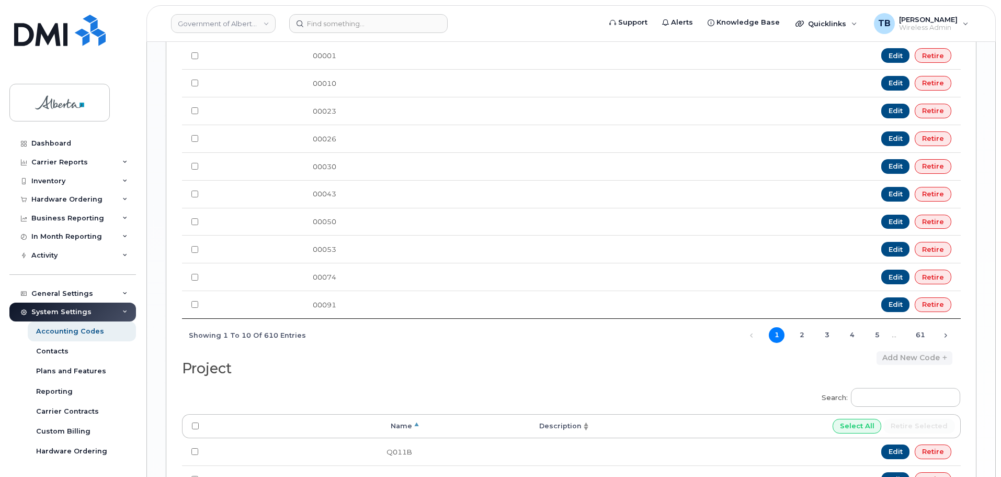
scroll to position [1020, 0]
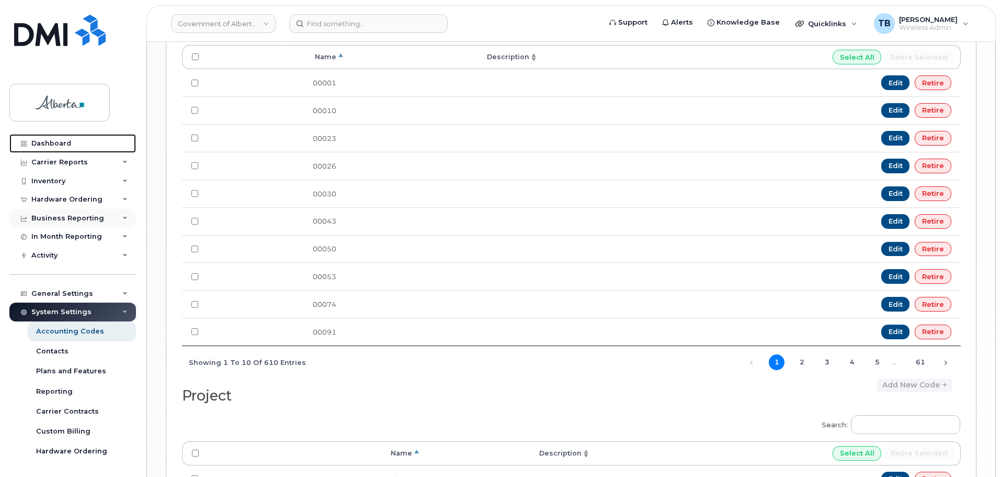
drag, startPoint x: 41, startPoint y: 148, endPoint x: 88, endPoint y: 221, distance: 87.5
click at [41, 148] on link "Dashboard" at bounding box center [72, 143] width 127 height 19
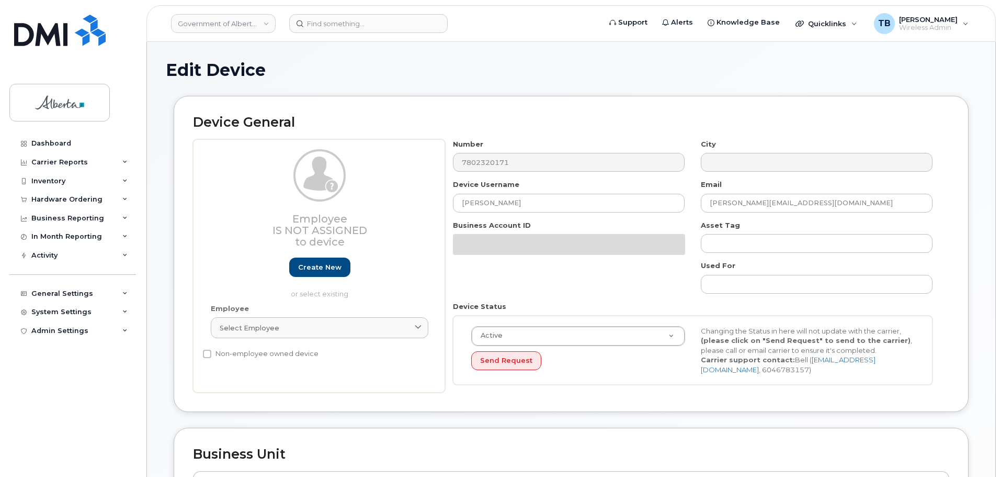
select select "4749737"
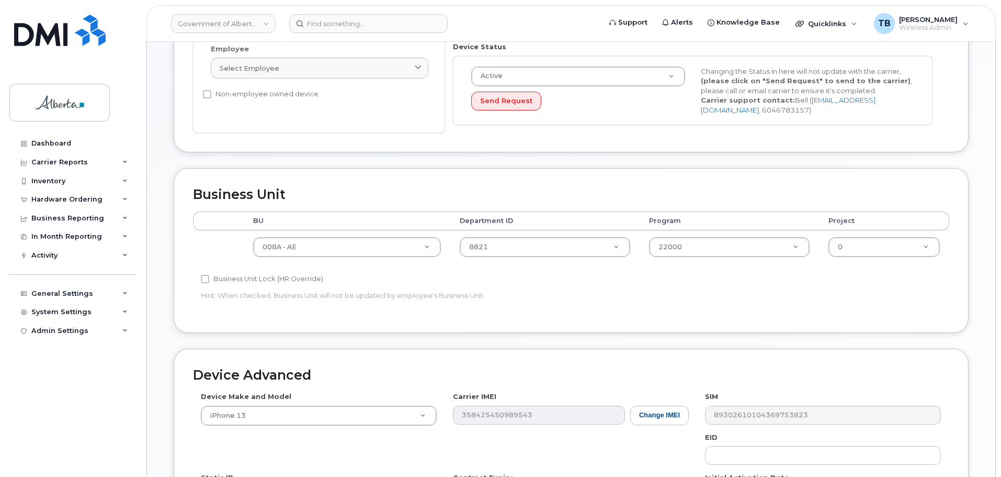
scroll to position [262, 0]
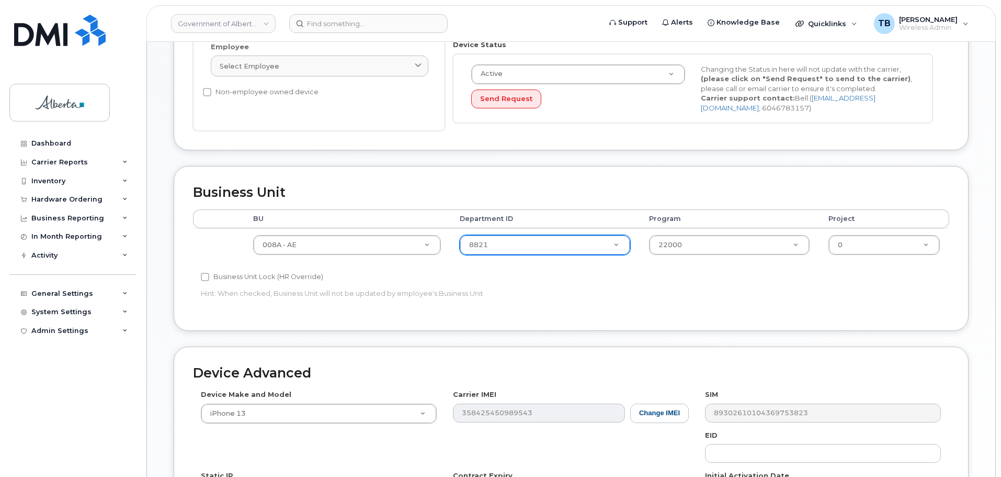
click at [584, 235] on div "8821" at bounding box center [545, 245] width 171 height 20
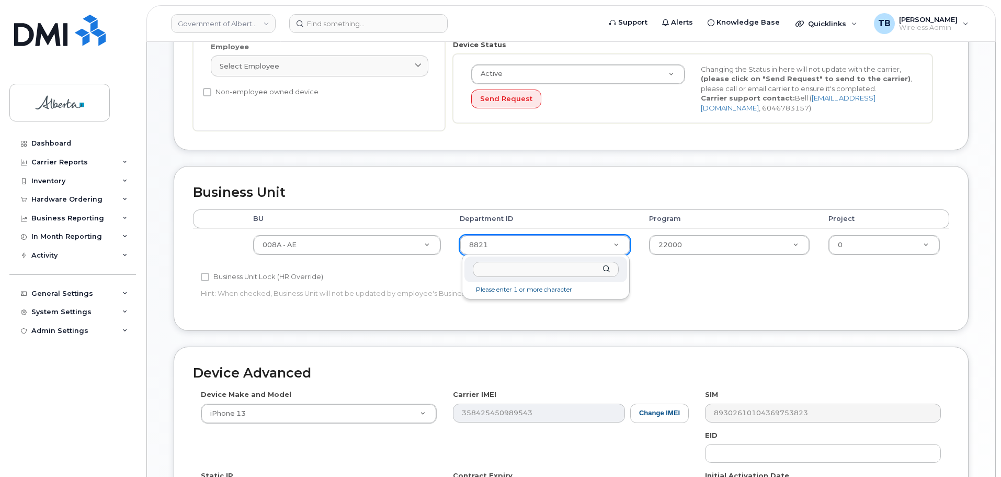
click at [548, 291] on li "Please enter 1 or more character" at bounding box center [546, 289] width 159 height 11
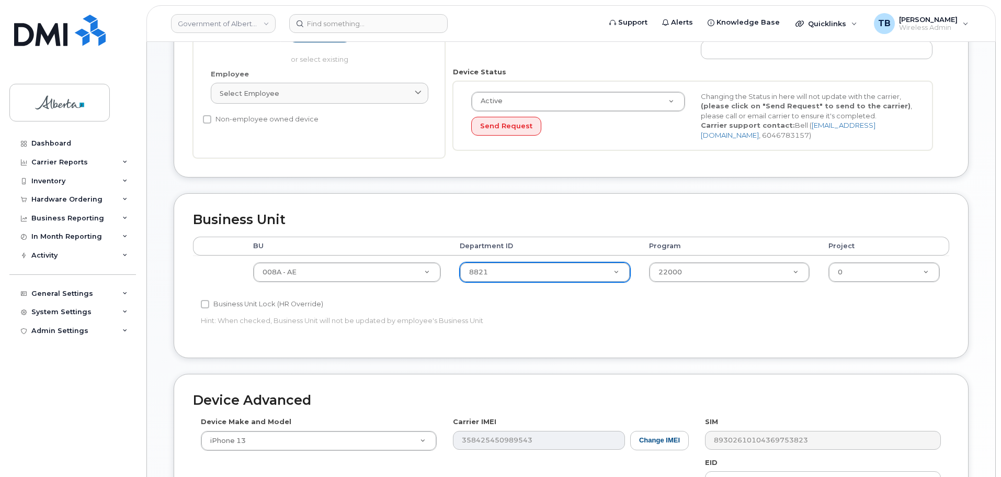
scroll to position [234, 0]
click at [152, 75] on div "Edit Device Device General Employee Is not assigned to device Create new or sel…" at bounding box center [571, 230] width 849 height 844
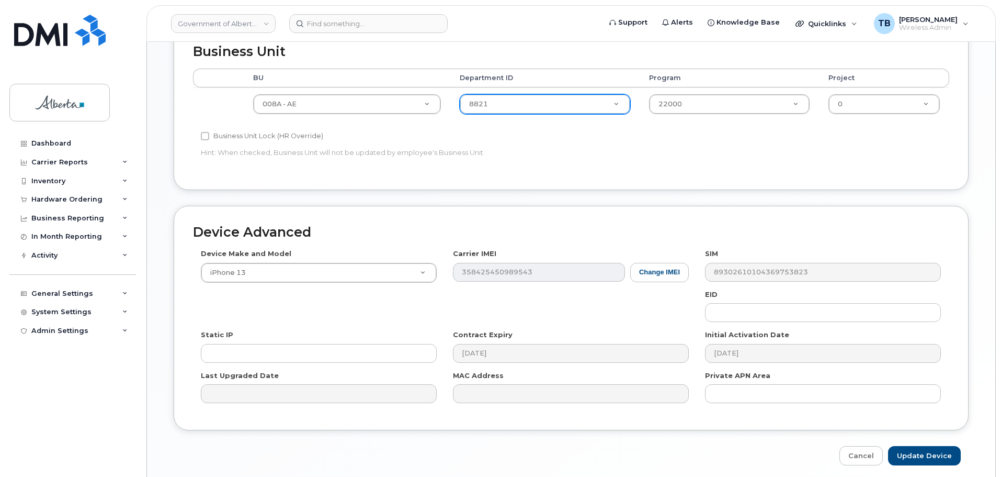
scroll to position [443, 0]
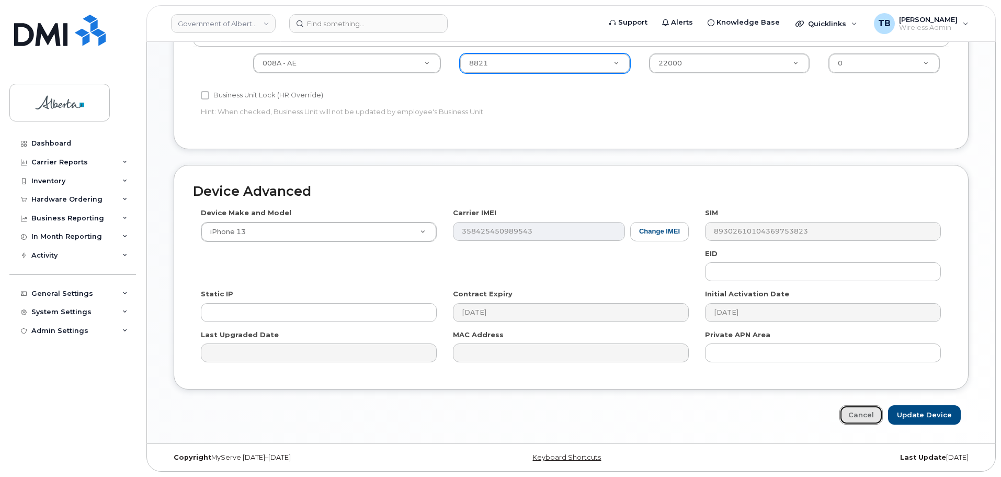
click at [850, 412] on link "Cancel" at bounding box center [861, 414] width 43 height 19
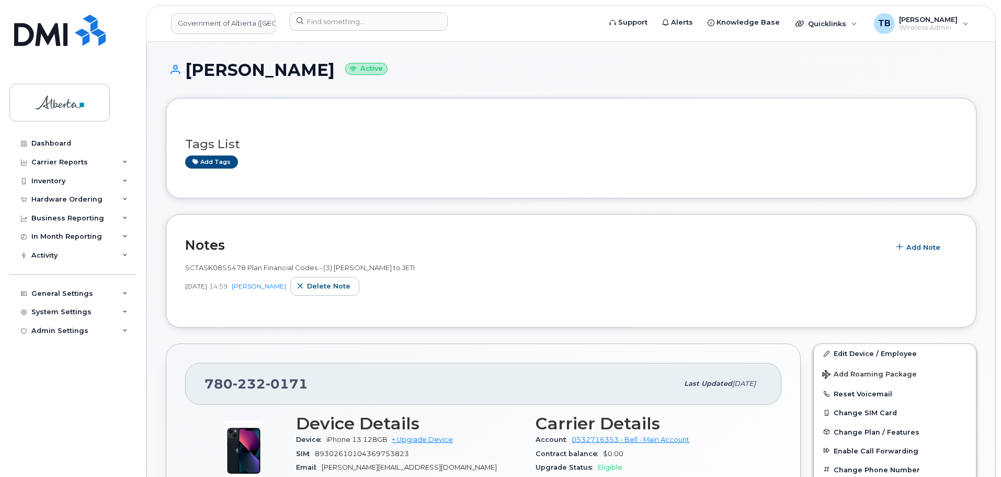
click at [516, 177] on div "Tags List Add tags" at bounding box center [571, 148] width 772 height 62
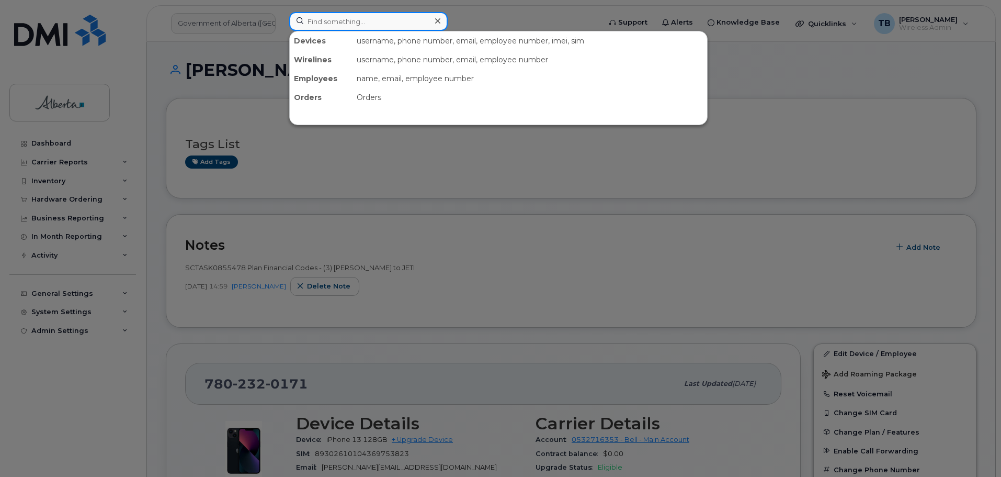
click at [348, 28] on input at bounding box center [368, 21] width 159 height 19
paste input "5873412725"
type input "5873412725"
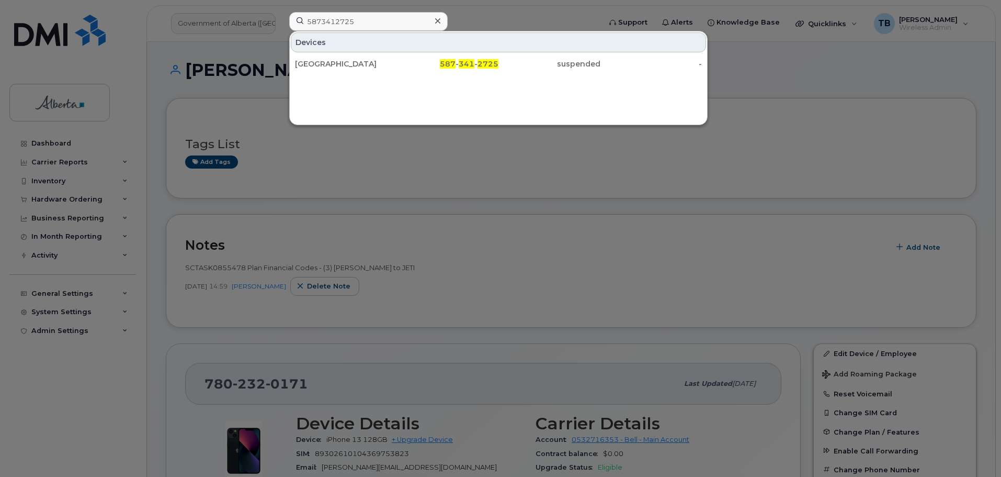
drag, startPoint x: 316, startPoint y: 62, endPoint x: 203, endPoint y: 23, distance: 118.9
click at [316, 62] on div "[GEOGRAPHIC_DATA]" at bounding box center [346, 64] width 102 height 10
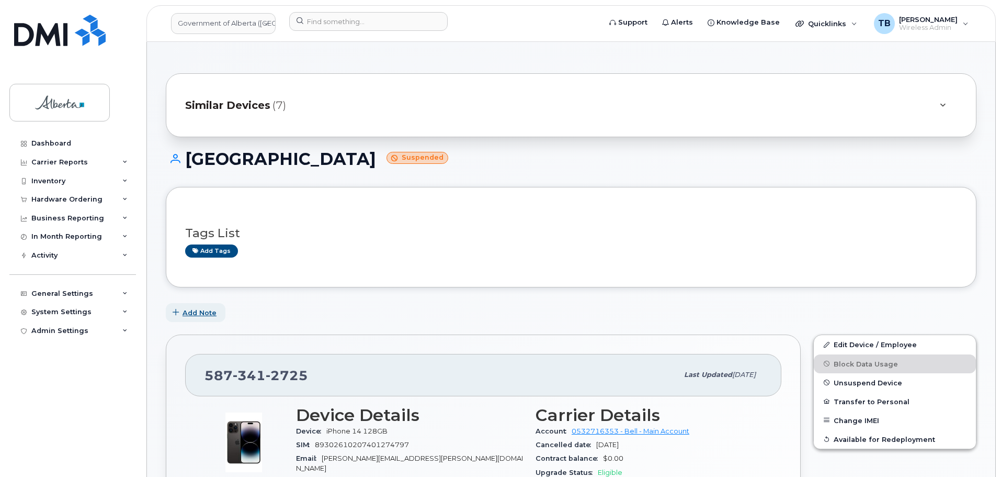
click at [211, 310] on span "Add Note" at bounding box center [200, 313] width 34 height 10
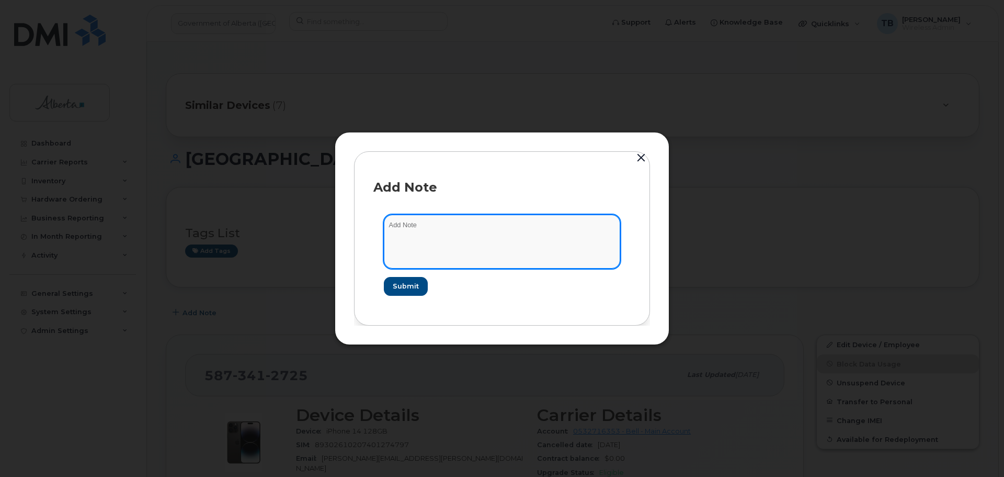
click at [402, 231] on textarea at bounding box center [502, 240] width 236 height 53
paste textarea "SCTASK0855531 Device Plan Reassign - (1)"
type textarea "SCTASK0855531 Device Plan Reassign - (1)"
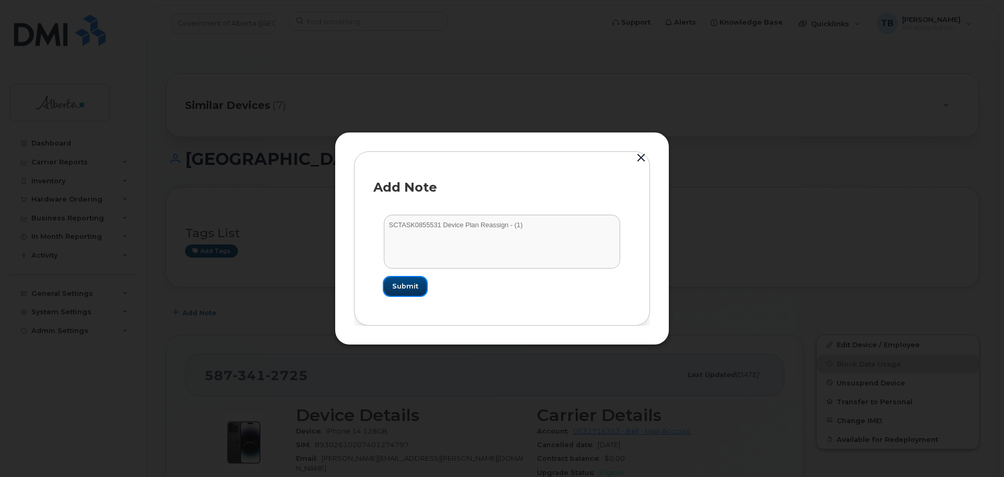
click at [415, 283] on span "Submit" at bounding box center [405, 286] width 26 height 10
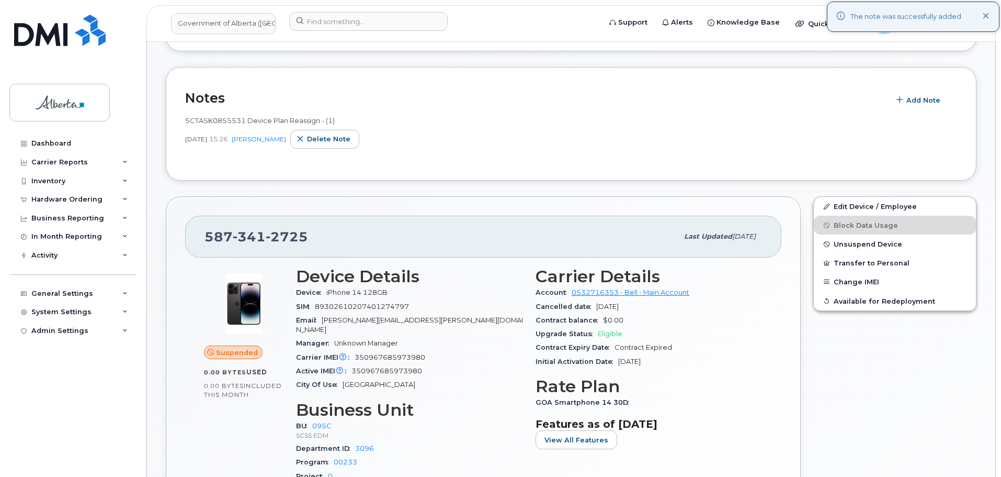
scroll to position [262, 0]
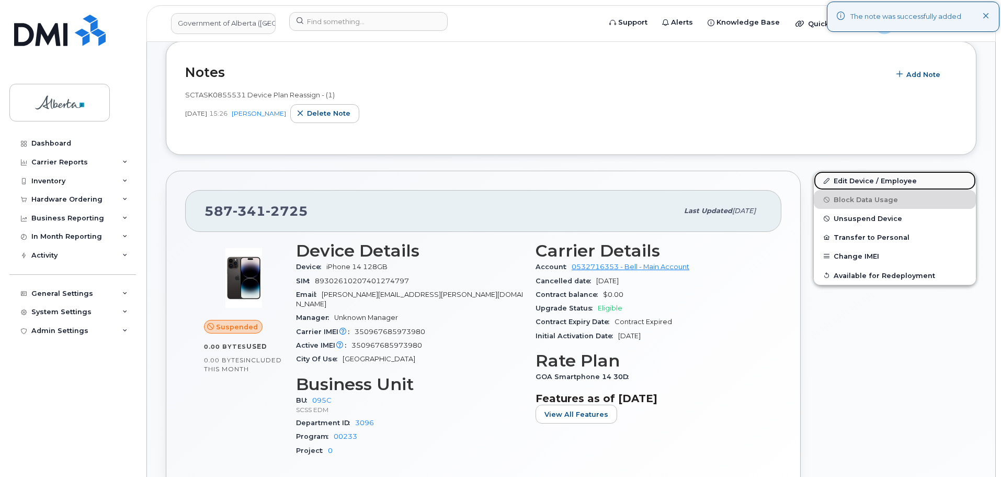
click at [890, 179] on link "Edit Device / Employee" at bounding box center [895, 180] width 162 height 19
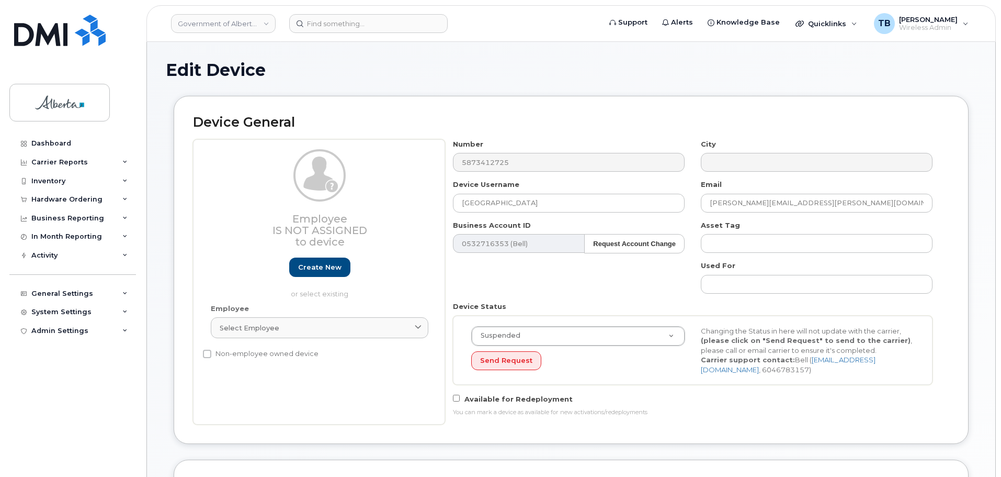
select select "4749748"
drag, startPoint x: 522, startPoint y: 200, endPoint x: 400, endPoint y: 200, distance: 121.9
click at [401, 200] on div "Employee Is not assigned to device Create new or select existing Employee Selec…" at bounding box center [571, 281] width 756 height 285
paste input "[PERSON_NAME]"
type input "[PERSON_NAME]"
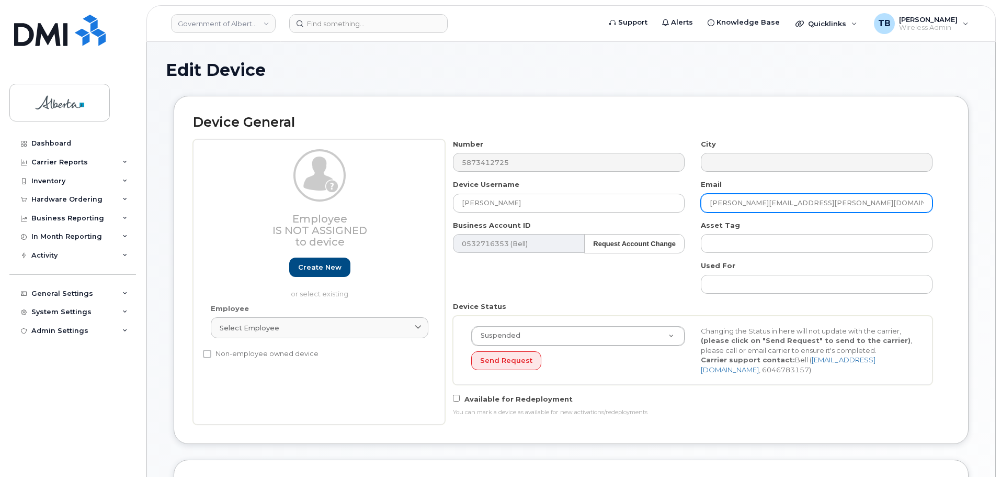
drag, startPoint x: 767, startPoint y: 202, endPoint x: 692, endPoint y: 204, distance: 75.4
click at [692, 204] on div "Number 5873412725 City Device Username [PERSON_NAME] Email [PERSON_NAME][EMAIL_…" at bounding box center [693, 281] width 496 height 285
paste input "Badiya.[PERSON_NAME]"
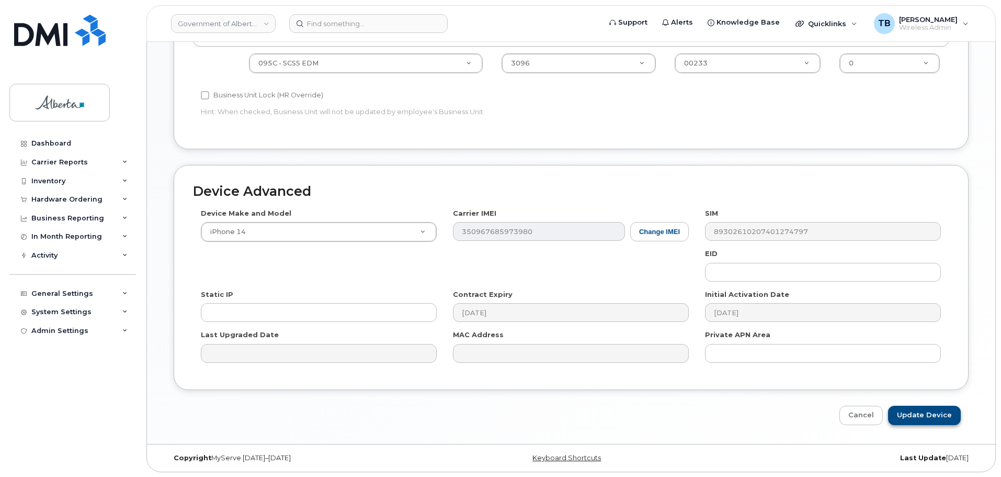
scroll to position [475, 0]
type input "[EMAIL_ADDRESS][PERSON_NAME][DOMAIN_NAME]"
drag, startPoint x: 911, startPoint y: 421, endPoint x: 575, endPoint y: 270, distance: 367.9
click at [911, 421] on input "Update Device" at bounding box center [924, 414] width 73 height 19
type input "Saving..."
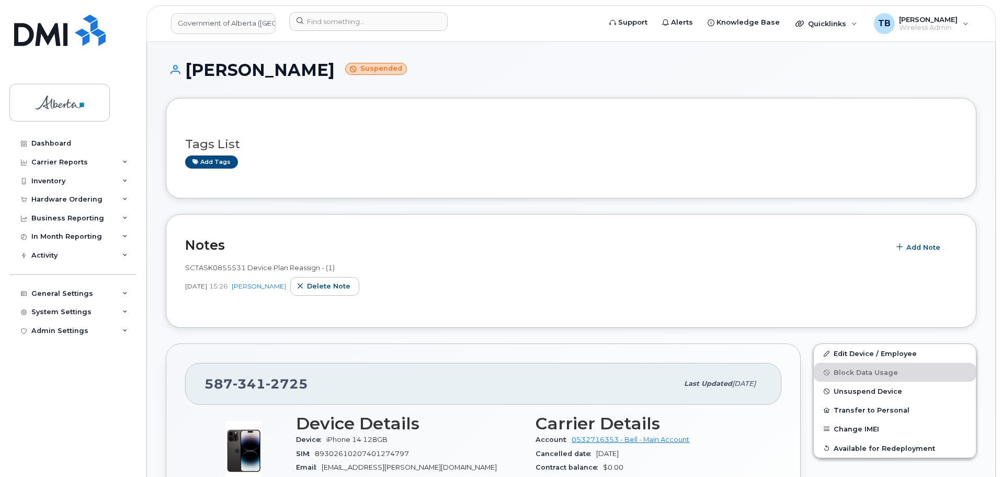
click at [203, 278] on div "[DATE] 15:26 [PERSON_NAME] note" at bounding box center [571, 286] width 772 height 19
click at [206, 268] on span "SCTASK0855531 Device Plan Reassign - (1)" at bounding box center [260, 267] width 150 height 8
copy span "SCTASK0855531"
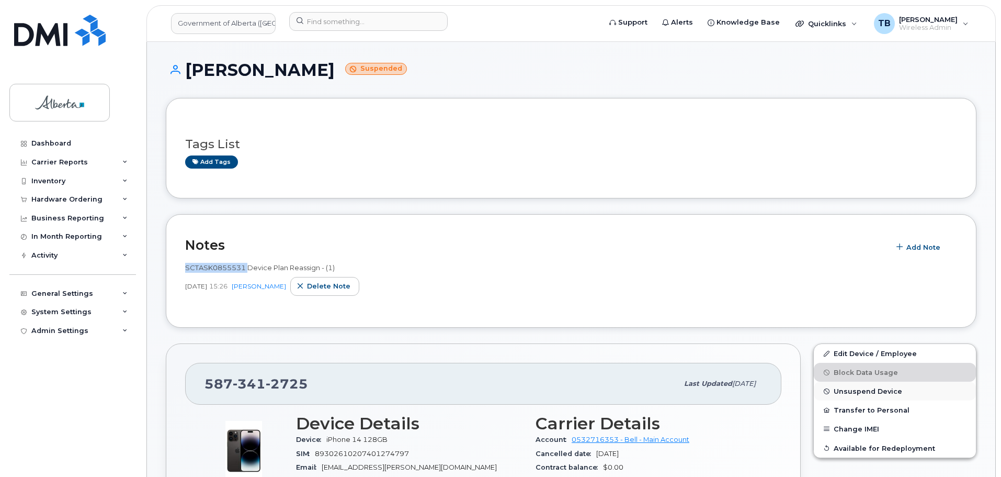
click at [851, 393] on span "Unsuspend Device" at bounding box center [868, 391] width 69 height 8
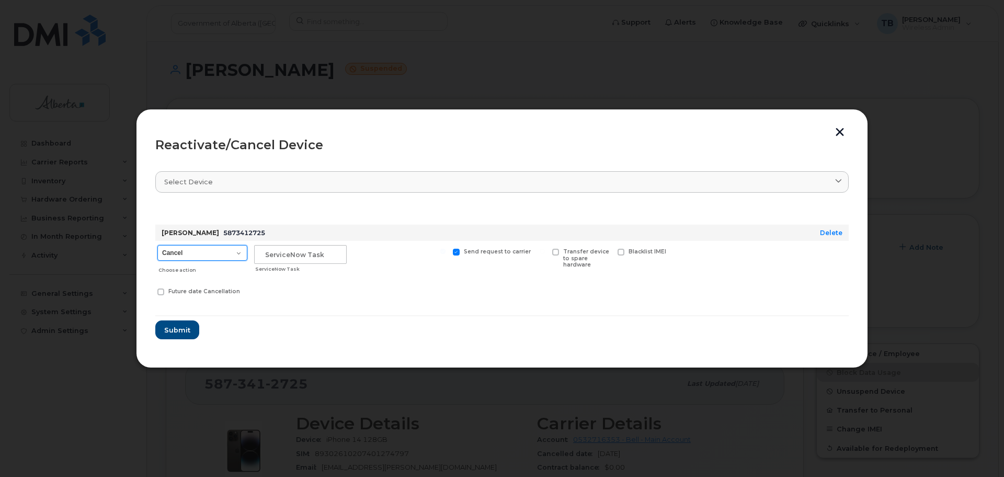
click at [208, 246] on select "Cancel Suspend - Extend Suspension Reactivate" at bounding box center [202, 253] width 90 height 16
select select "[object Object]"
click at [157, 245] on select "Cancel Suspend - Extend Suspension Reactivate" at bounding box center [202, 253] width 90 height 16
click at [278, 257] on input "text" at bounding box center [300, 254] width 93 height 19
paste input "SCTASK0855531"
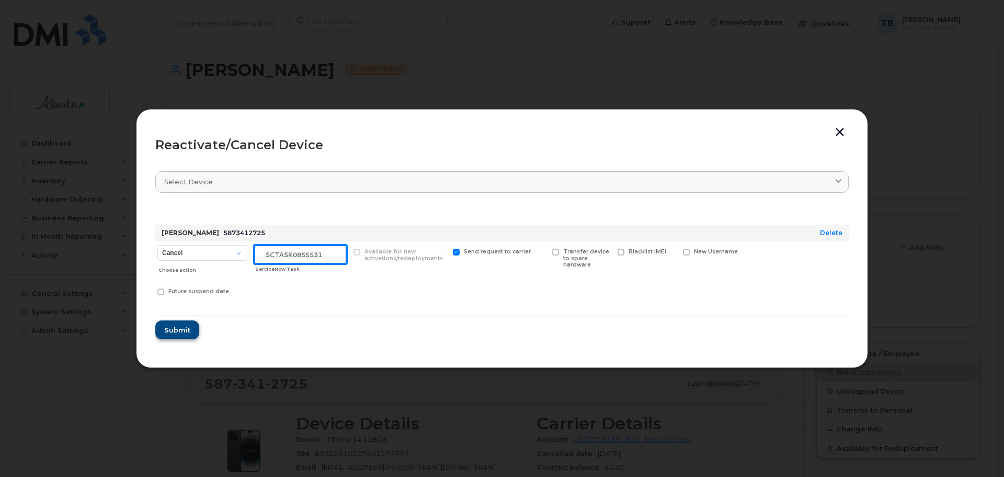
type input "SCTASK0855531"
click at [178, 329] on span "Submit" at bounding box center [177, 330] width 26 height 10
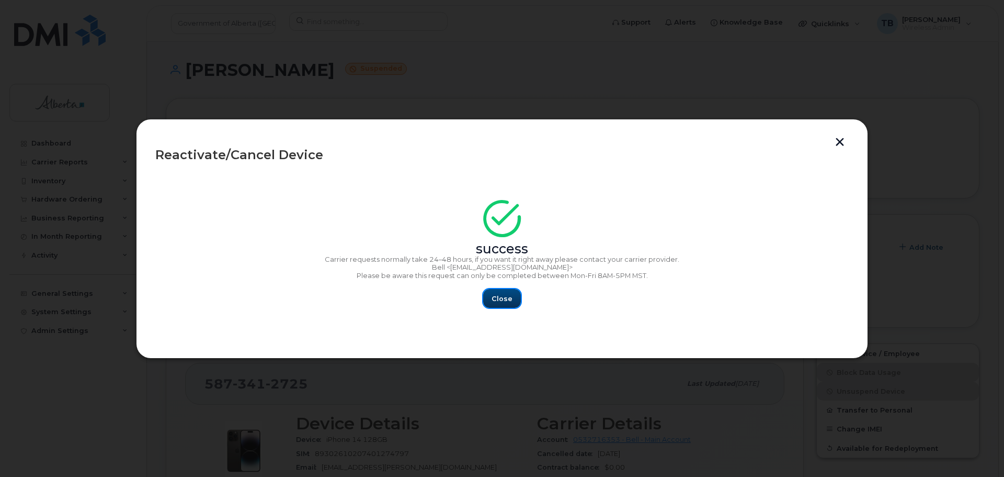
click at [503, 298] on span "Close" at bounding box center [502, 298] width 21 height 10
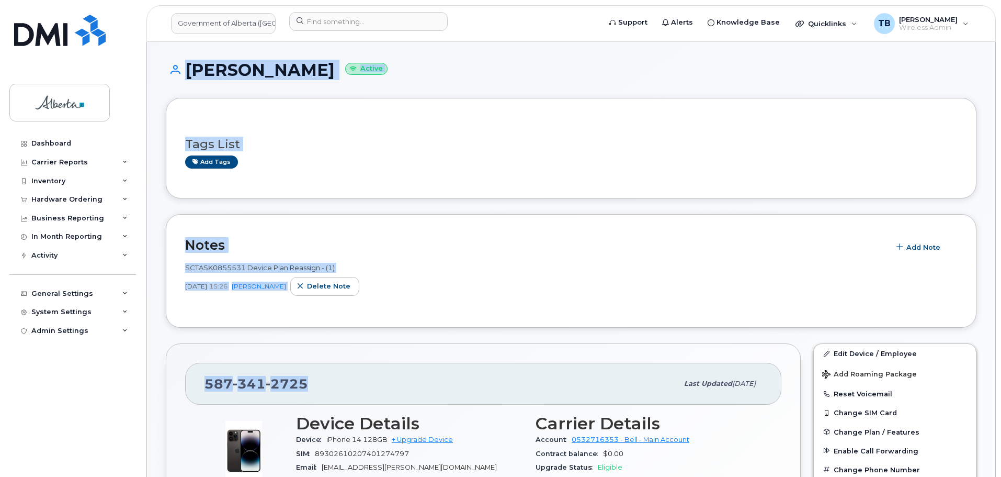
drag, startPoint x: 330, startPoint y: 387, endPoint x: 126, endPoint y: 361, distance: 205.6
click at [241, 377] on span "341" at bounding box center [249, 384] width 33 height 16
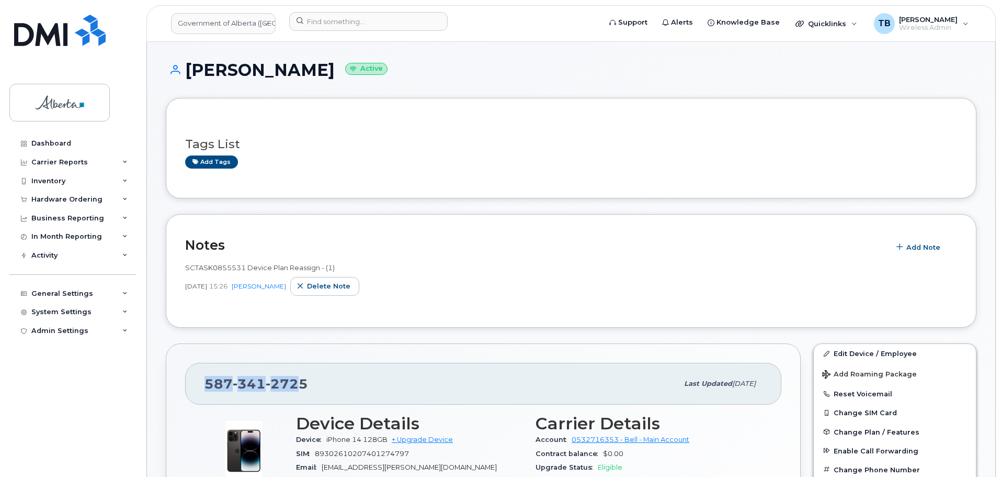
drag, startPoint x: 290, startPoint y: 378, endPoint x: 187, endPoint y: 375, distance: 103.1
click at [187, 375] on div "[PHONE_NUMBER] Last updated [DATE]" at bounding box center [483, 384] width 596 height 42
drag, startPoint x: 326, startPoint y: 383, endPoint x: 186, endPoint y: 370, distance: 140.8
copy span "[PHONE_NUMBER]"
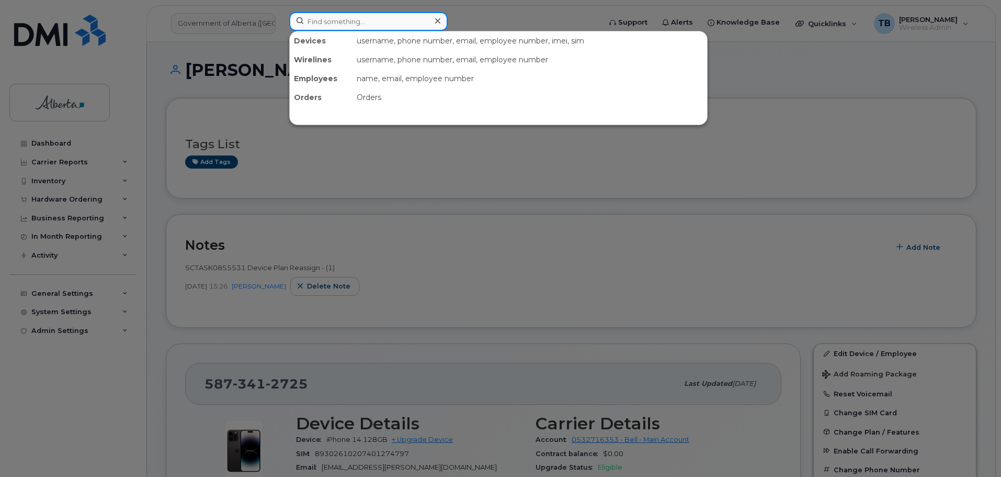
click at [321, 28] on input at bounding box center [368, 21] width 159 height 19
paste input "7802234690"
type input "7802234690"
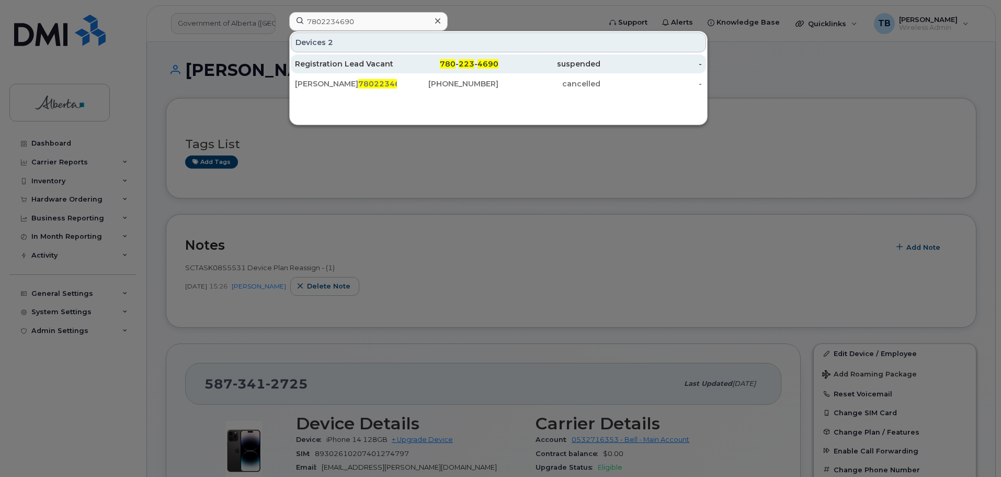
click at [315, 67] on div "Registration Lead Vacant" at bounding box center [346, 64] width 102 height 10
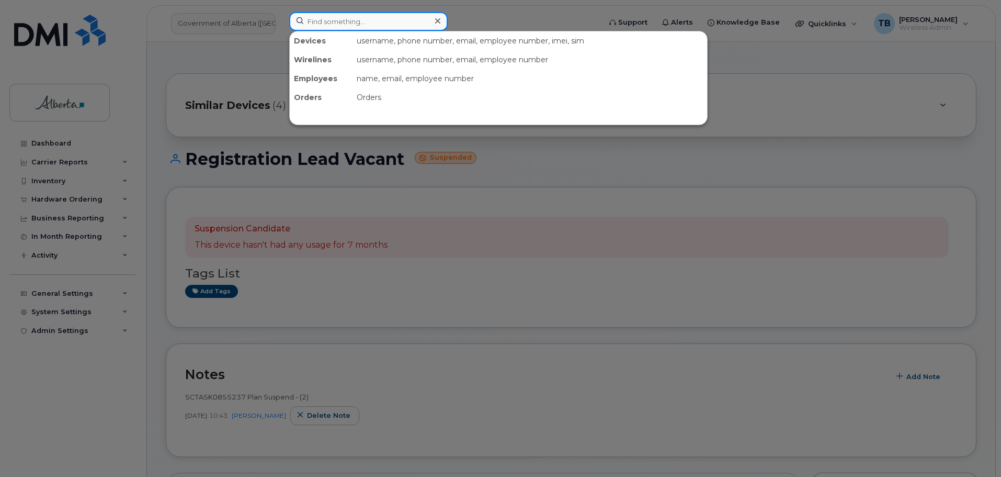
click at [326, 29] on input at bounding box center [368, 21] width 159 height 19
paste input "7803159704"
type input "7803159704"
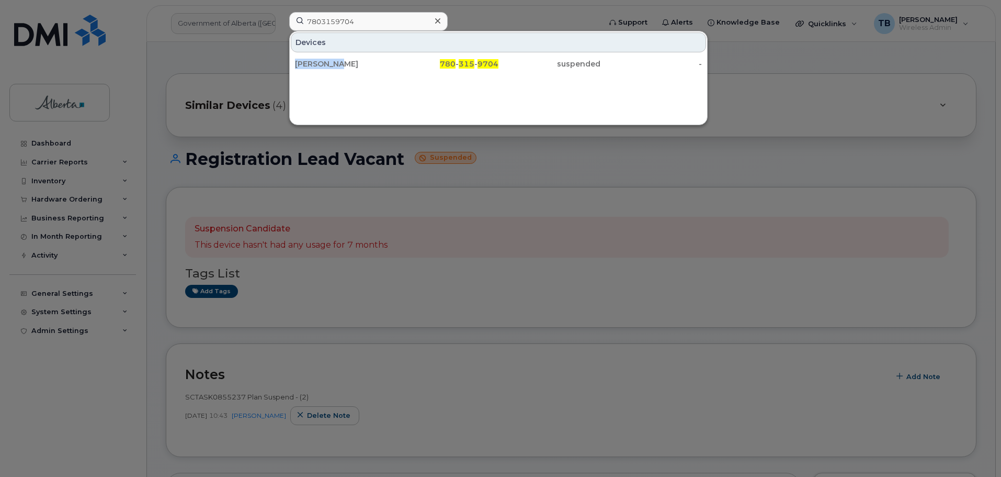
click at [333, 53] on div "Devices [PERSON_NAME] 780 - 315 - 9704 suspended -" at bounding box center [498, 52] width 417 height 43
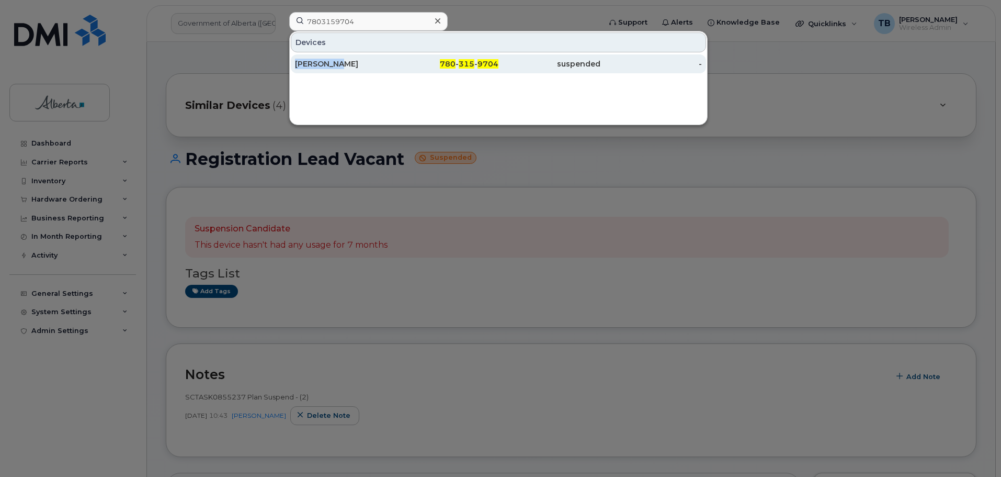
click at [327, 70] on div "[PERSON_NAME]" at bounding box center [346, 63] width 102 height 19
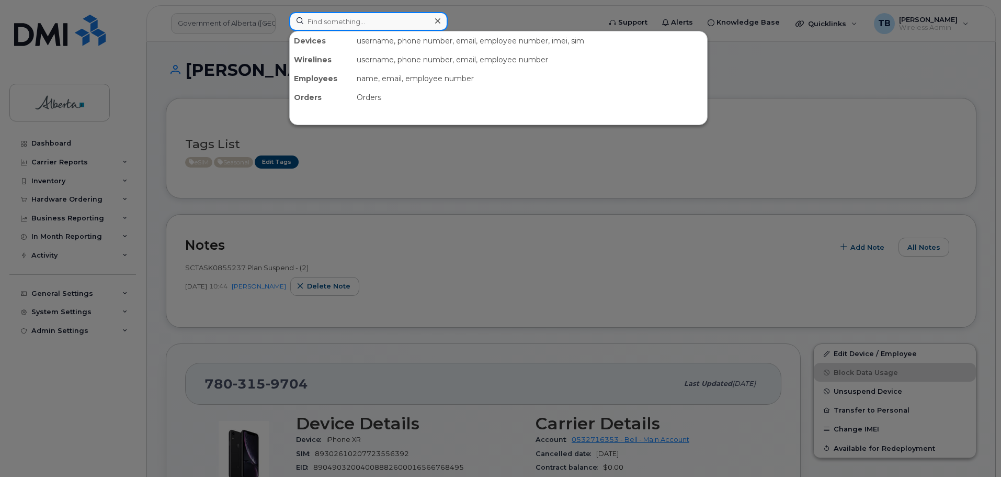
click at [312, 22] on input at bounding box center [368, 21] width 159 height 19
paste input "4039158549"
type input "4039158549"
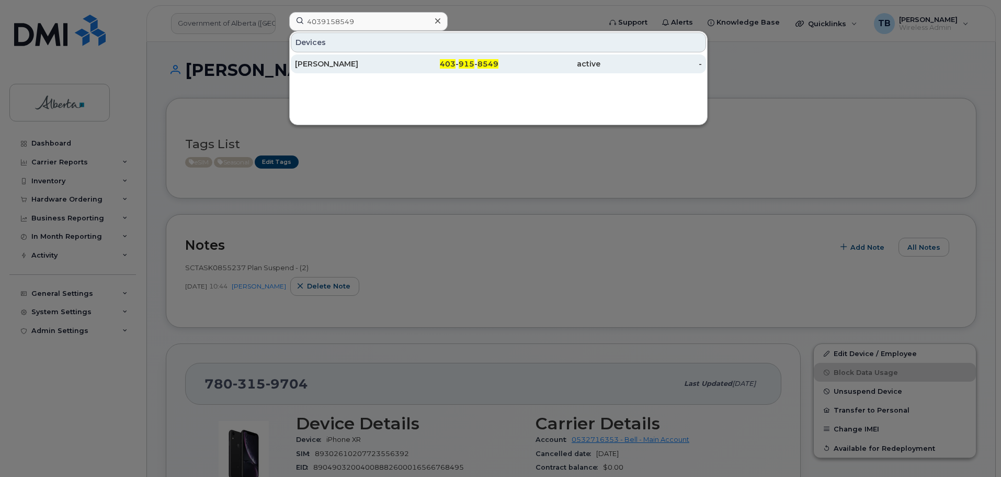
click at [318, 69] on div "Scott Ries" at bounding box center [346, 63] width 102 height 19
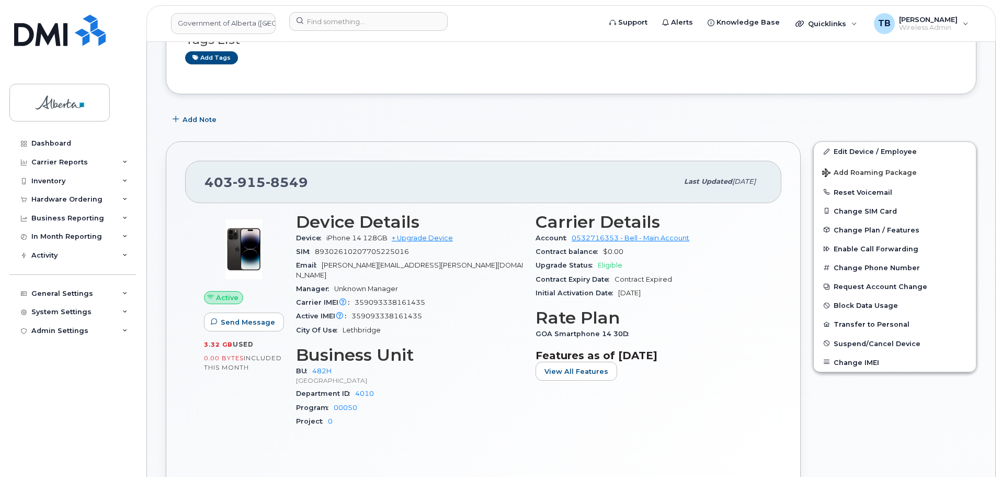
scroll to position [105, 0]
click at [88, 44] on img at bounding box center [60, 30] width 92 height 31
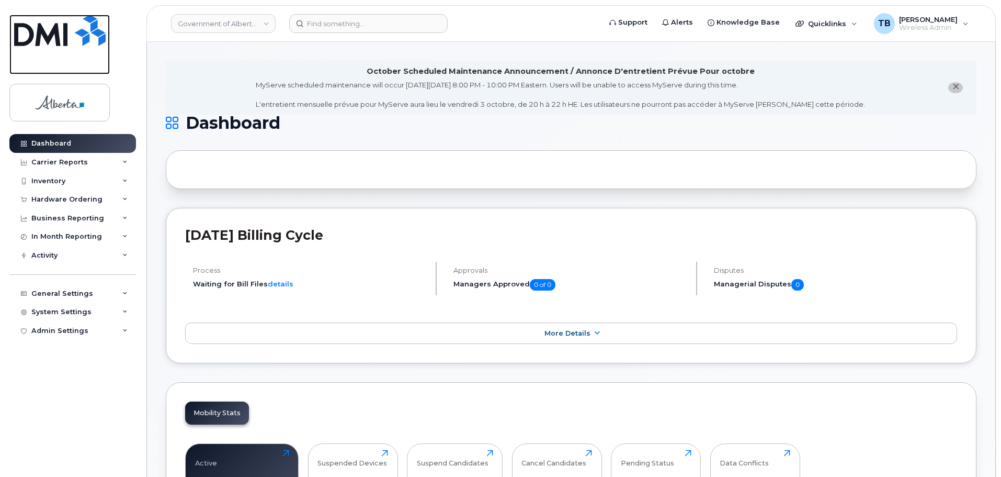
click at [62, 46] on link at bounding box center [59, 45] width 100 height 60
click at [87, 39] on img at bounding box center [60, 30] width 92 height 31
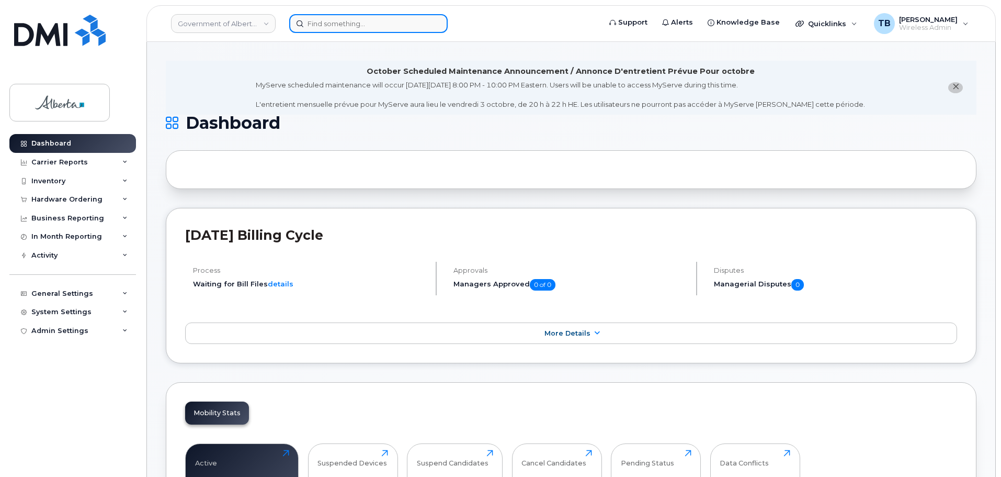
click at [323, 27] on input at bounding box center [368, 23] width 159 height 19
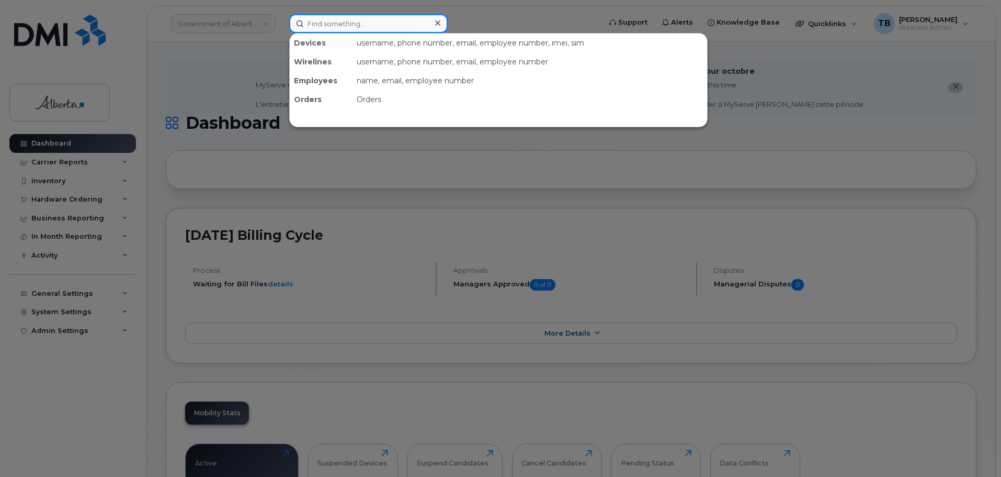
paste input "7802393517"
type input "7802393517"
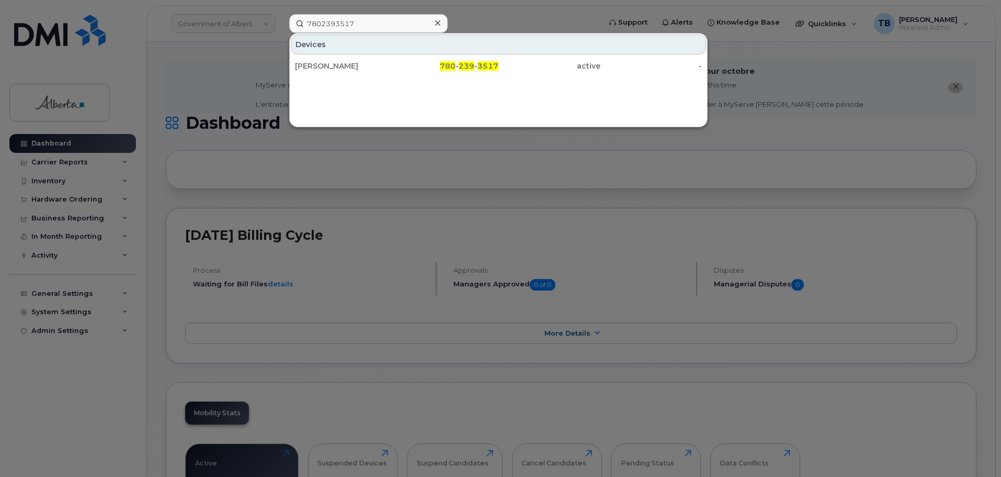
drag, startPoint x: 323, startPoint y: 64, endPoint x: 172, endPoint y: 58, distance: 151.3
click at [322, 64] on div "Janice Ngo" at bounding box center [346, 66] width 102 height 10
